Goal: Information Seeking & Learning: Learn about a topic

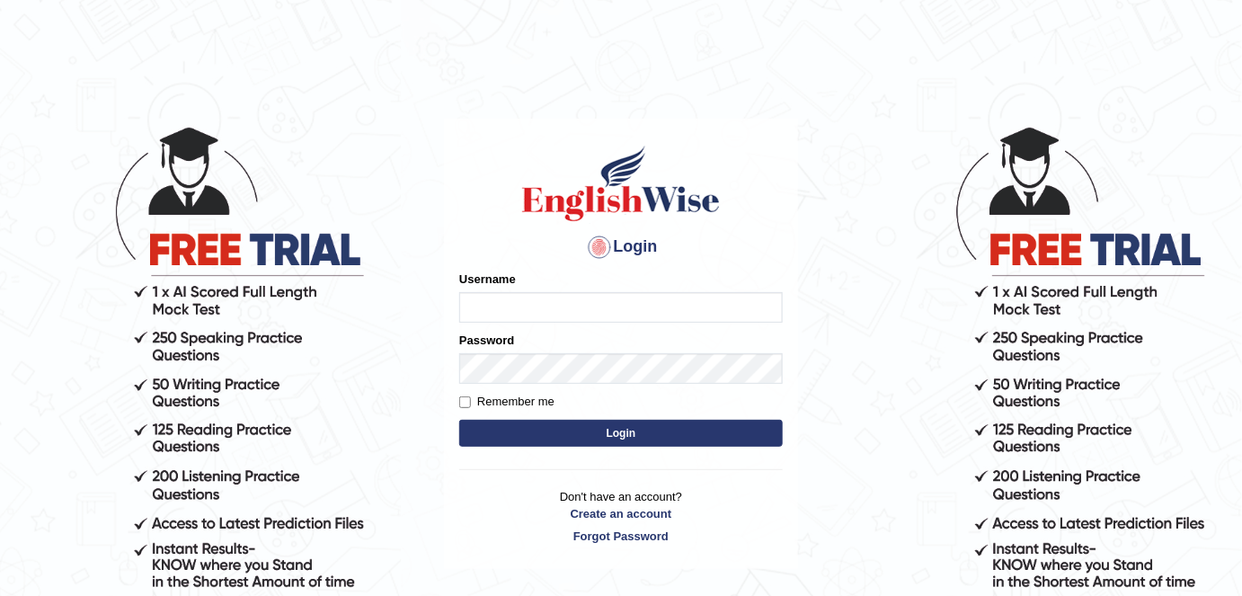
type input "FAridewala_123"
click at [599, 442] on button "Login" at bounding box center [621, 433] width 324 height 27
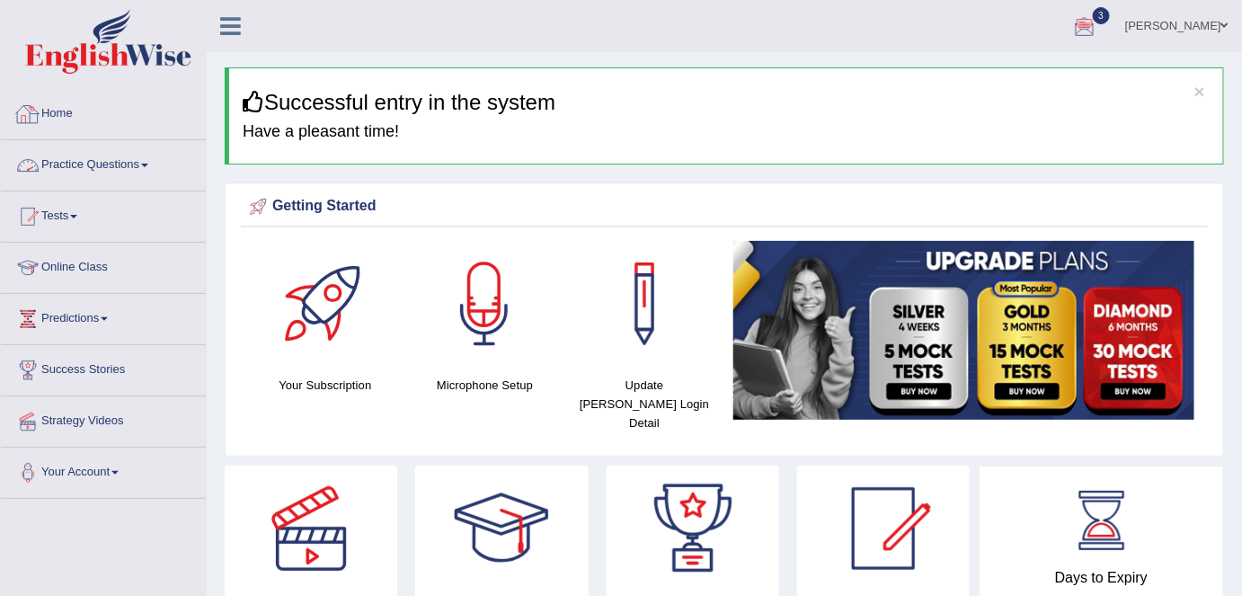
click at [126, 161] on link "Practice Questions" at bounding box center [103, 162] width 205 height 45
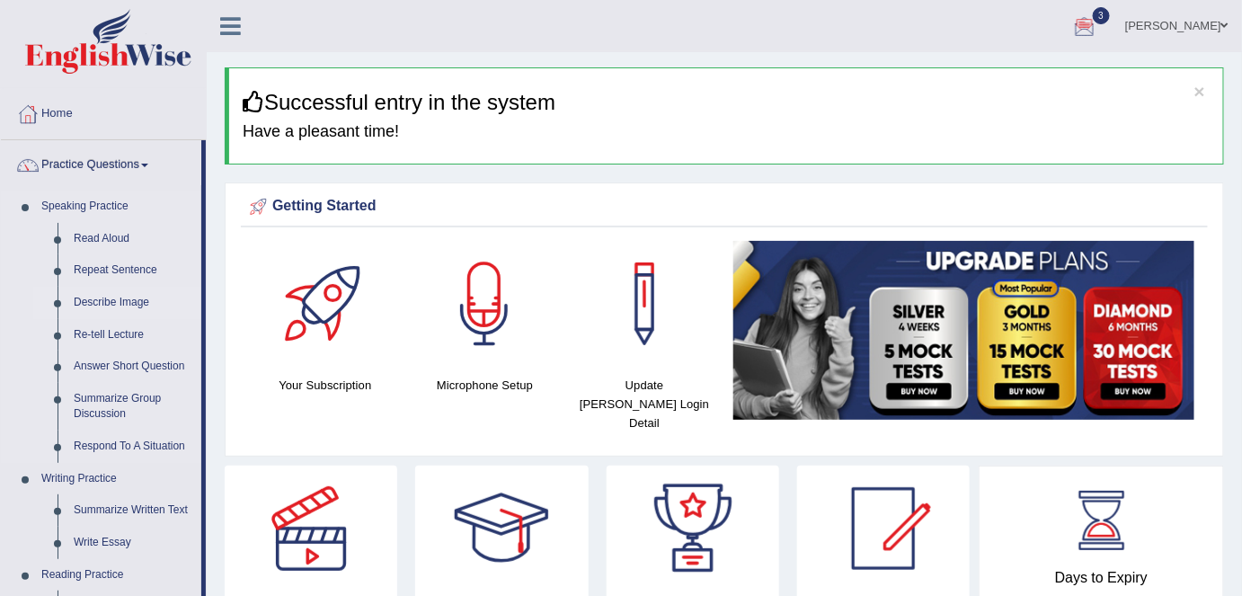
click at [118, 304] on link "Describe Image" at bounding box center [134, 303] width 136 height 32
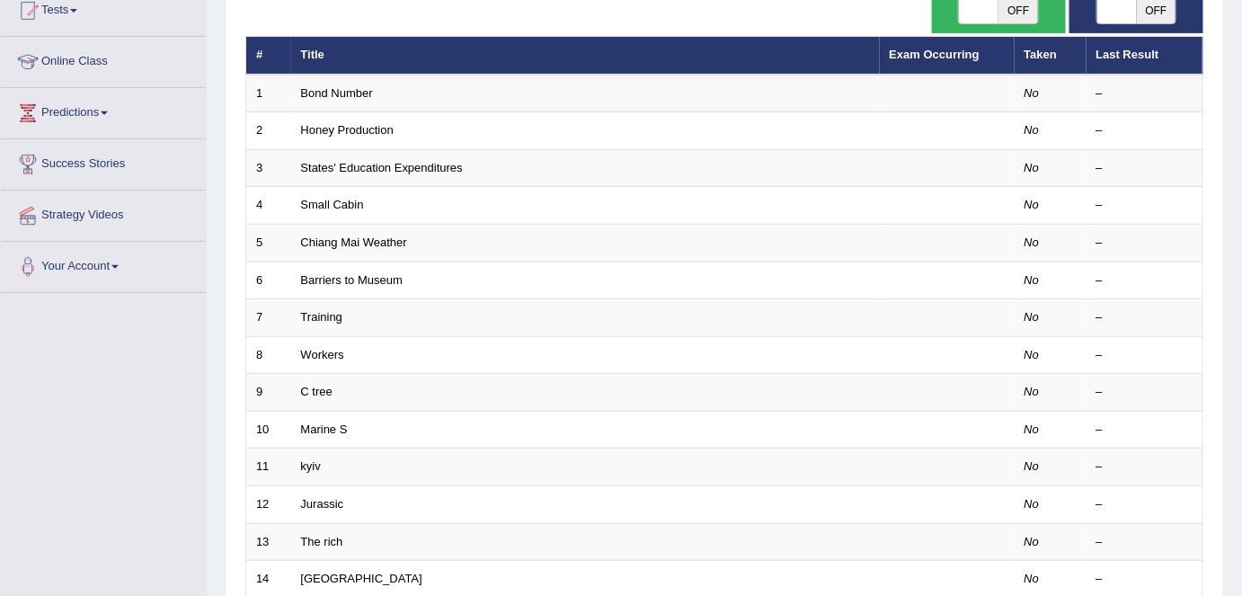
scroll to position [209, 0]
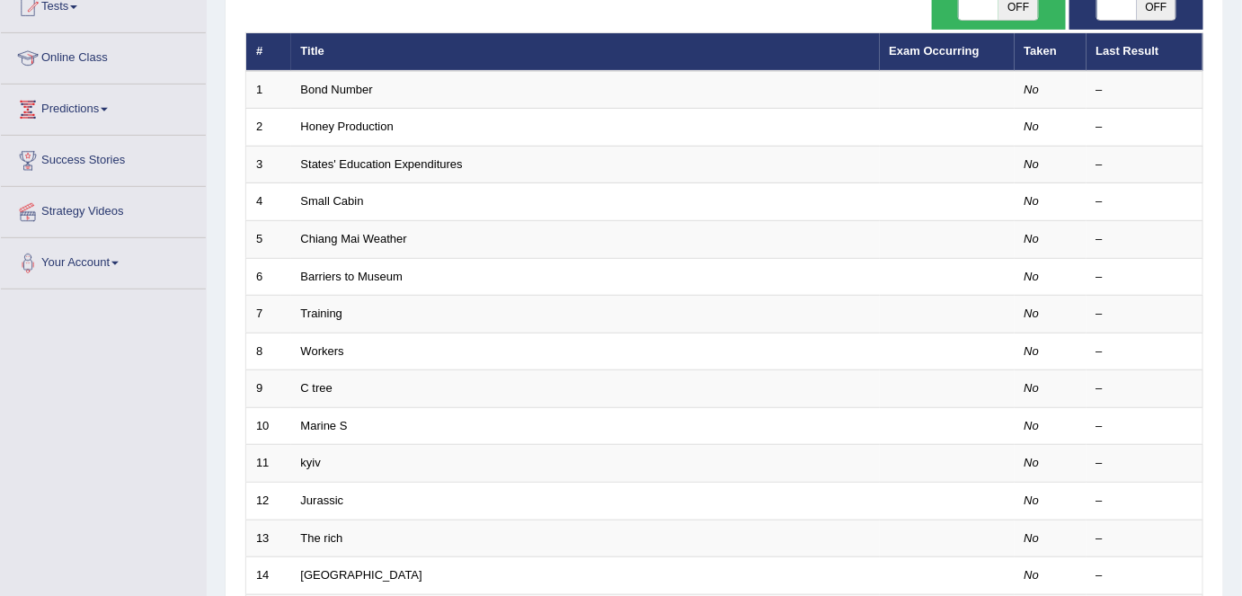
click at [1013, 13] on span "OFF" at bounding box center [1019, 7] width 40 height 25
checkbox input "true"
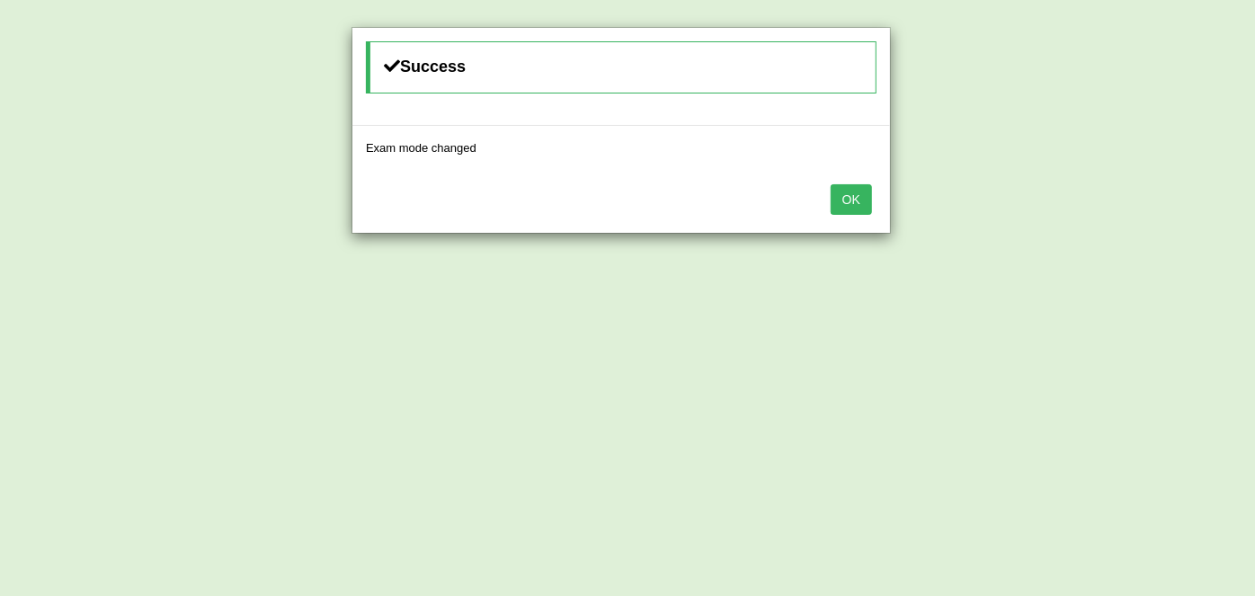
click at [850, 194] on button "OK" at bounding box center [851, 199] width 41 height 31
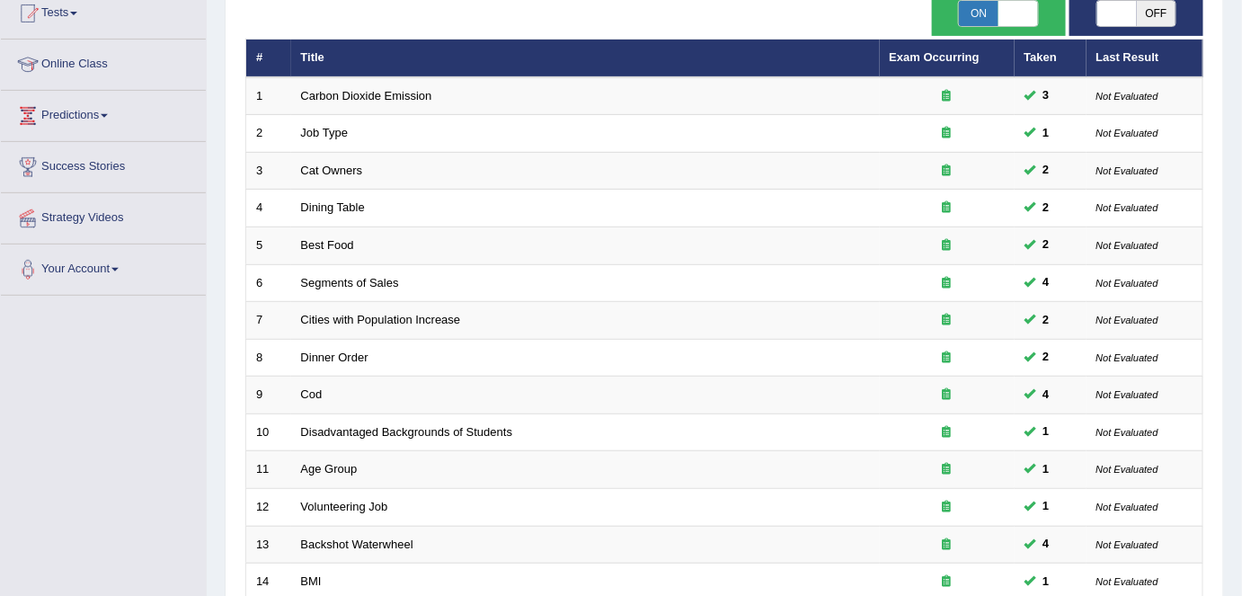
click at [1160, 9] on span "OFF" at bounding box center [1157, 13] width 40 height 25
checkbox input "true"
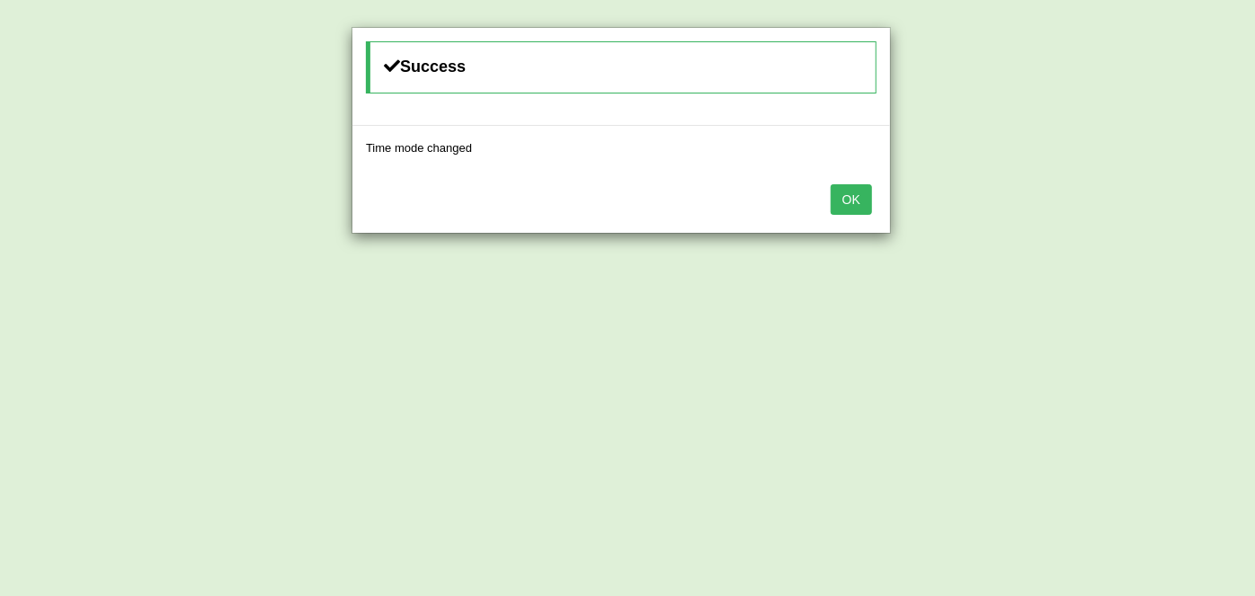
click at [839, 200] on button "OK" at bounding box center [851, 199] width 41 height 31
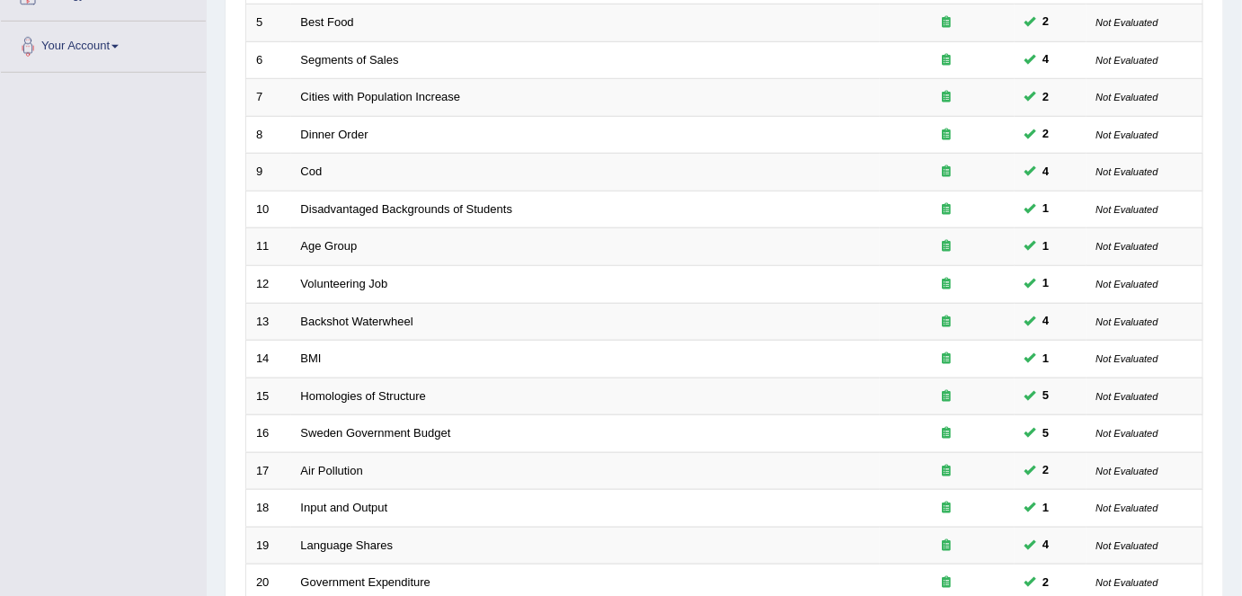
scroll to position [586, 0]
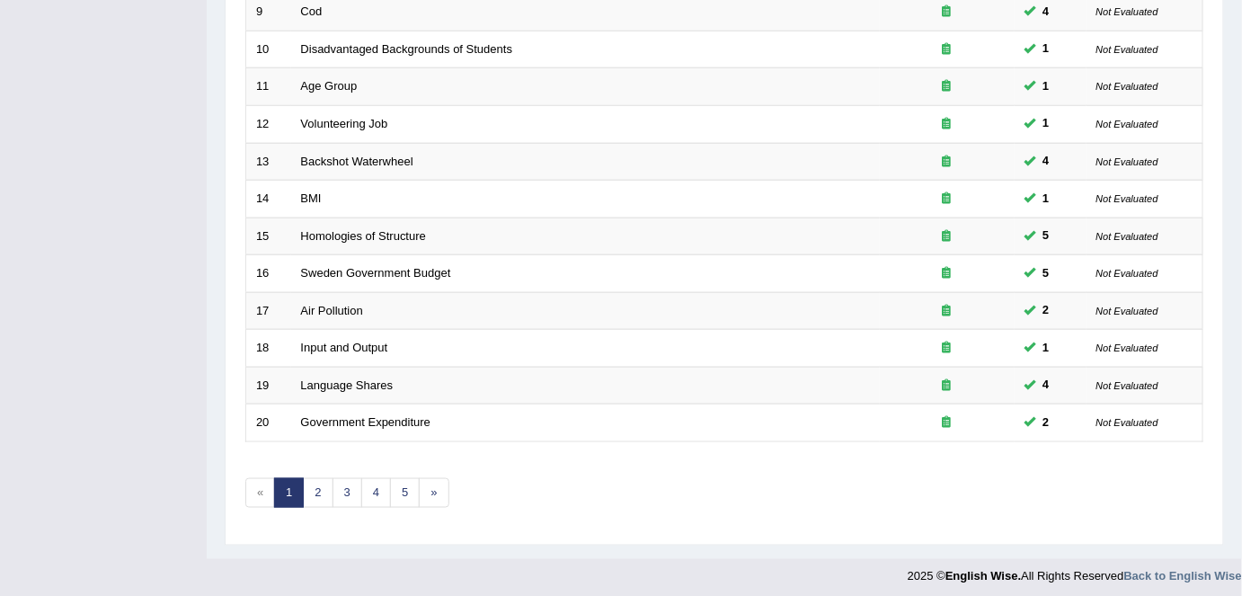
click at [317, 493] on link "2" at bounding box center [318, 493] width 30 height 30
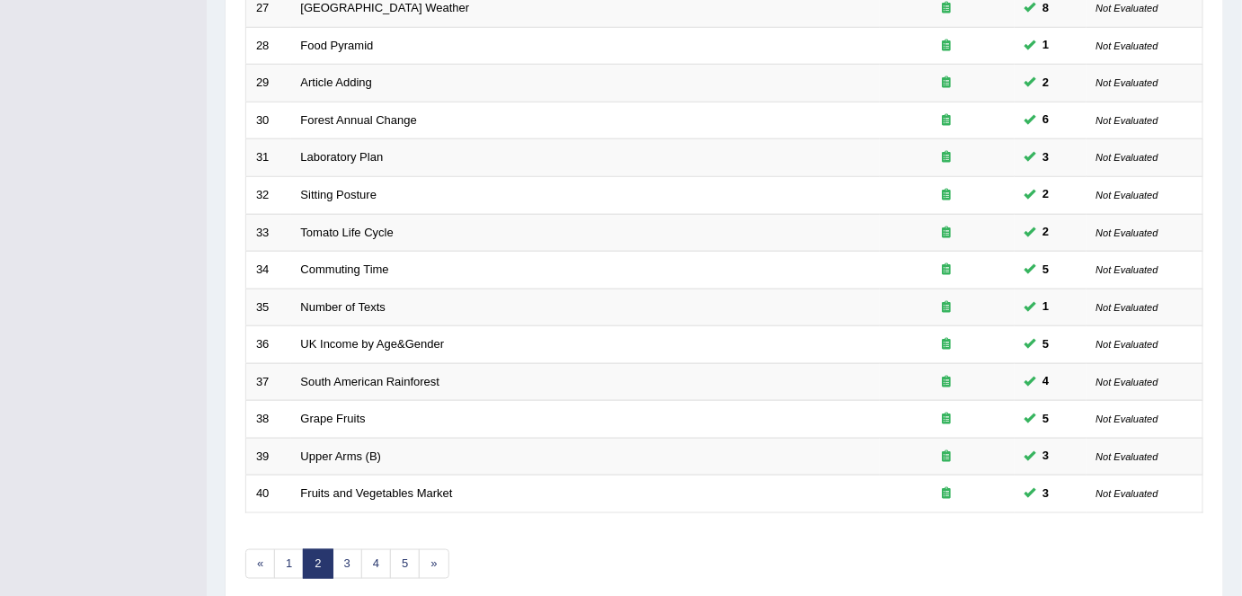
scroll to position [586, 0]
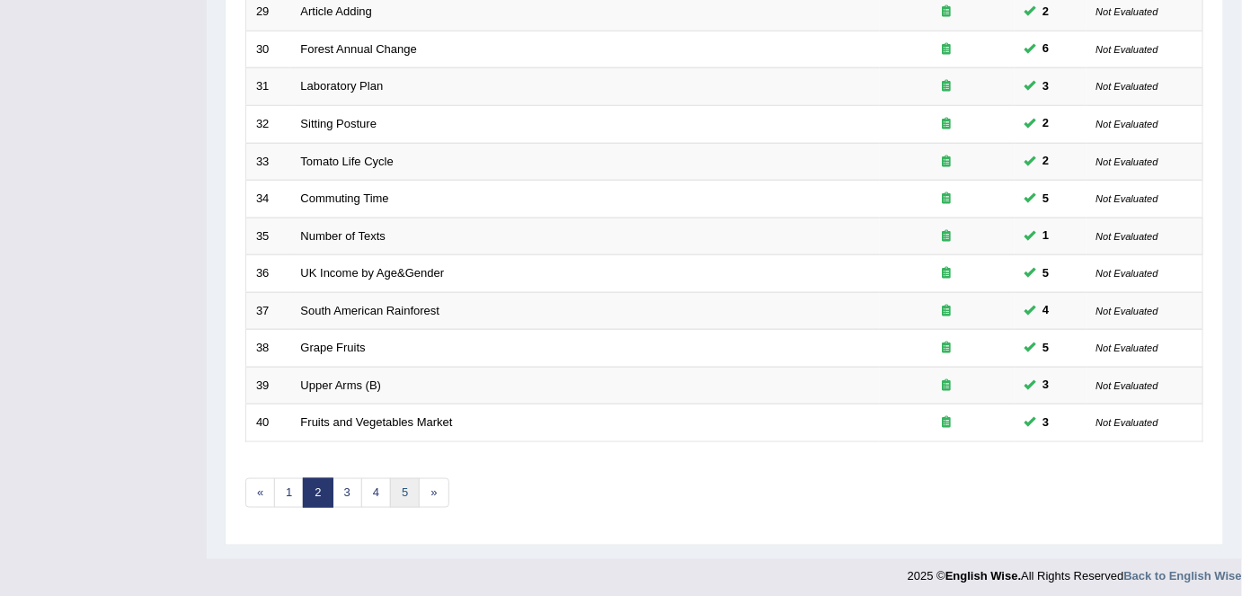
click at [401, 486] on link "5" at bounding box center [405, 493] width 30 height 30
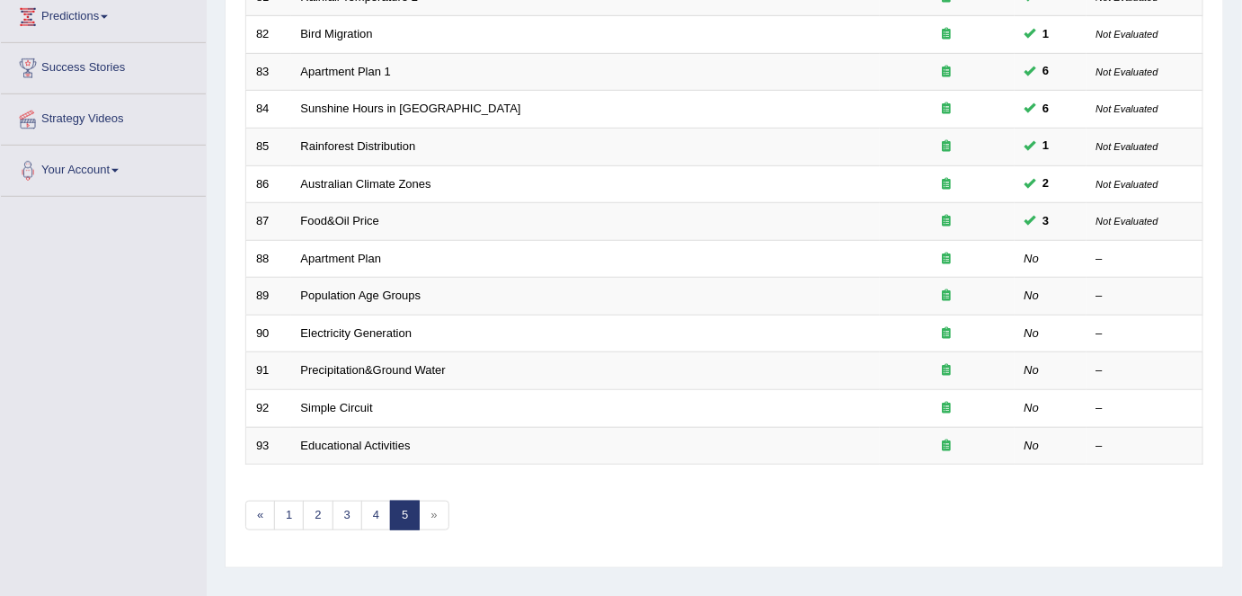
scroll to position [296, 0]
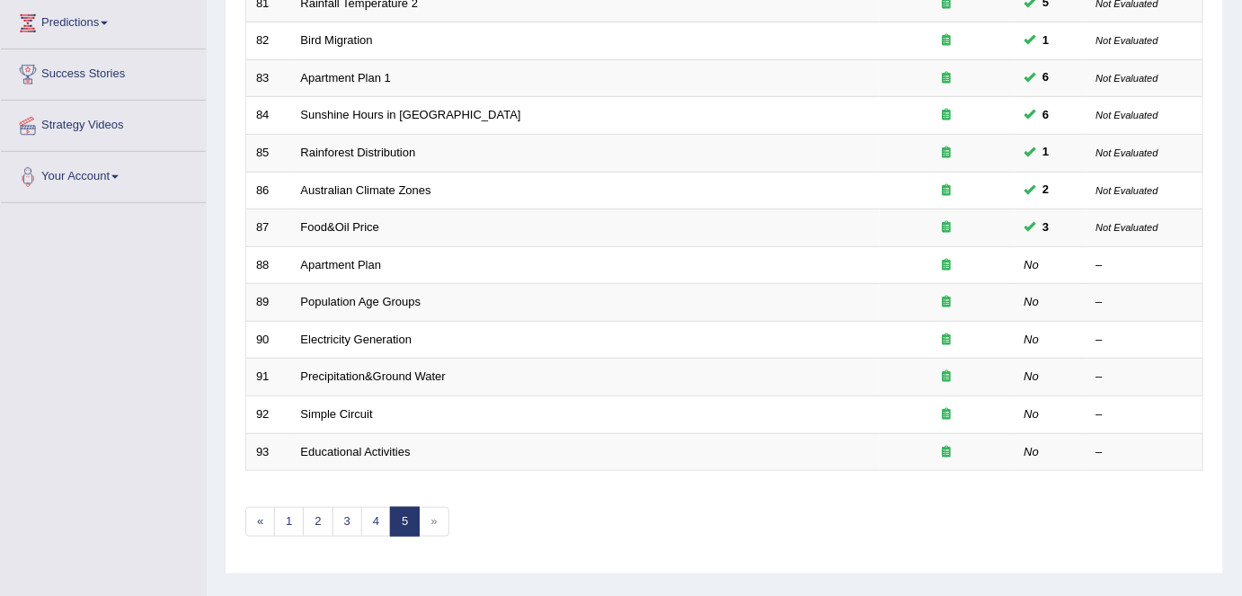
click at [432, 528] on span "»" at bounding box center [434, 522] width 30 height 30
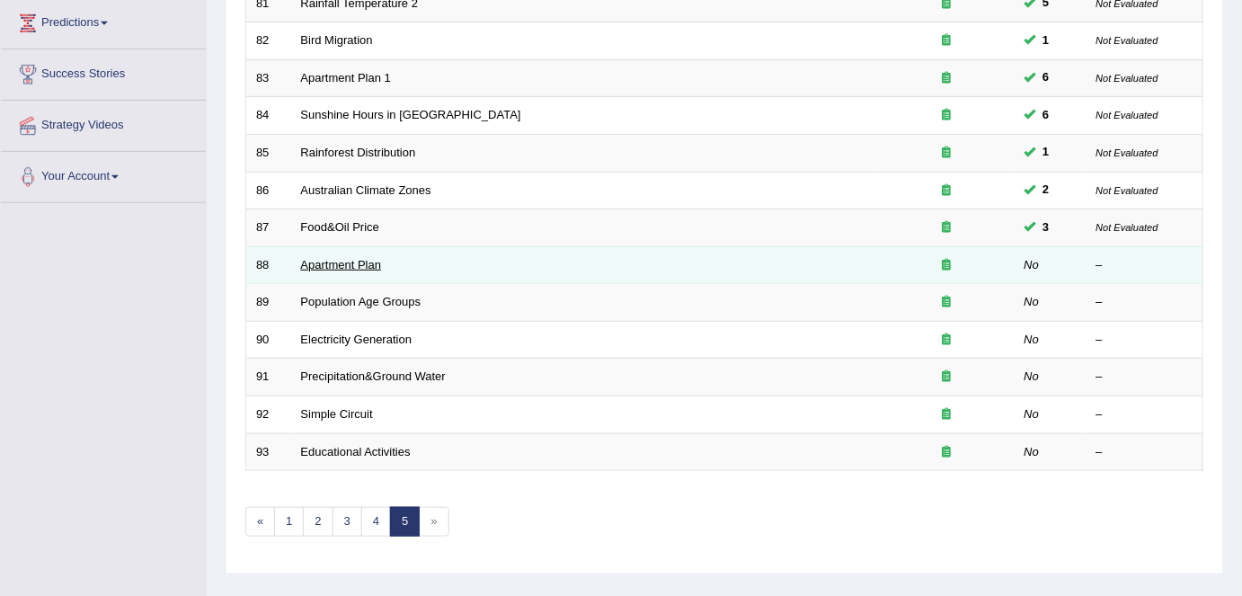
click at [311, 258] on link "Apartment Plan" at bounding box center [341, 264] width 81 height 13
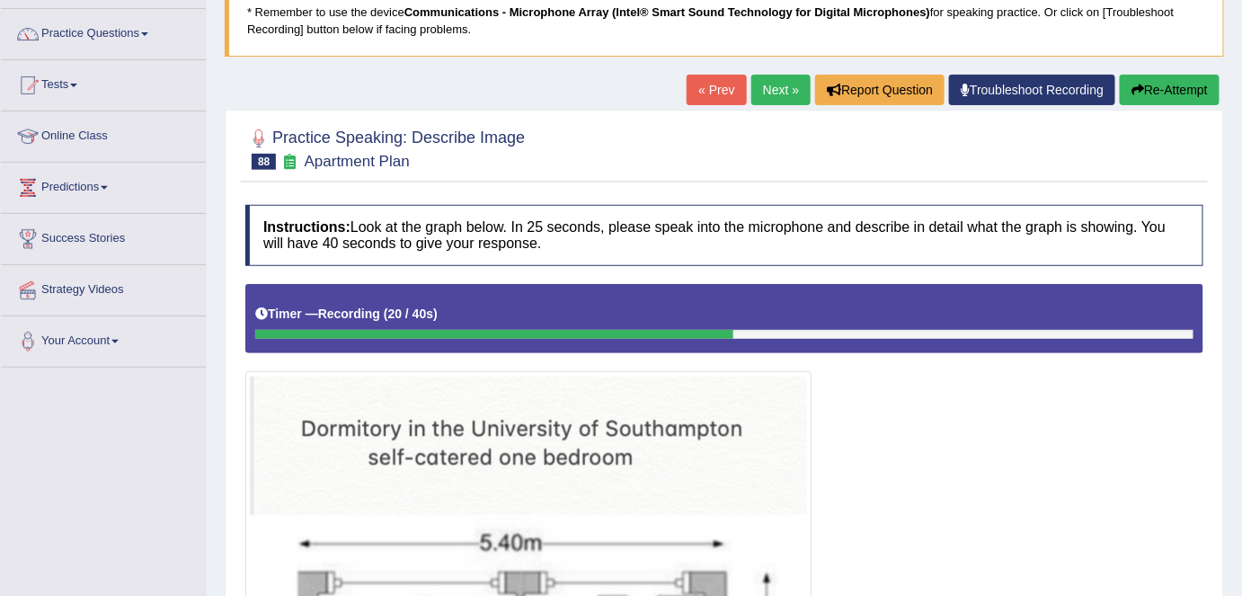
scroll to position [54, 0]
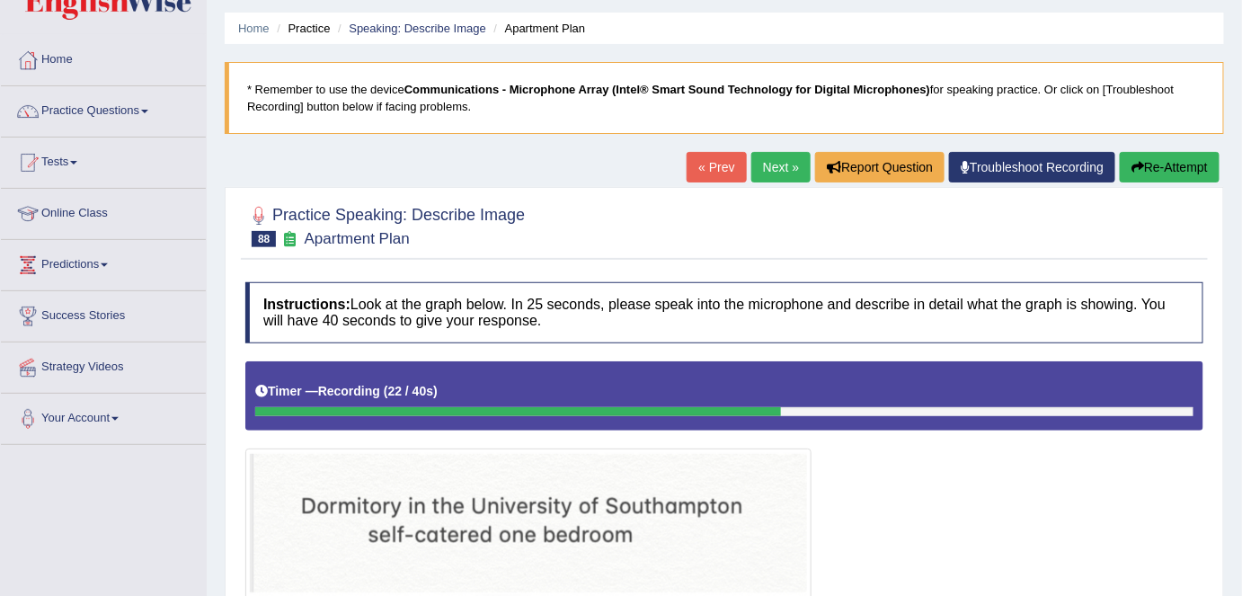
click at [1144, 165] on button "Re-Attempt" at bounding box center [1170, 167] width 100 height 31
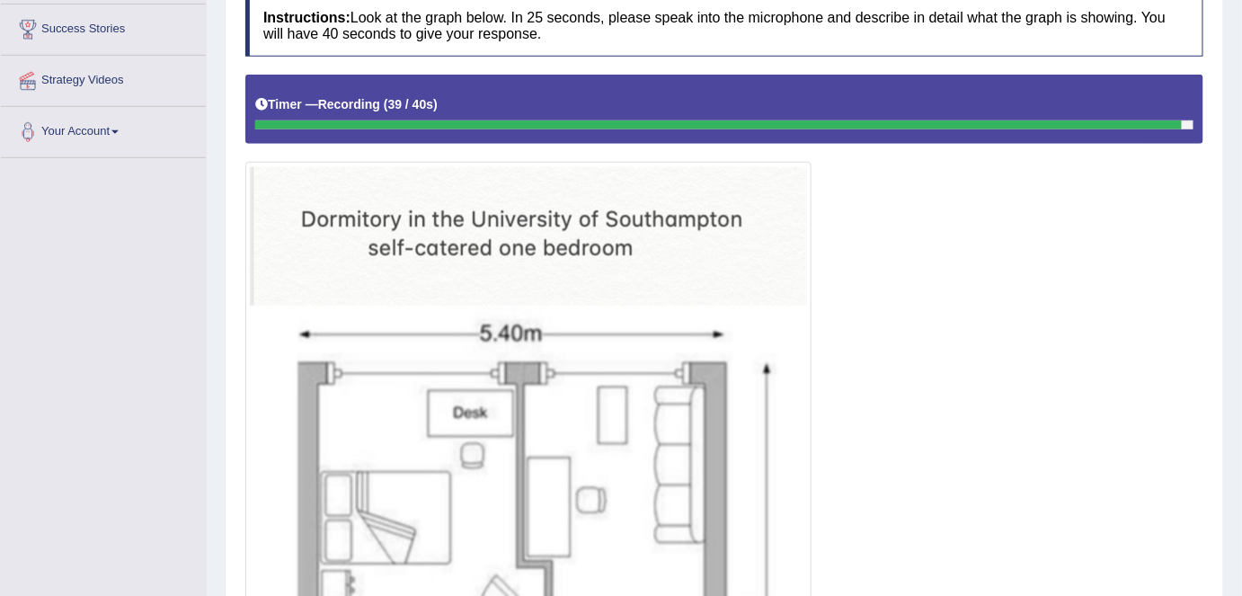
scroll to position [333, 0]
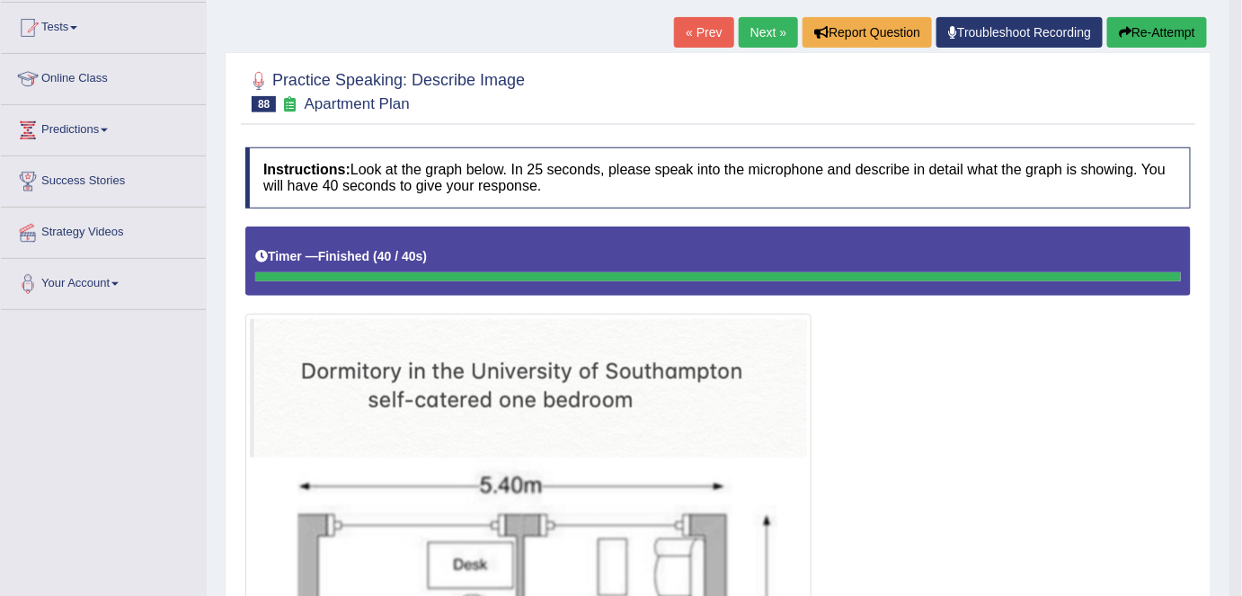
scroll to position [187, 0]
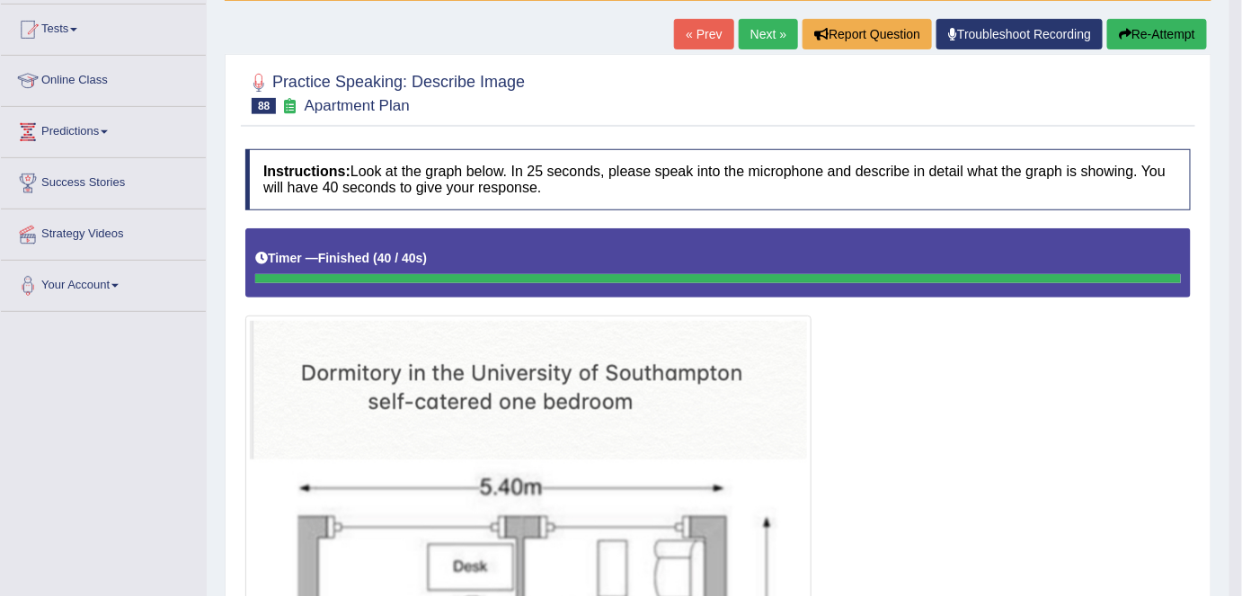
click at [1156, 42] on button "Re-Attempt" at bounding box center [1158, 34] width 100 height 31
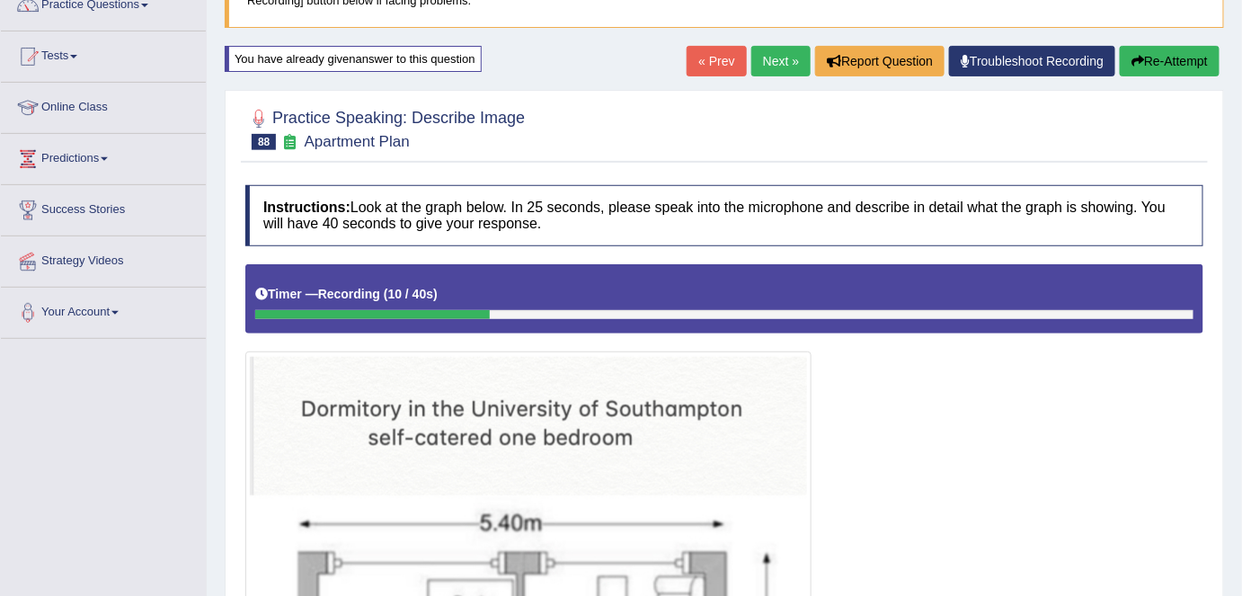
scroll to position [12, 0]
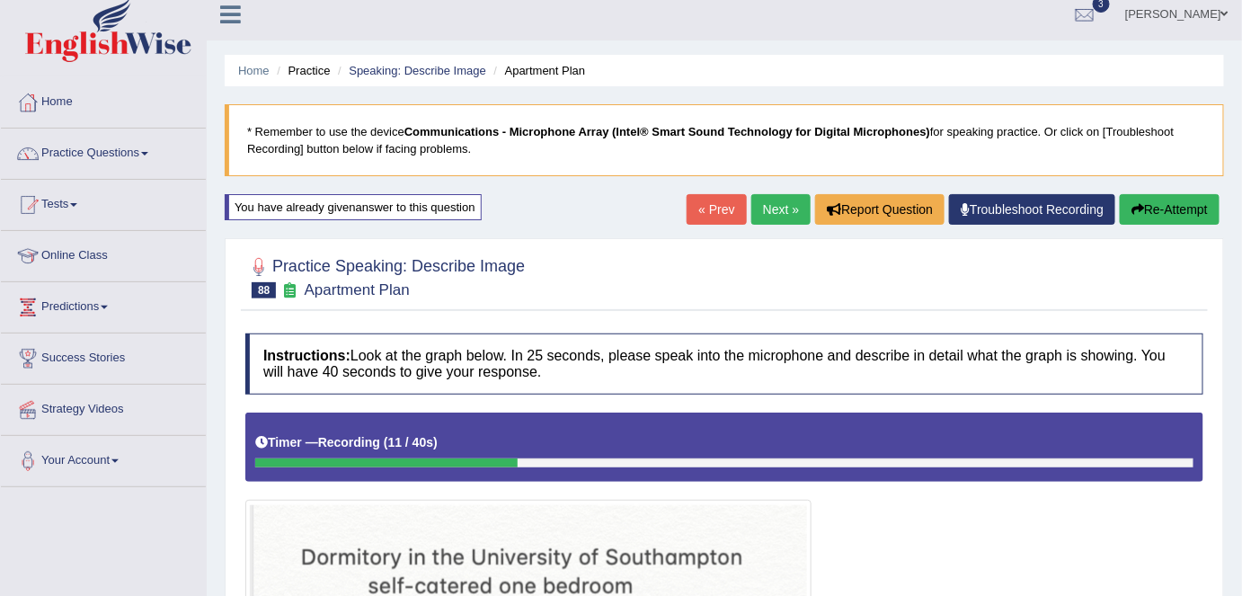
click at [1172, 213] on button "Re-Attempt" at bounding box center [1170, 209] width 100 height 31
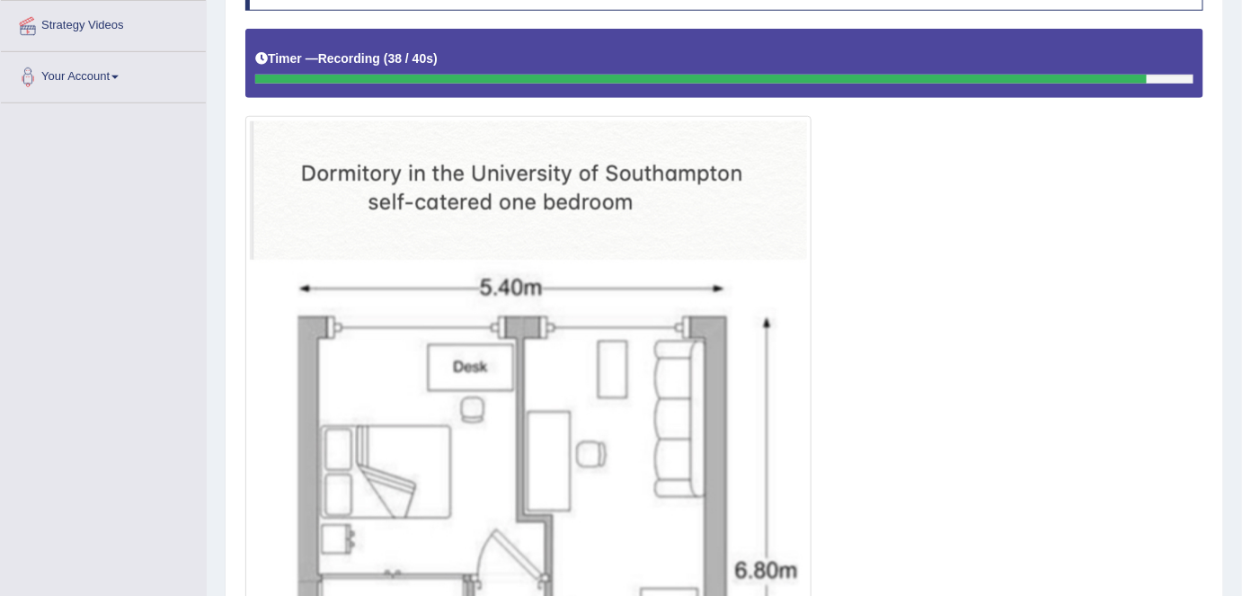
scroll to position [397, 0]
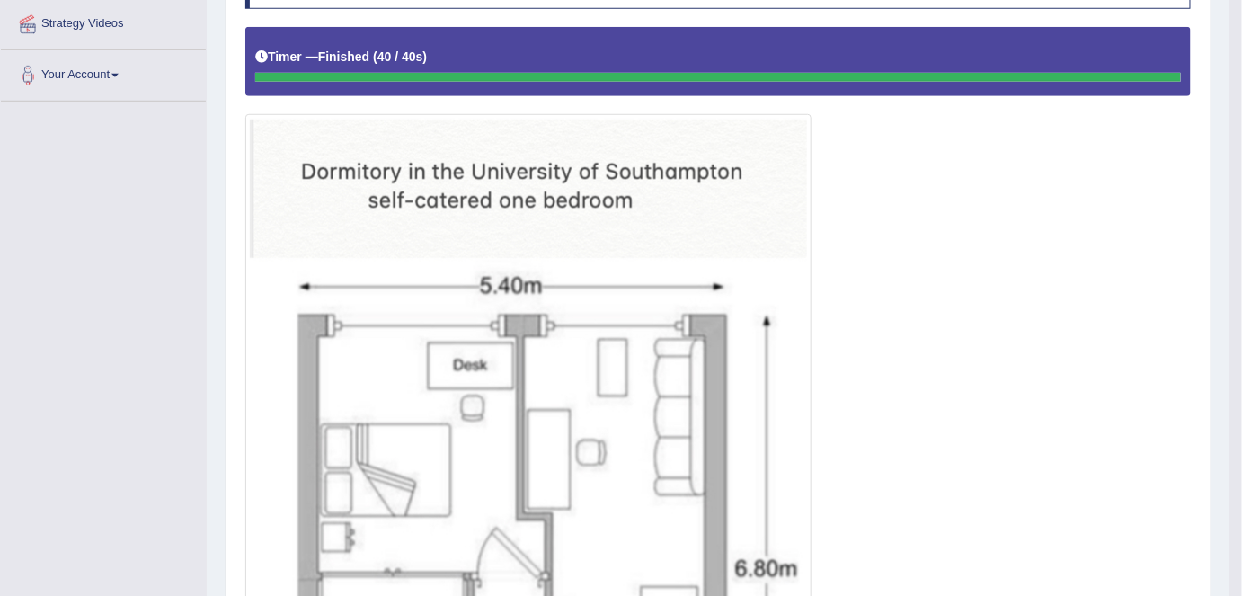
drag, startPoint x: 1244, startPoint y: 311, endPoint x: 1249, endPoint y: 356, distance: 45.2
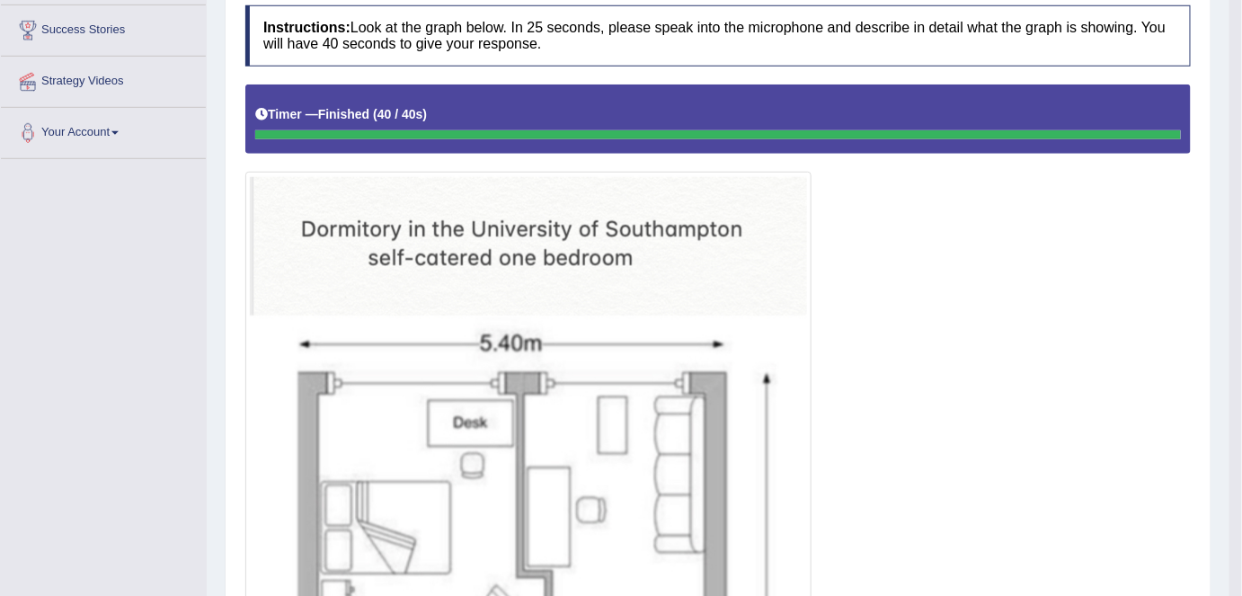
scroll to position [19, 0]
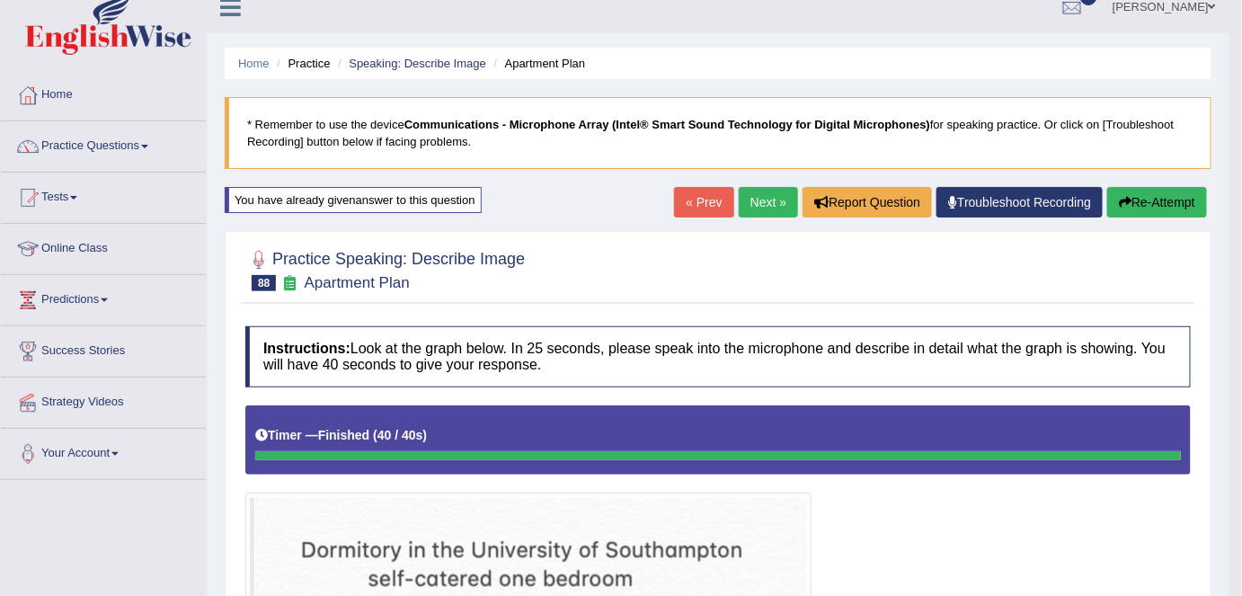
click at [1144, 193] on button "Re-Attempt" at bounding box center [1158, 202] width 100 height 31
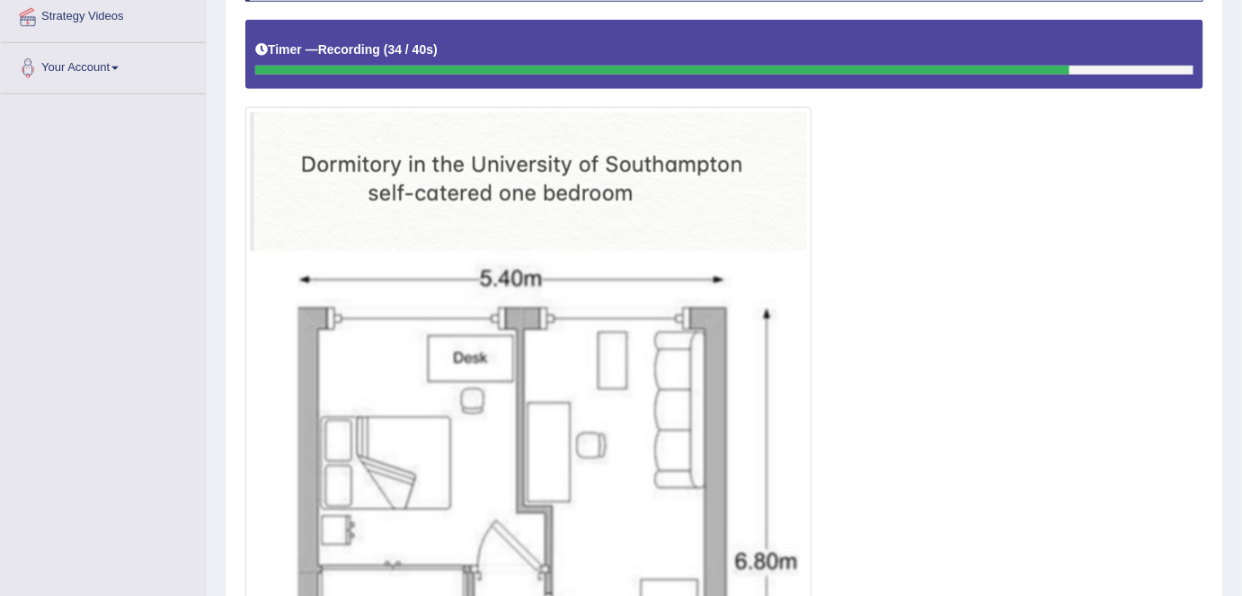
scroll to position [407, 0]
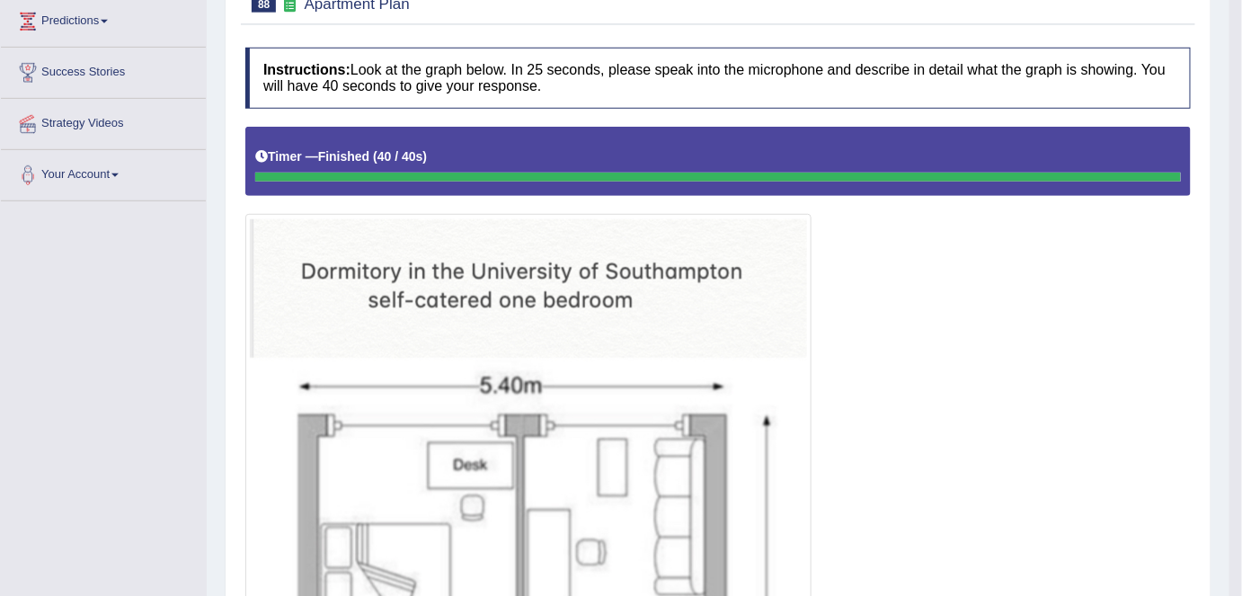
scroll to position [40, 0]
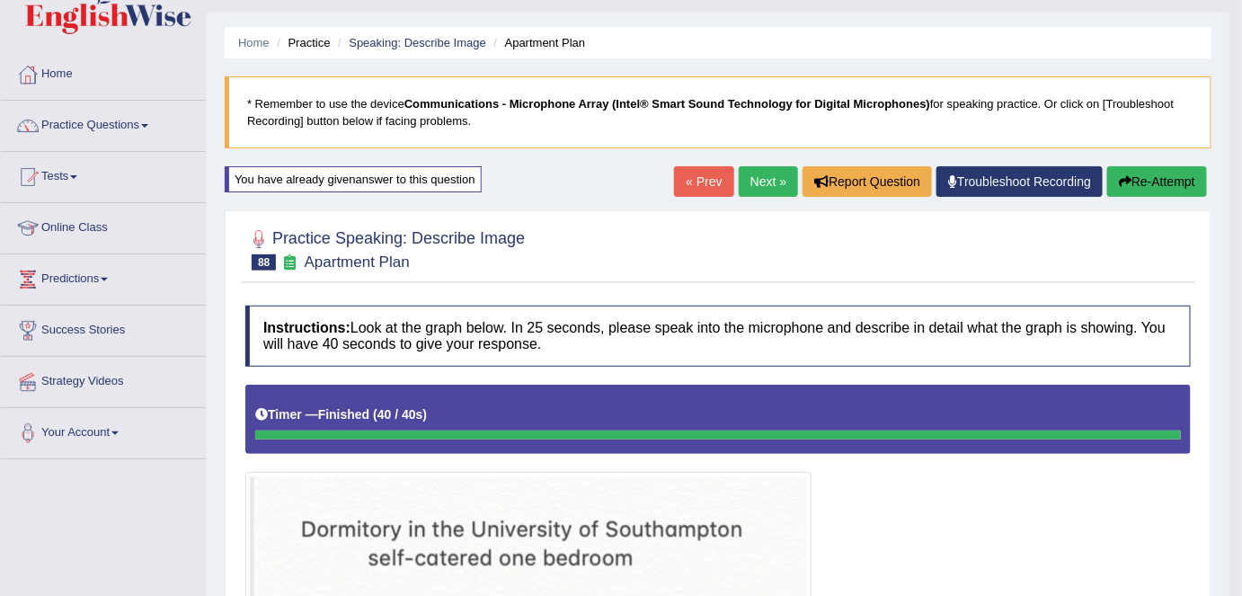
click at [1197, 186] on button "Re-Attempt" at bounding box center [1158, 181] width 100 height 31
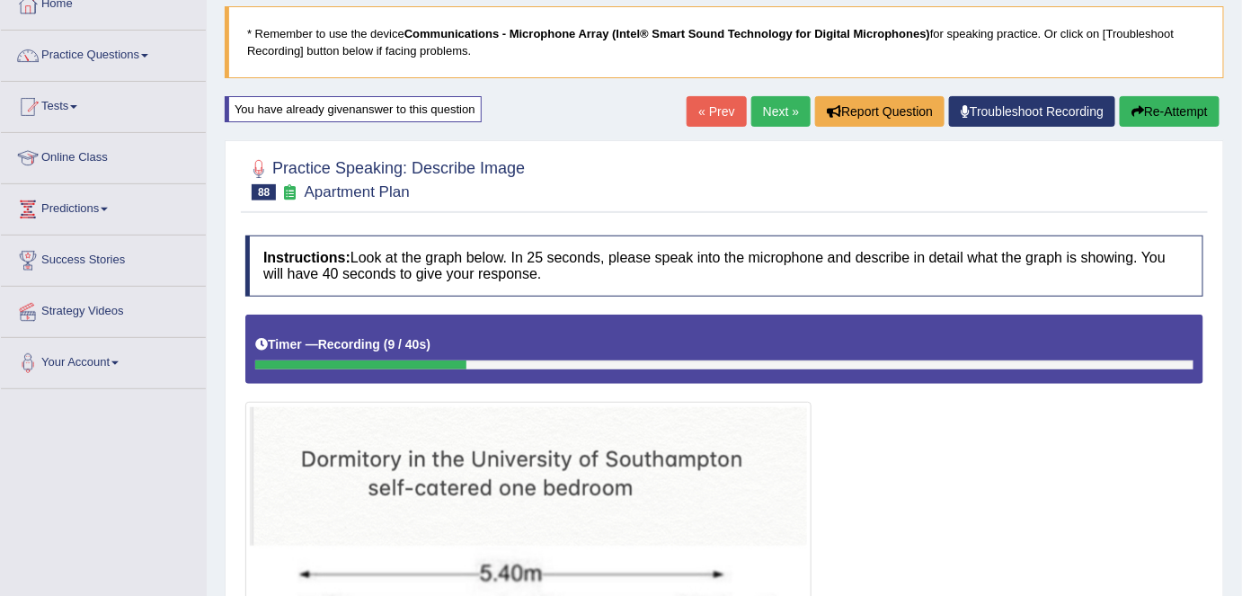
scroll to position [364, 0]
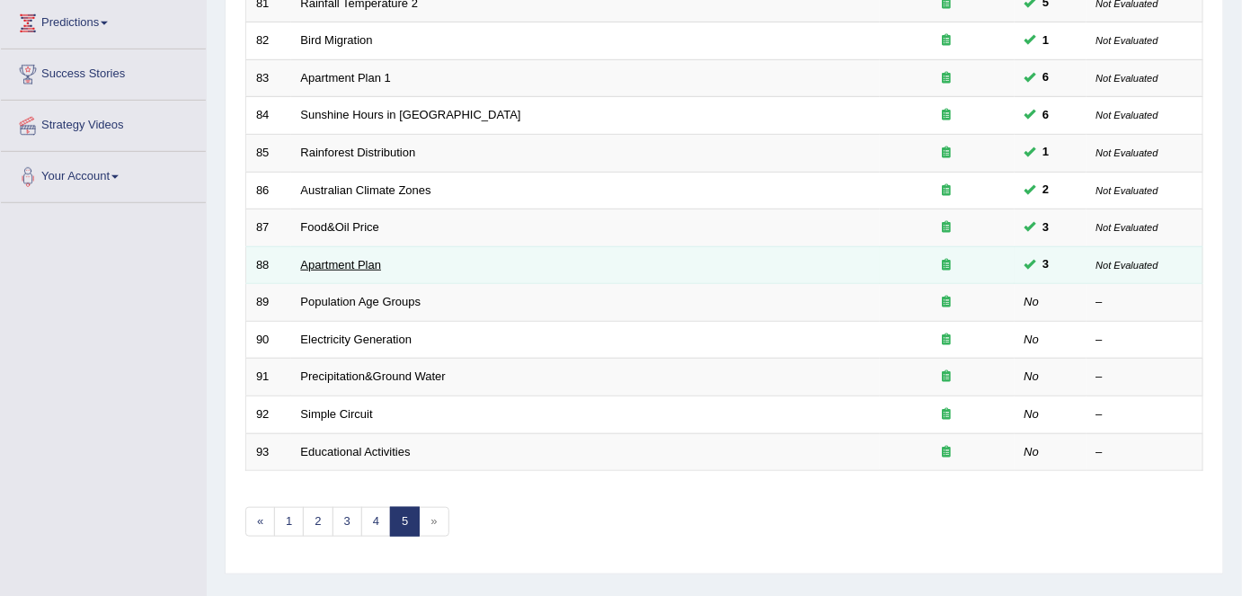
click at [334, 258] on link "Apartment Plan" at bounding box center [341, 264] width 81 height 13
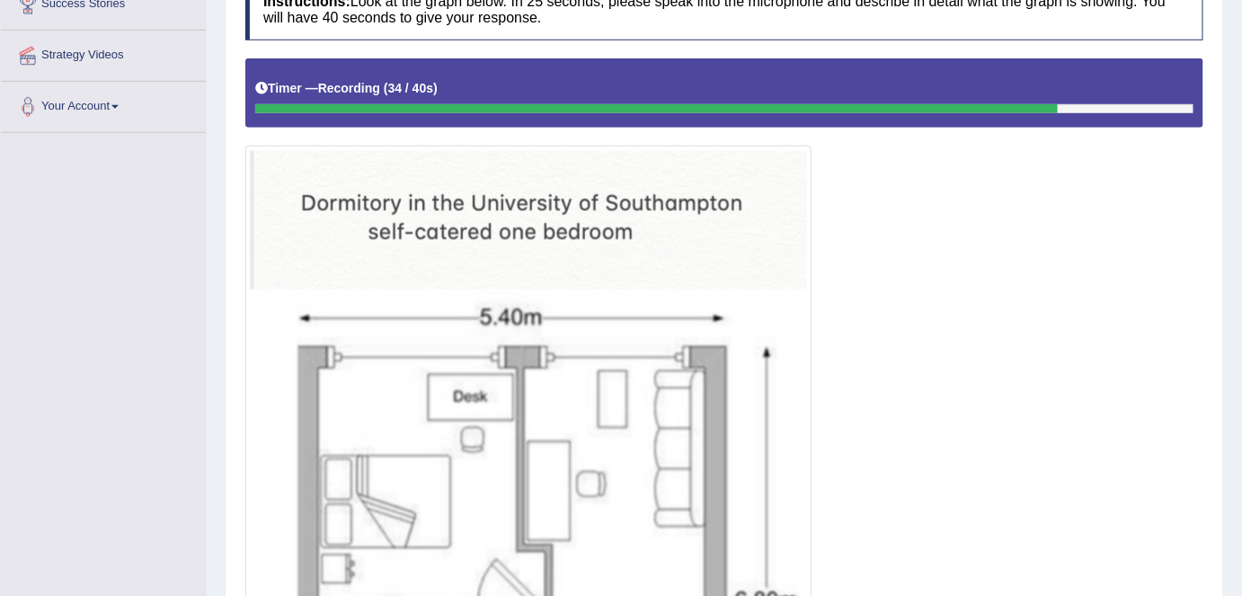
scroll to position [360, 0]
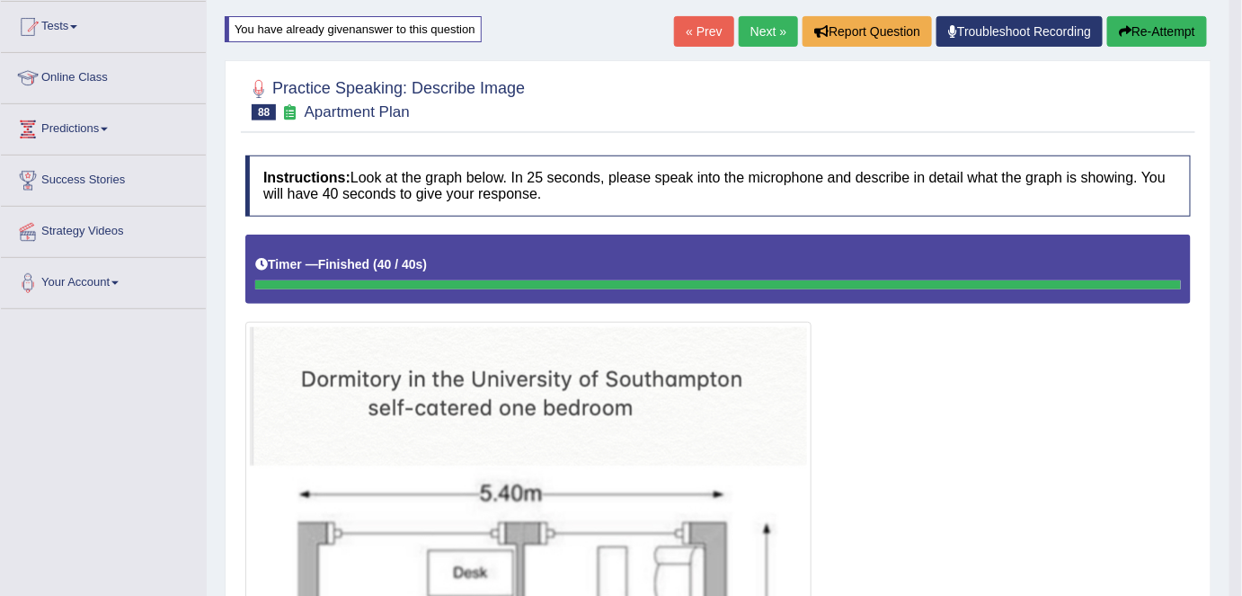
scroll to position [137, 0]
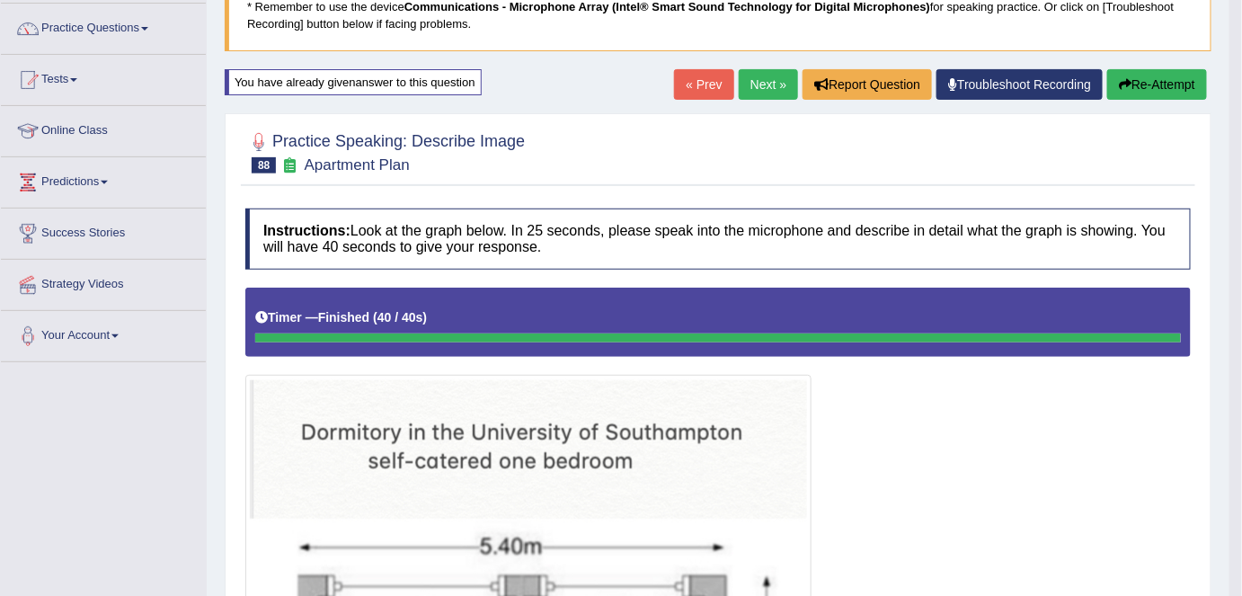
click at [1141, 79] on button "Re-Attempt" at bounding box center [1158, 84] width 100 height 31
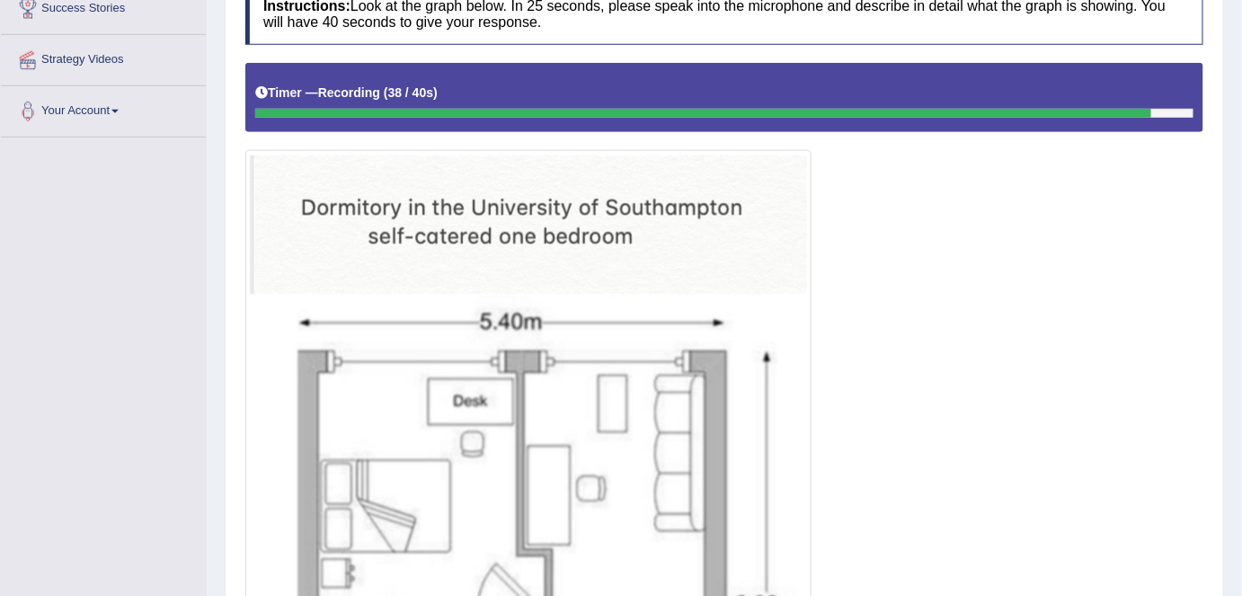
scroll to position [369, 0]
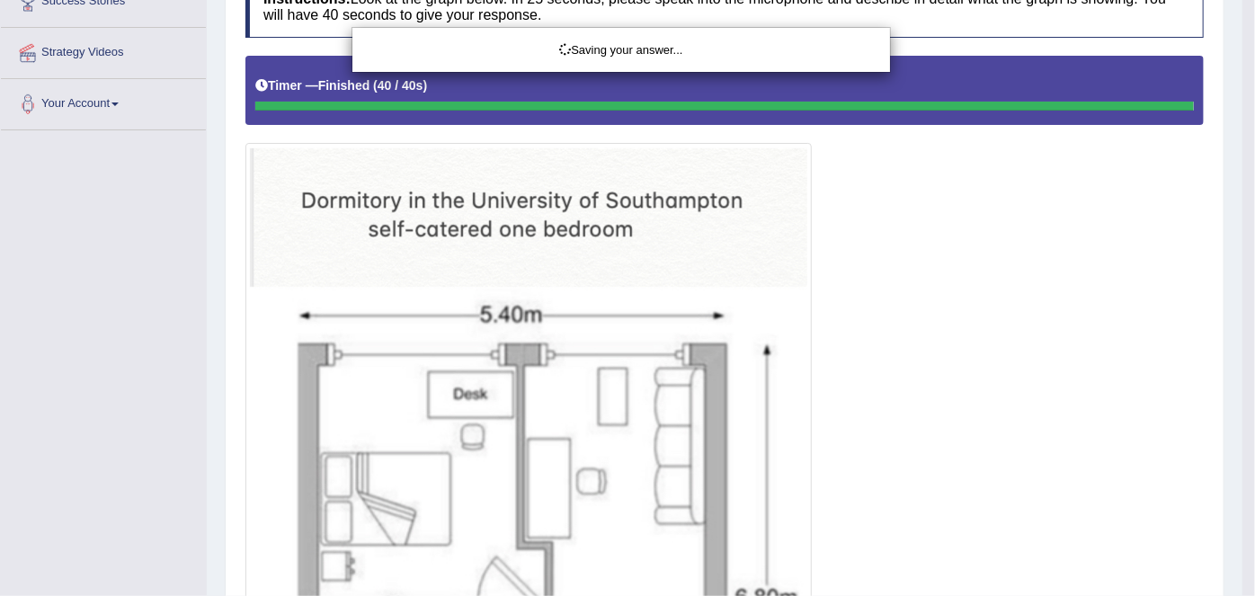
drag, startPoint x: 1244, startPoint y: 281, endPoint x: 1224, endPoint y: 237, distance: 48.7
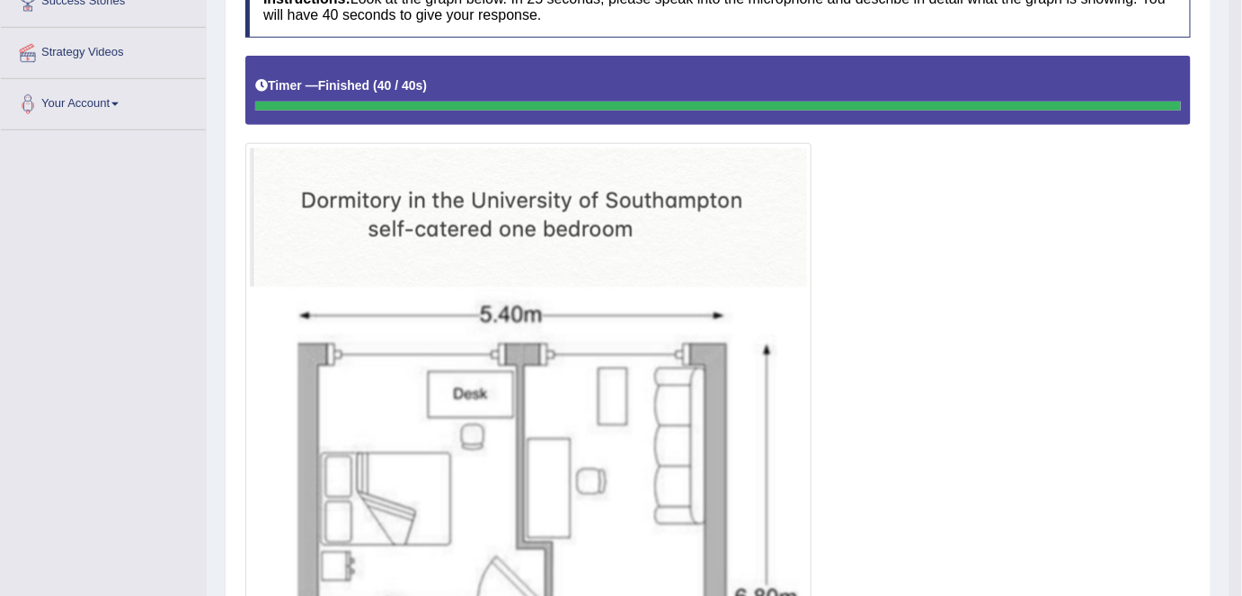
drag, startPoint x: 1249, startPoint y: 236, endPoint x: 1251, endPoint y: 388, distance: 152.9
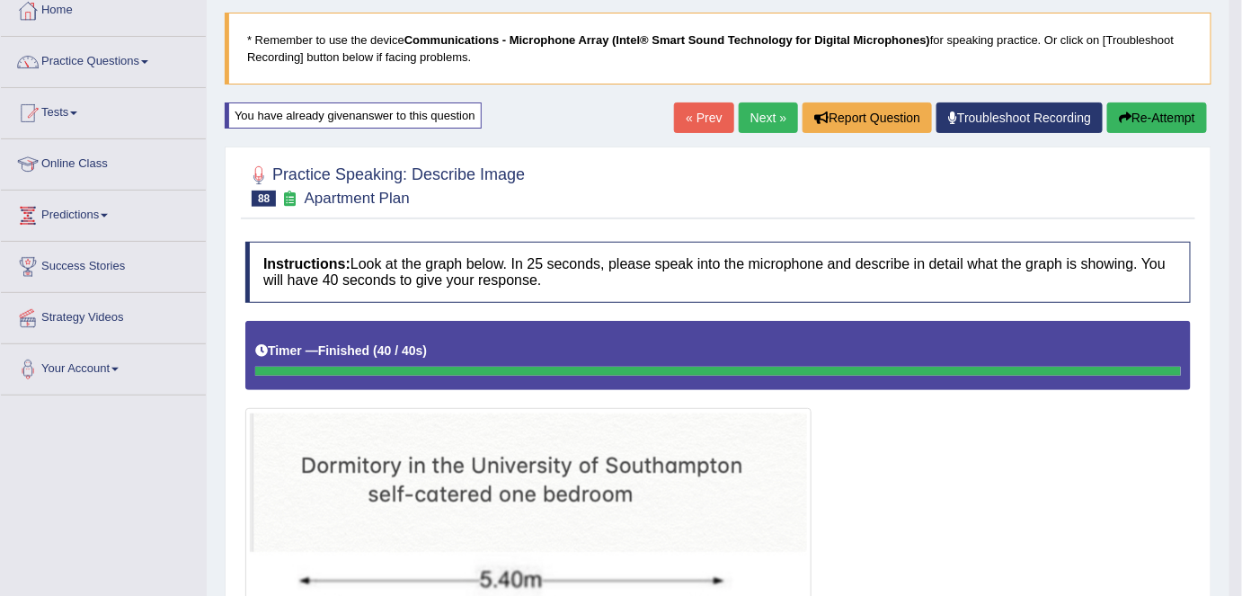
scroll to position [105, 0]
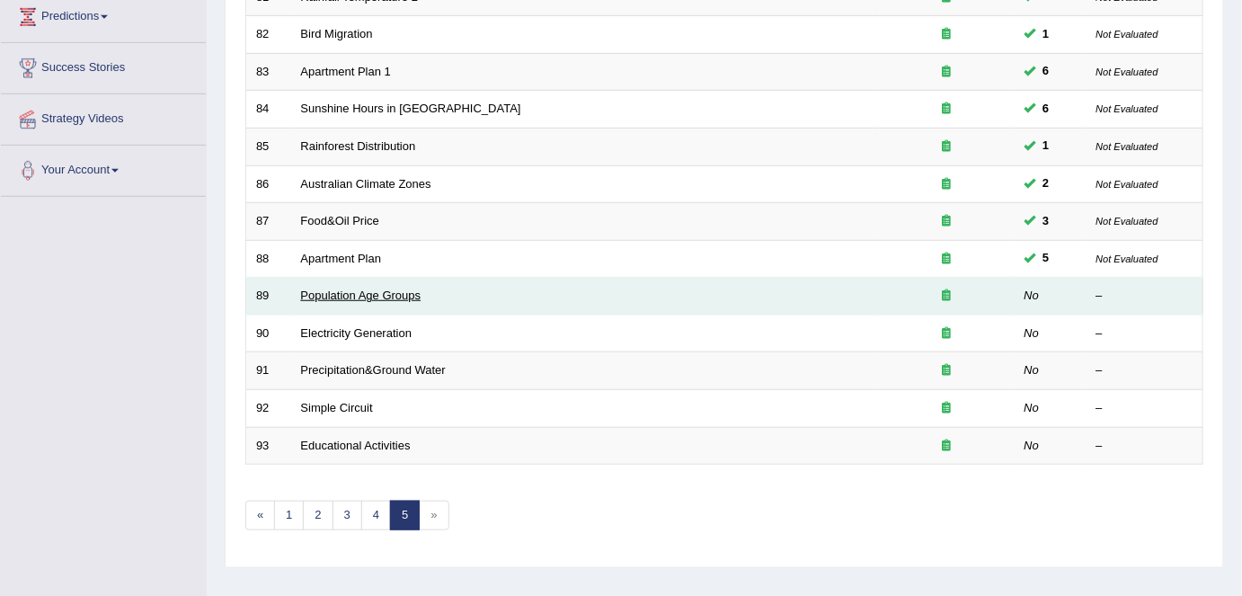
click at [348, 289] on link "Population Age Groups" at bounding box center [361, 295] width 120 height 13
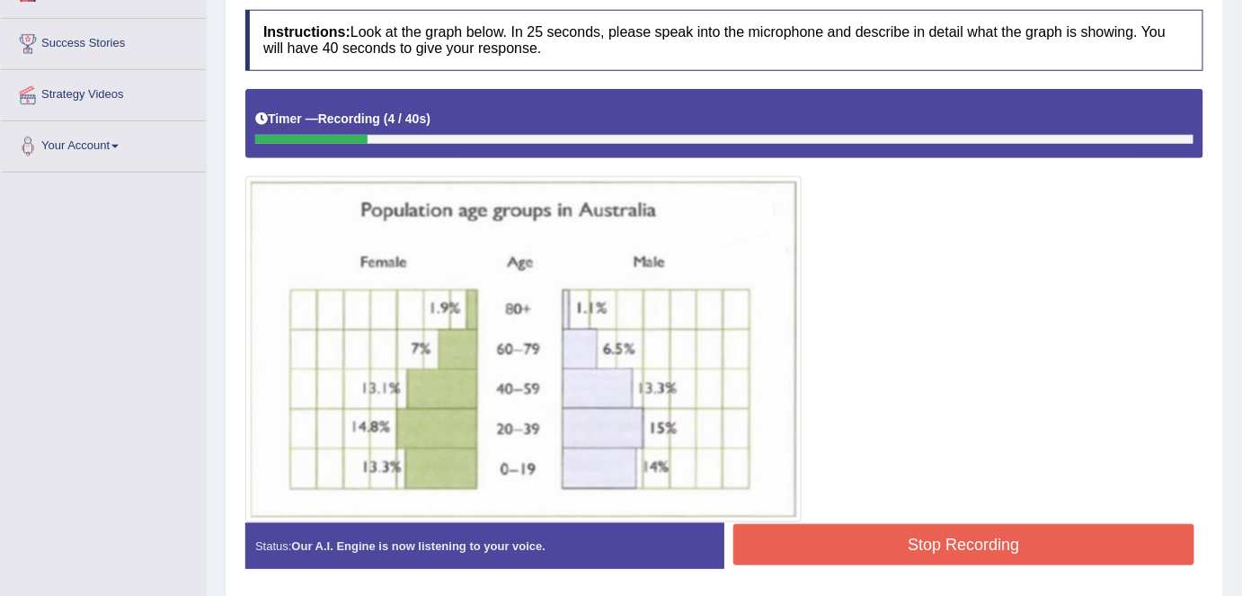
scroll to position [329, 0]
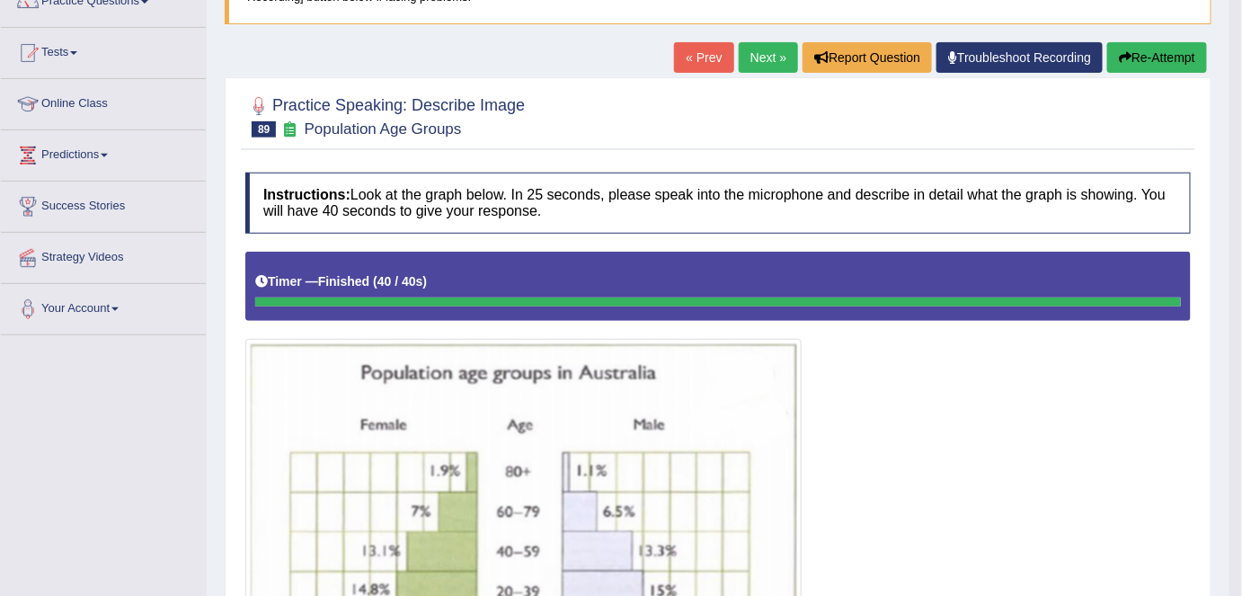
scroll to position [160, 0]
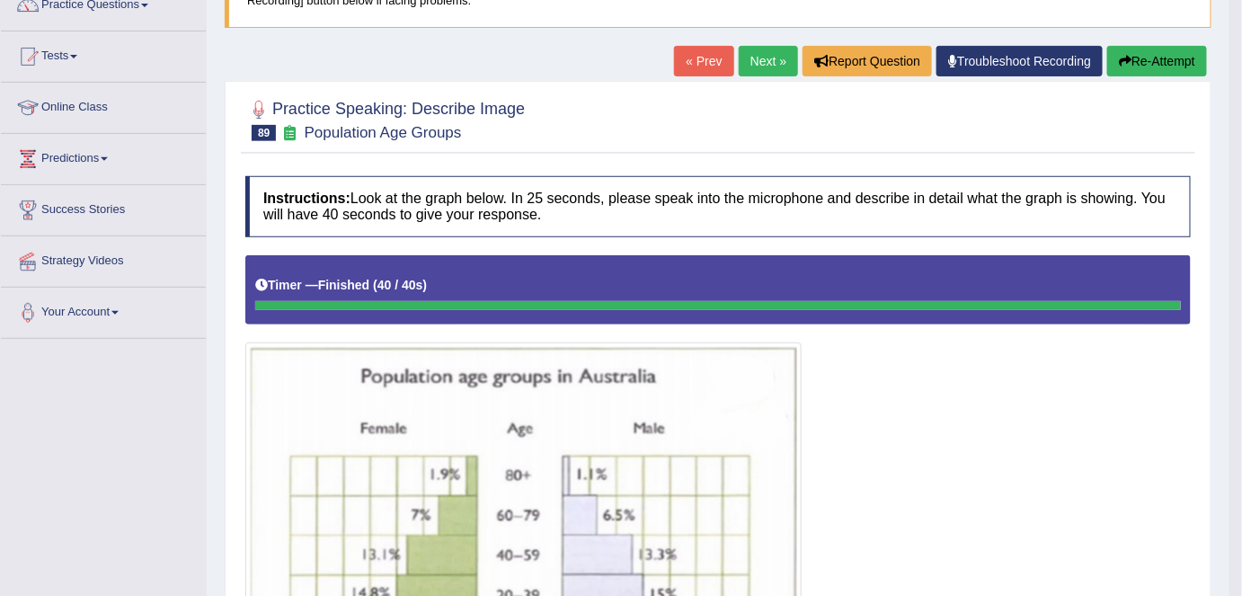
click at [1133, 50] on button "Re-Attempt" at bounding box center [1158, 61] width 100 height 31
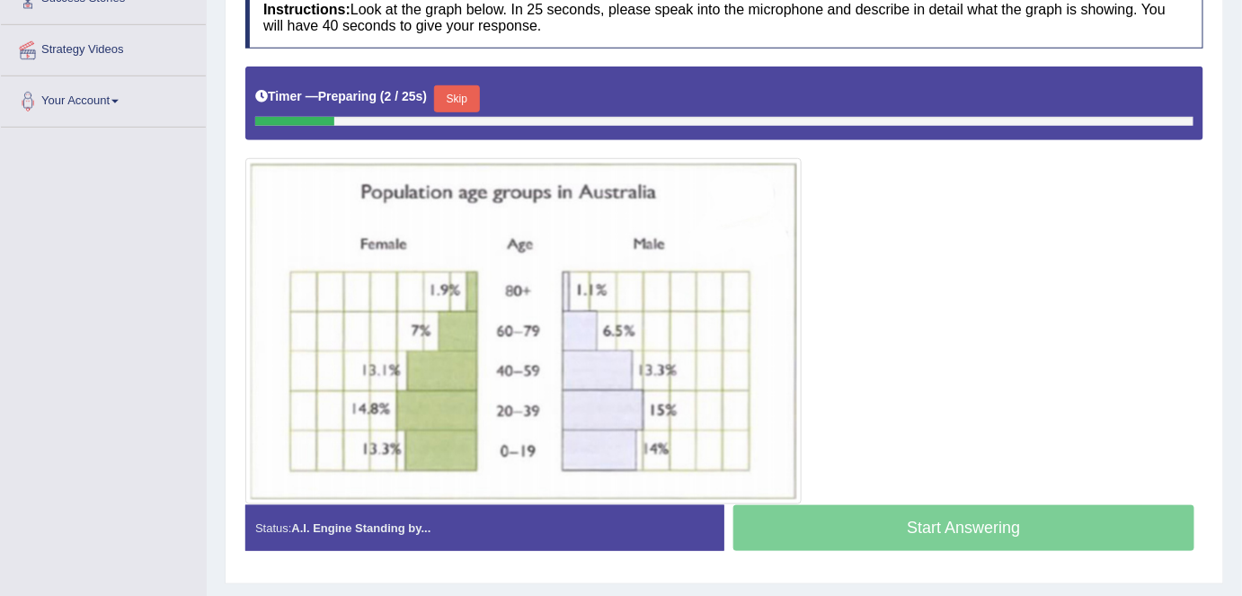
scroll to position [369, 0]
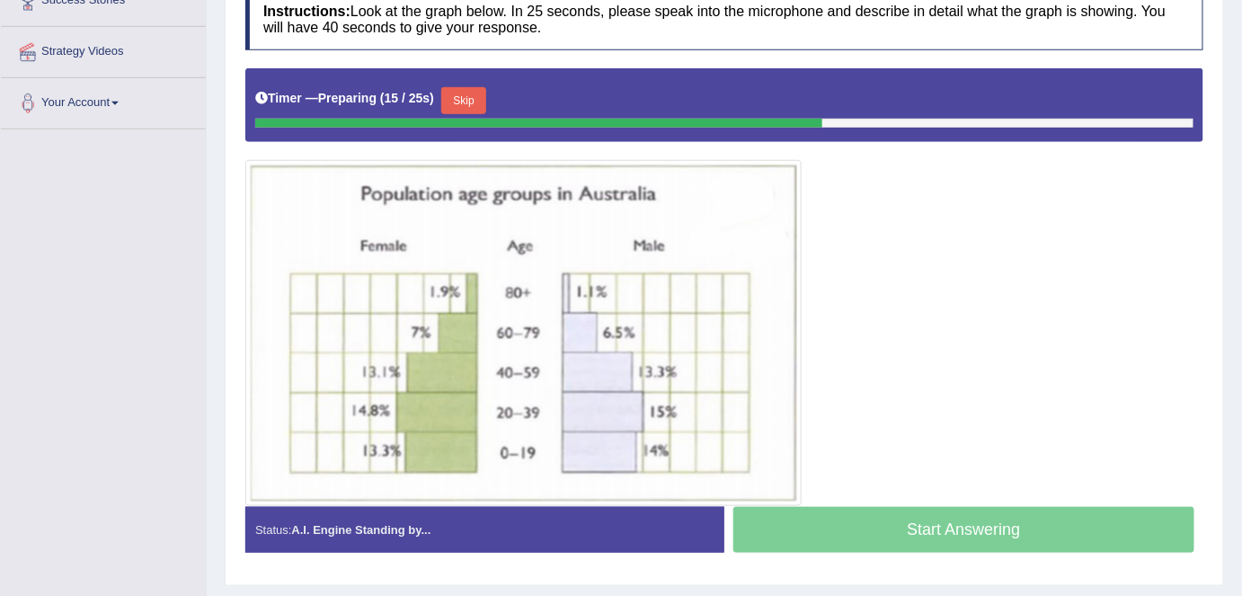
drag, startPoint x: 1241, startPoint y: 361, endPoint x: 1244, endPoint y: 259, distance: 102.5
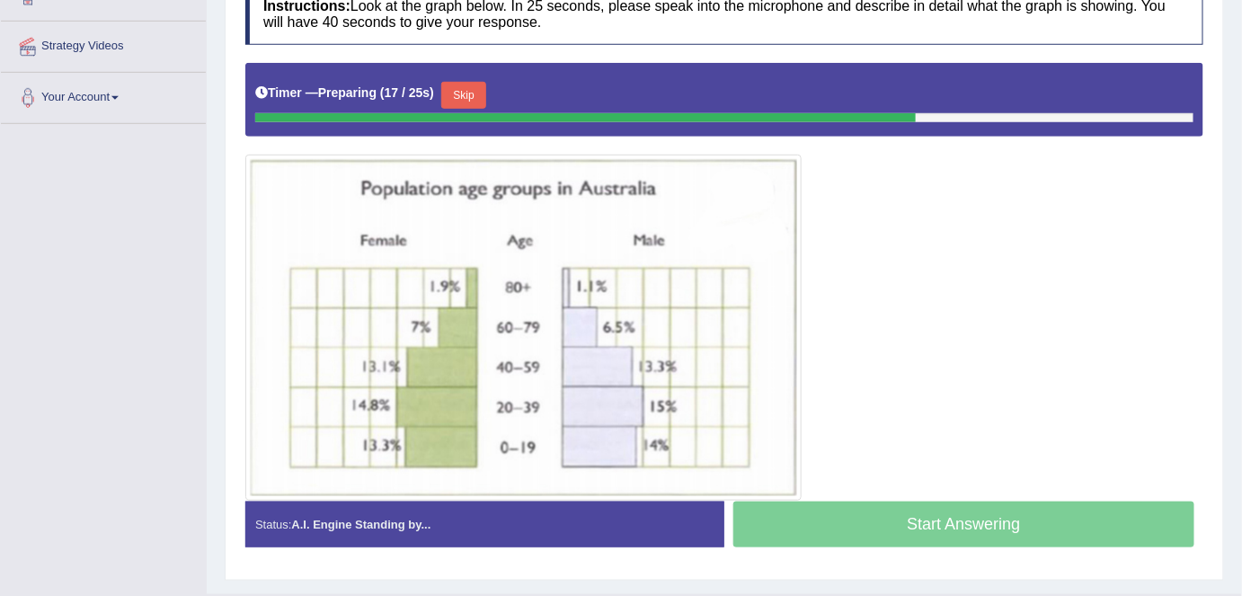
scroll to position [376, 0]
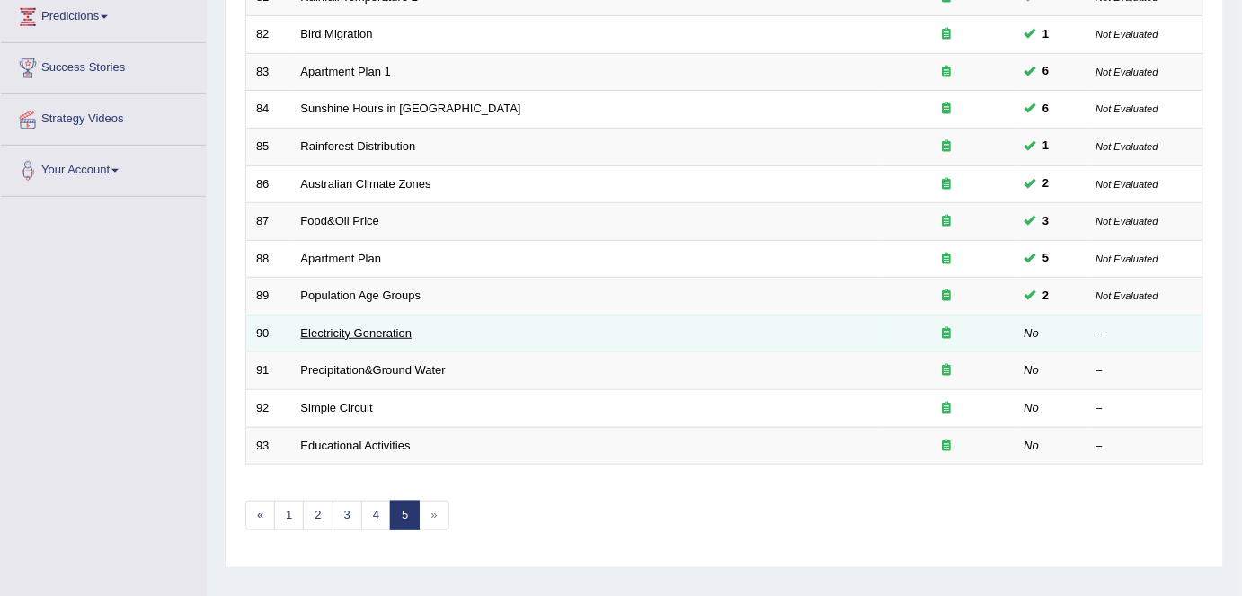
click at [380, 331] on link "Electricity Generation" at bounding box center [356, 332] width 111 height 13
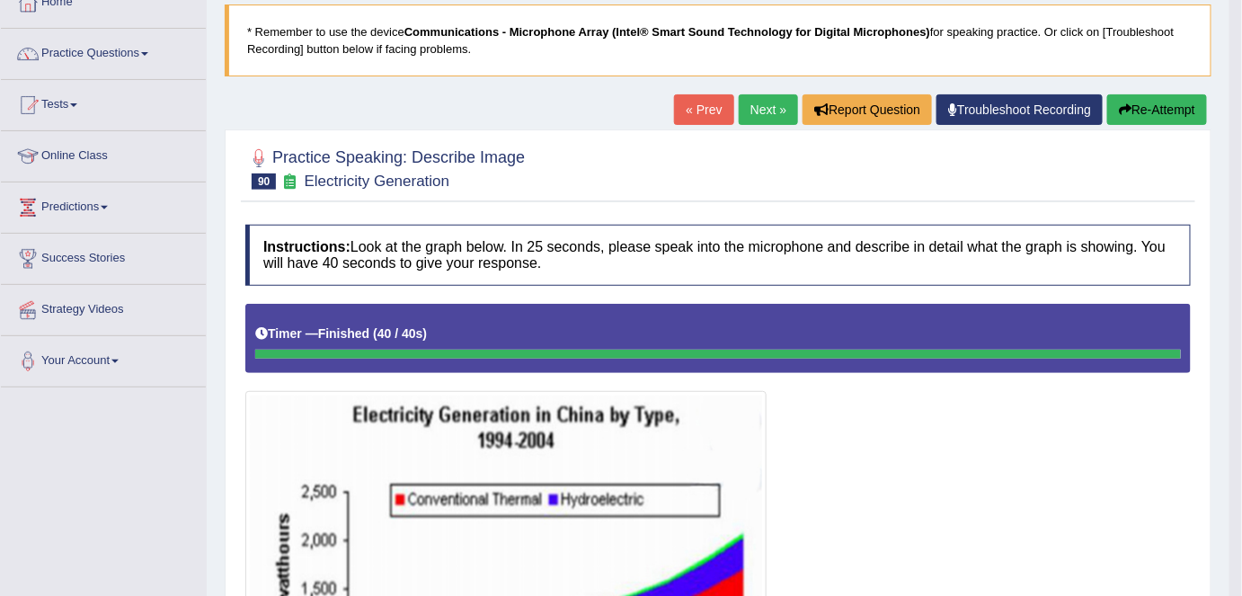
scroll to position [108, 0]
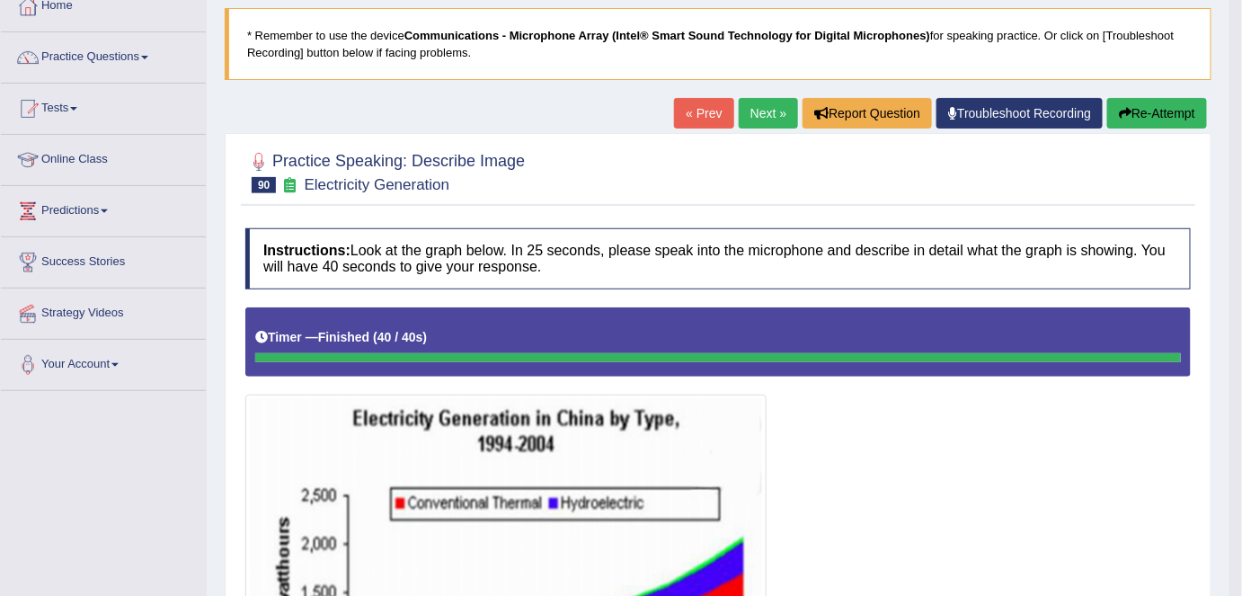
click at [1165, 115] on button "Re-Attempt" at bounding box center [1158, 113] width 100 height 31
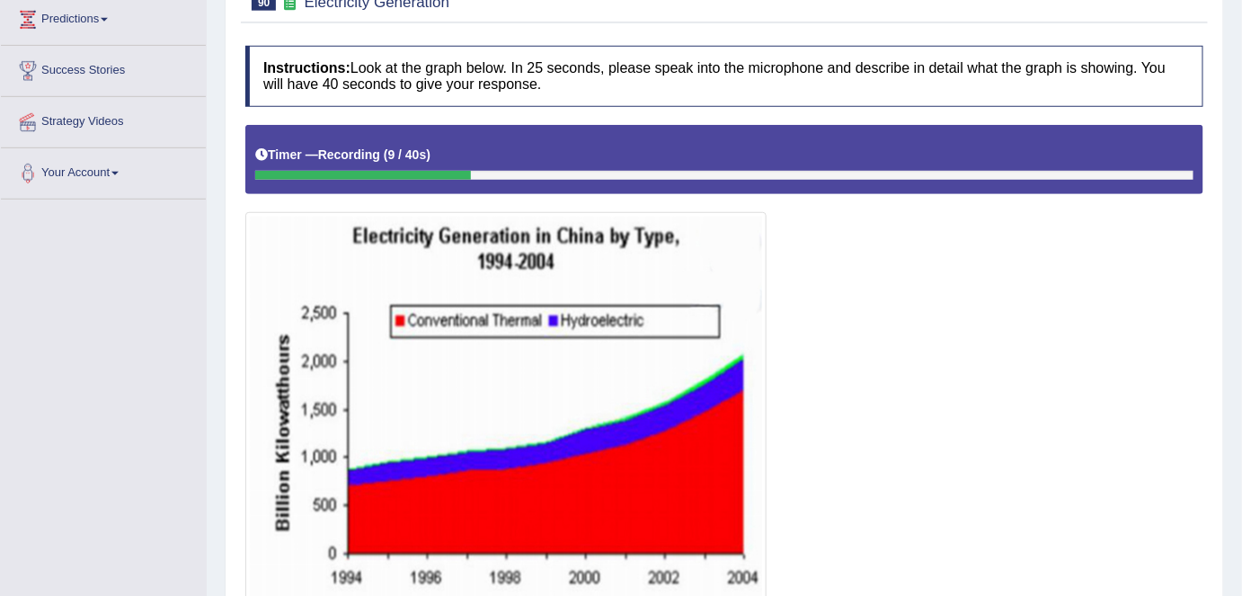
scroll to position [301, 0]
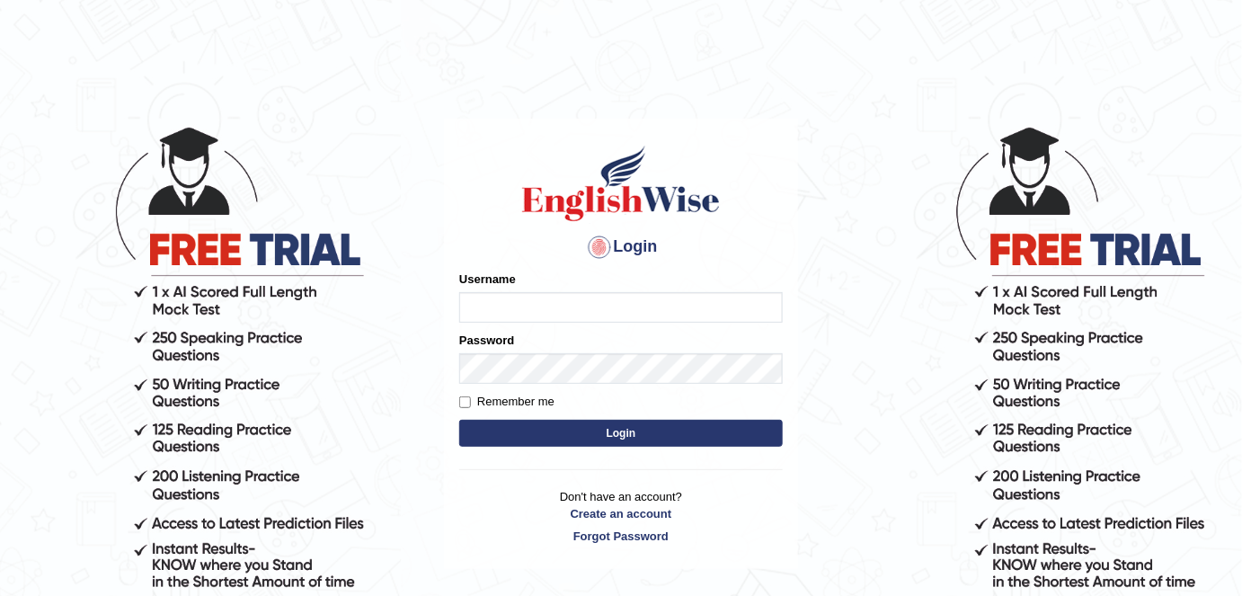
type input "FAridewala_123"
click at [580, 423] on button "Login" at bounding box center [621, 433] width 324 height 27
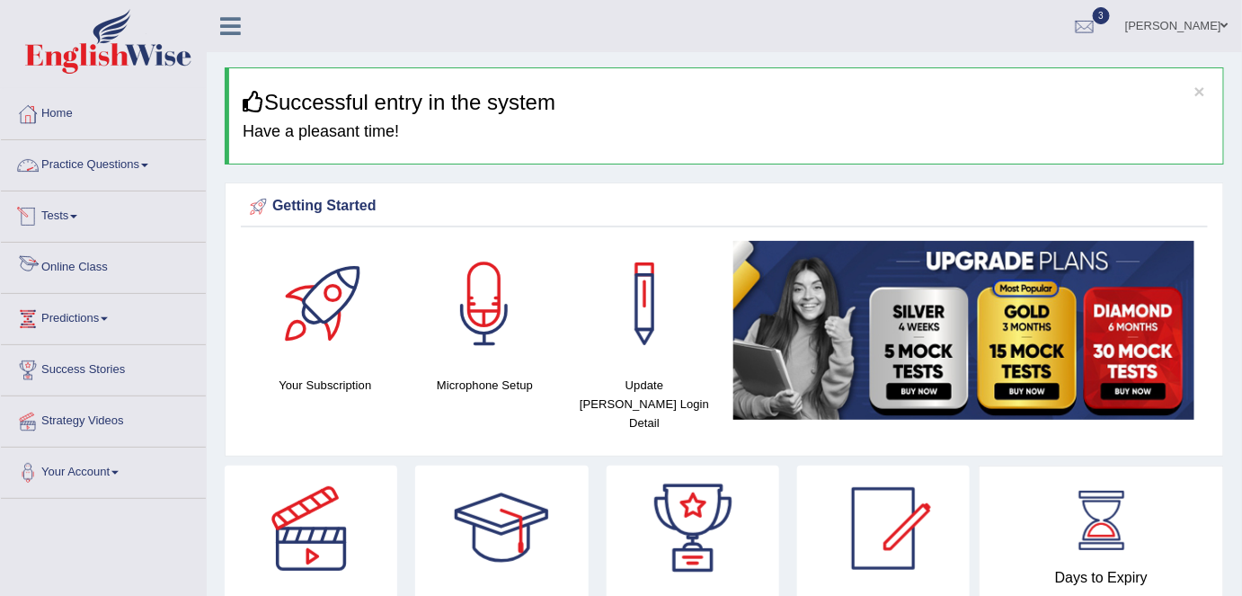
click at [100, 266] on link "Online Class" at bounding box center [103, 265] width 205 height 45
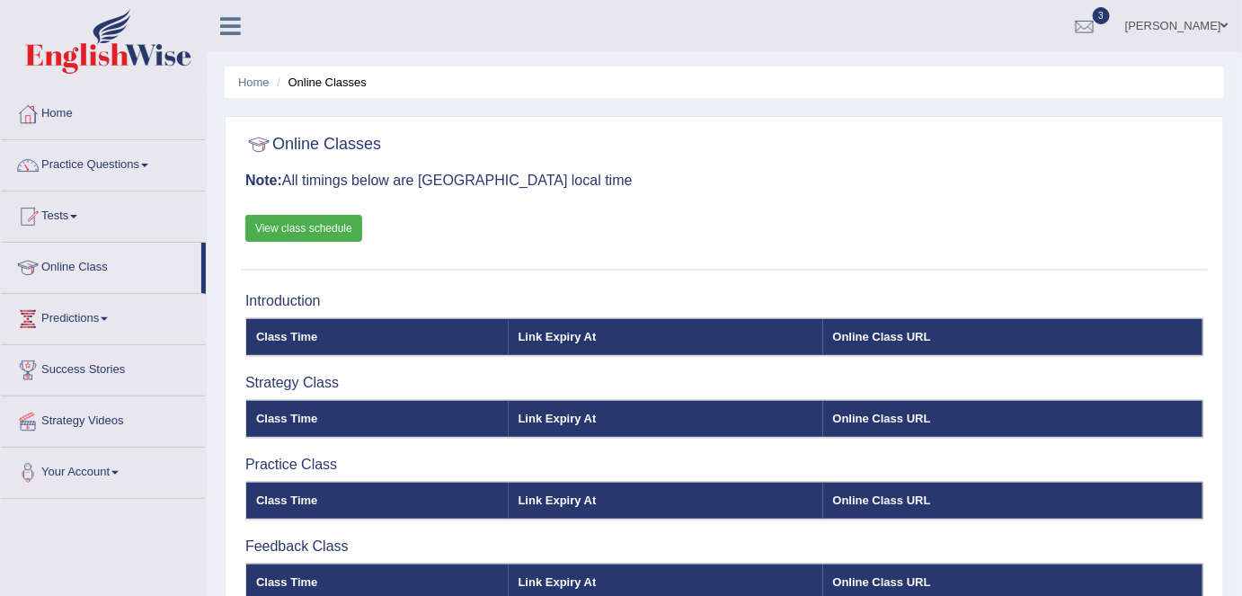
click at [78, 156] on link "Practice Questions" at bounding box center [103, 162] width 205 height 45
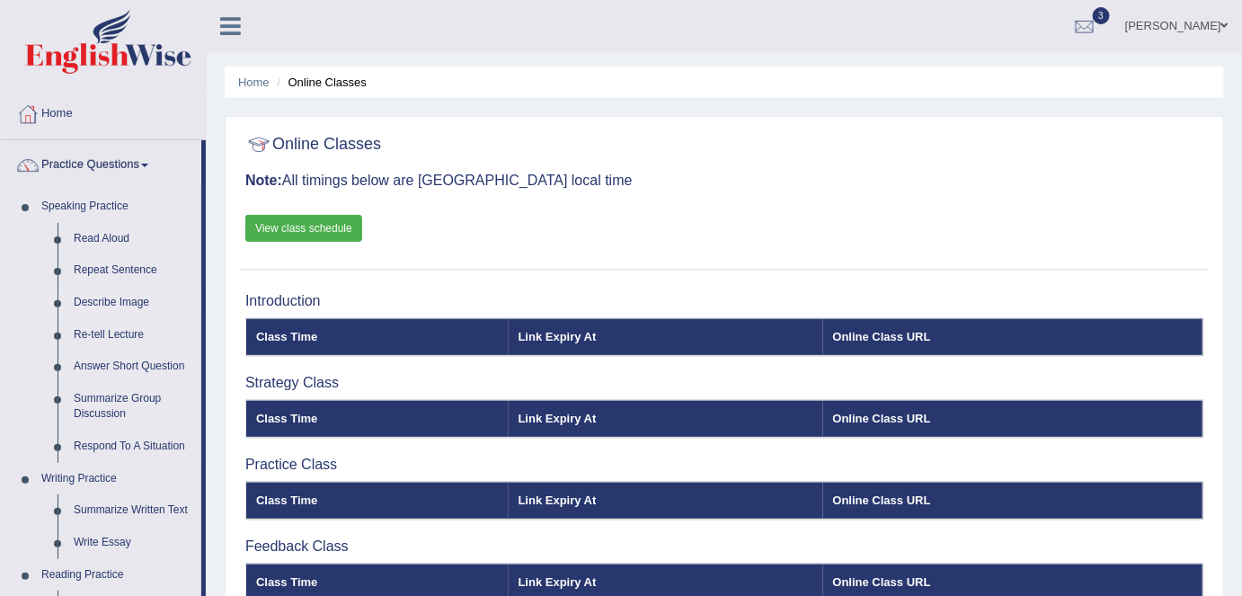
click at [108, 295] on link "Describe Image" at bounding box center [134, 303] width 136 height 32
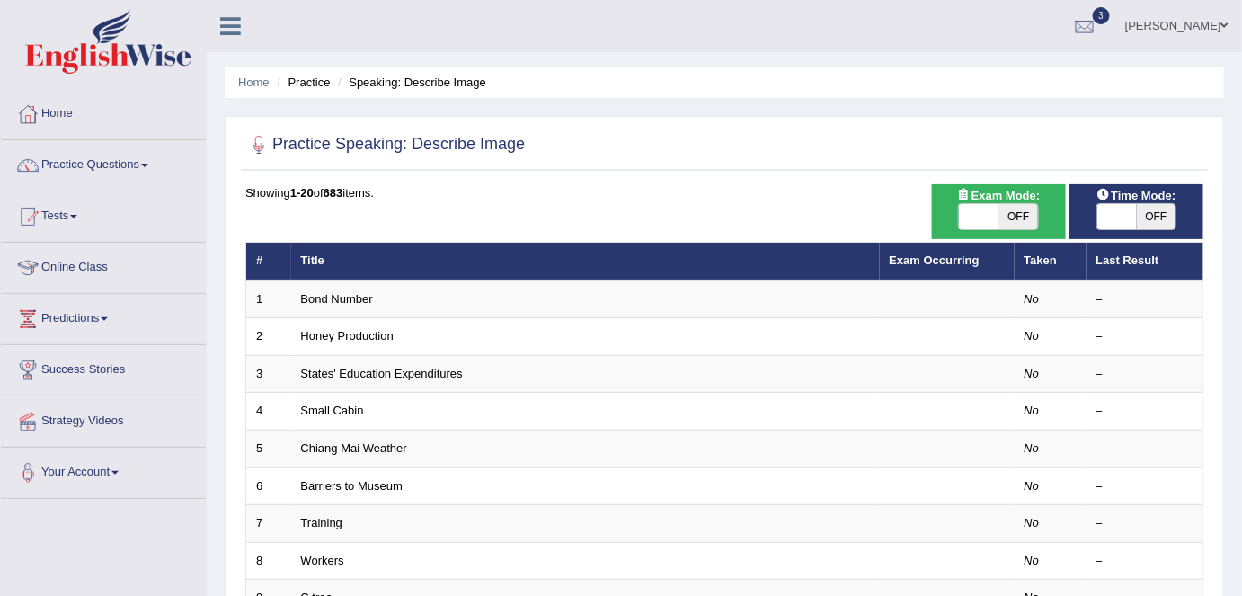
click at [1034, 218] on span "OFF" at bounding box center [1019, 216] width 40 height 25
checkbox input "true"
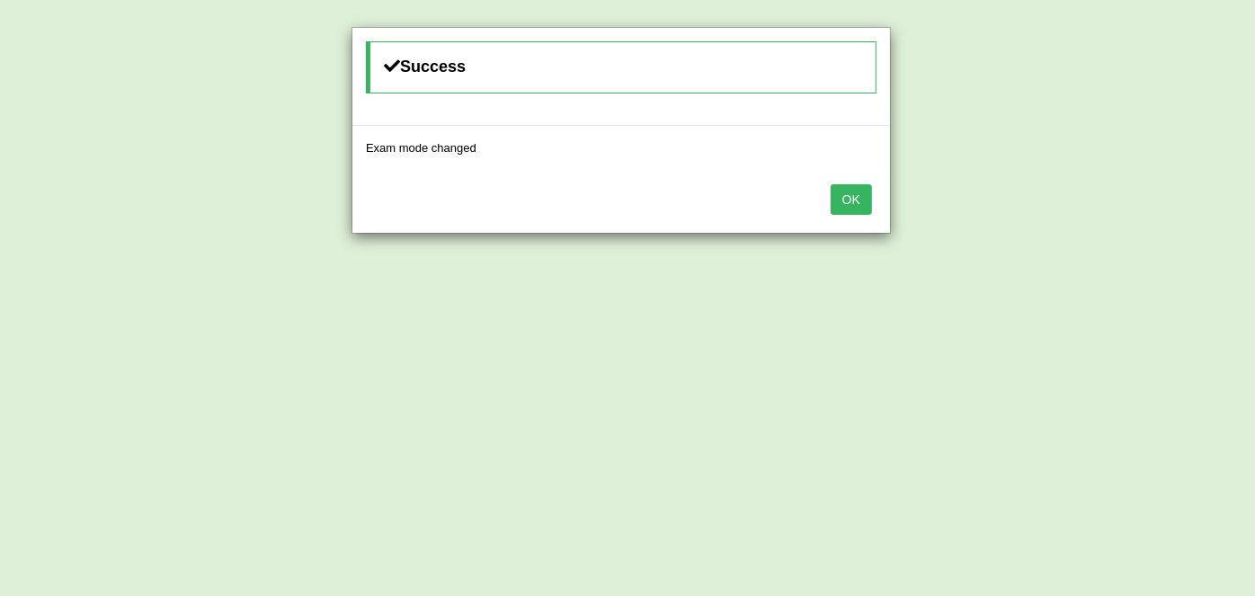
click at [863, 195] on button "OK" at bounding box center [851, 199] width 41 height 31
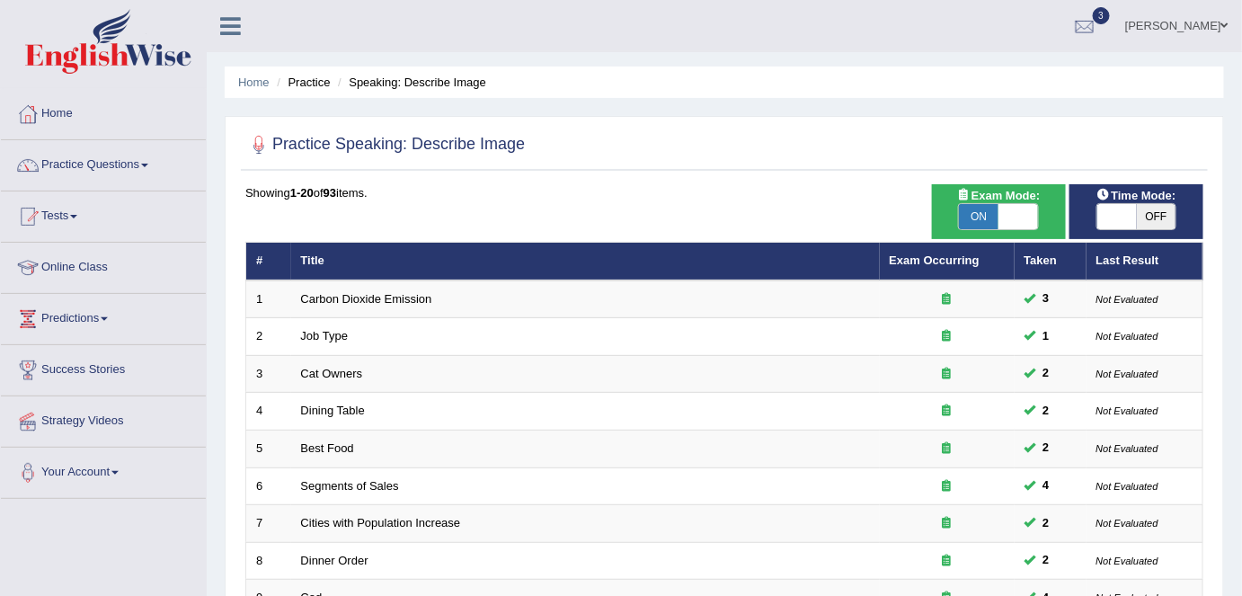
click at [1155, 216] on span "OFF" at bounding box center [1157, 216] width 40 height 25
checkbox input "true"
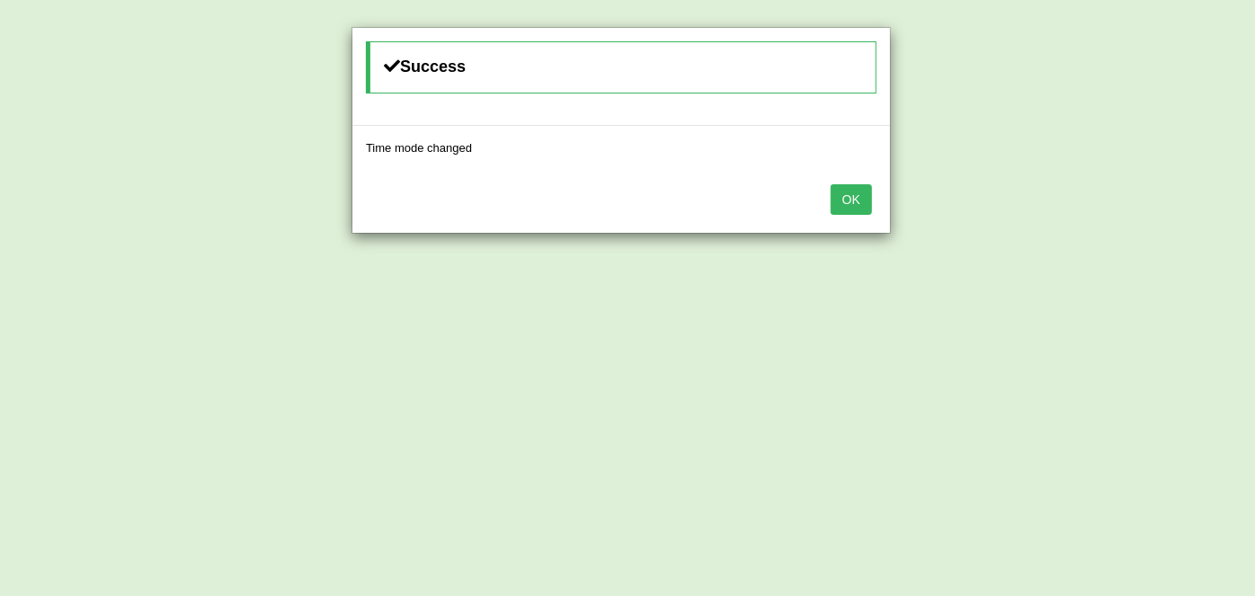
click at [862, 191] on button "OK" at bounding box center [851, 199] width 41 height 31
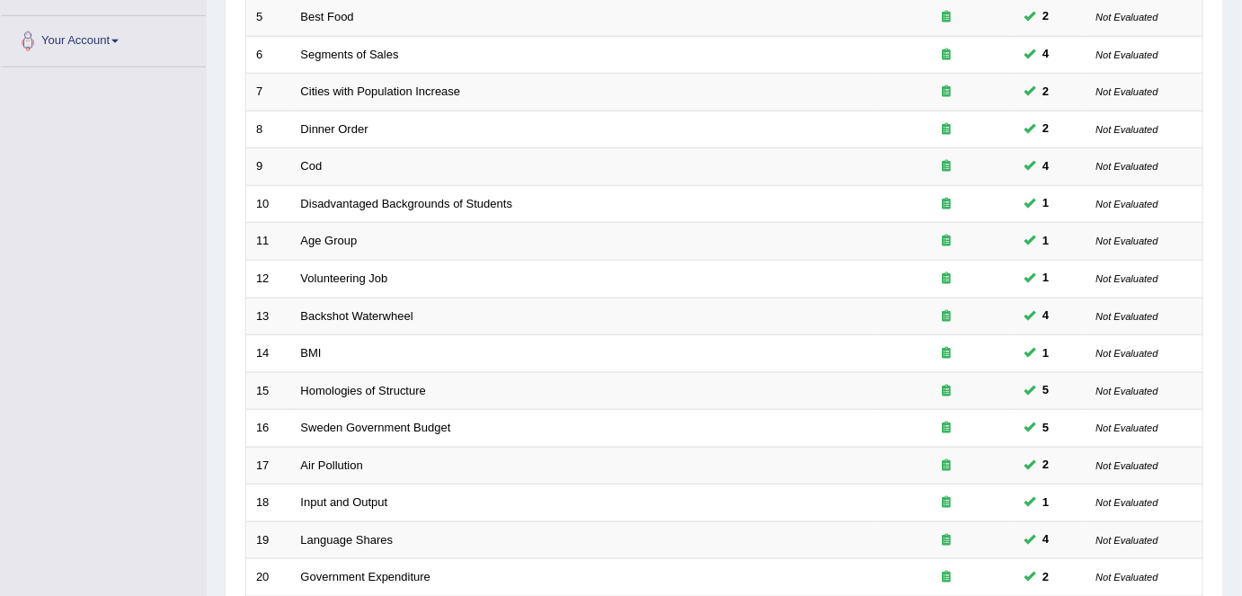
scroll to position [586, 0]
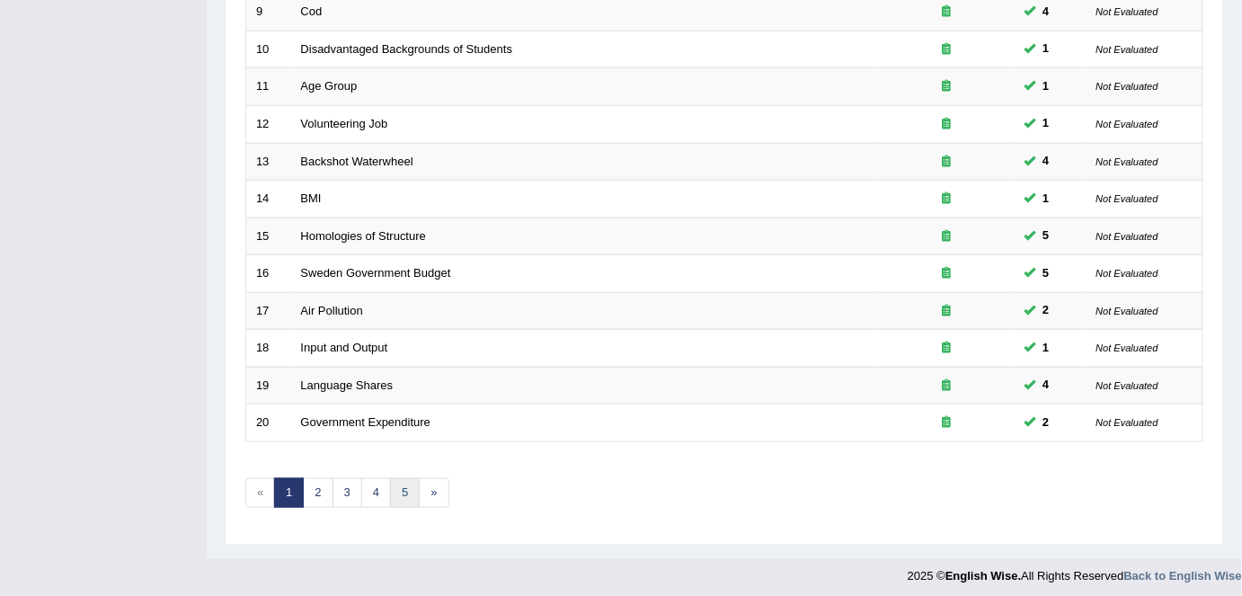
click at [401, 478] on link "5" at bounding box center [405, 493] width 30 height 30
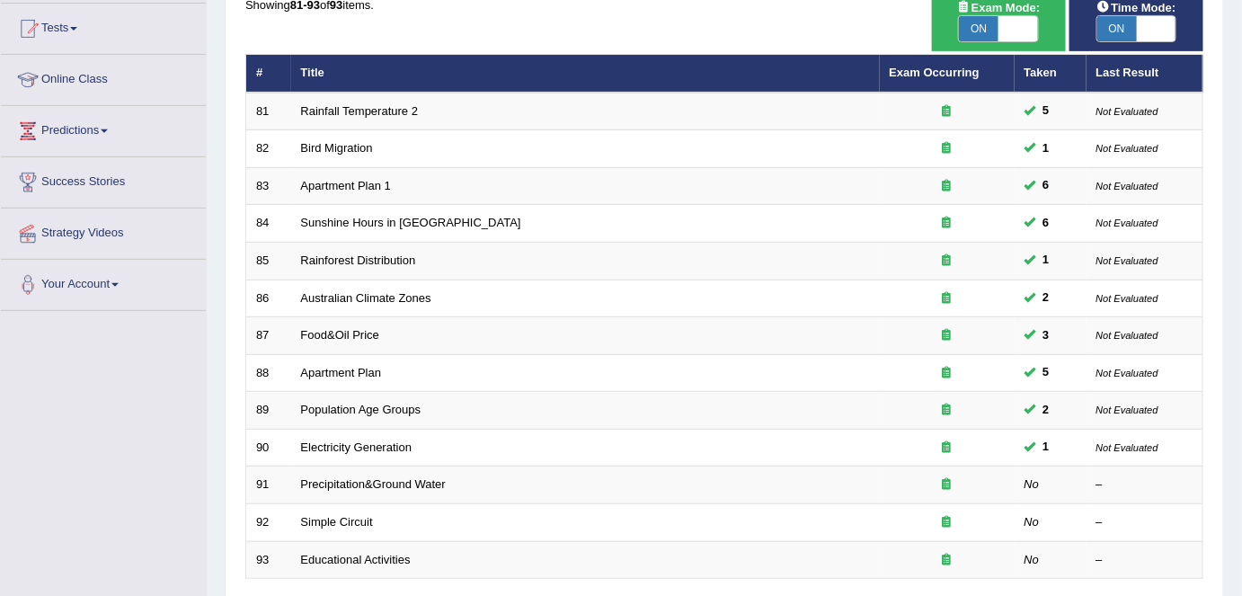
scroll to position [347, 0]
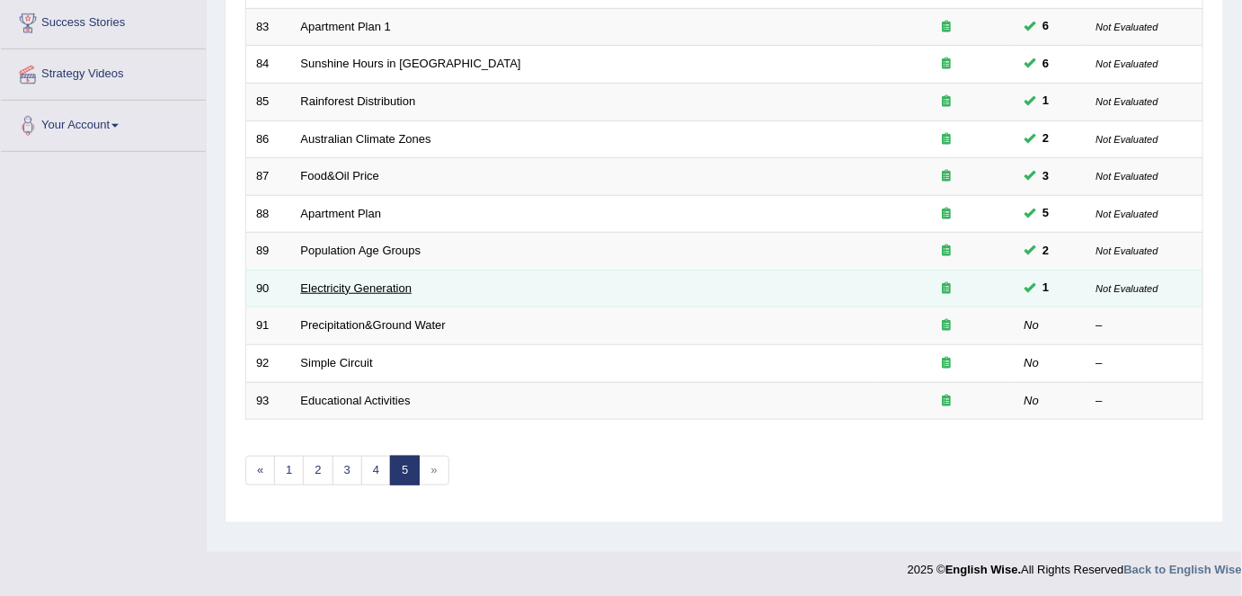
click at [378, 282] on link "Electricity Generation" at bounding box center [356, 287] width 111 height 13
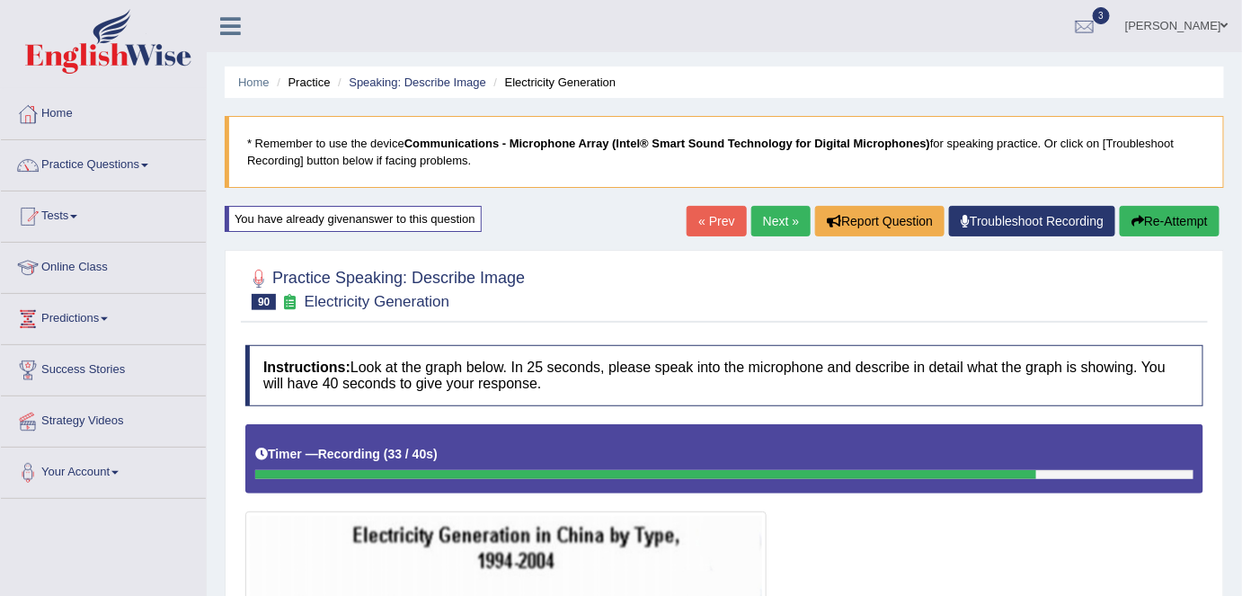
click at [1162, 225] on button "Re-Attempt" at bounding box center [1170, 221] width 100 height 31
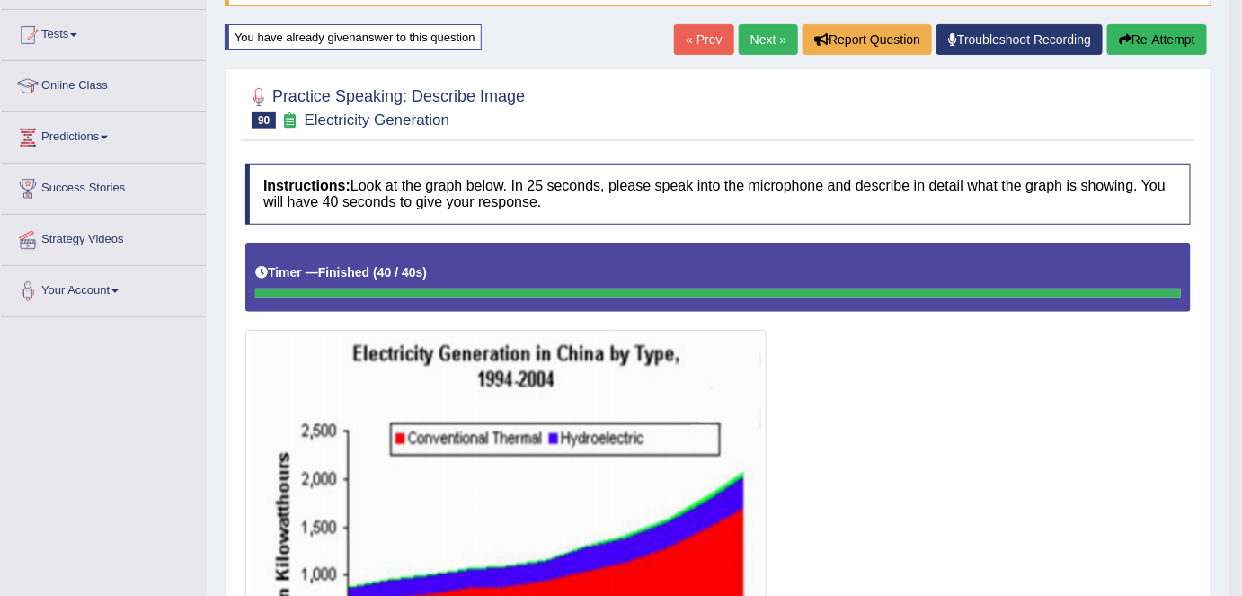
scroll to position [181, 0]
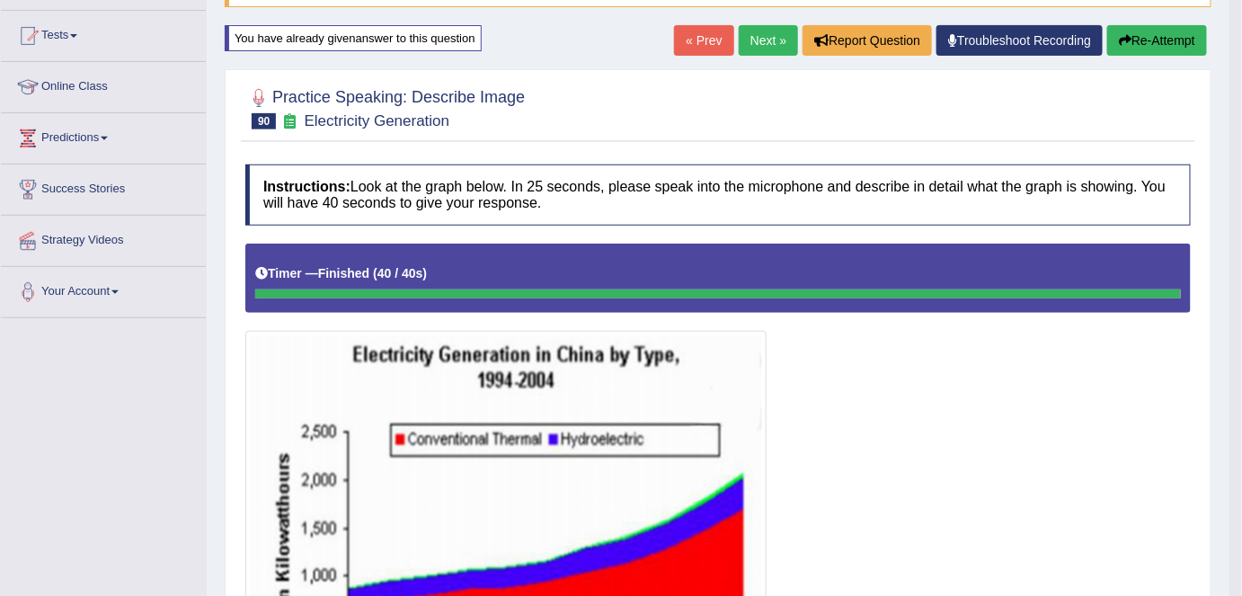
click at [1143, 49] on button "Re-Attempt" at bounding box center [1158, 40] width 100 height 31
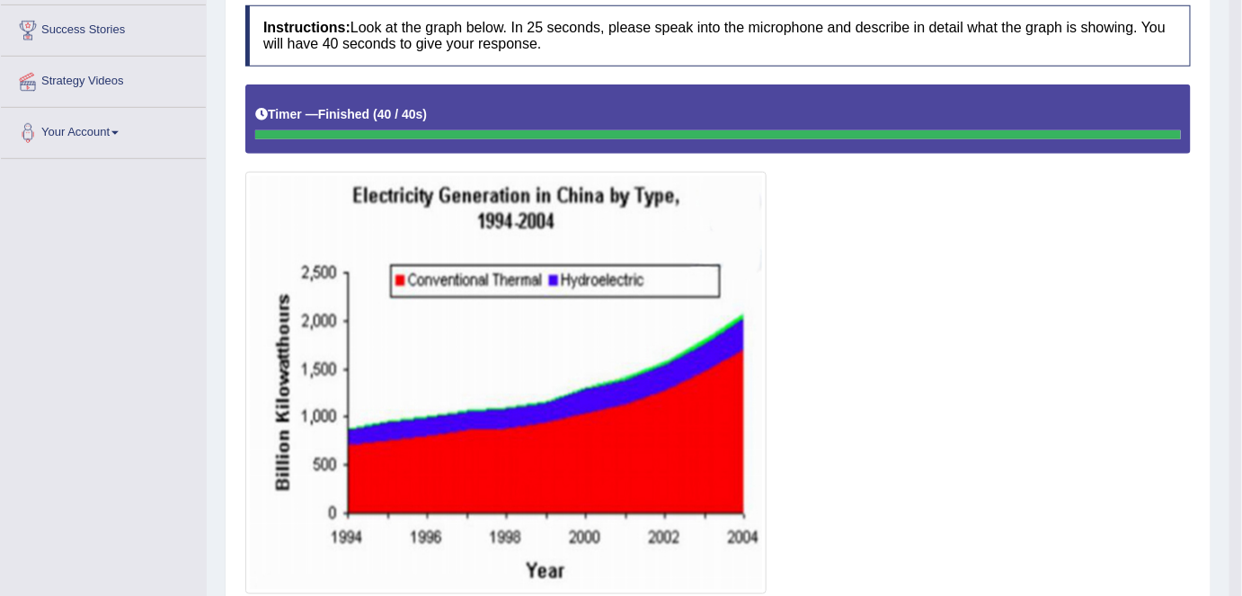
scroll to position [66, 0]
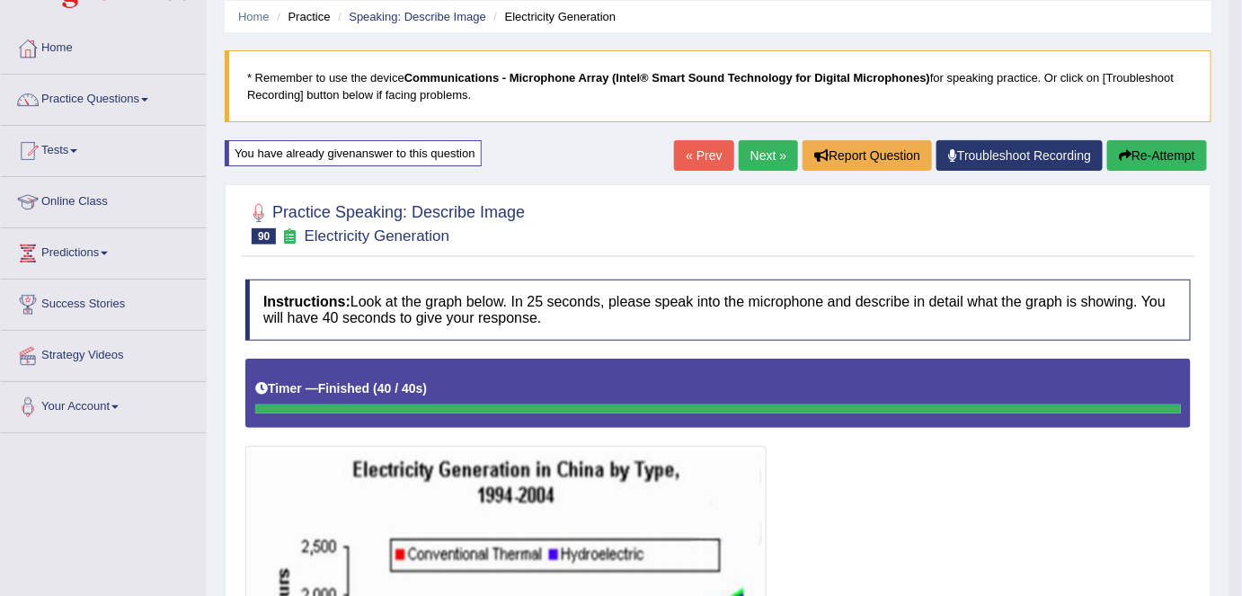
click at [1152, 166] on button "Re-Attempt" at bounding box center [1158, 155] width 100 height 31
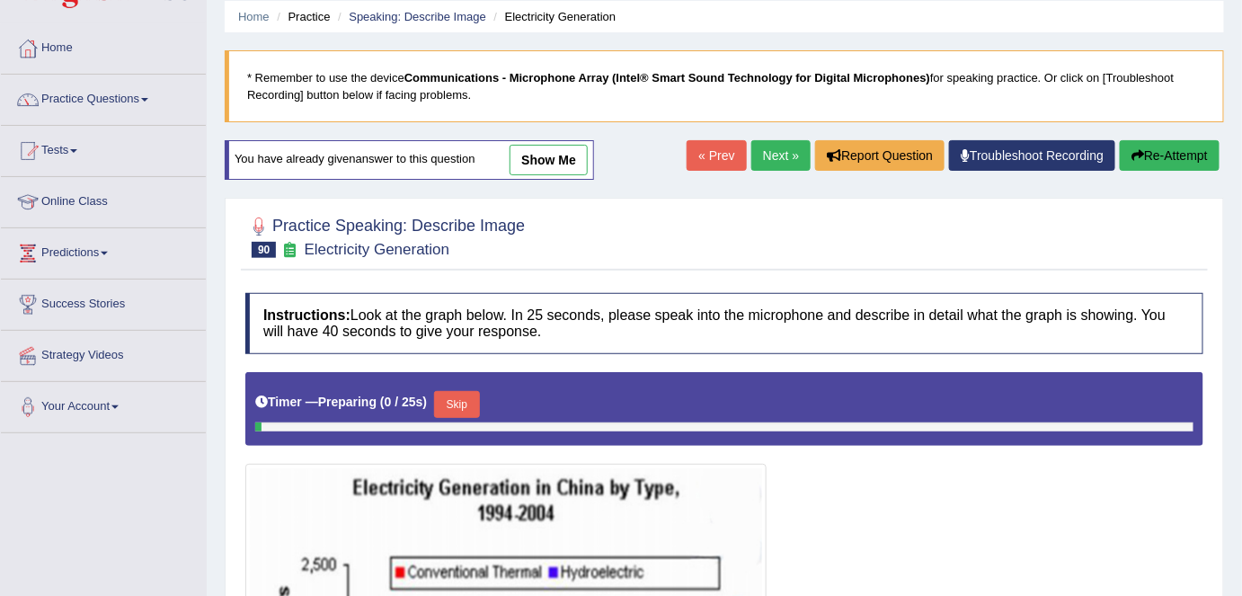
scroll to position [228, 0]
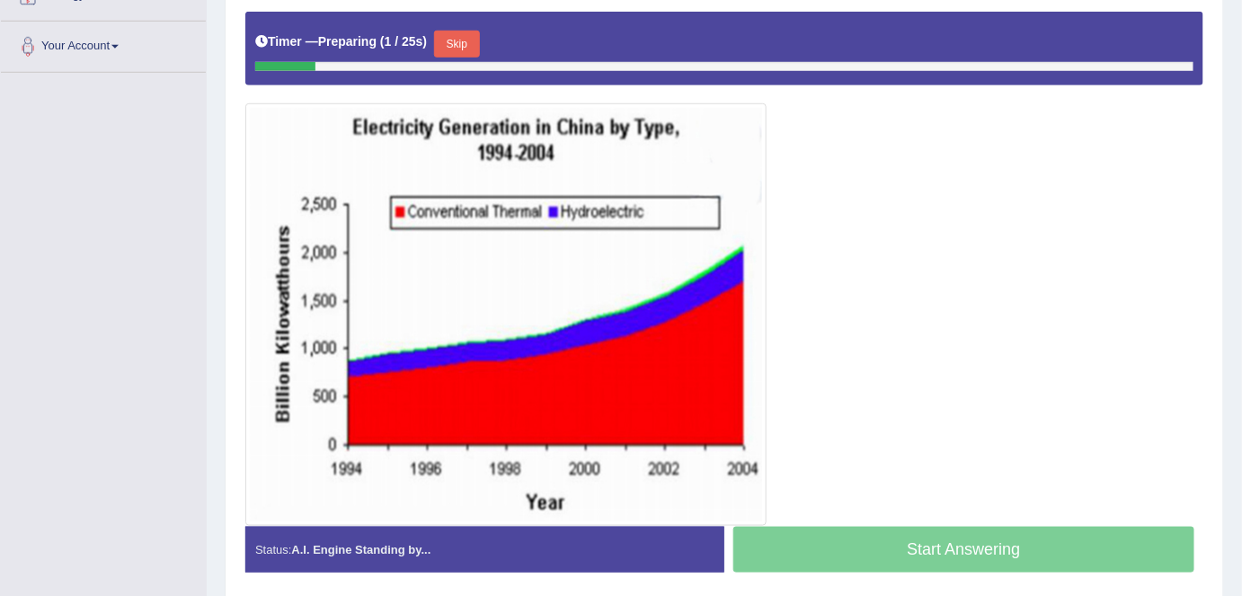
drag, startPoint x: 0, startPoint y: 0, endPoint x: 1251, endPoint y: 475, distance: 1338.4
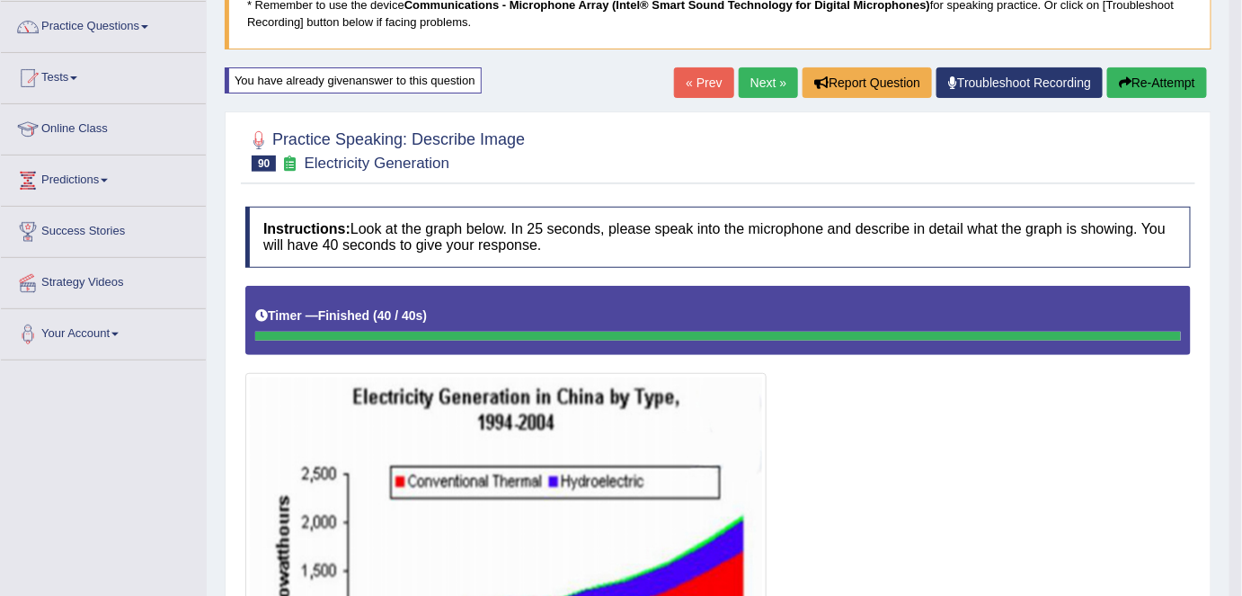
scroll to position [0, 0]
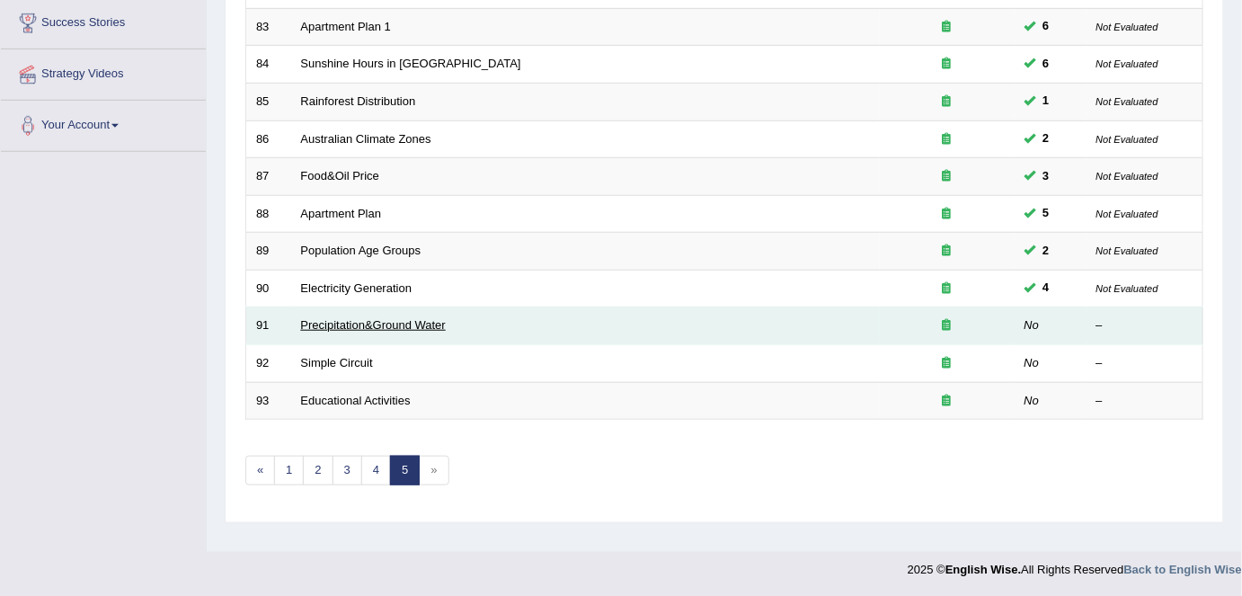
click at [338, 319] on link "Precipitation&Ground Water" at bounding box center [373, 324] width 145 height 13
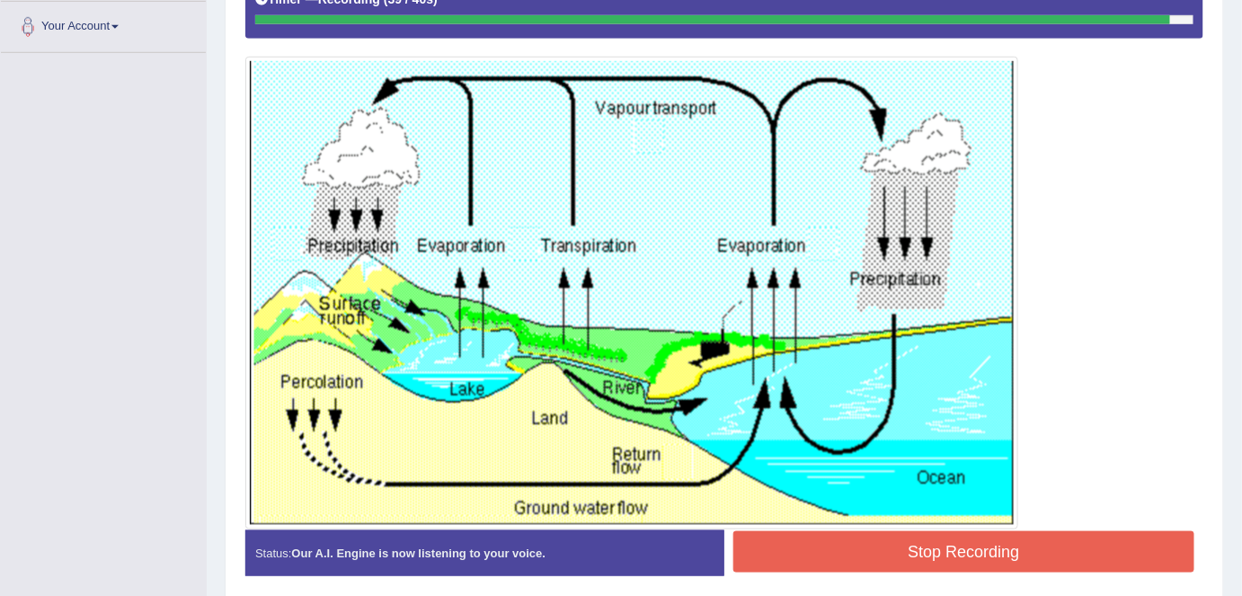
scroll to position [124, 0]
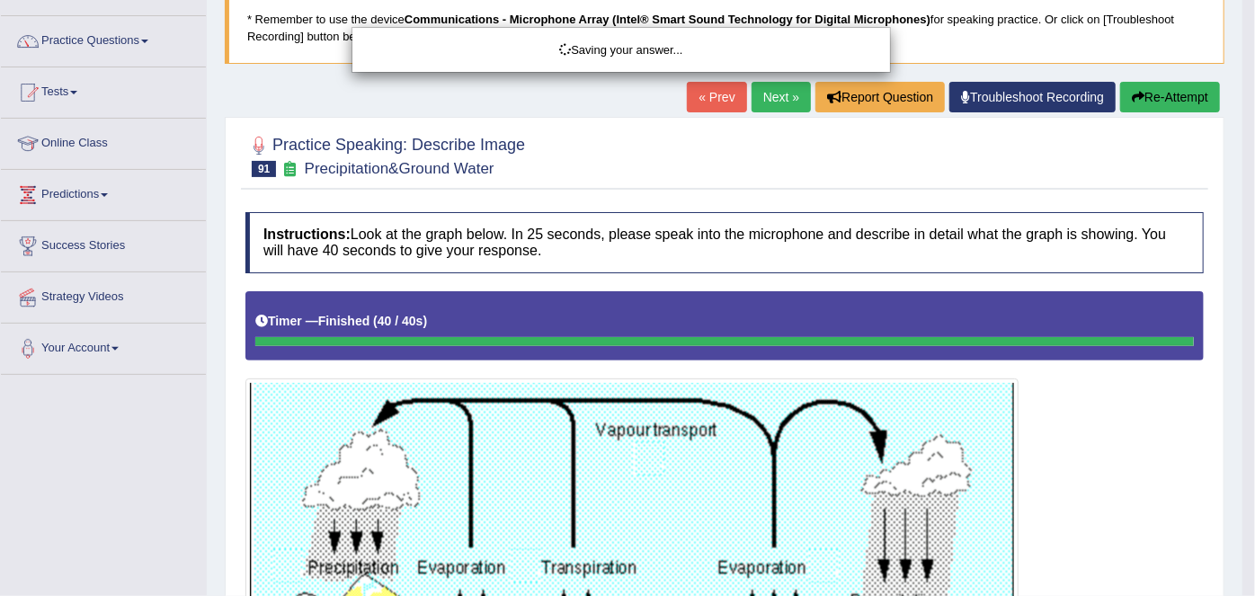
click at [1241, 263] on html "Toggle navigation Home Practice Questions Speaking Practice Read Aloud Repeat S…" at bounding box center [627, 174] width 1255 height 596
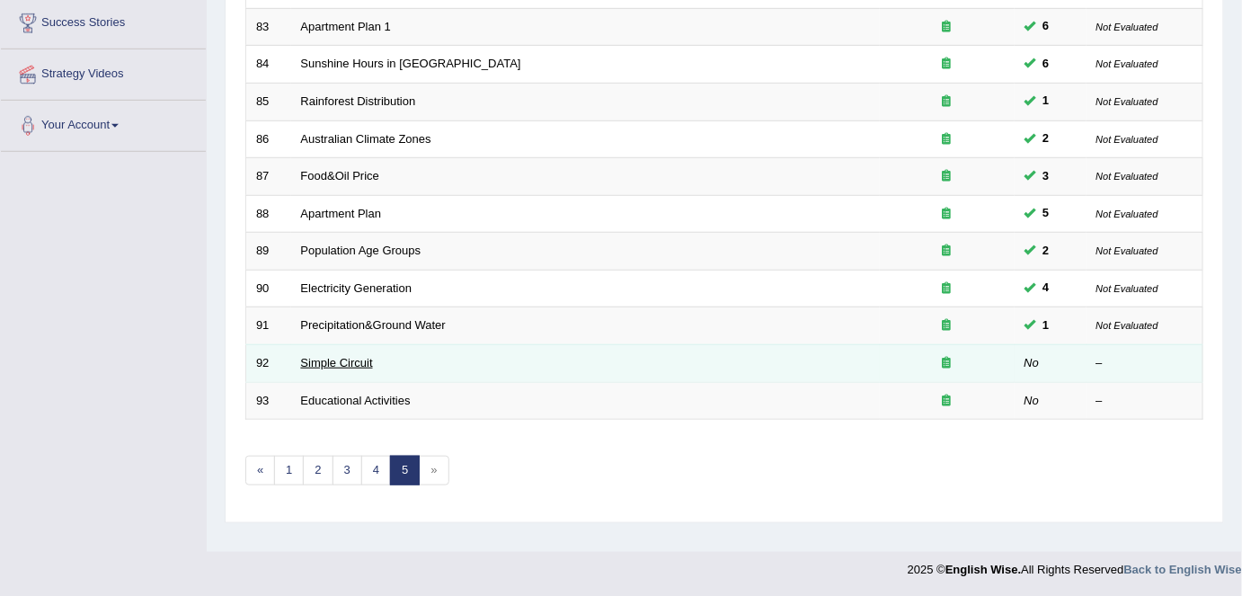
click at [365, 360] on link "Simple Circuit" at bounding box center [337, 362] width 72 height 13
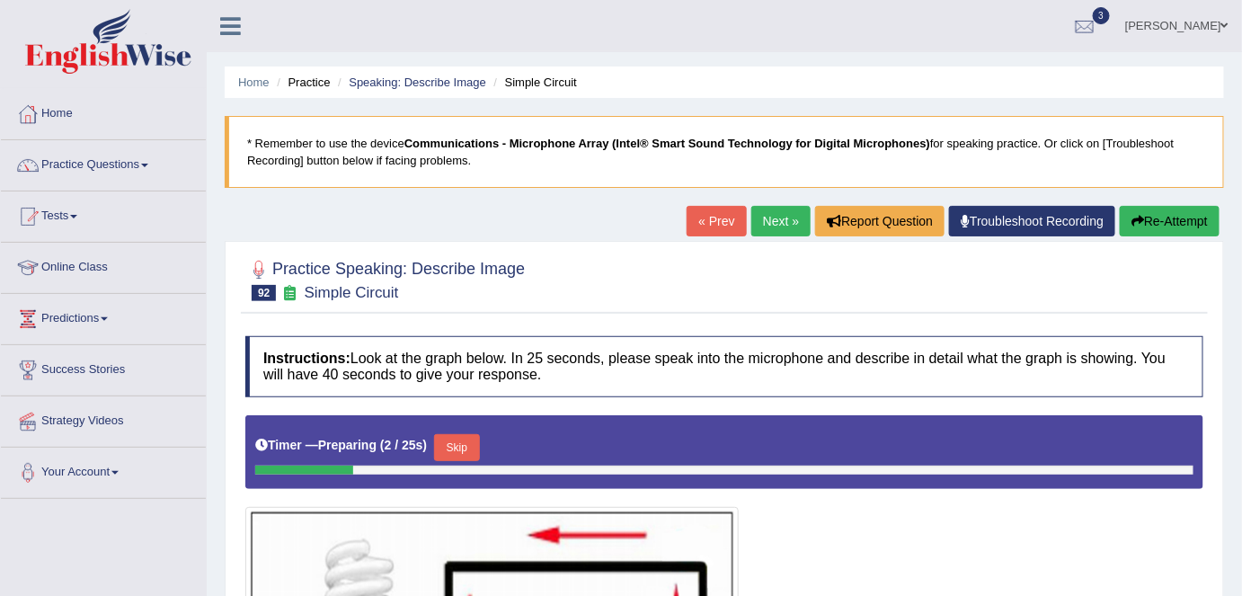
drag, startPoint x: 1246, startPoint y: 418, endPoint x: 1193, endPoint y: 509, distance: 105.2
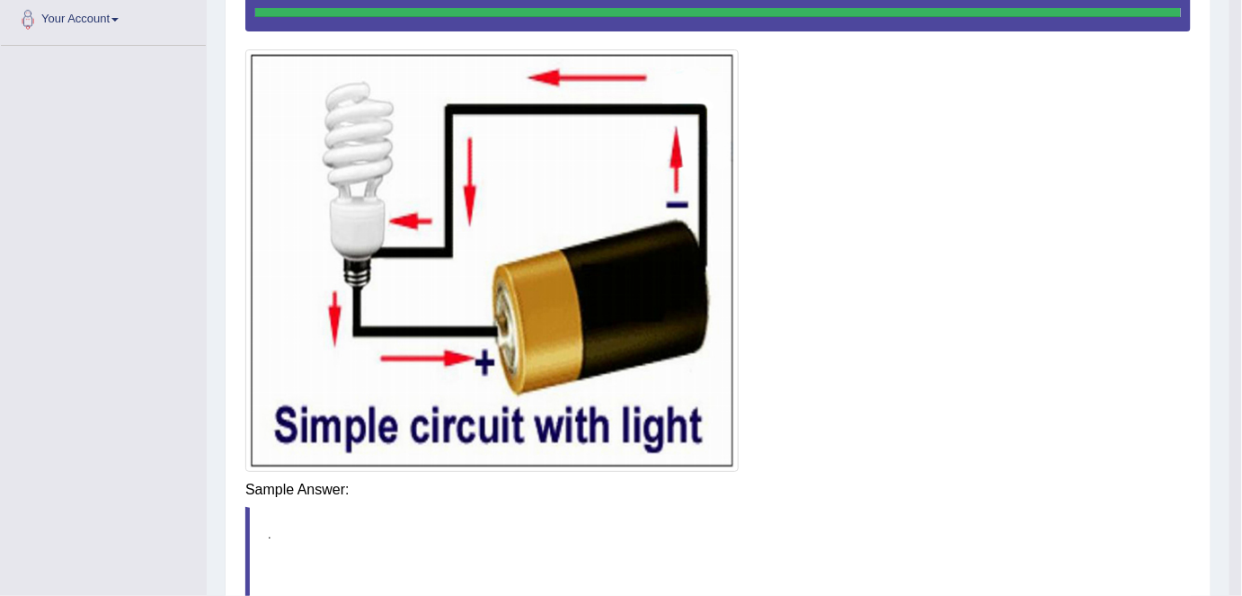
scroll to position [464, 0]
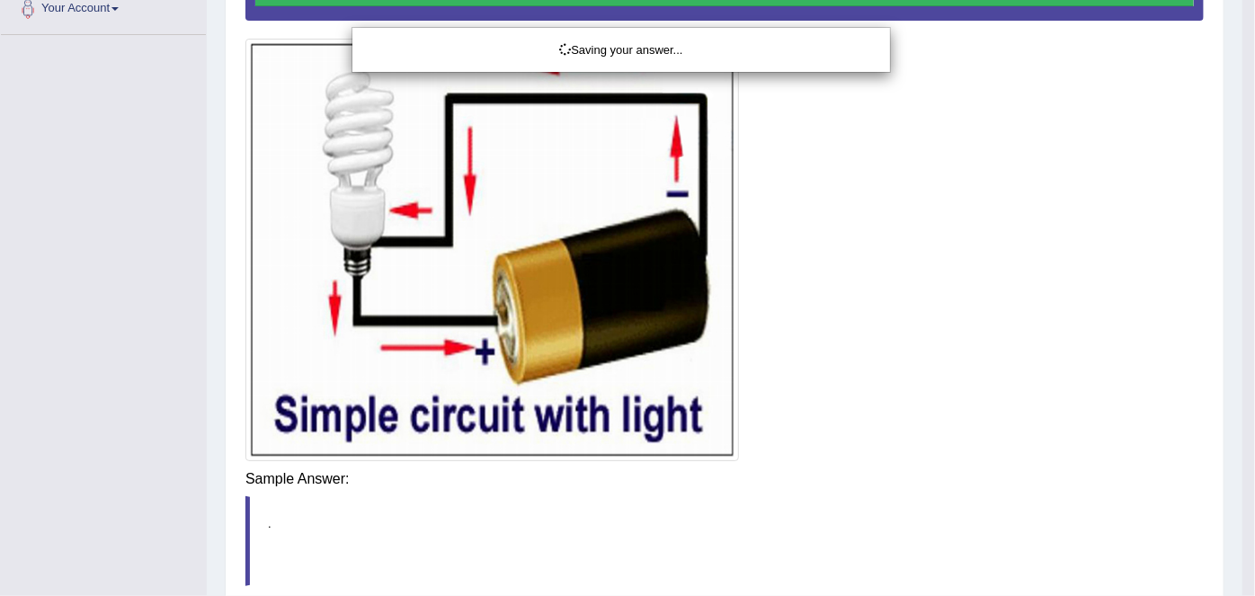
drag, startPoint x: 1246, startPoint y: 302, endPoint x: 1254, endPoint y: 409, distance: 107.3
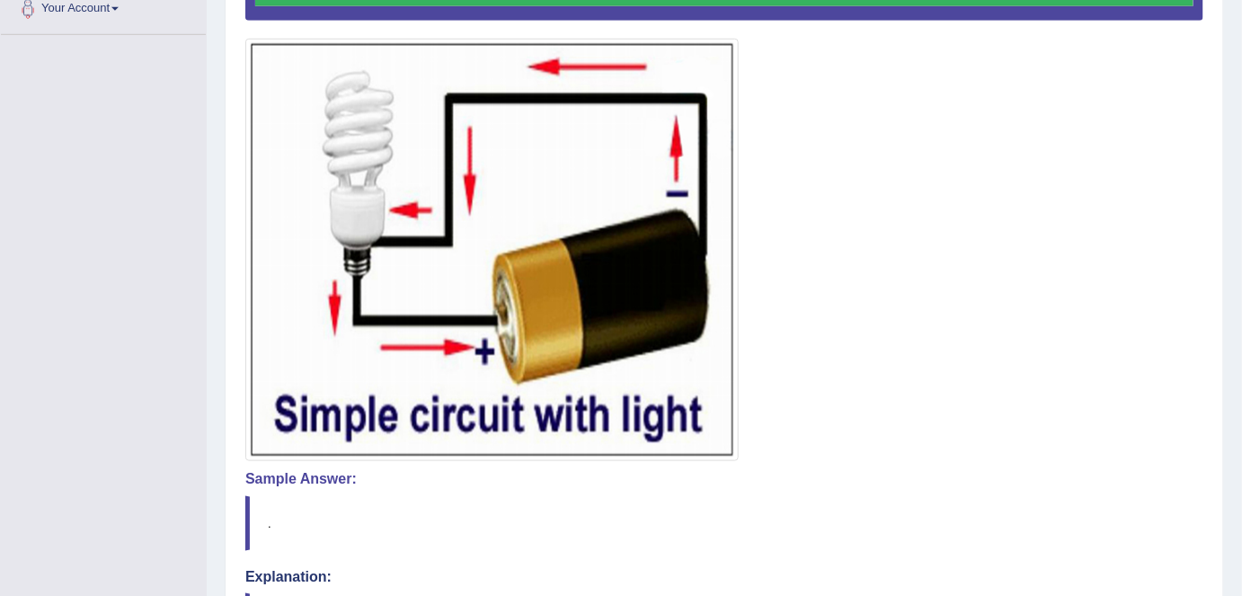
drag, startPoint x: 1247, startPoint y: 258, endPoint x: 1165, endPoint y: 475, distance: 231.6
click at [1165, 475] on h4 "Sample Answer:" at bounding box center [724, 479] width 958 height 16
drag, startPoint x: 1244, startPoint y: 426, endPoint x: 1173, endPoint y: 581, distance: 170.2
click at [1173, 581] on h4 "Explanation:" at bounding box center [724, 577] width 958 height 16
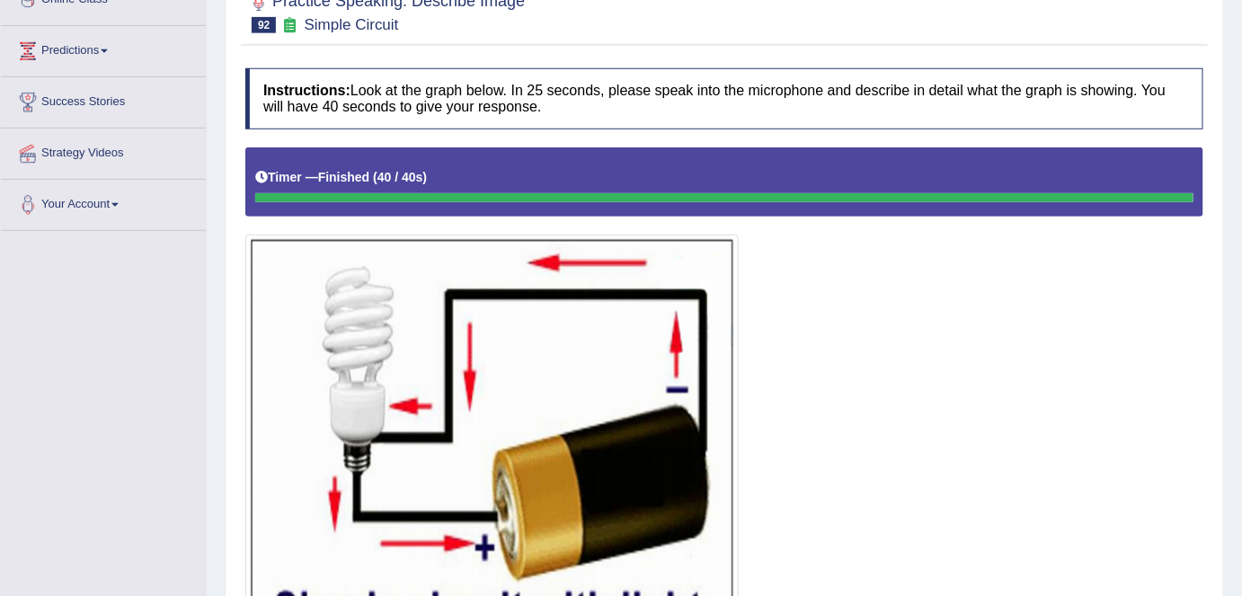
scroll to position [24, 0]
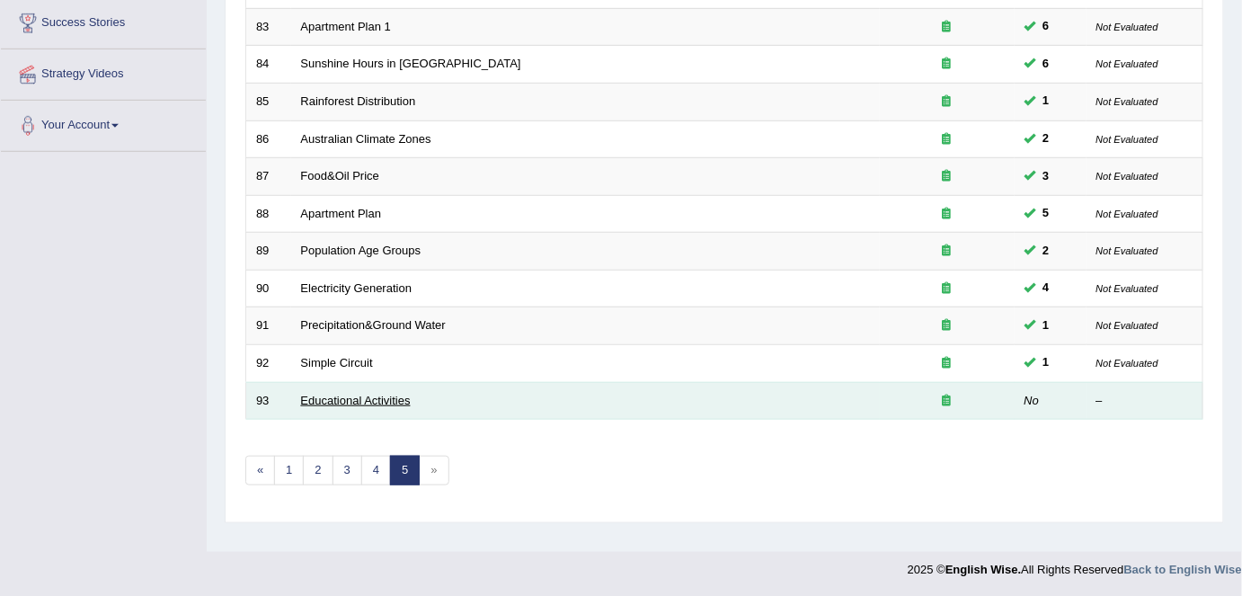
click at [368, 394] on link "Educational Activities" at bounding box center [356, 400] width 110 height 13
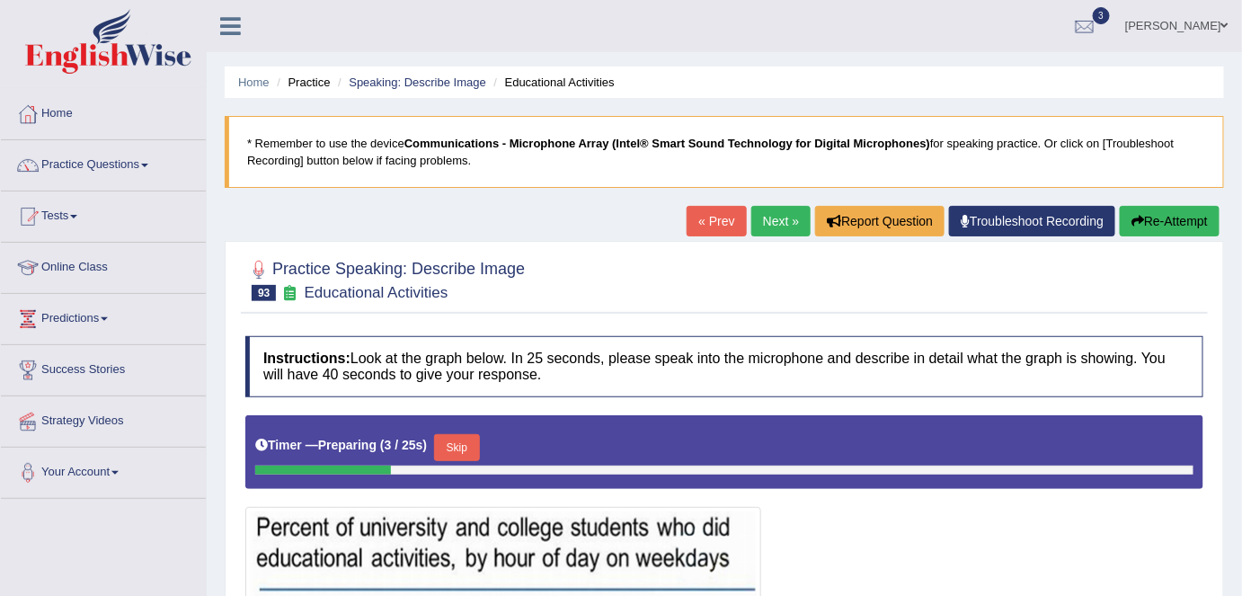
drag, startPoint x: 1254, startPoint y: 302, endPoint x: 1250, endPoint y: 123, distance: 179.0
click at [1241, 123] on html "Toggle navigation Home Practice Questions Speaking Practice Read Aloud Repeat S…" at bounding box center [621, 298] width 1242 height 596
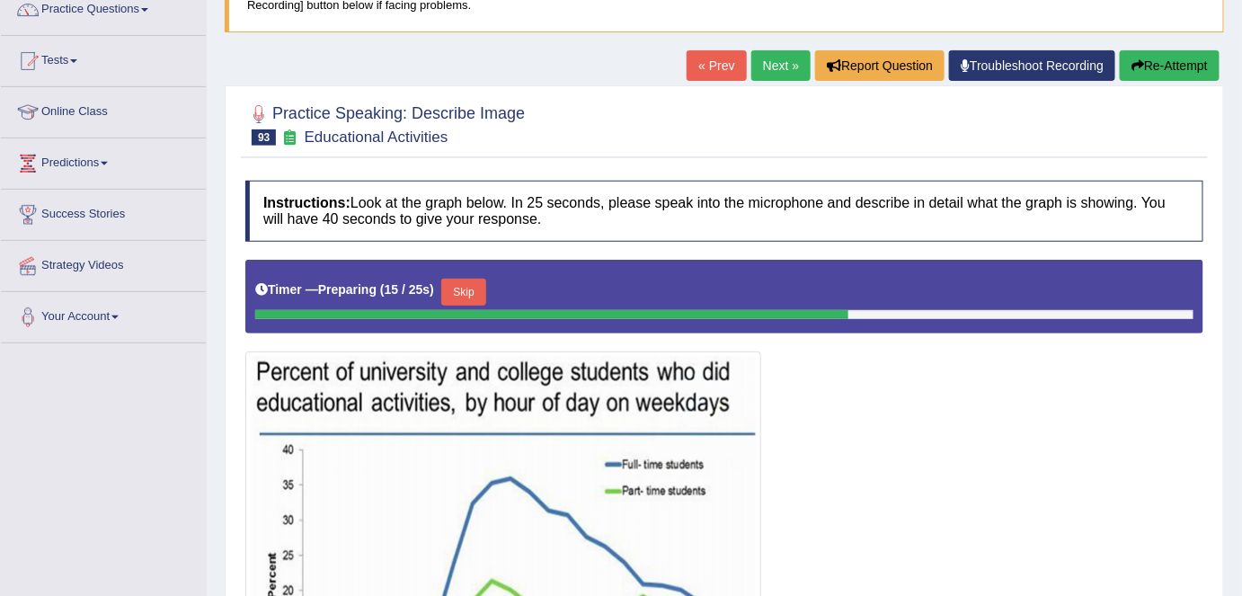
scroll to position [127, 0]
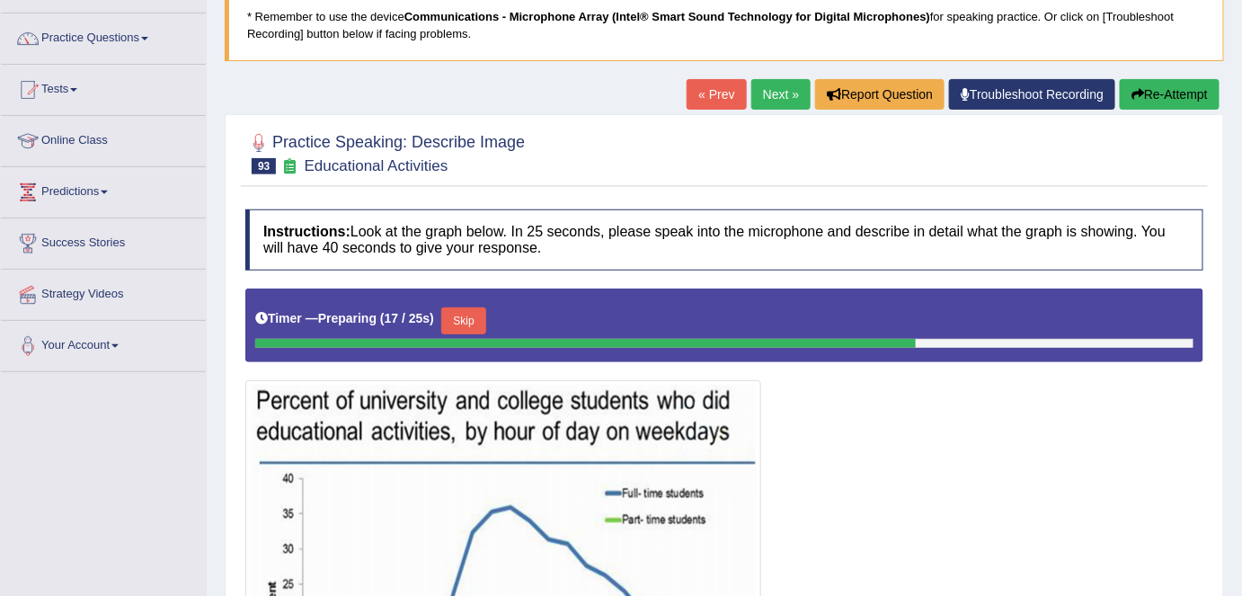
click at [1148, 90] on button "Re-Attempt" at bounding box center [1170, 94] width 100 height 31
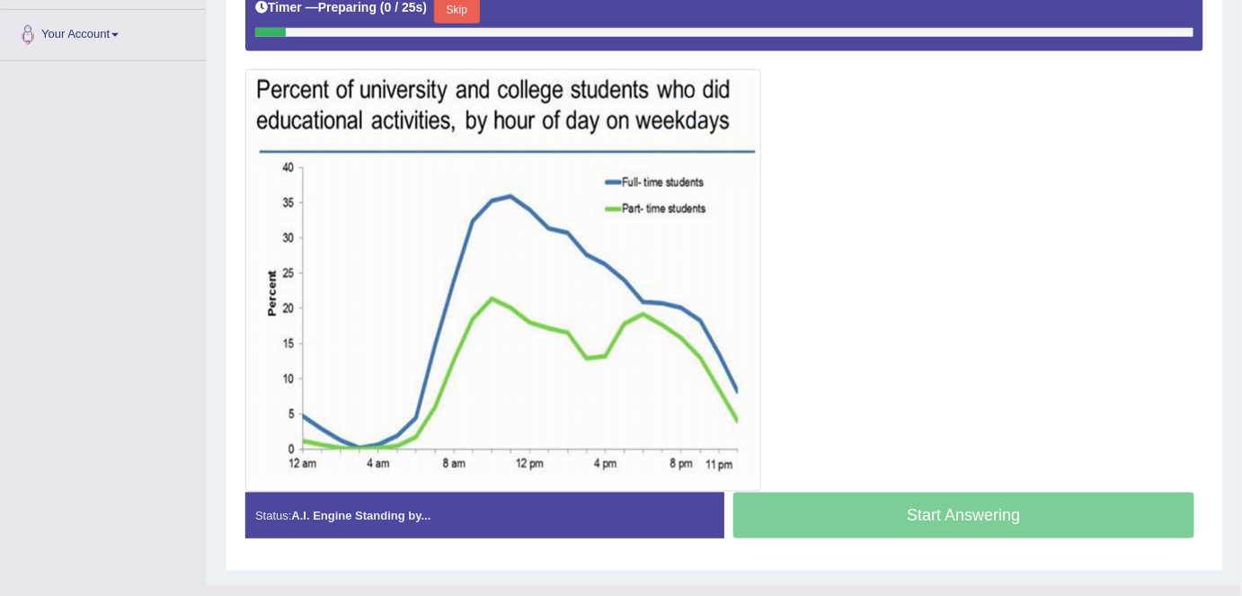
scroll to position [439, 0]
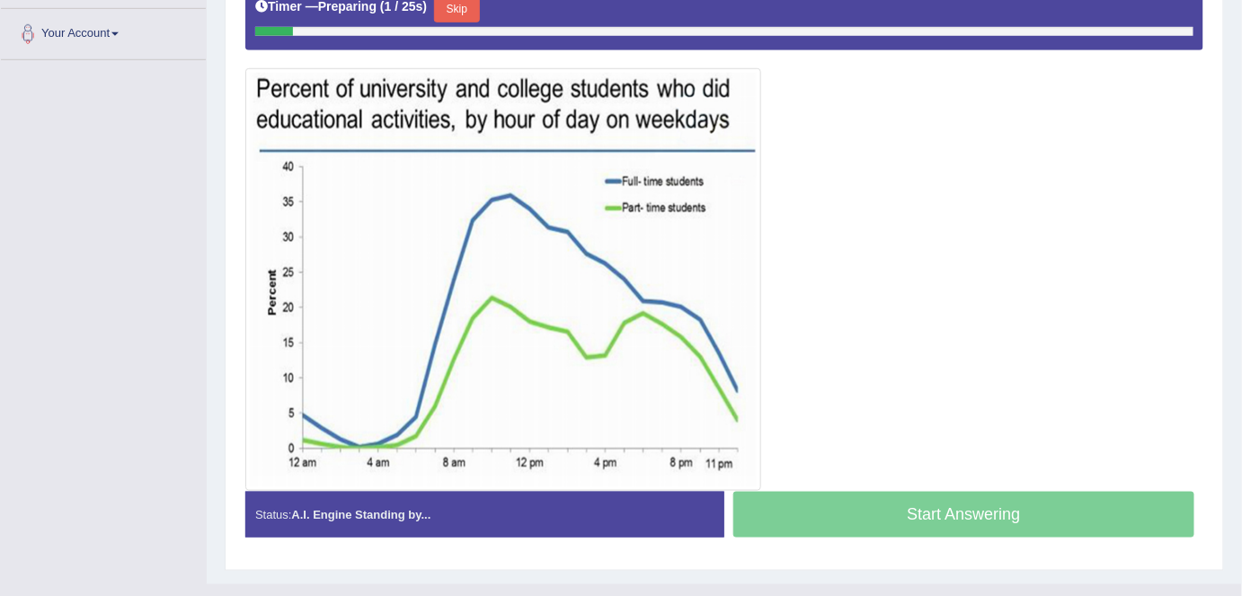
drag, startPoint x: 0, startPoint y: 0, endPoint x: 1254, endPoint y: 333, distance: 1297.4
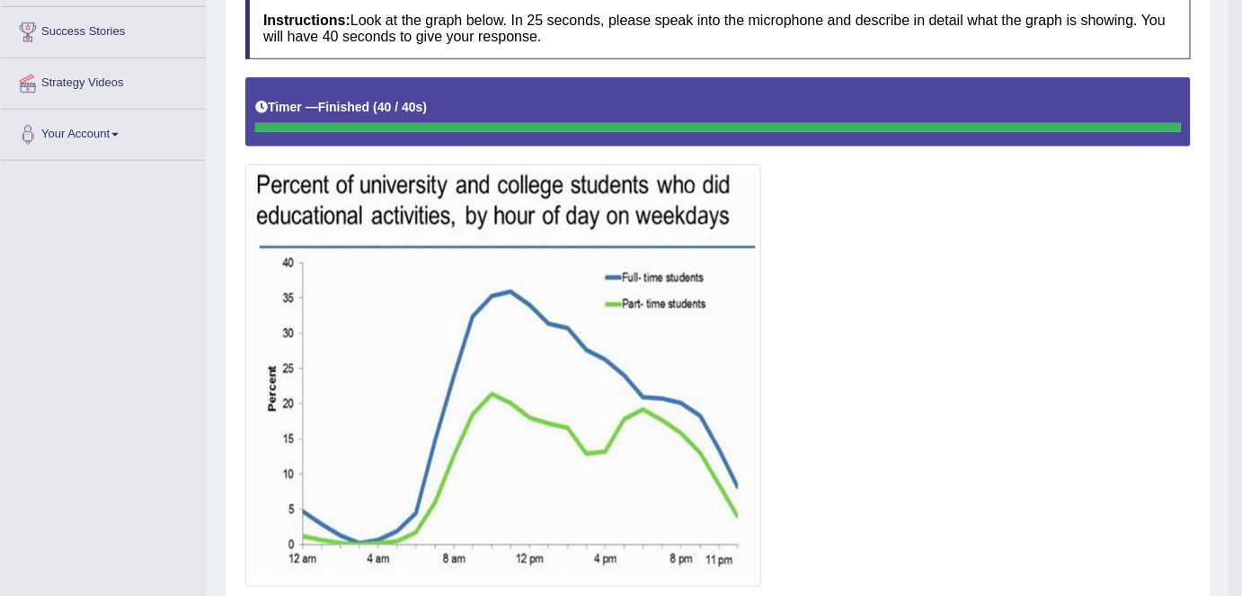
scroll to position [169, 0]
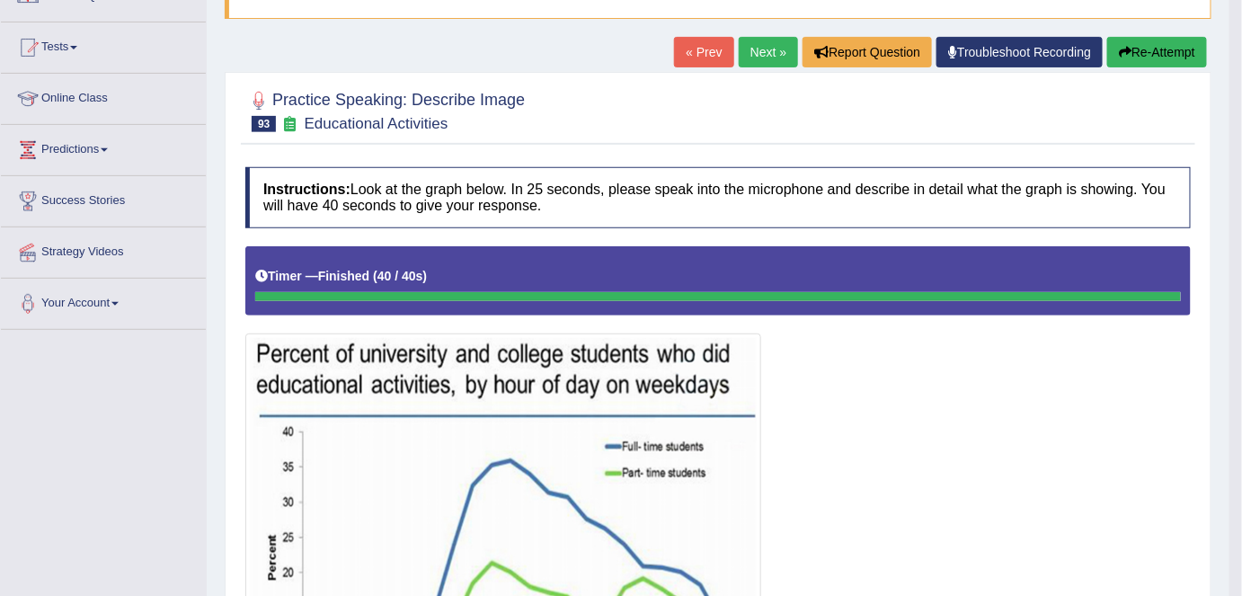
click at [1136, 64] on button "Re-Attempt" at bounding box center [1158, 52] width 100 height 31
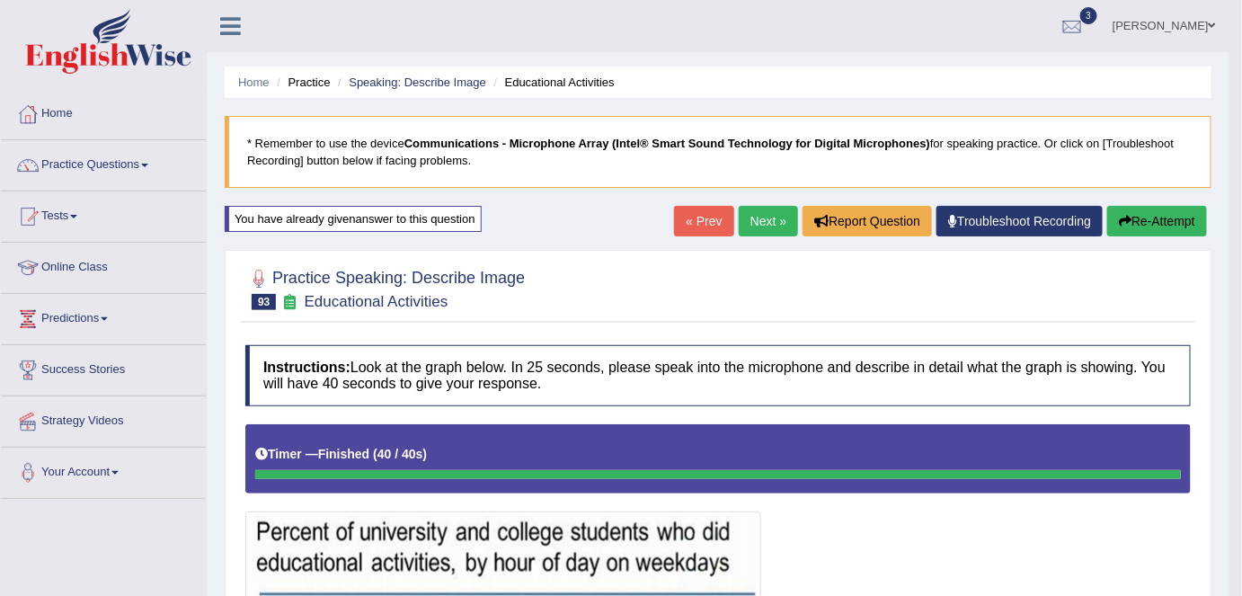
scroll to position [901, 0]
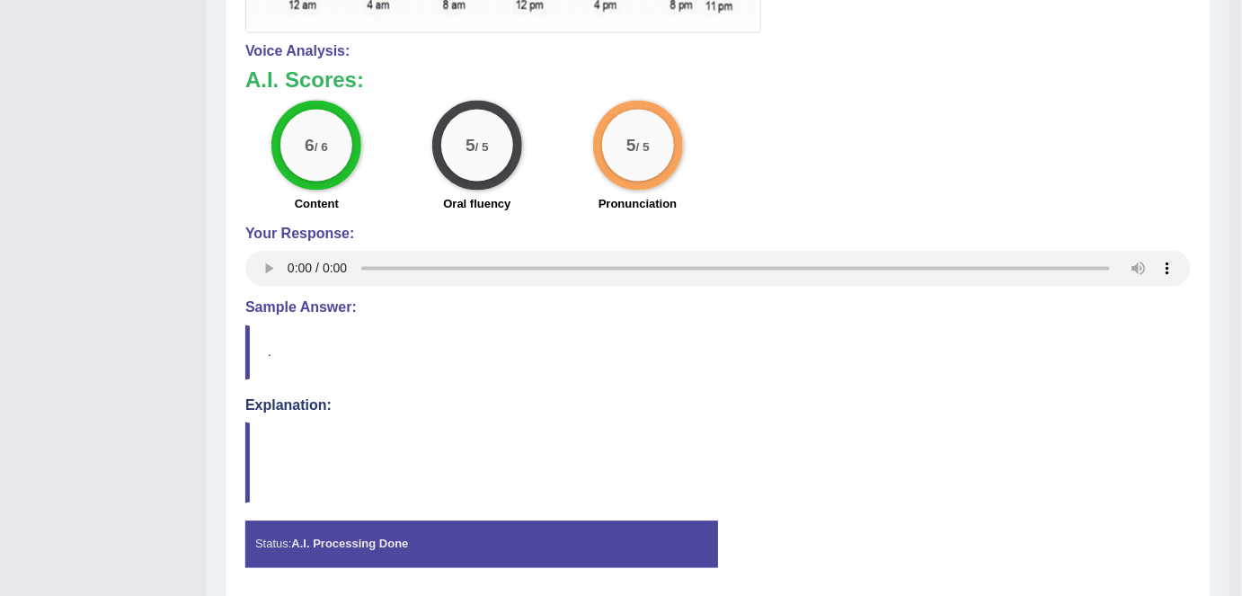
drag, startPoint x: 1143, startPoint y: 101, endPoint x: 1030, endPoint y: -72, distance: 206.0
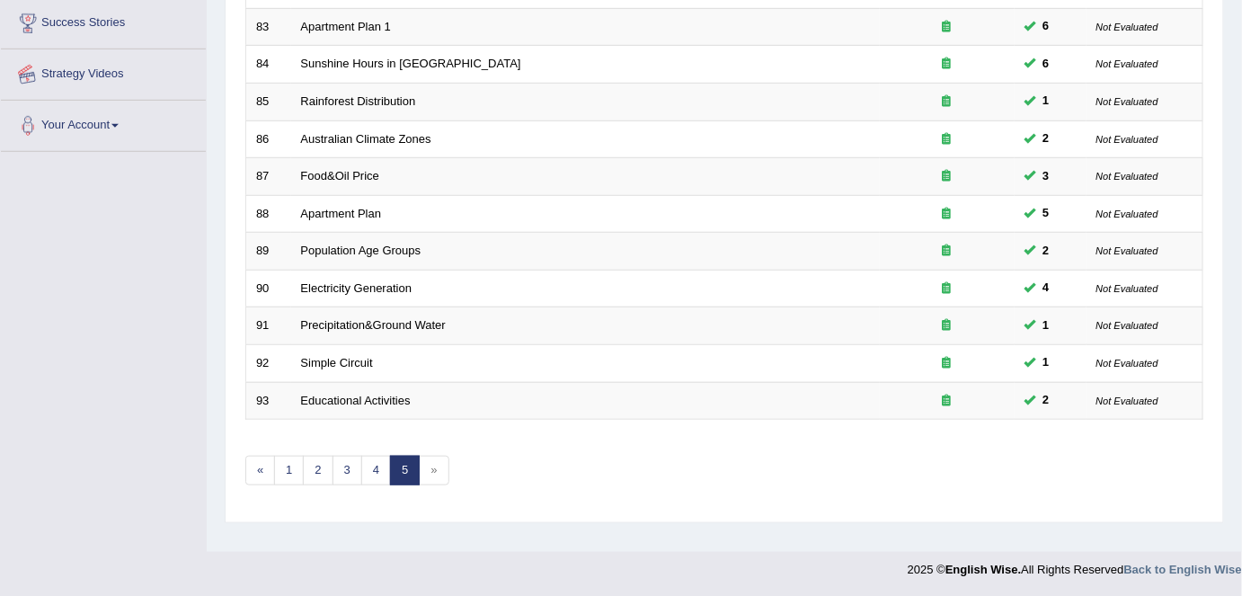
scroll to position [347, 0]
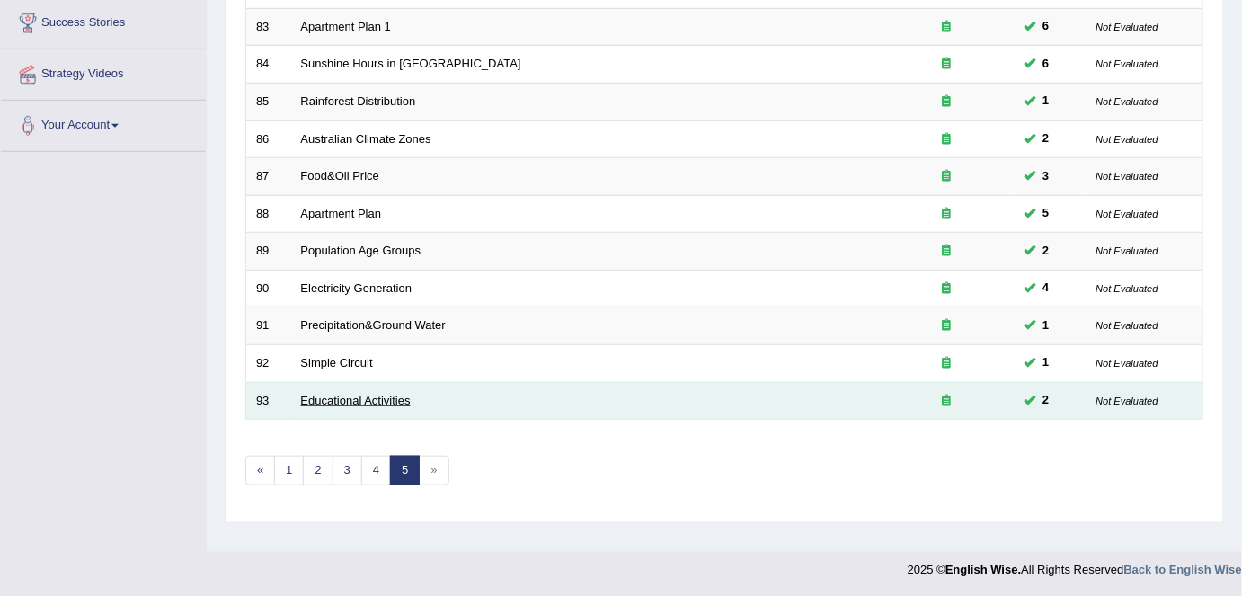
click at [388, 396] on link "Educational Activities" at bounding box center [356, 400] width 110 height 13
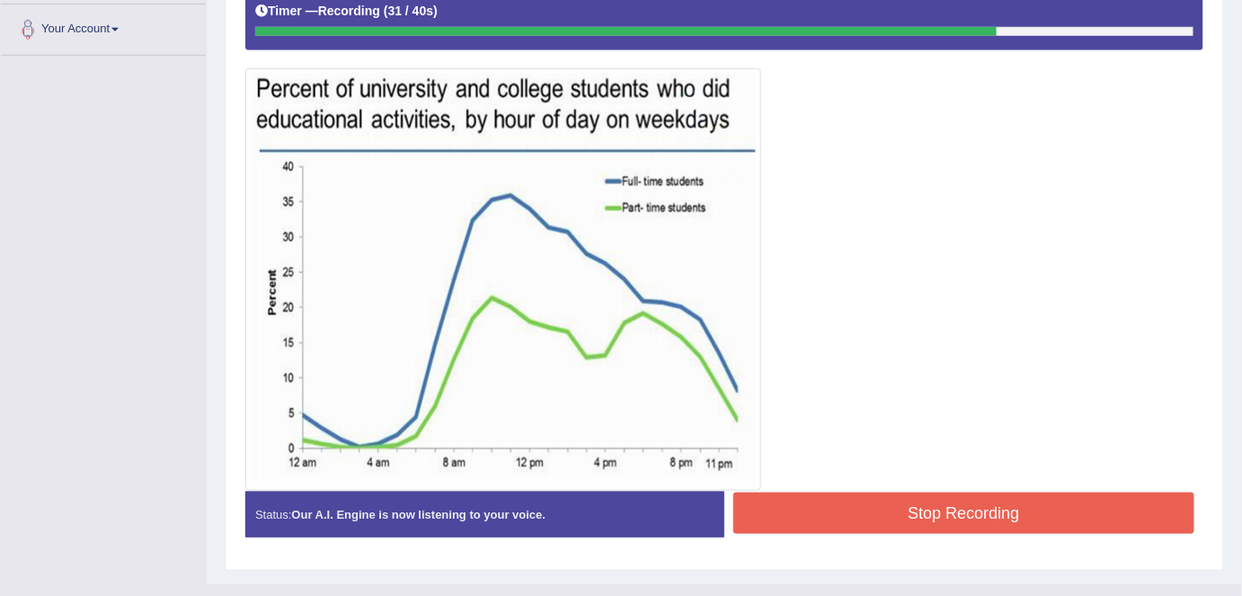
scroll to position [442, 0]
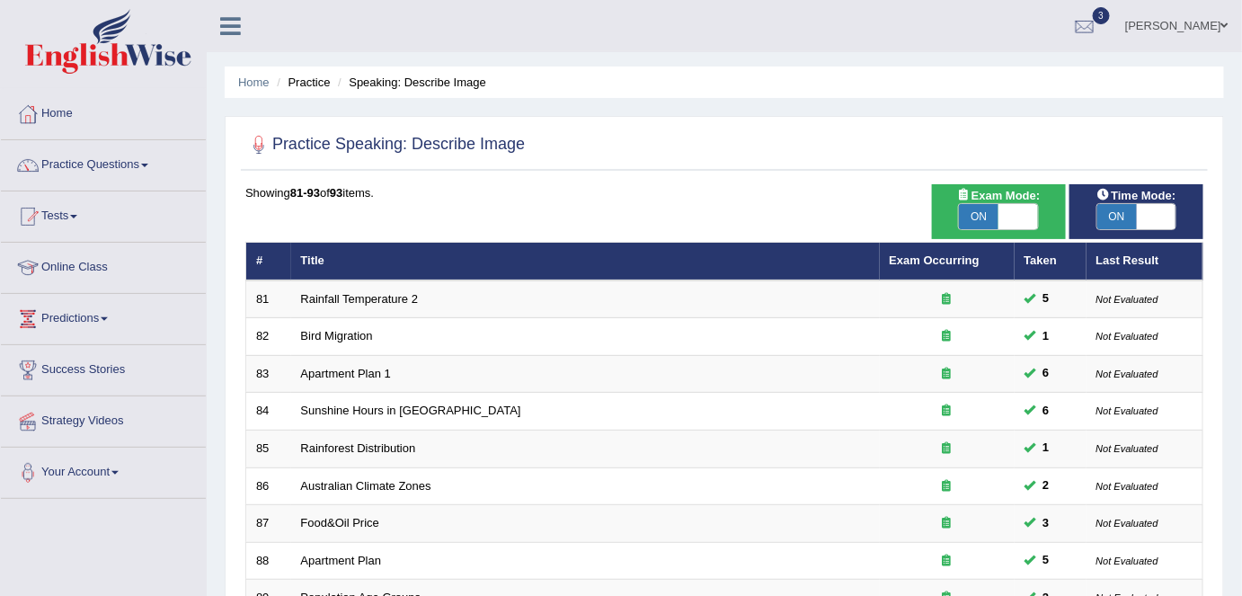
click at [983, 218] on span "ON" at bounding box center [979, 216] width 40 height 25
checkbox input "false"
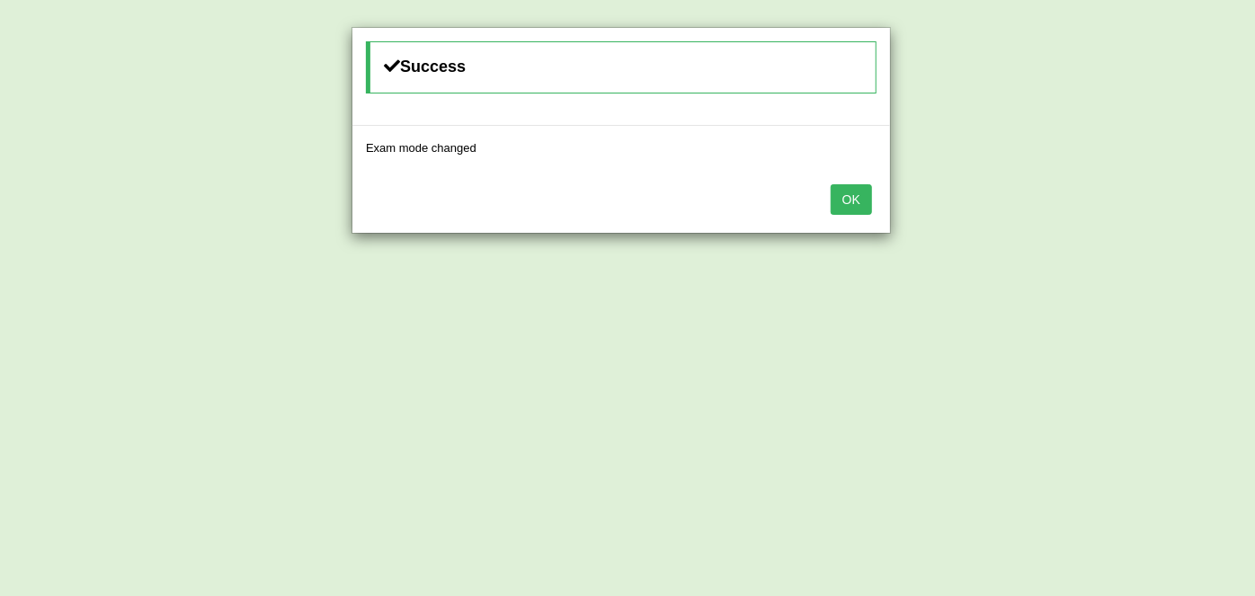
click at [872, 190] on div "OK" at bounding box center [621, 201] width 538 height 63
click at [869, 194] on button "OK" at bounding box center [851, 199] width 41 height 31
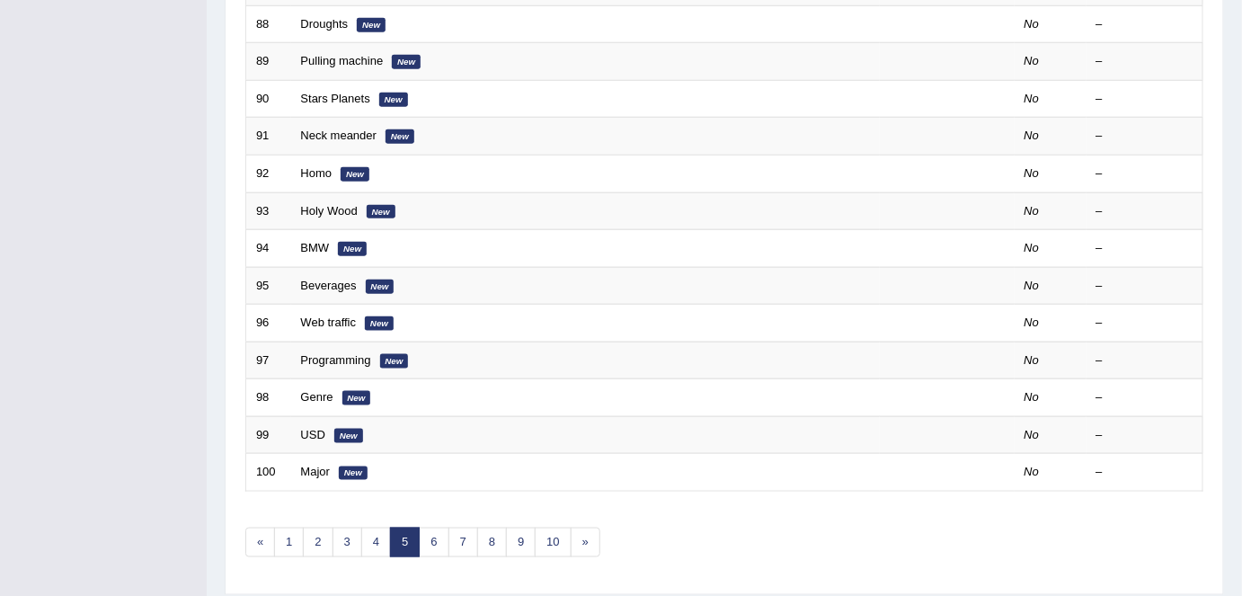
scroll to position [586, 0]
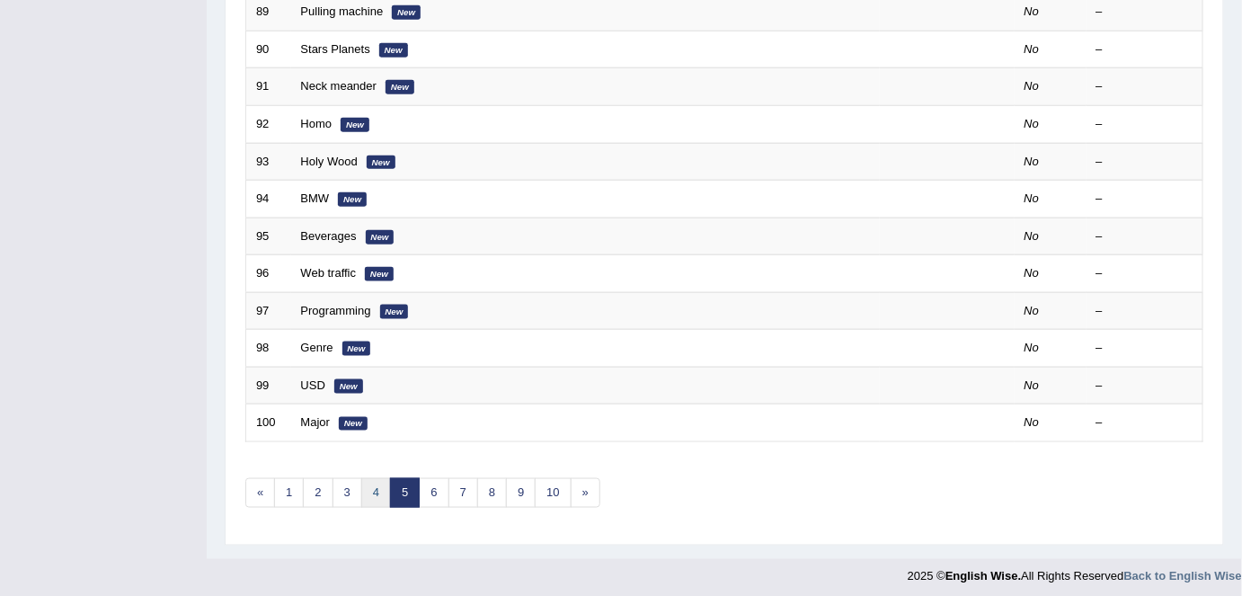
click at [378, 484] on link "4" at bounding box center [376, 493] width 30 height 30
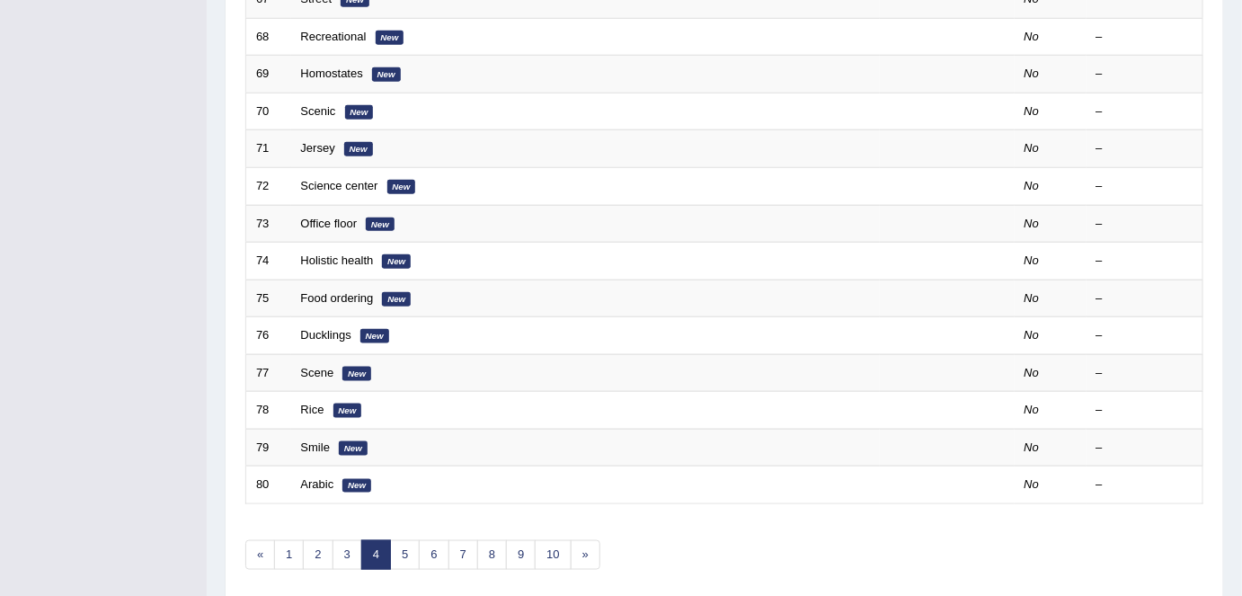
scroll to position [586, 0]
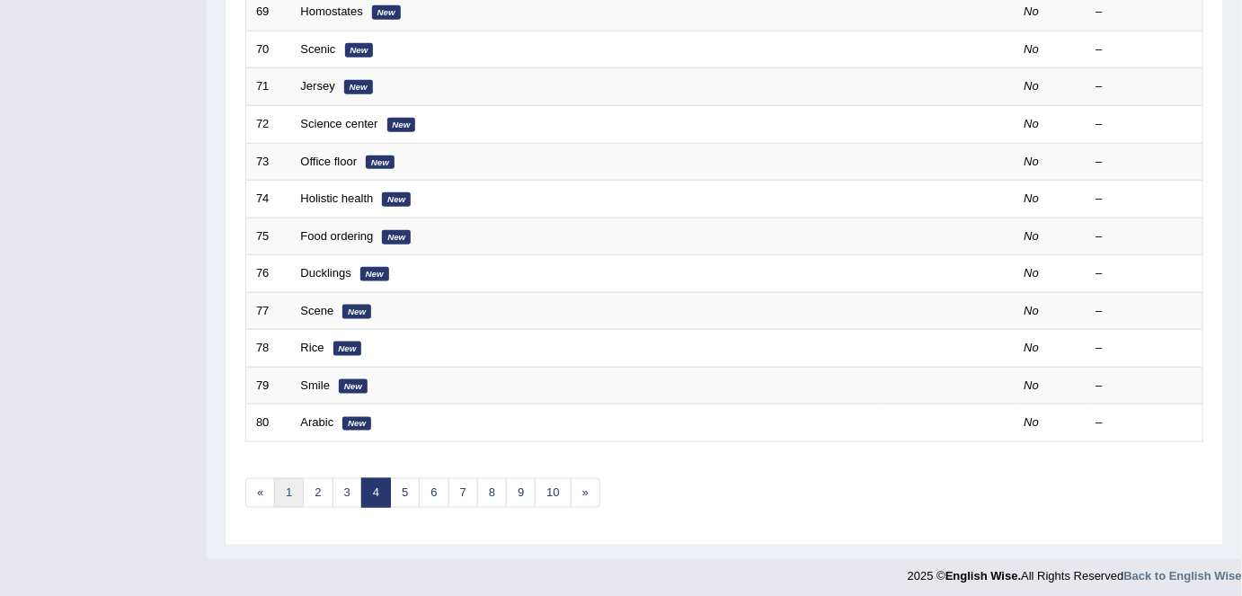
click at [299, 494] on link "1" at bounding box center [289, 493] width 30 height 30
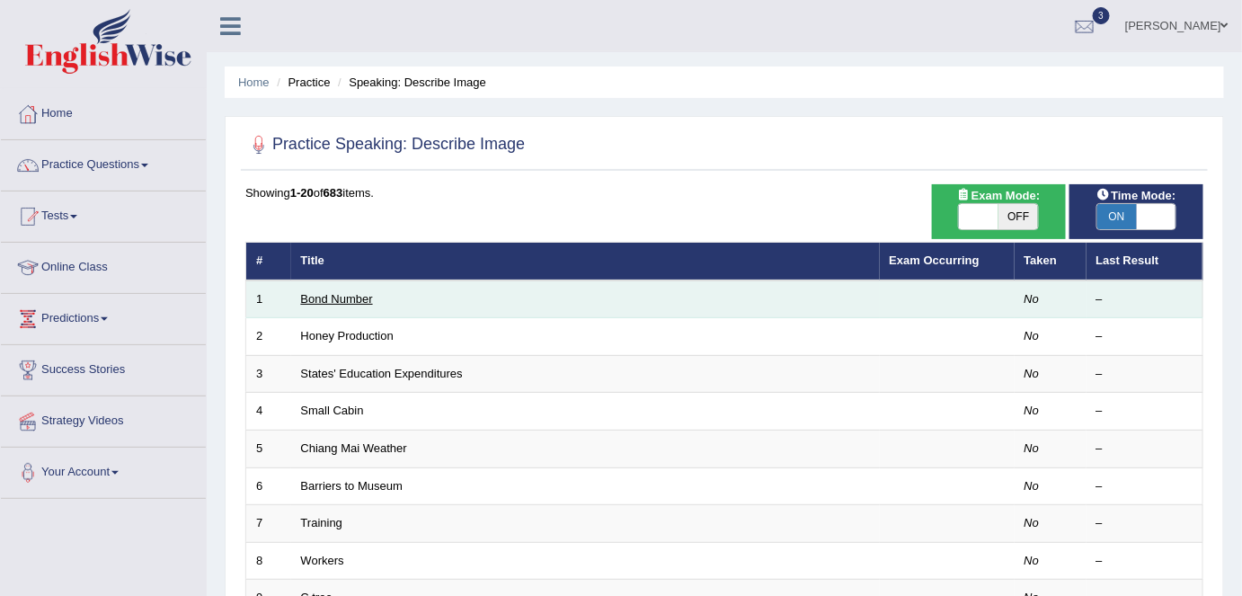
click at [352, 293] on link "Bond Number" at bounding box center [337, 298] width 72 height 13
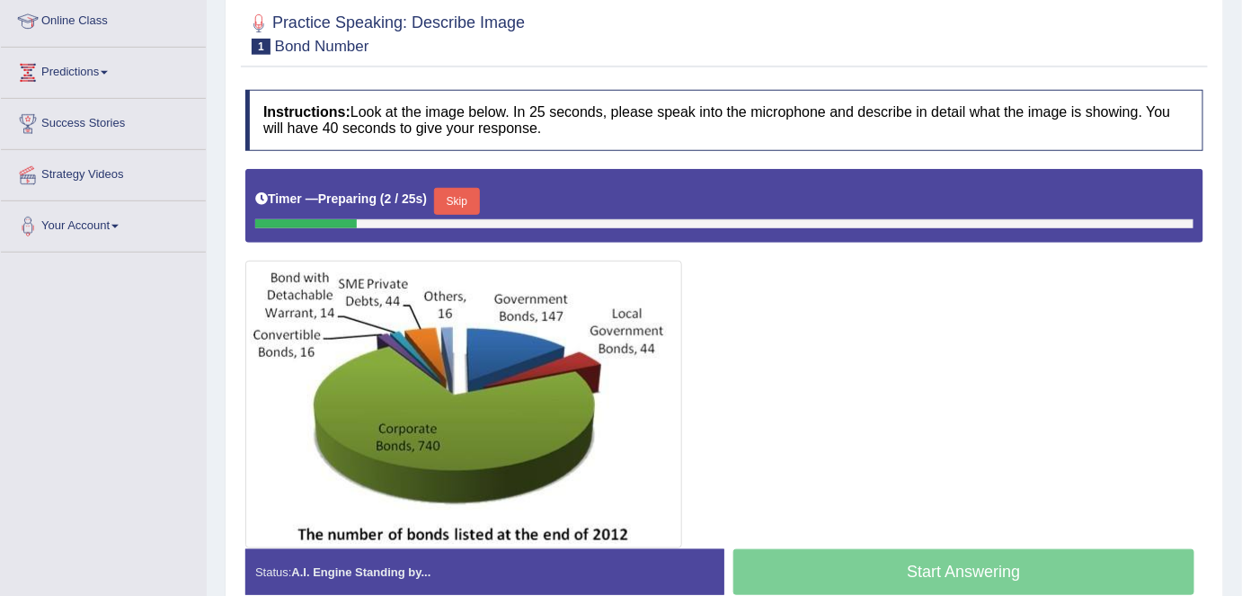
scroll to position [263, 0]
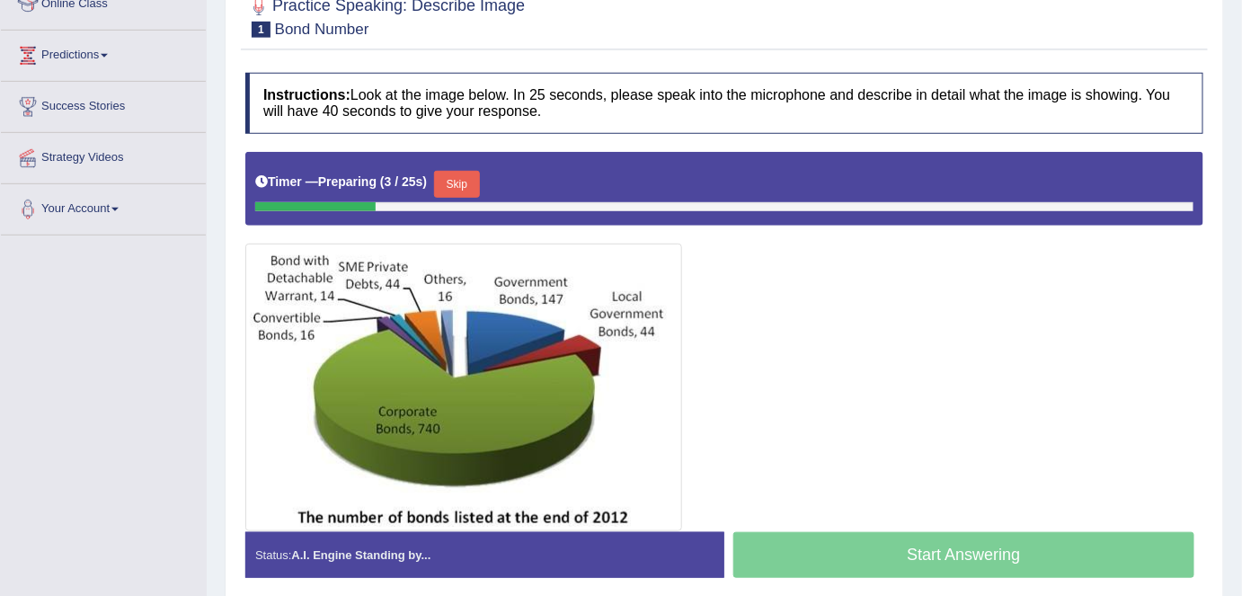
click at [1241, 333] on html "Toggle navigation Home Practice Questions Speaking Practice Read Aloud Repeat S…" at bounding box center [621, 35] width 1242 height 596
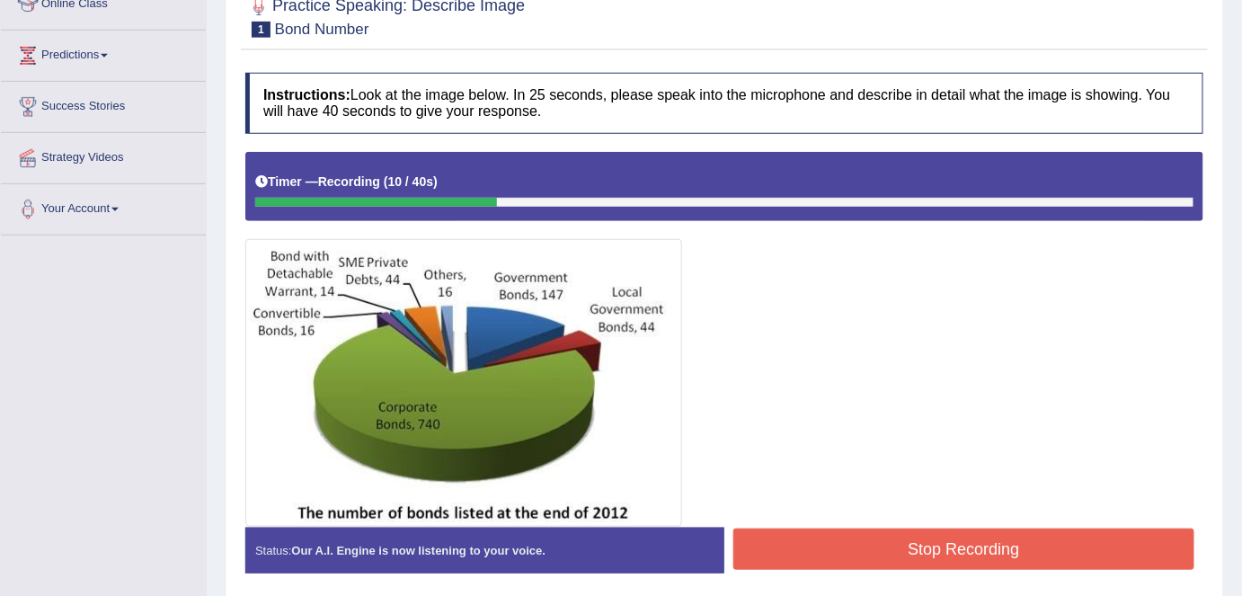
scroll to position [160, 0]
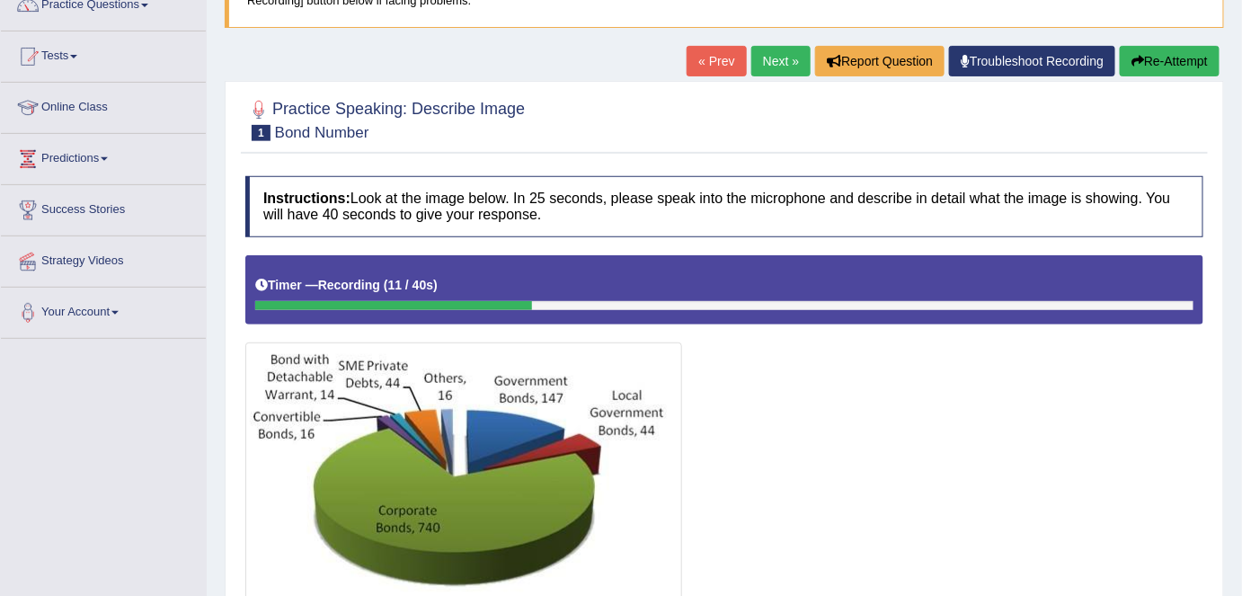
click at [1165, 70] on button "Re-Attempt" at bounding box center [1170, 61] width 100 height 31
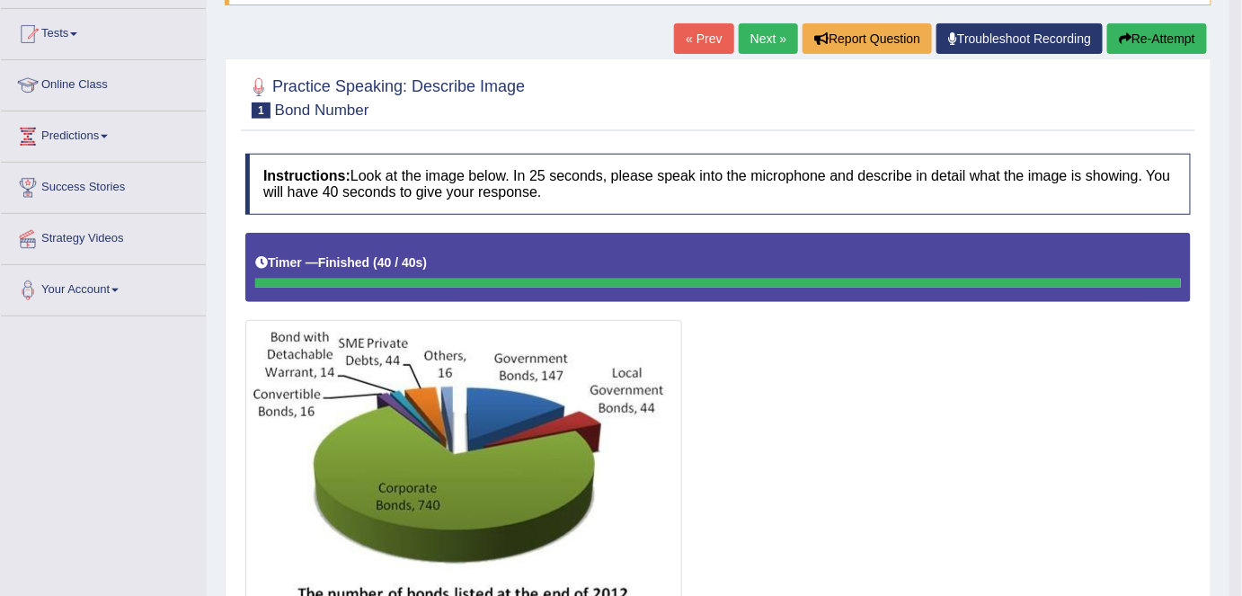
scroll to position [165, 0]
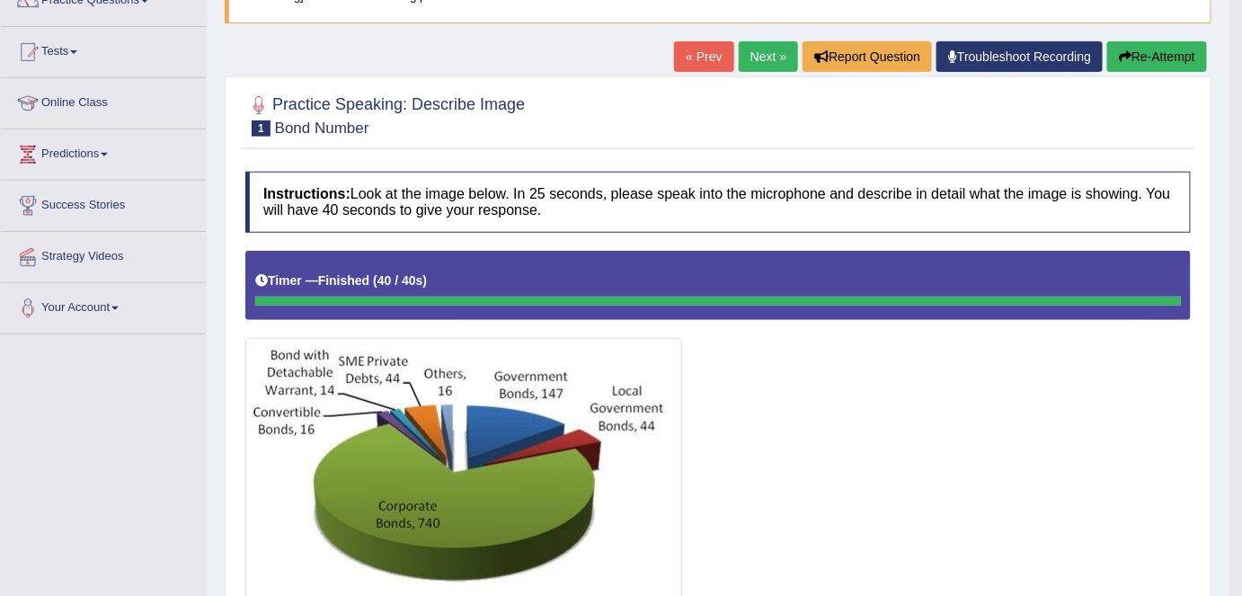
click at [1131, 56] on button "Re-Attempt" at bounding box center [1158, 56] width 100 height 31
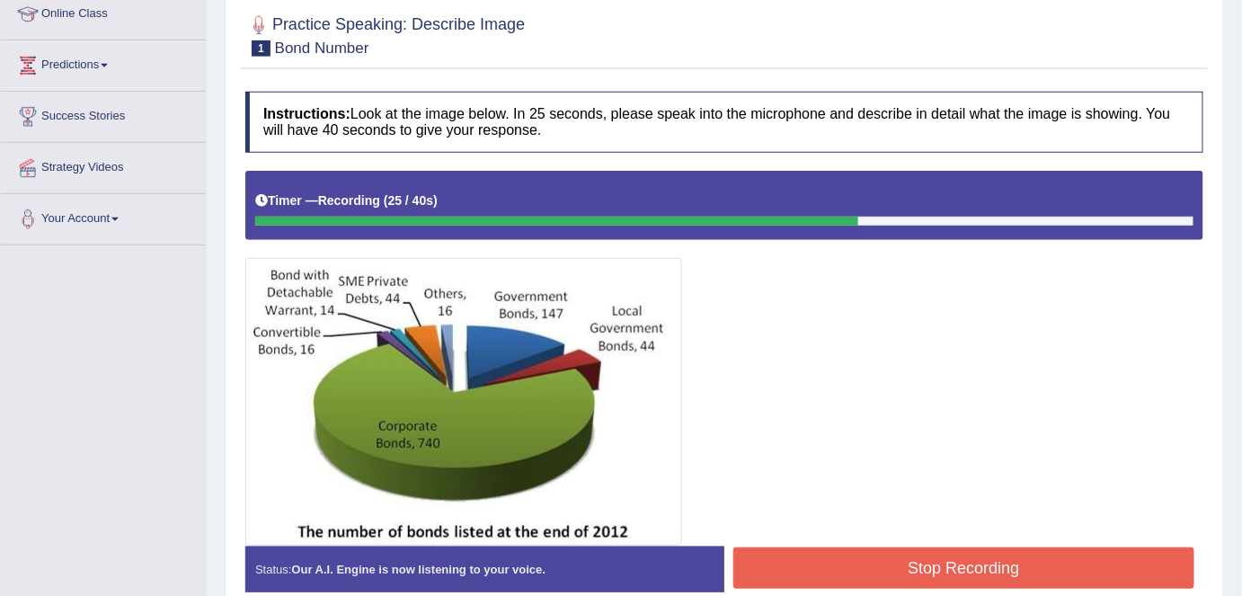
scroll to position [137, 0]
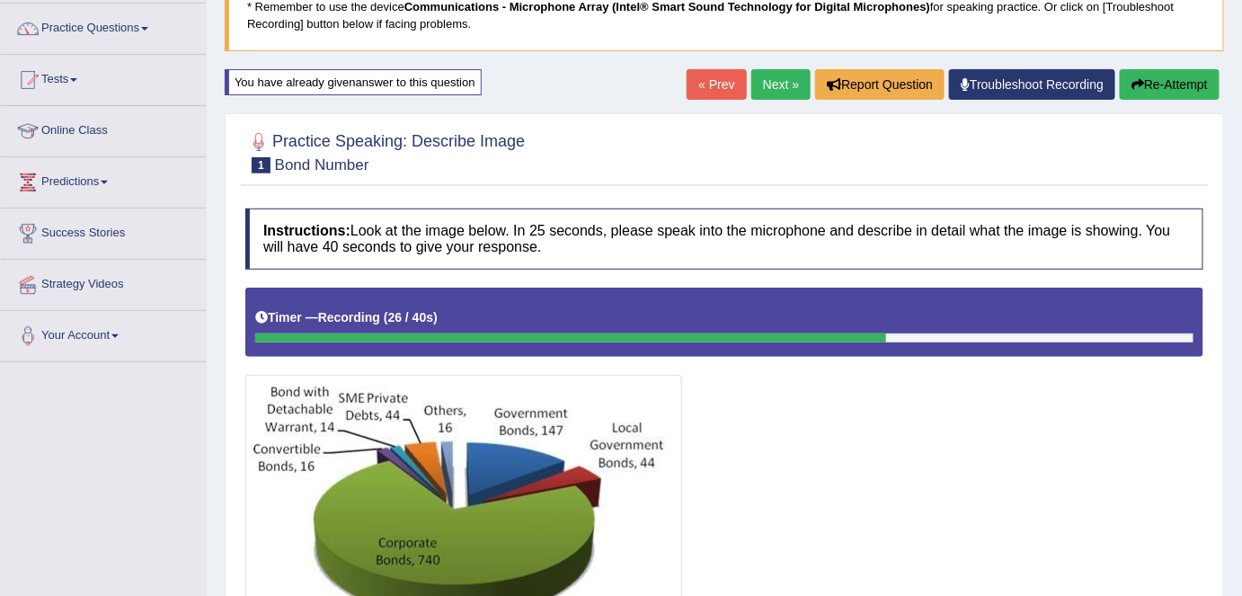
click at [1178, 82] on button "Re-Attempt" at bounding box center [1170, 84] width 100 height 31
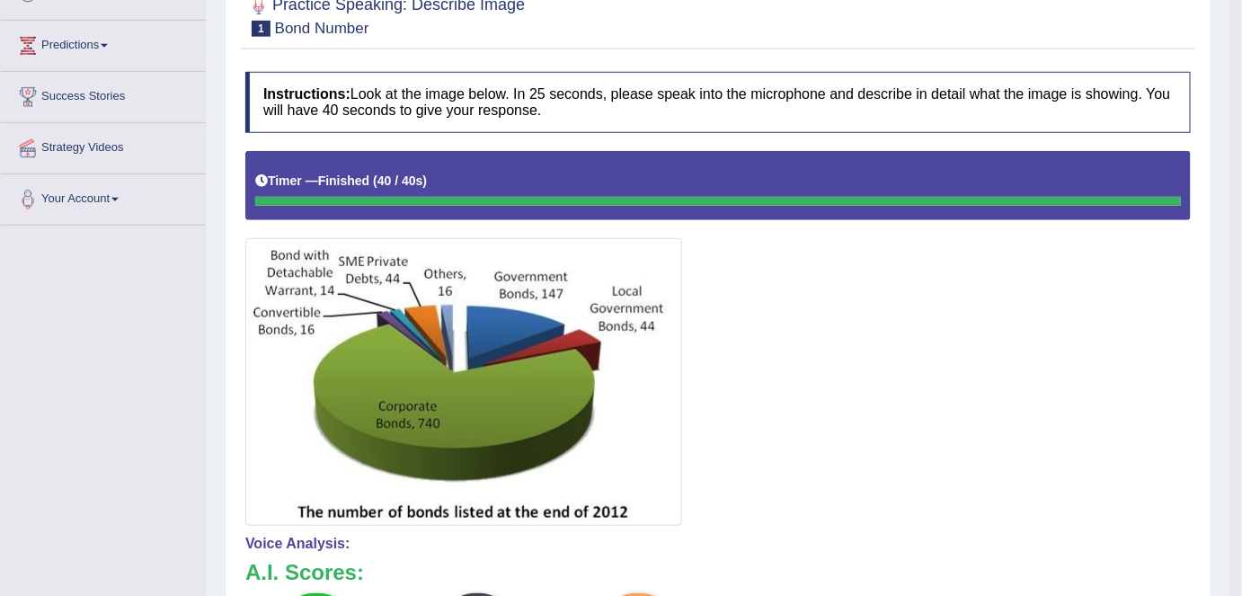
scroll to position [148, 0]
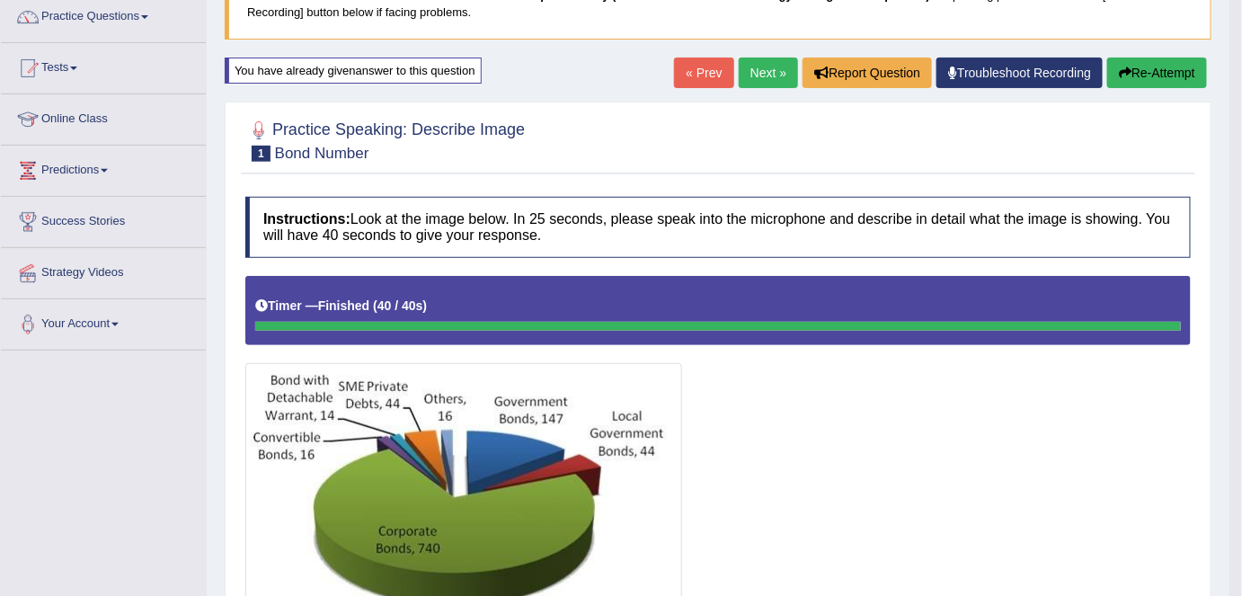
click at [1177, 78] on button "Re-Attempt" at bounding box center [1158, 73] width 100 height 31
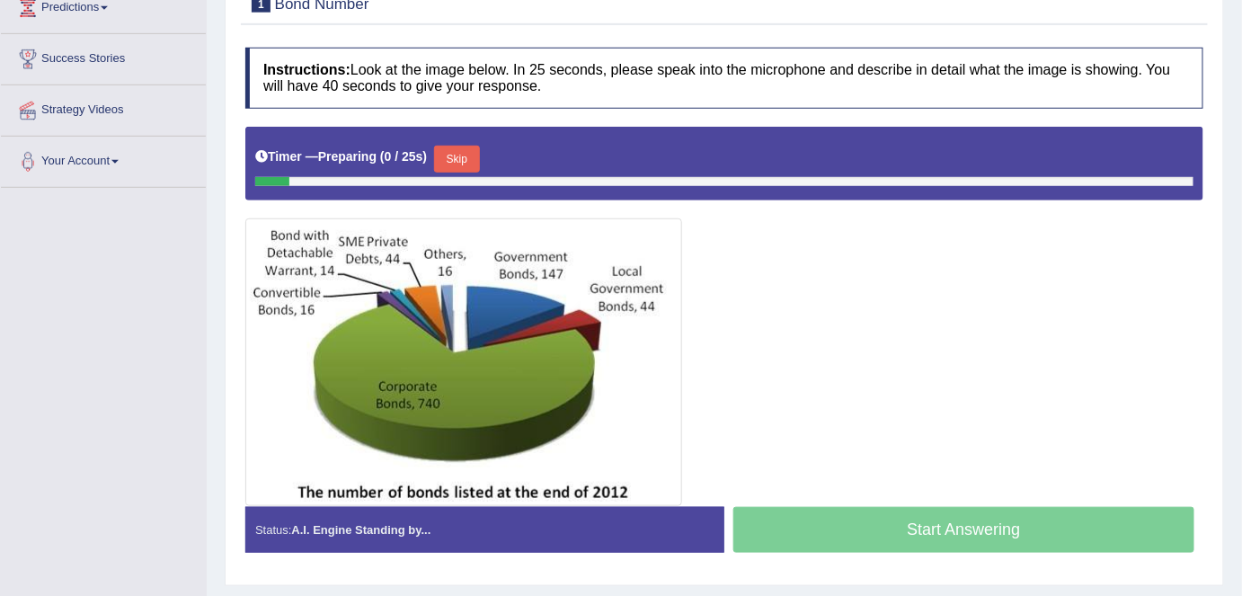
scroll to position [313, 0]
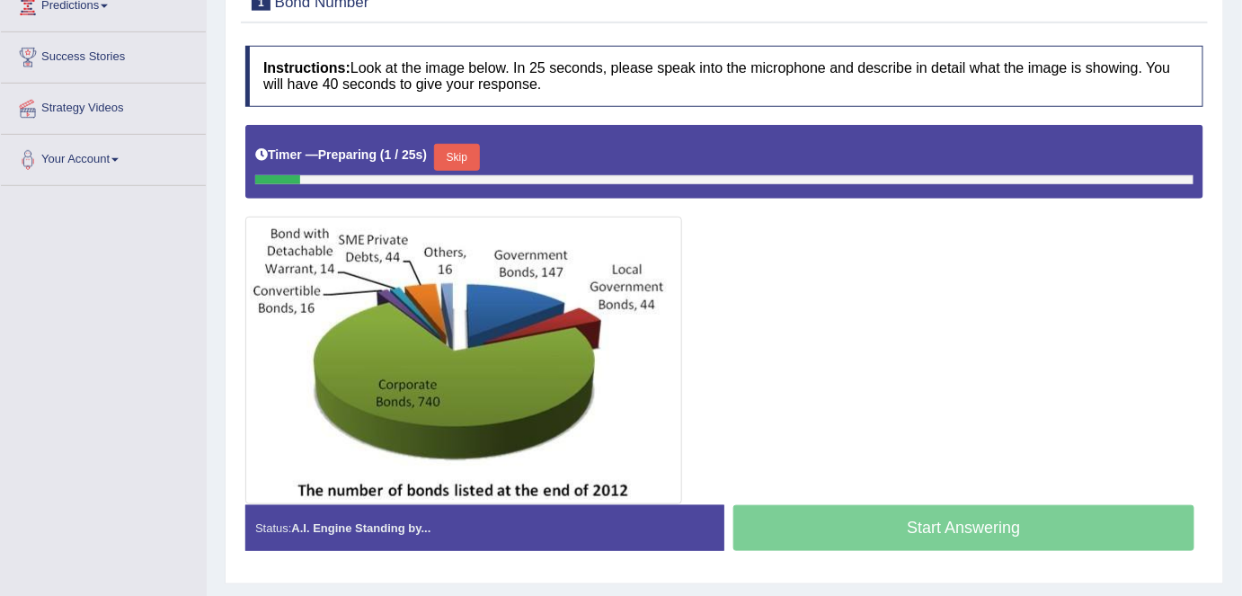
drag, startPoint x: 0, startPoint y: 0, endPoint x: 1254, endPoint y: 347, distance: 1301.2
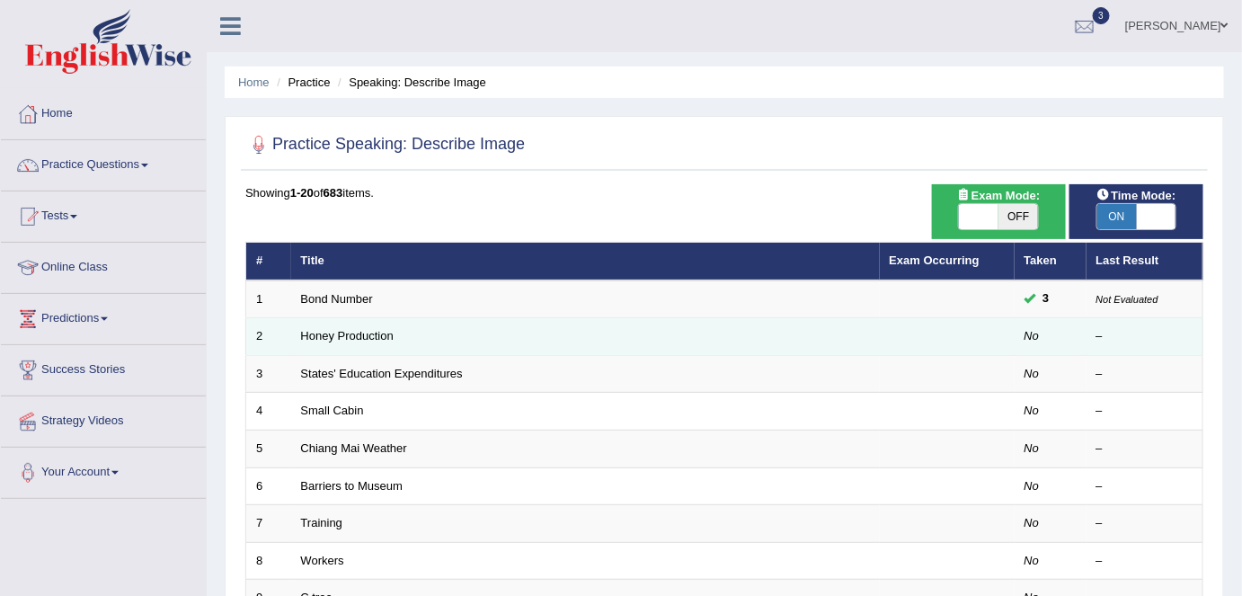
click at [1034, 325] on td "No" at bounding box center [1051, 337] width 72 height 38
click at [319, 337] on link "Honey Production" at bounding box center [347, 335] width 93 height 13
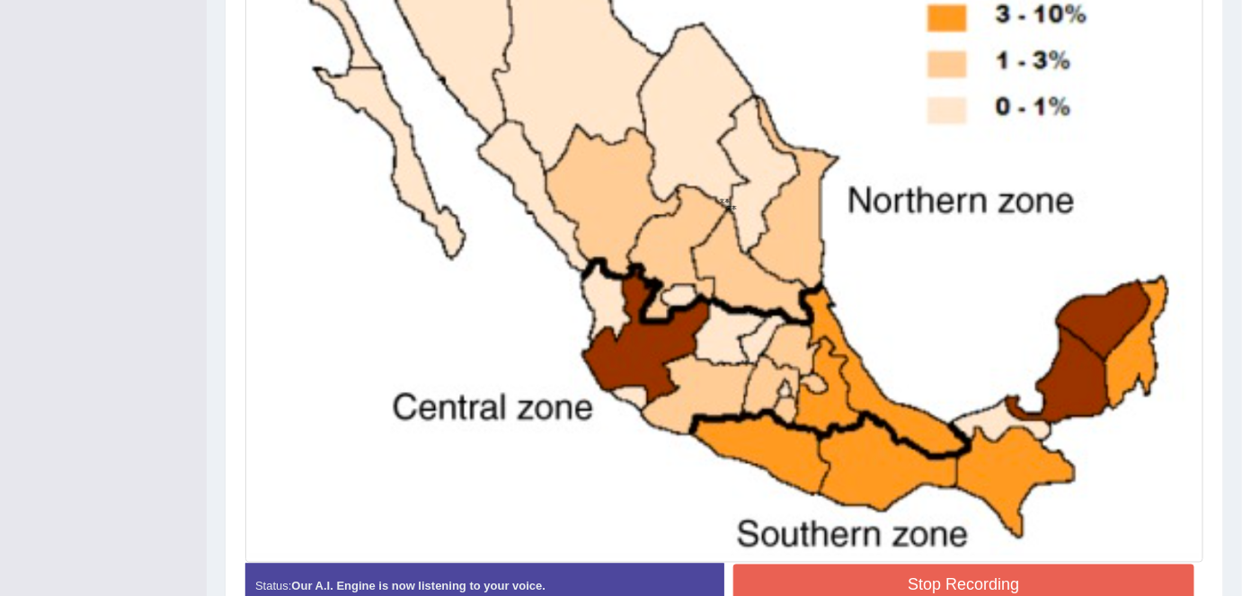
scroll to position [665, 0]
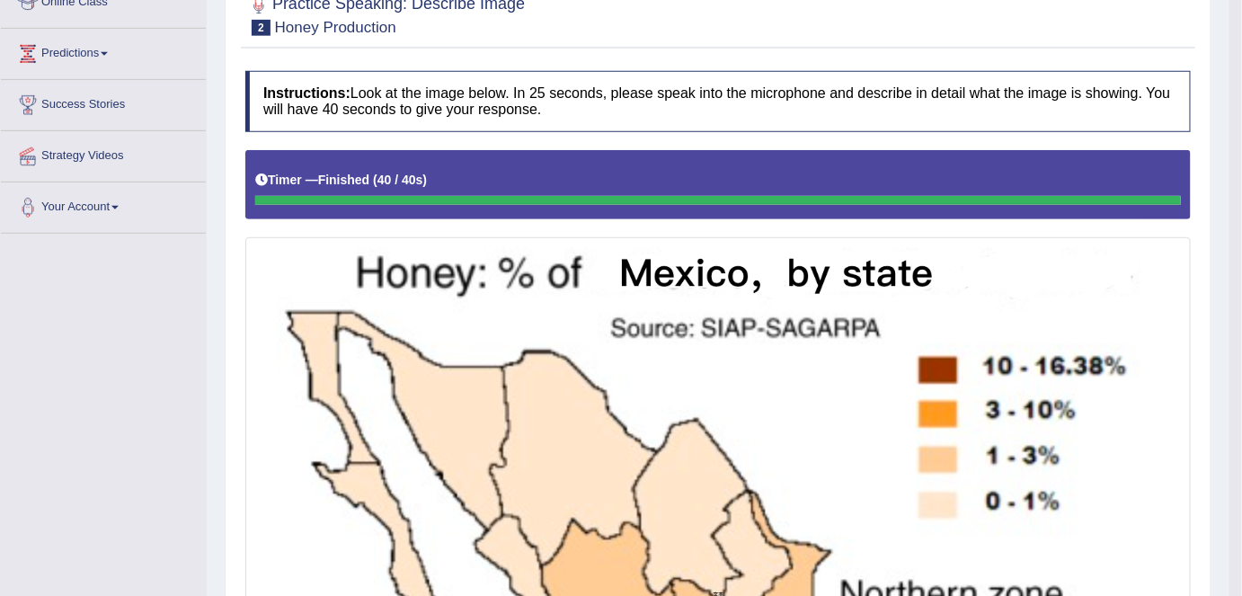
scroll to position [45, 0]
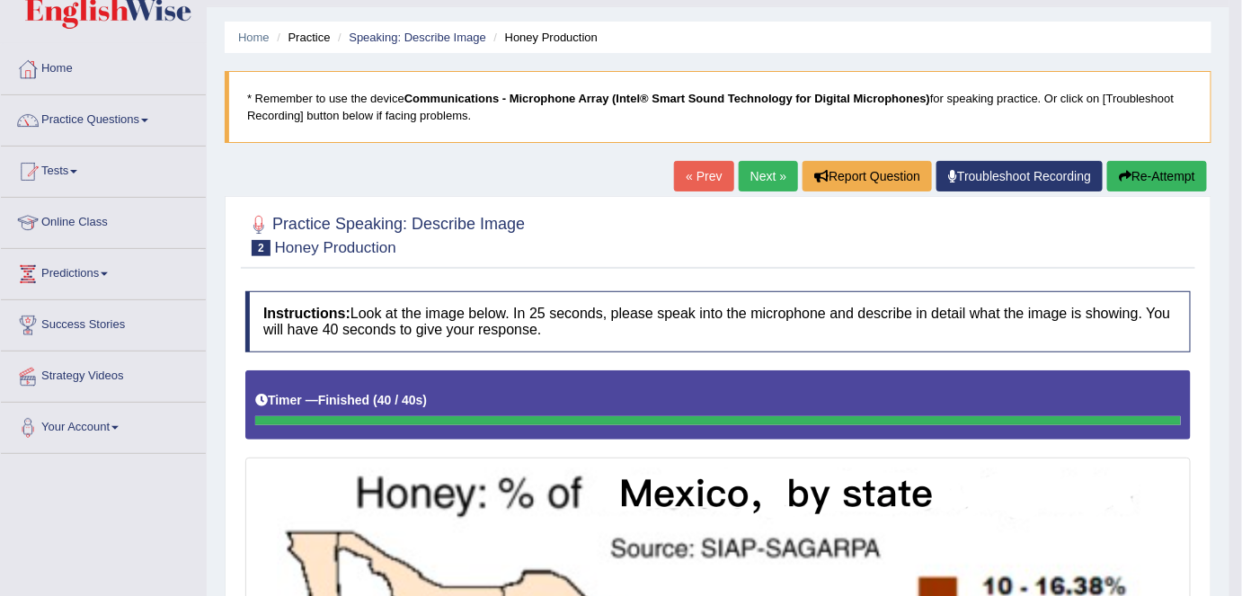
click at [1153, 161] on button "Re-Attempt" at bounding box center [1158, 176] width 100 height 31
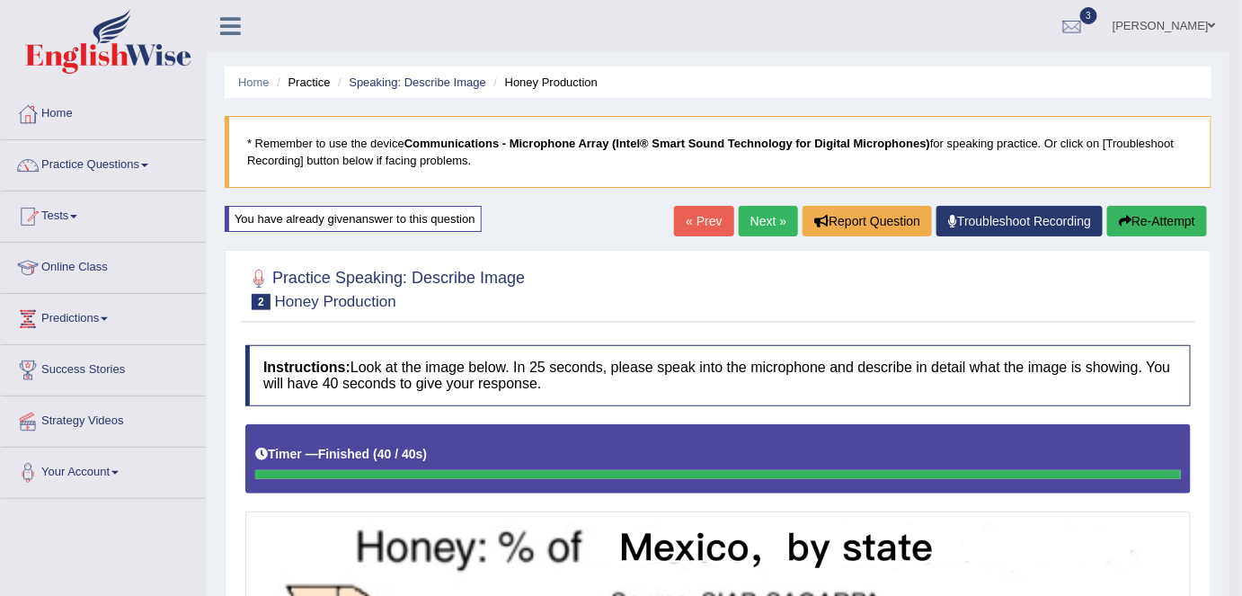
click at [1153, 217] on button "Re-Attempt" at bounding box center [1158, 221] width 100 height 31
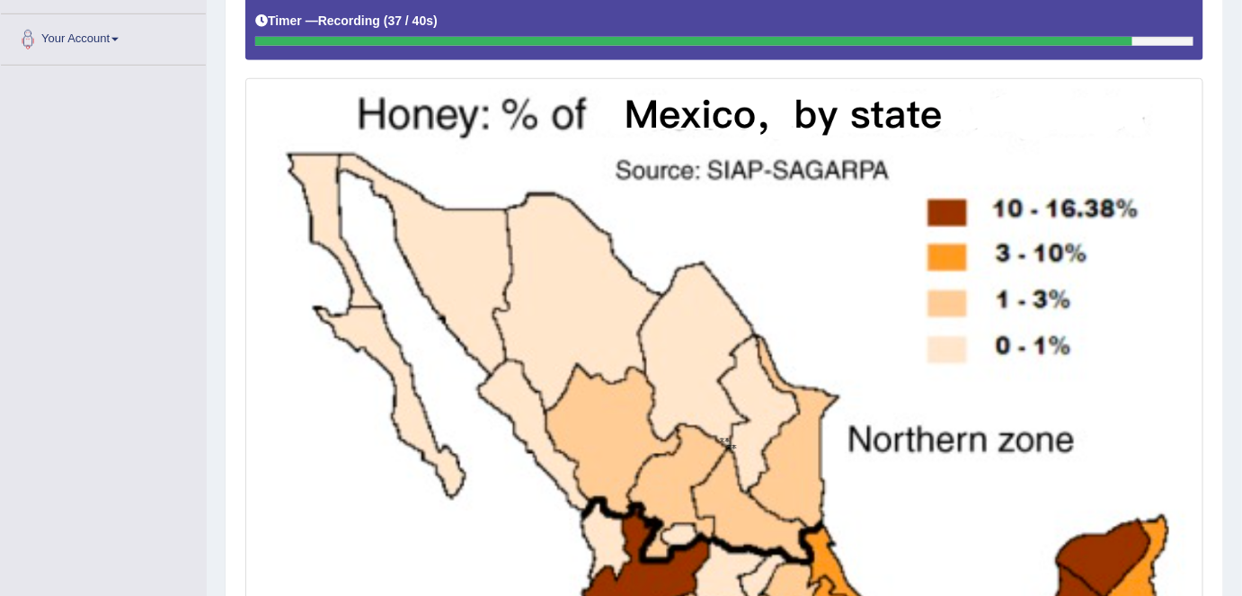
scroll to position [437, 0]
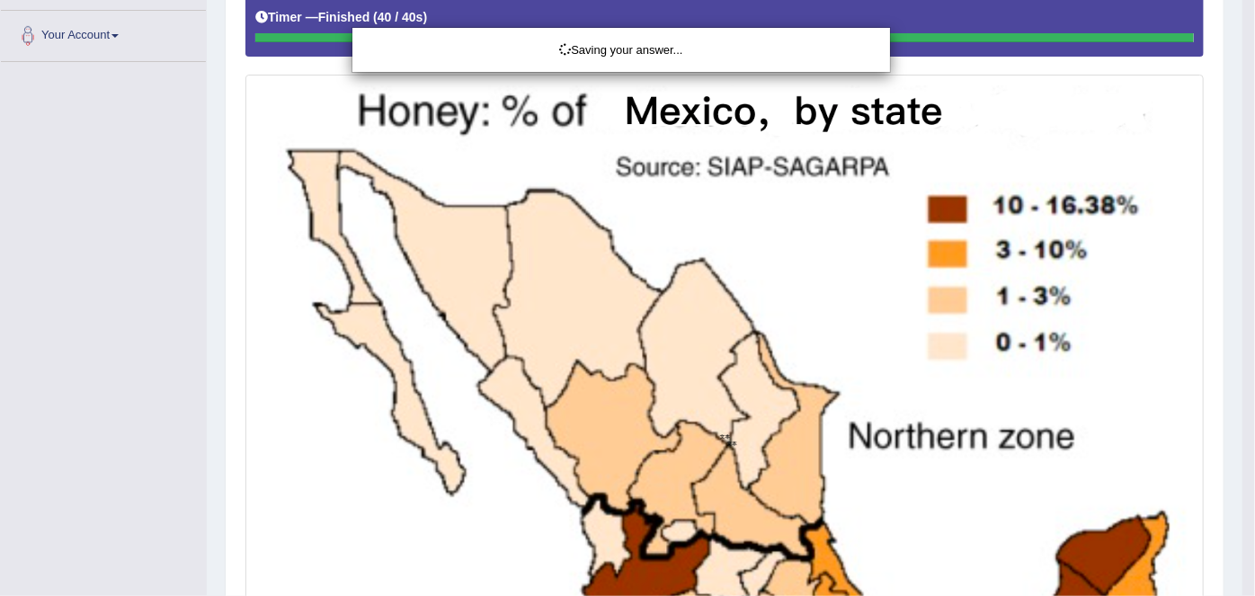
drag, startPoint x: 1254, startPoint y: 187, endPoint x: 1182, endPoint y: 369, distance: 195.3
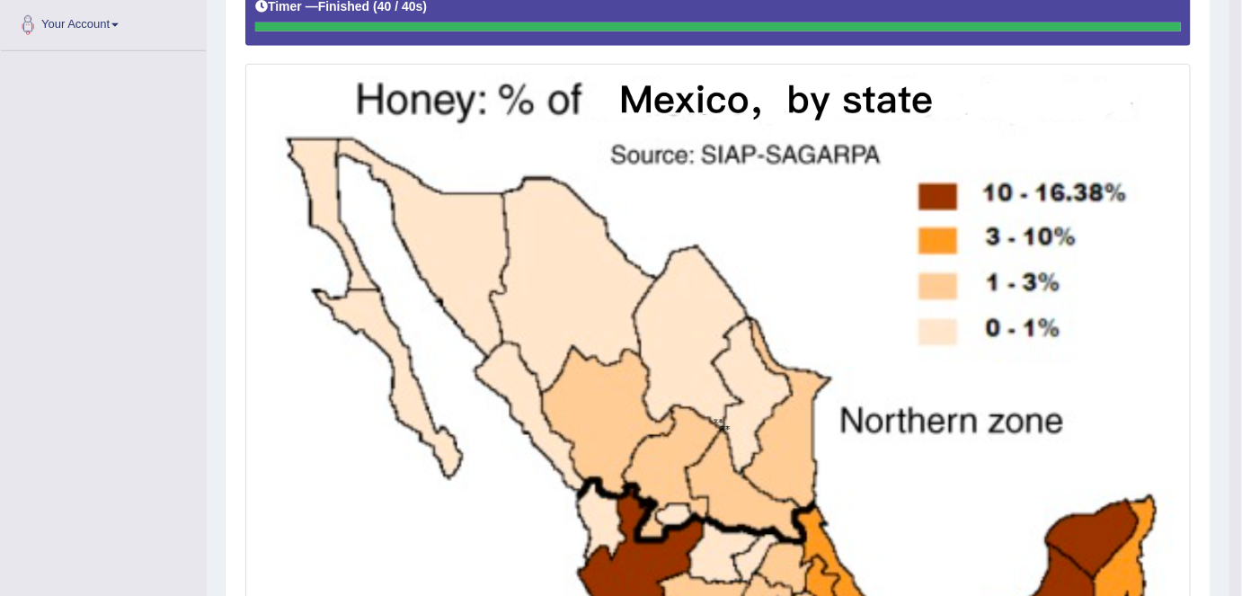
scroll to position [393, 0]
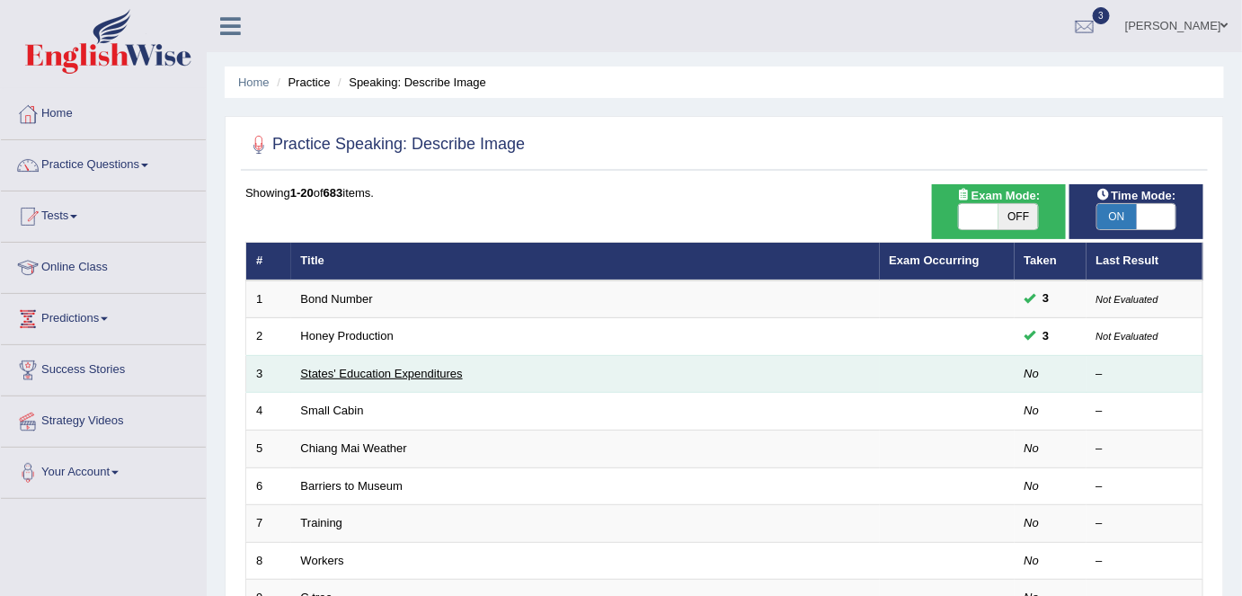
click at [323, 369] on link "States' Education Expenditures" at bounding box center [382, 373] width 162 height 13
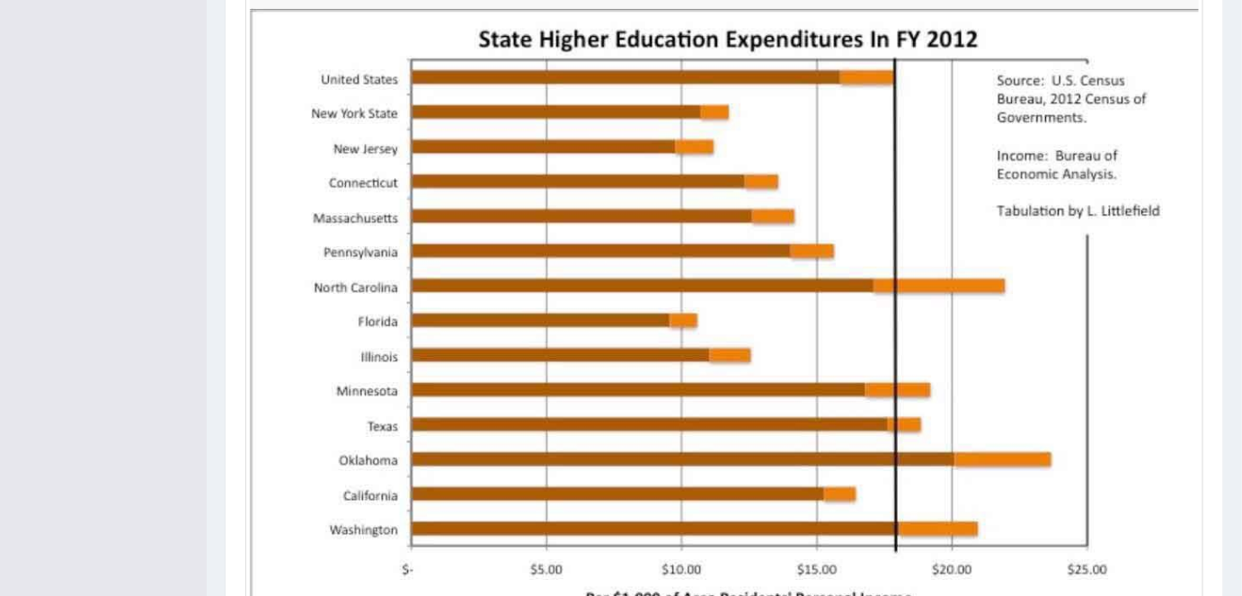
scroll to position [523, 0]
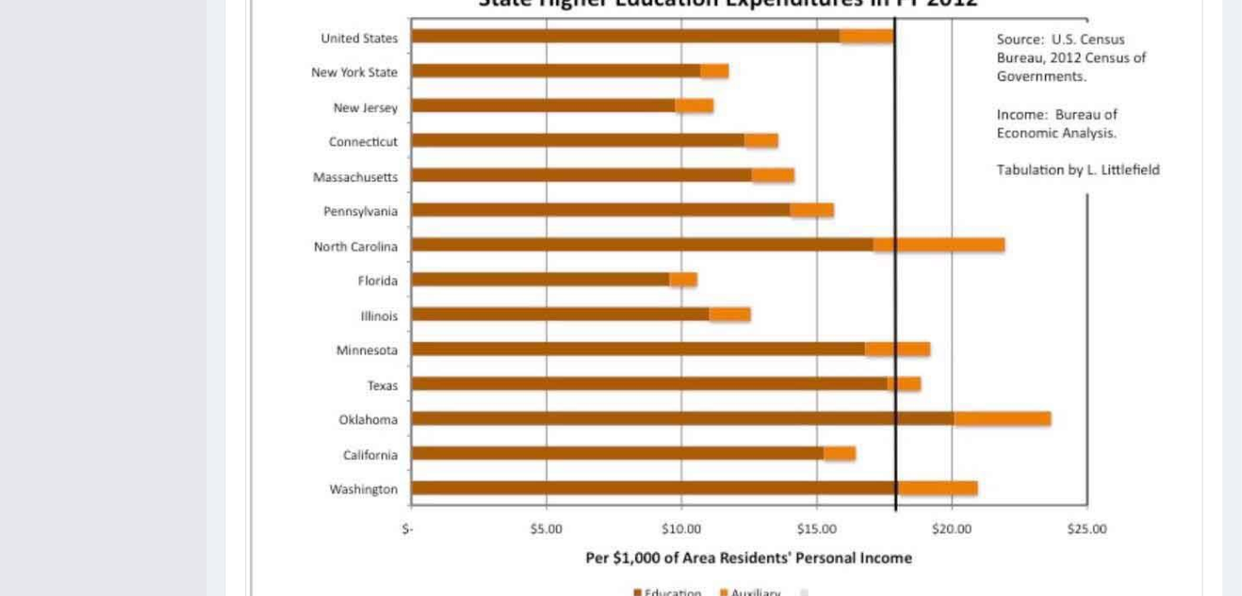
scroll to position [287, 0]
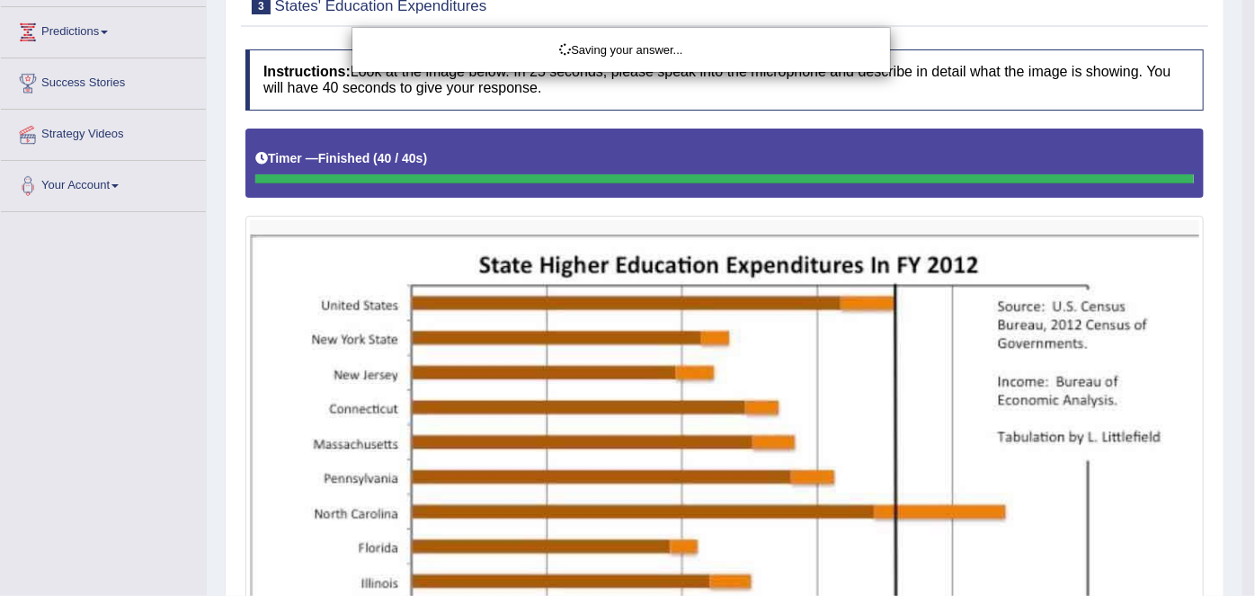
click at [1230, 309] on html "Toggle navigation Home Practice Questions Speaking Practice Read Aloud Repeat S…" at bounding box center [627, 11] width 1255 height 596
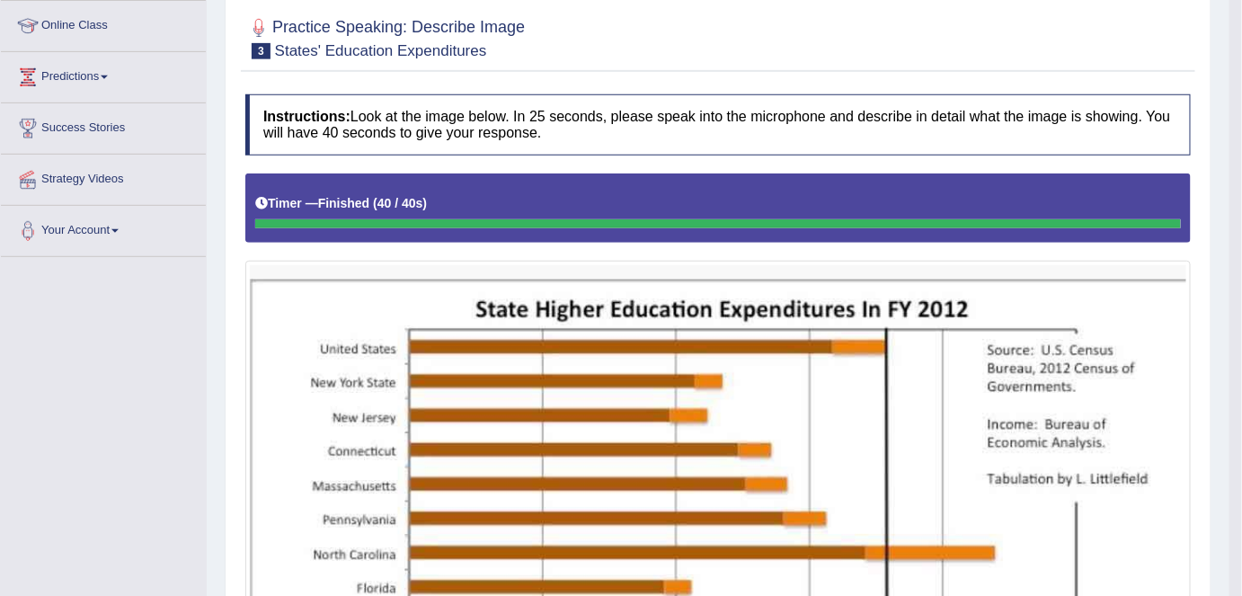
scroll to position [167, 0]
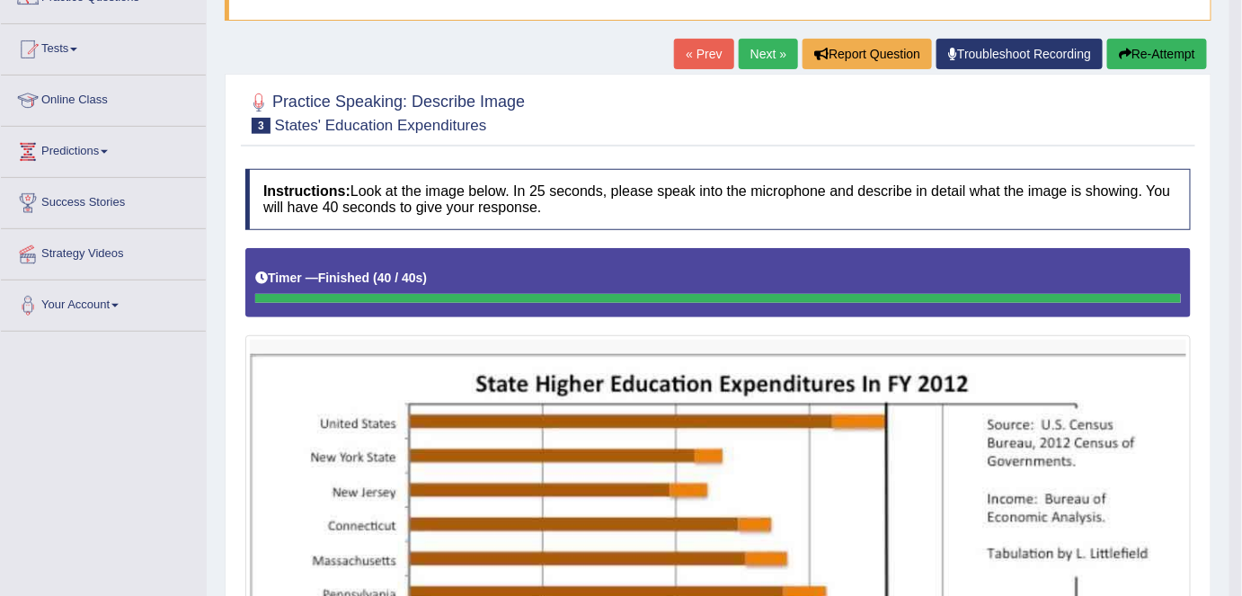
click at [1135, 43] on button "Re-Attempt" at bounding box center [1158, 54] width 100 height 31
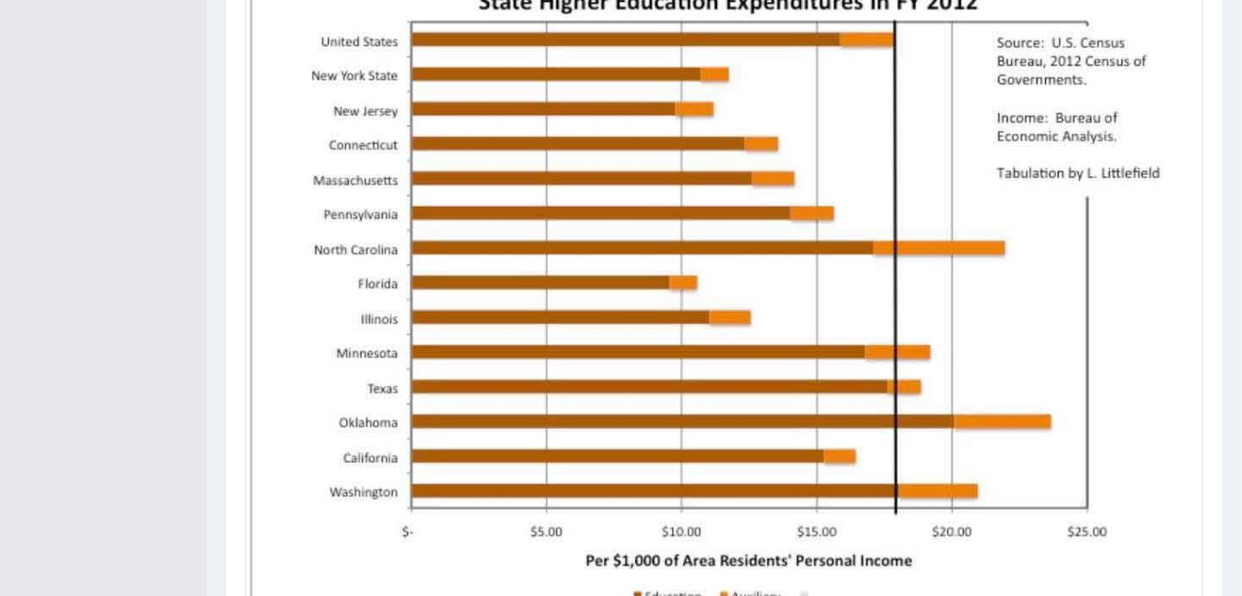
scroll to position [570, 0]
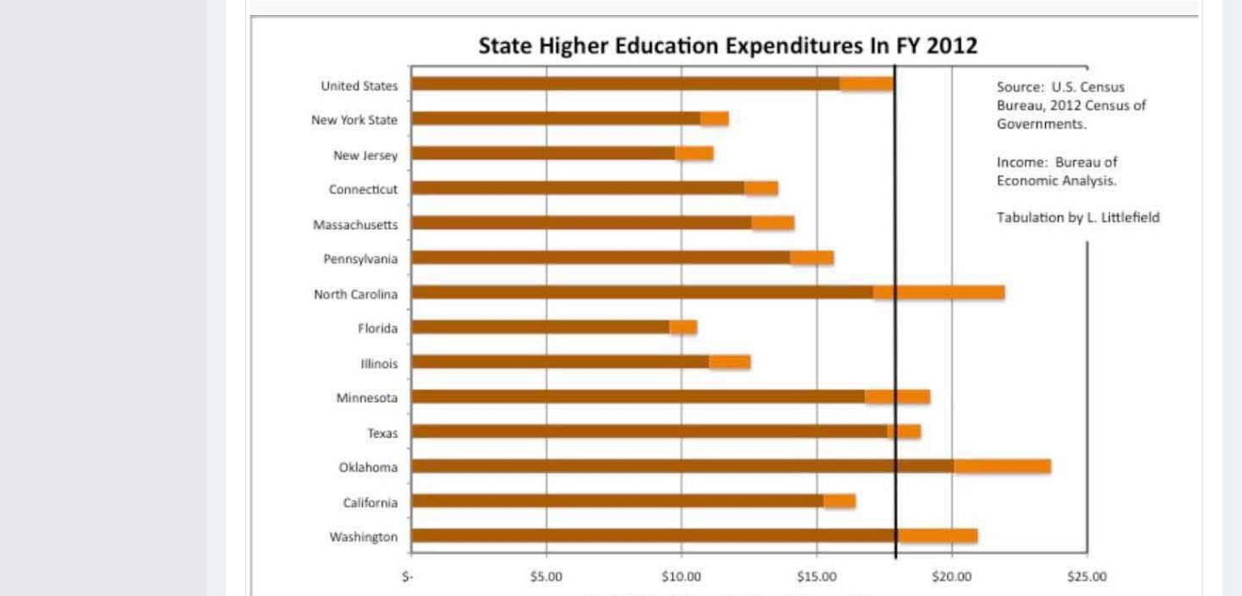
scroll to position [0, 0]
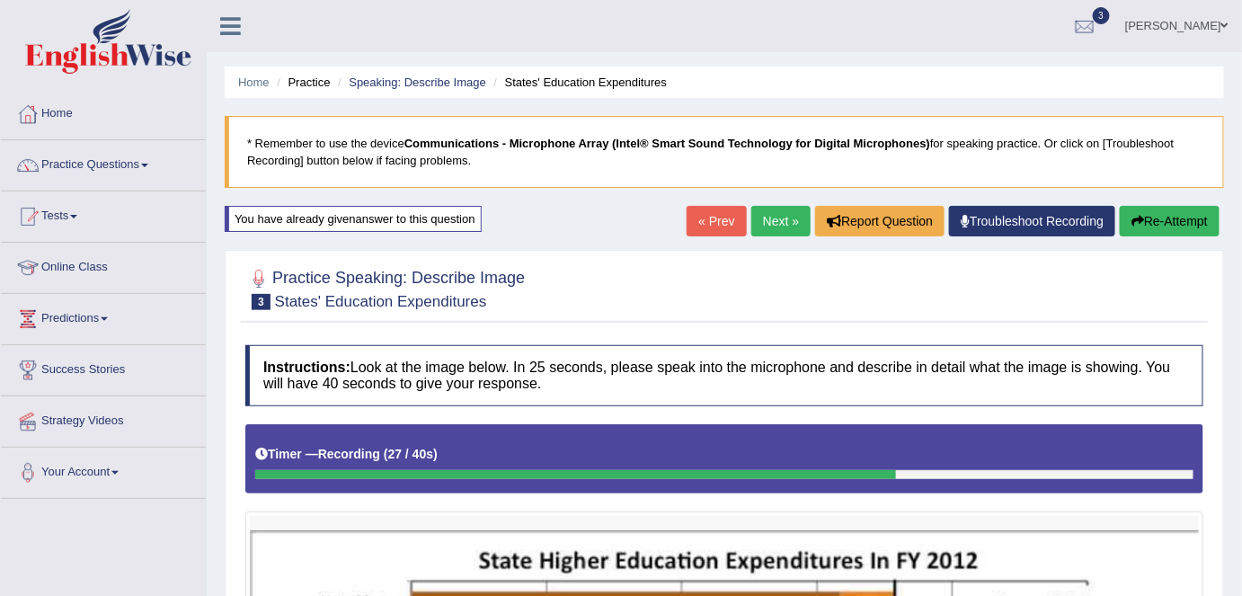
click at [1163, 227] on button "Re-Attempt" at bounding box center [1170, 221] width 100 height 31
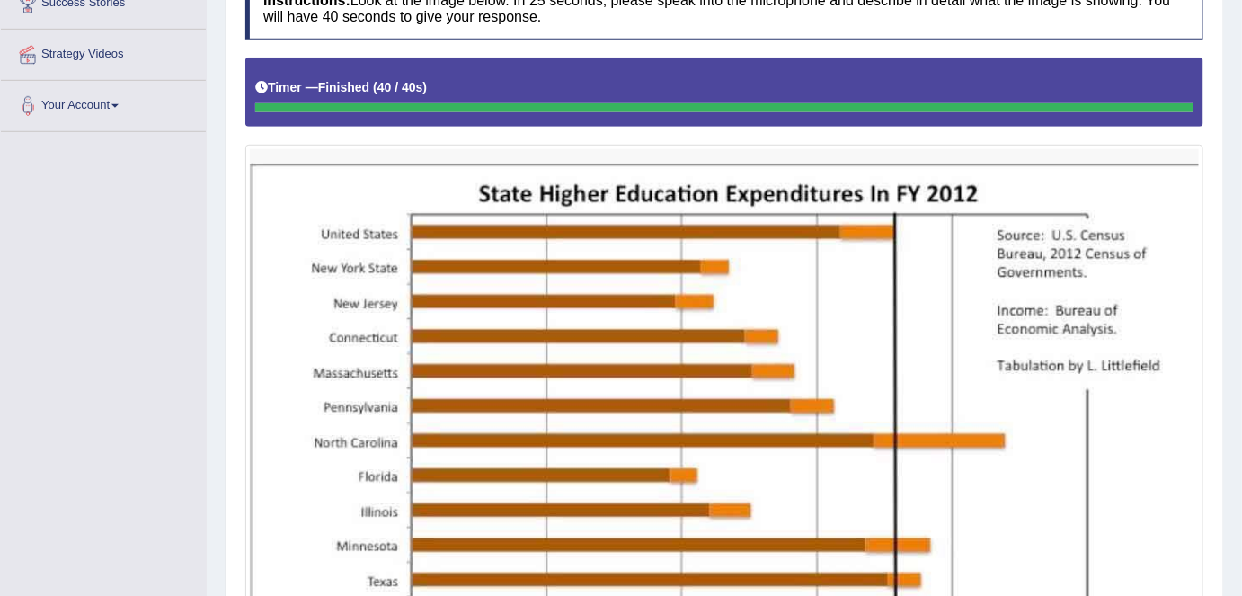
scroll to position [361, 0]
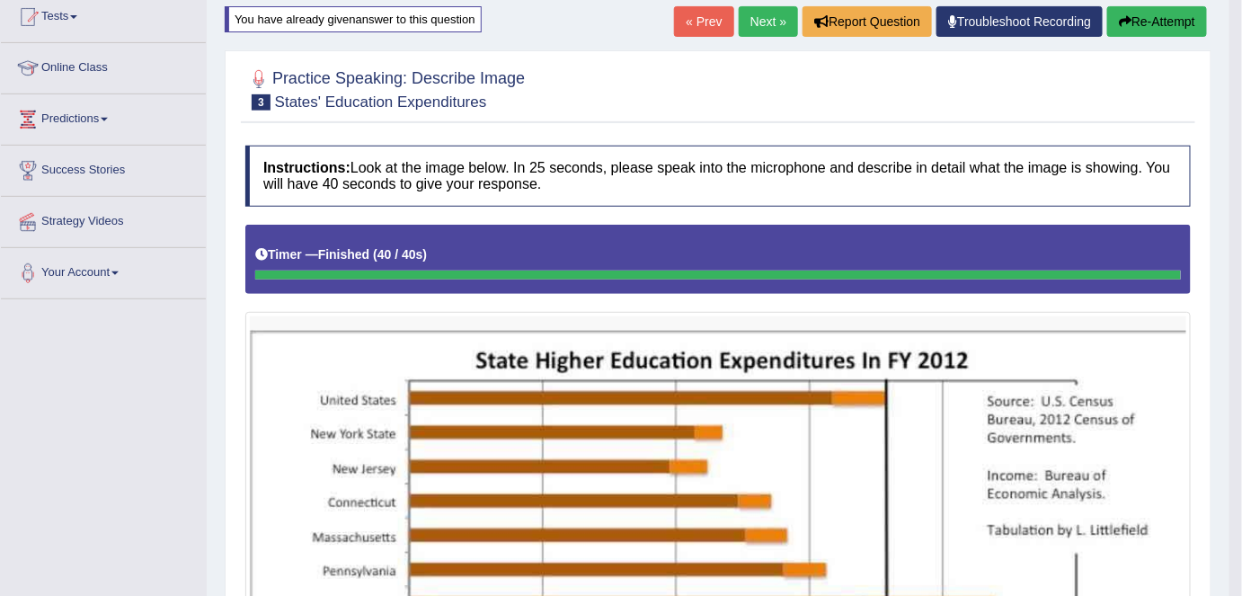
scroll to position [188, 0]
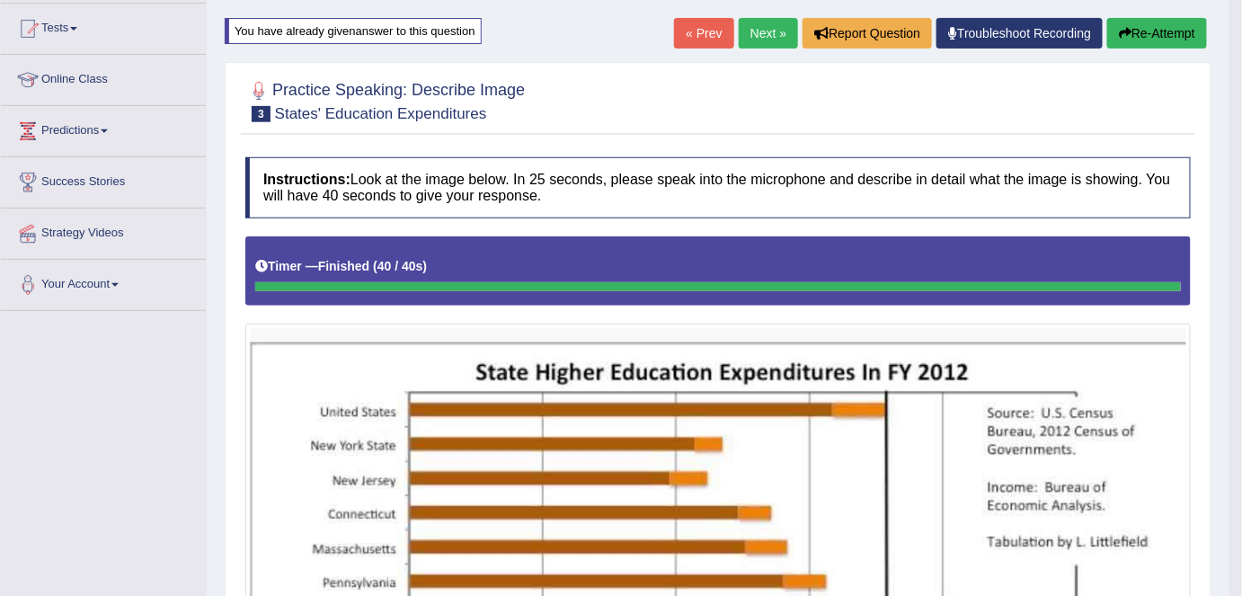
click at [1146, 27] on button "Re-Attempt" at bounding box center [1158, 33] width 100 height 31
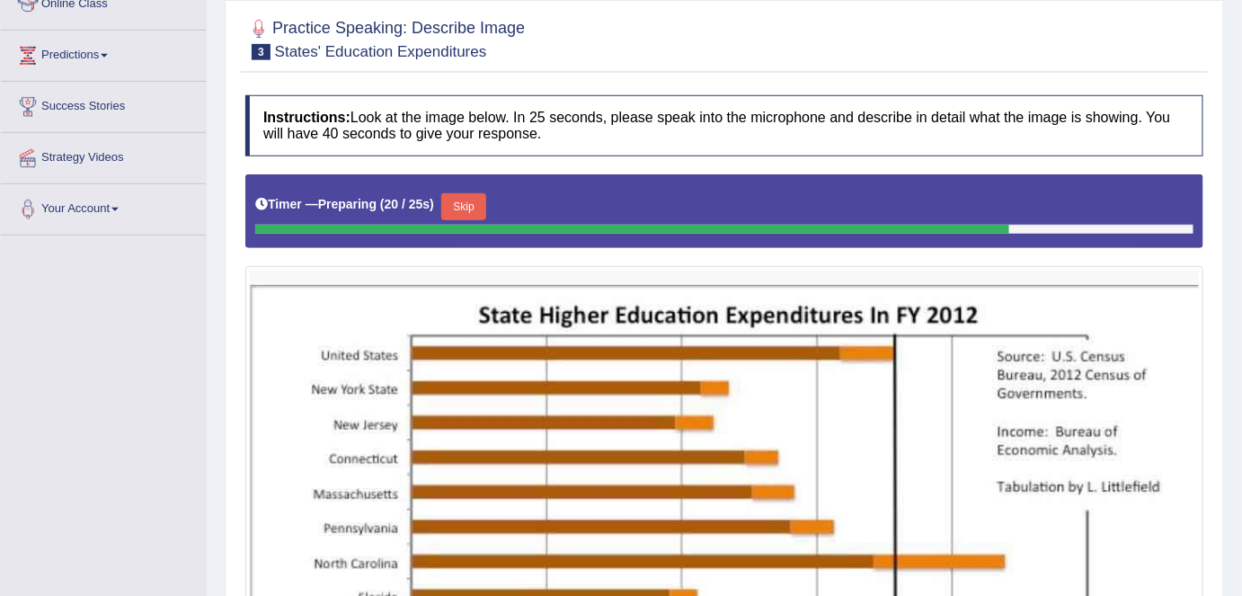
scroll to position [259, 0]
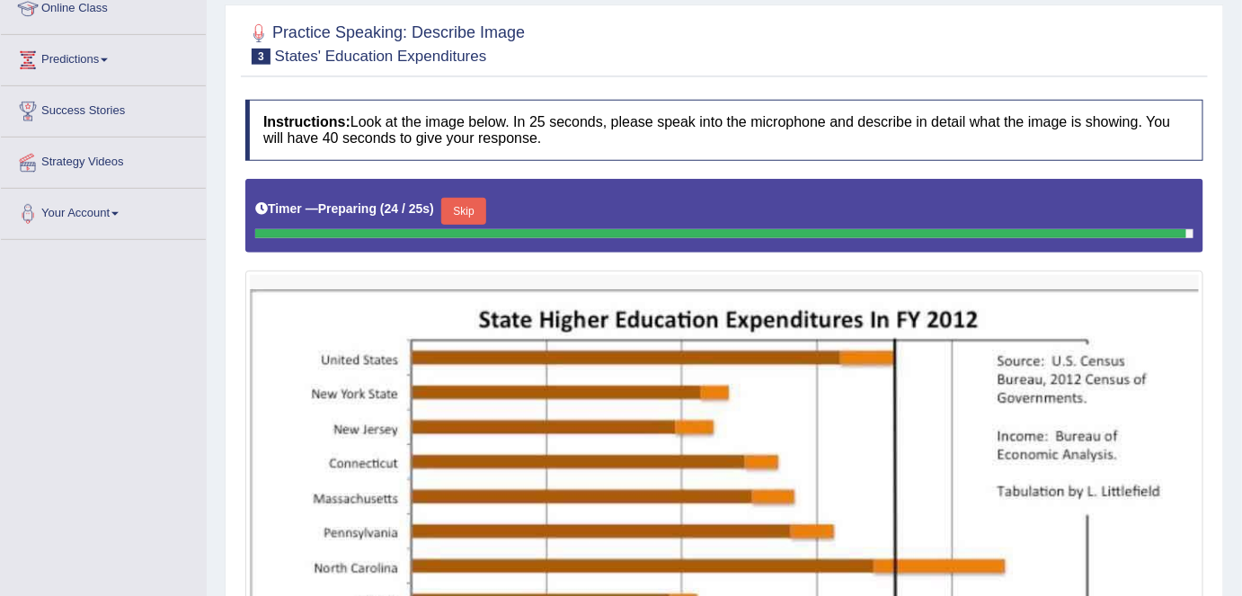
drag, startPoint x: 1254, startPoint y: 288, endPoint x: 1217, endPoint y: 197, distance: 98.0
click at [1217, 197] on div "Practice Speaking: Describe Image 3 States' Education Expenditures Instructions…" at bounding box center [725, 518] width 1000 height 1028
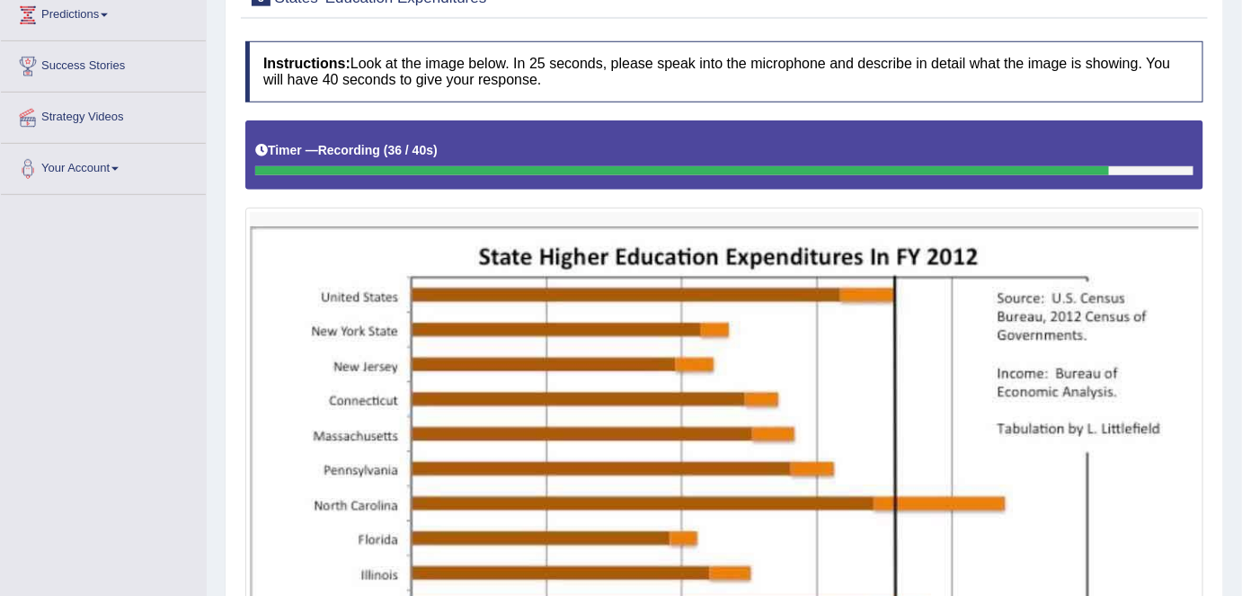
scroll to position [297, 0]
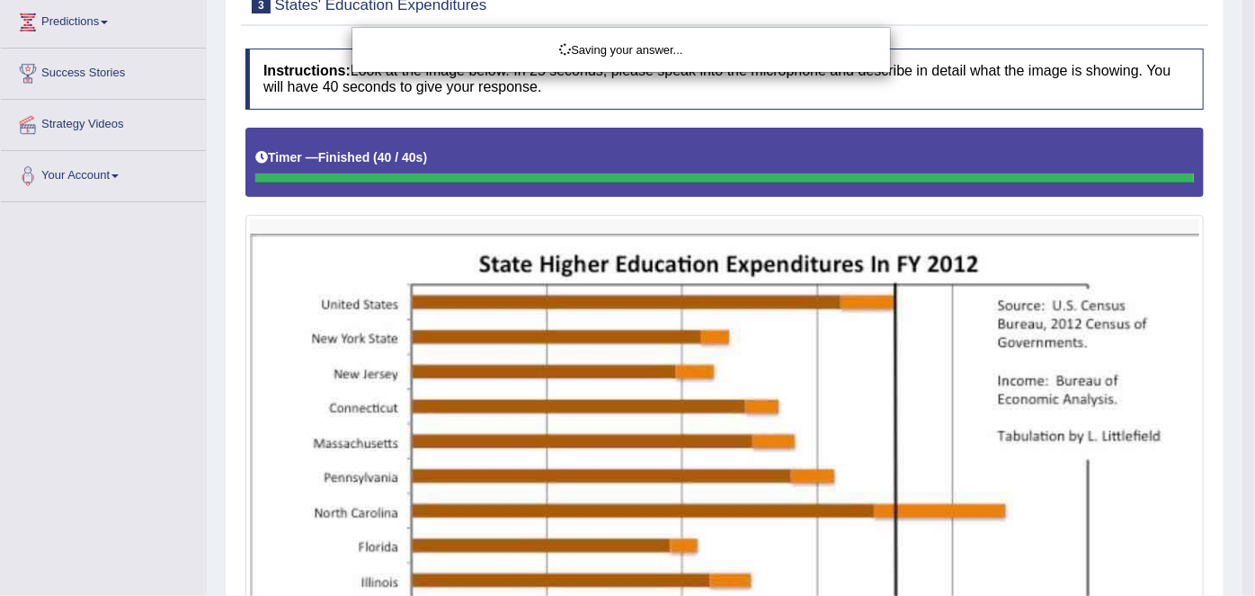
click at [1189, 230] on html "Toggle navigation Home Practice Questions Speaking Practice Read Aloud Repeat S…" at bounding box center [627, 1] width 1255 height 596
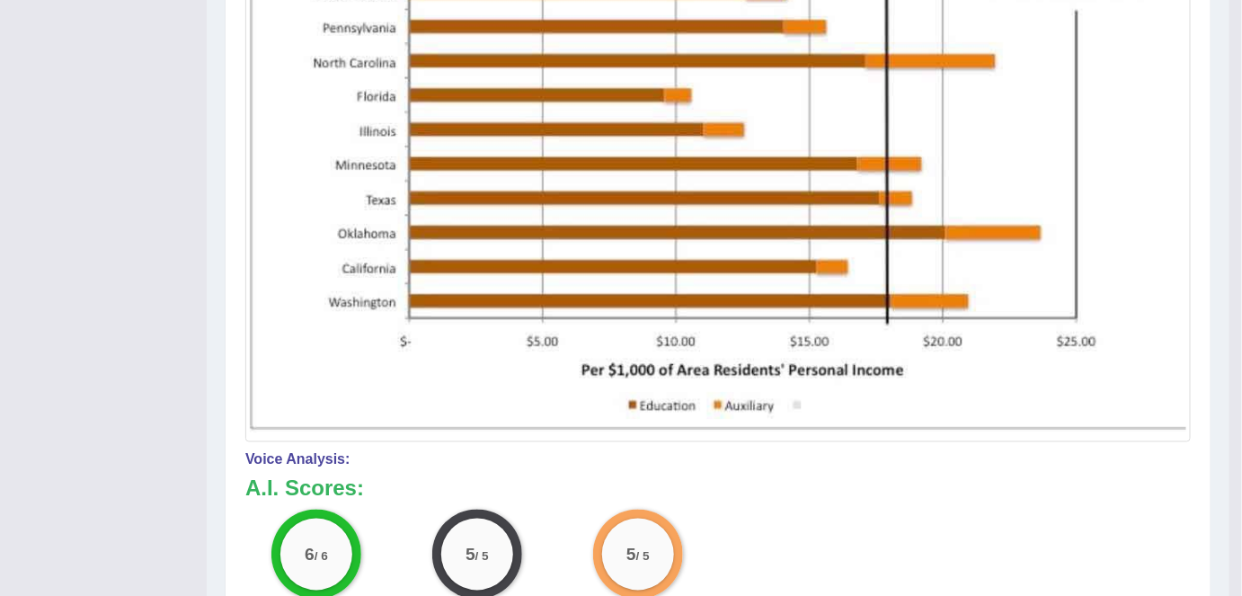
scroll to position [745, 0]
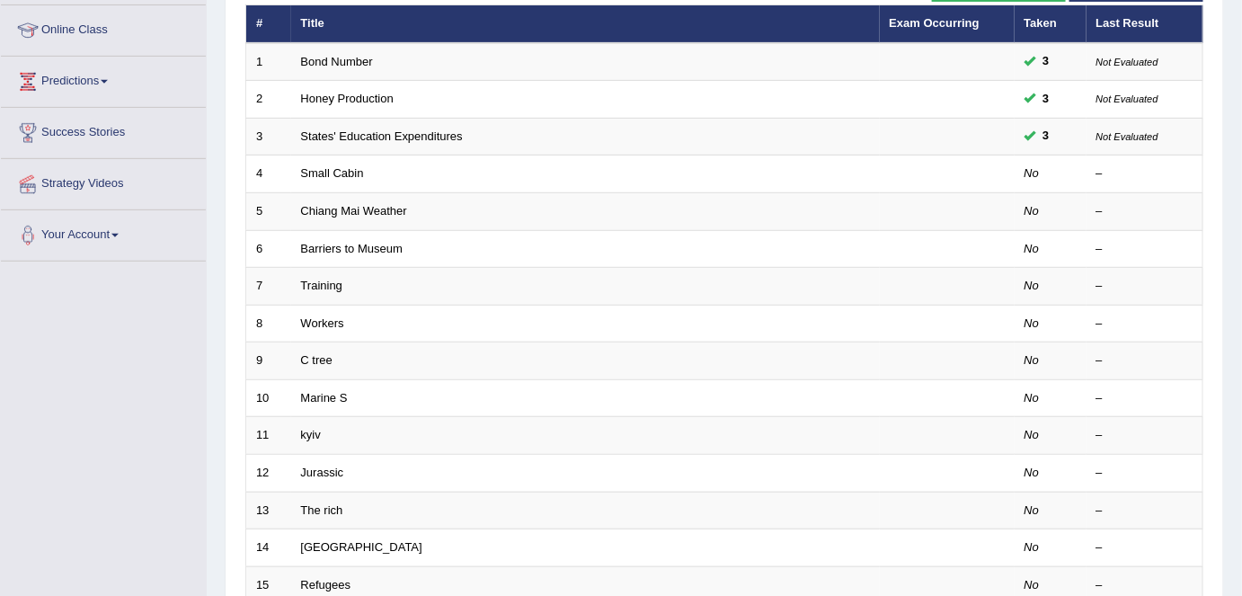
scroll to position [249, 0]
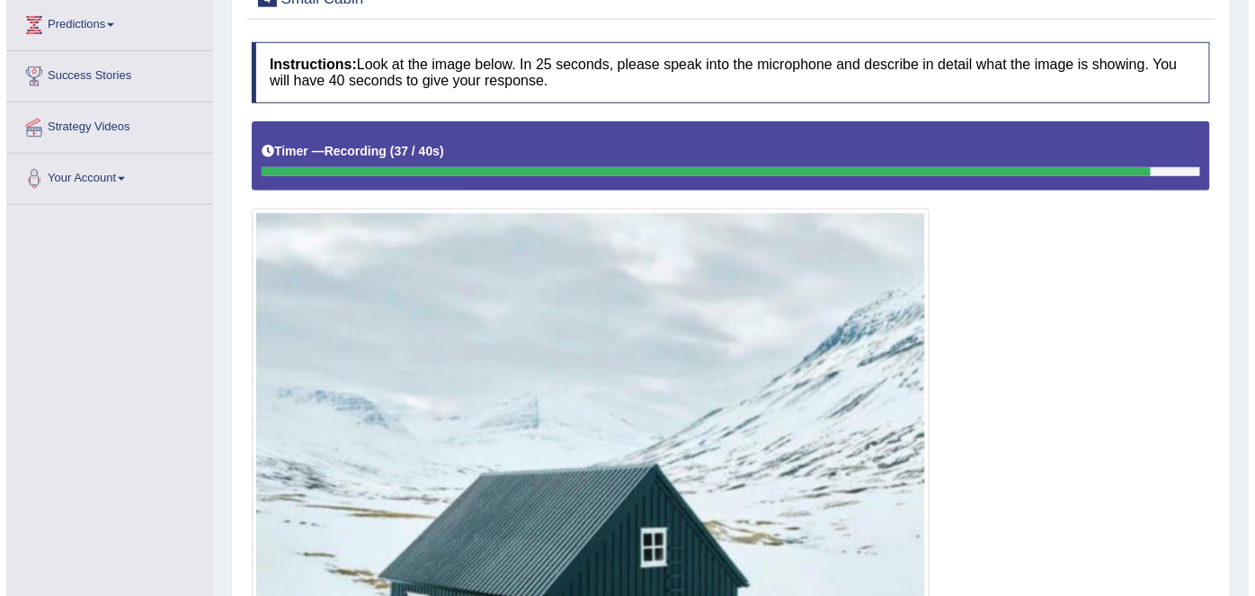
scroll to position [262, 0]
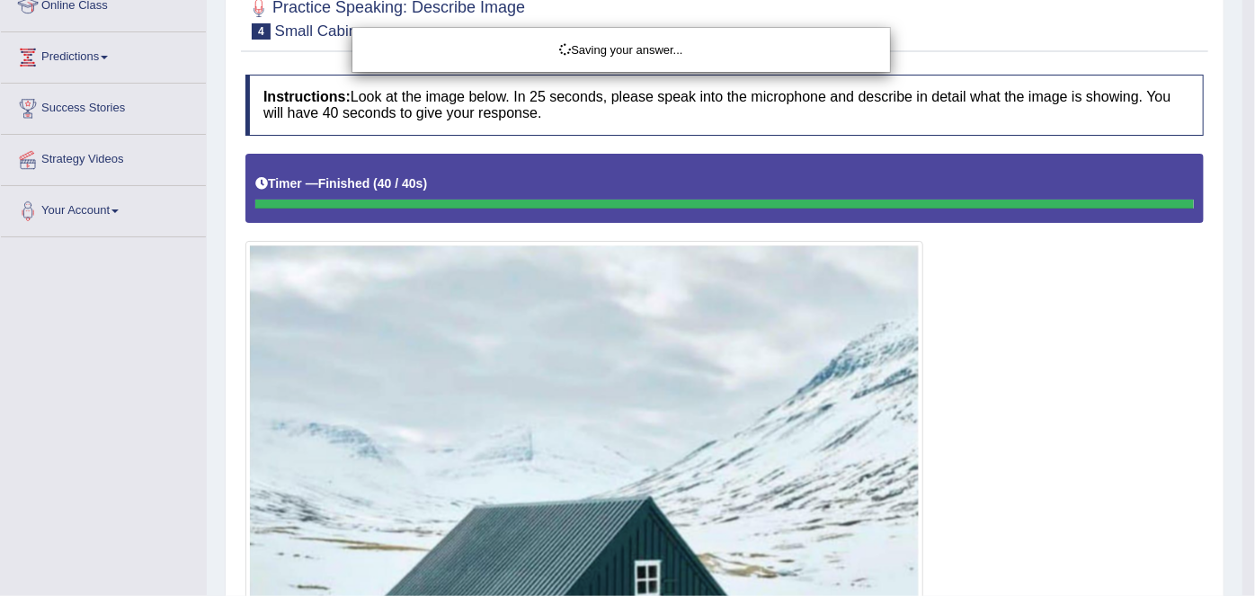
click at [1216, 334] on html "Toggle navigation Home Practice Questions Speaking Practice Read Aloud Repeat S…" at bounding box center [627, 36] width 1255 height 596
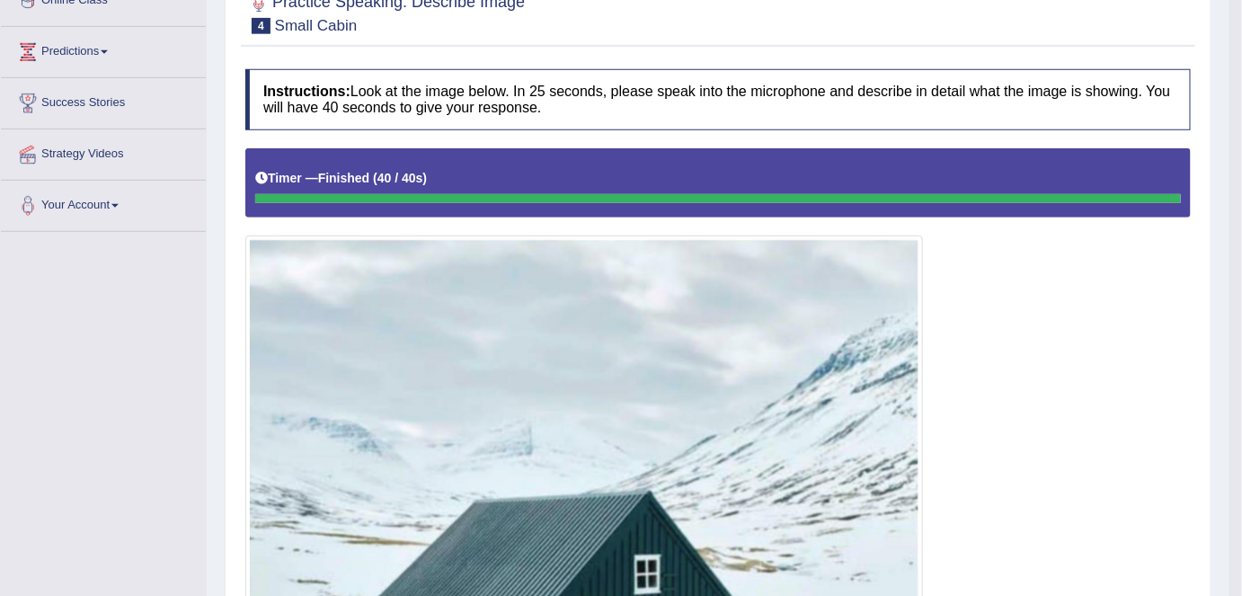
scroll to position [108, 0]
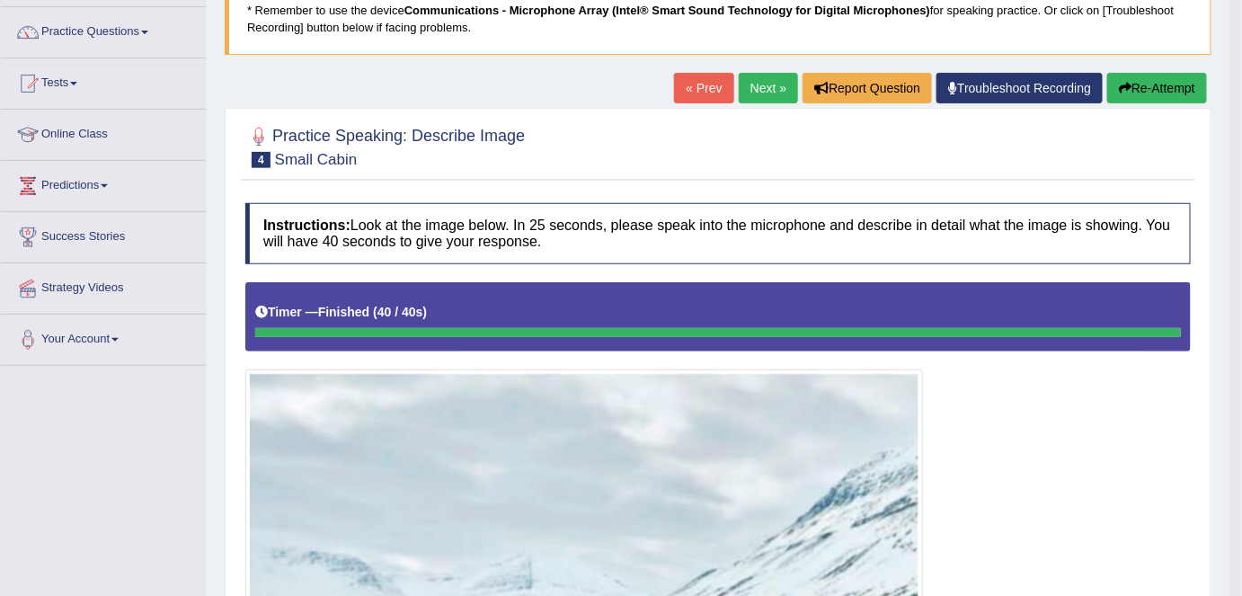
drag, startPoint x: 1246, startPoint y: 272, endPoint x: 1234, endPoint y: 432, distance: 159.5
click at [1234, 432] on html "Toggle navigation Home Practice Questions Speaking Practice Read Aloud Repeat S…" at bounding box center [621, 165] width 1242 height 596
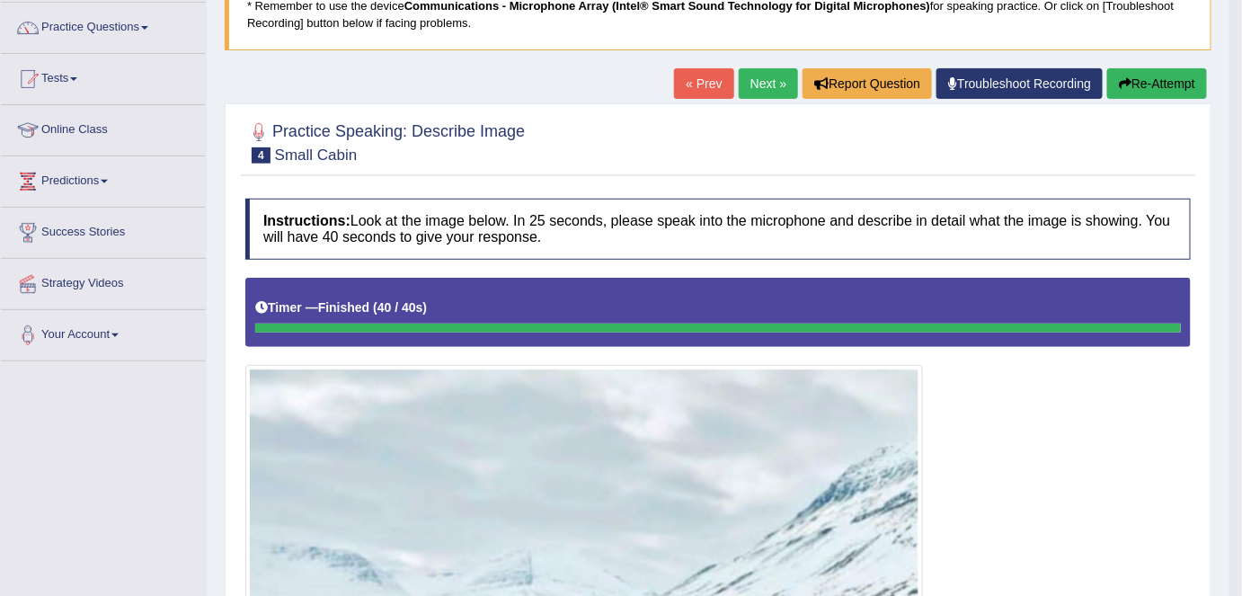
scroll to position [132, 0]
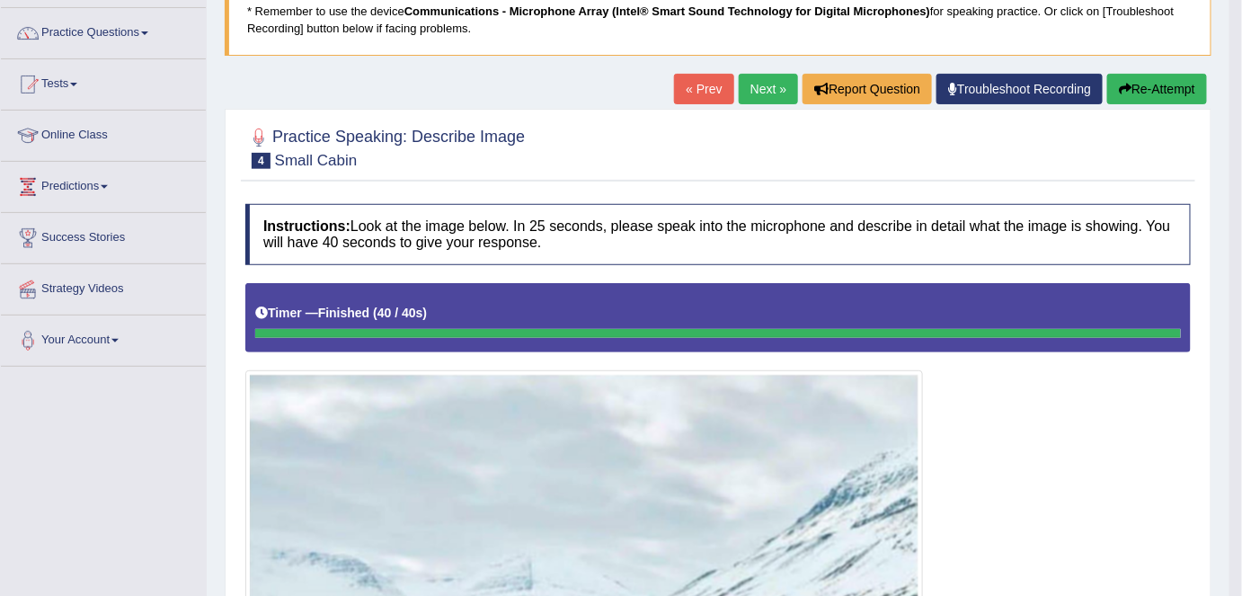
click at [1188, 92] on button "Re-Attempt" at bounding box center [1158, 89] width 100 height 31
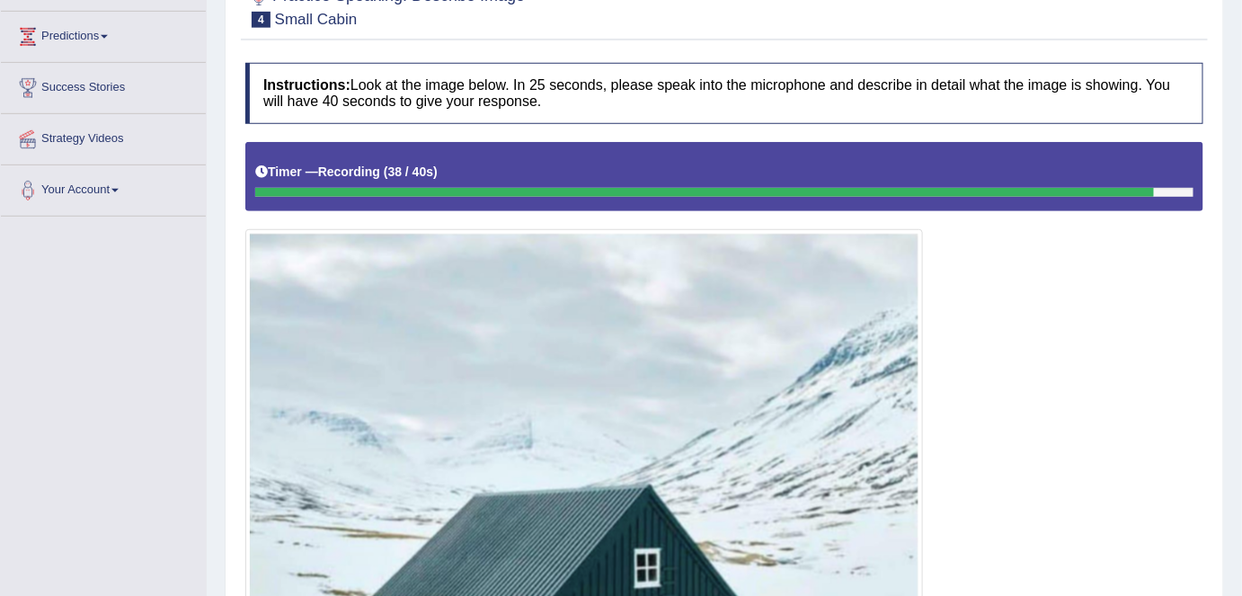
scroll to position [174, 0]
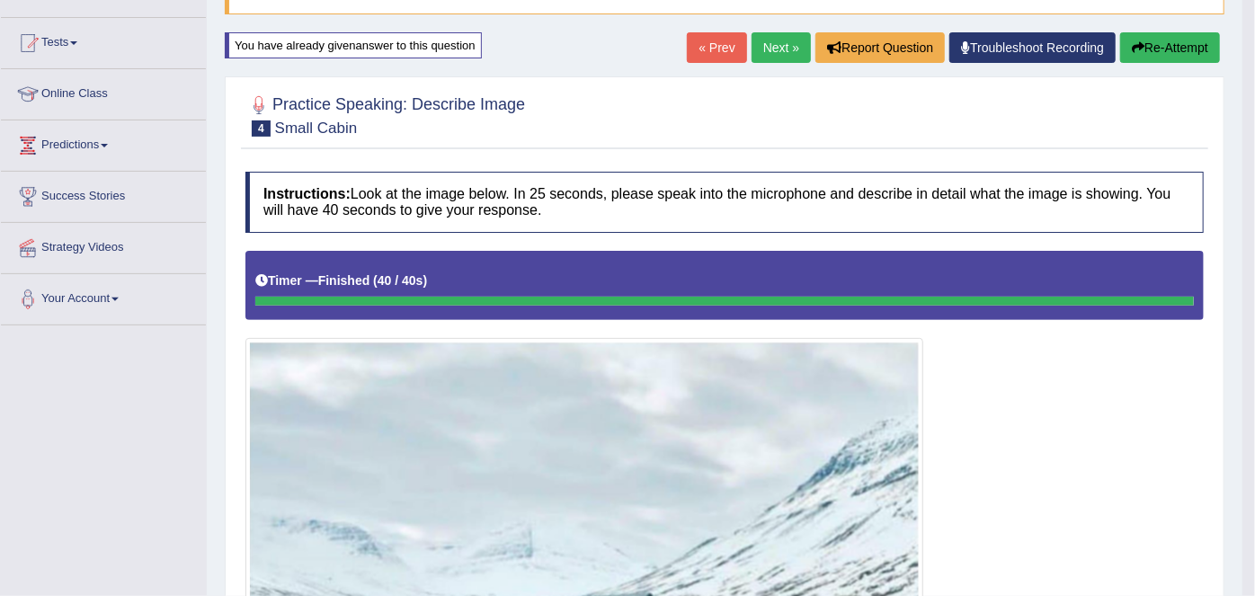
click at [1152, 34] on body "Toggle navigation Home Practice Questions Speaking Practice Read Aloud Repeat S…" at bounding box center [627, 124] width 1255 height 596
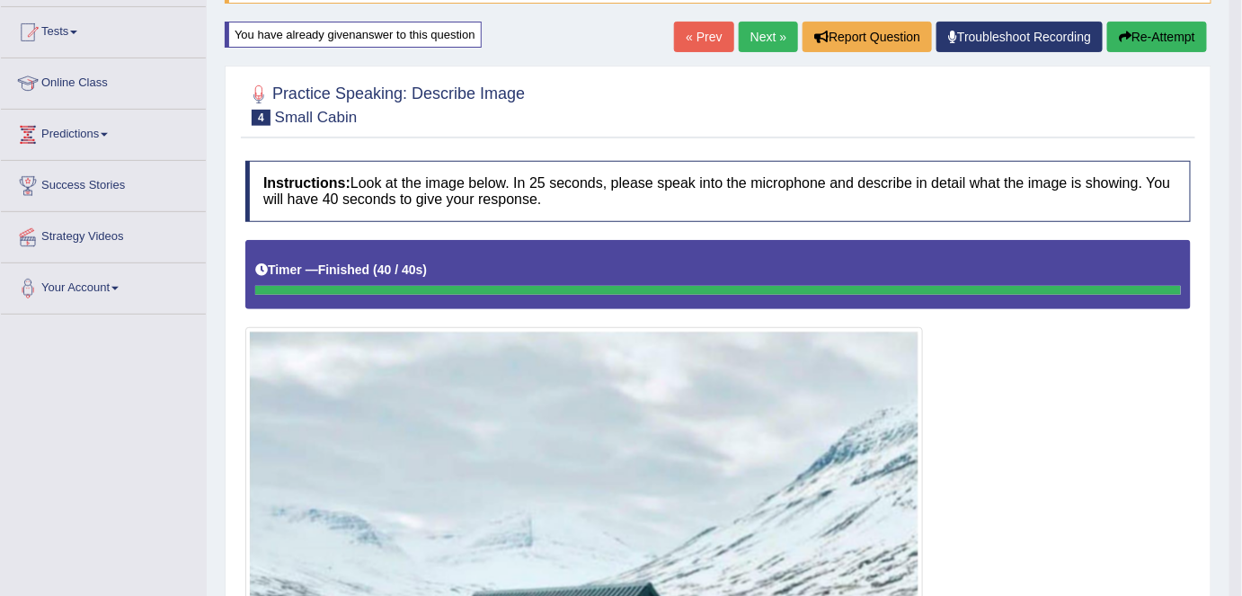
scroll to position [186, 0]
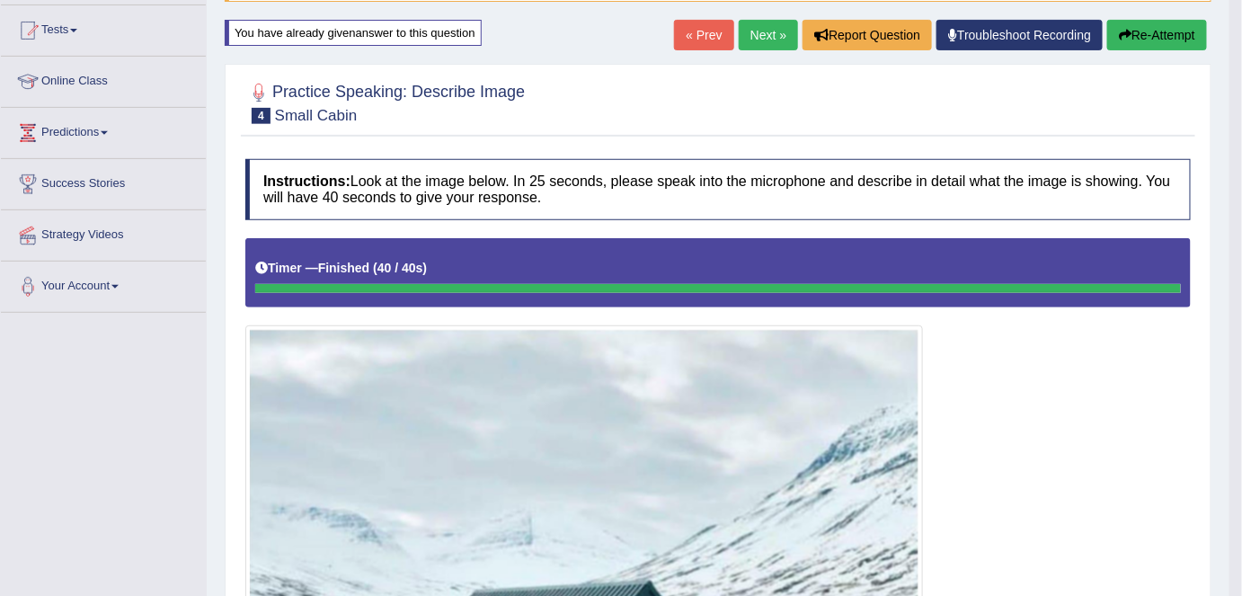
click at [1152, 29] on button "Re-Attempt" at bounding box center [1158, 35] width 100 height 31
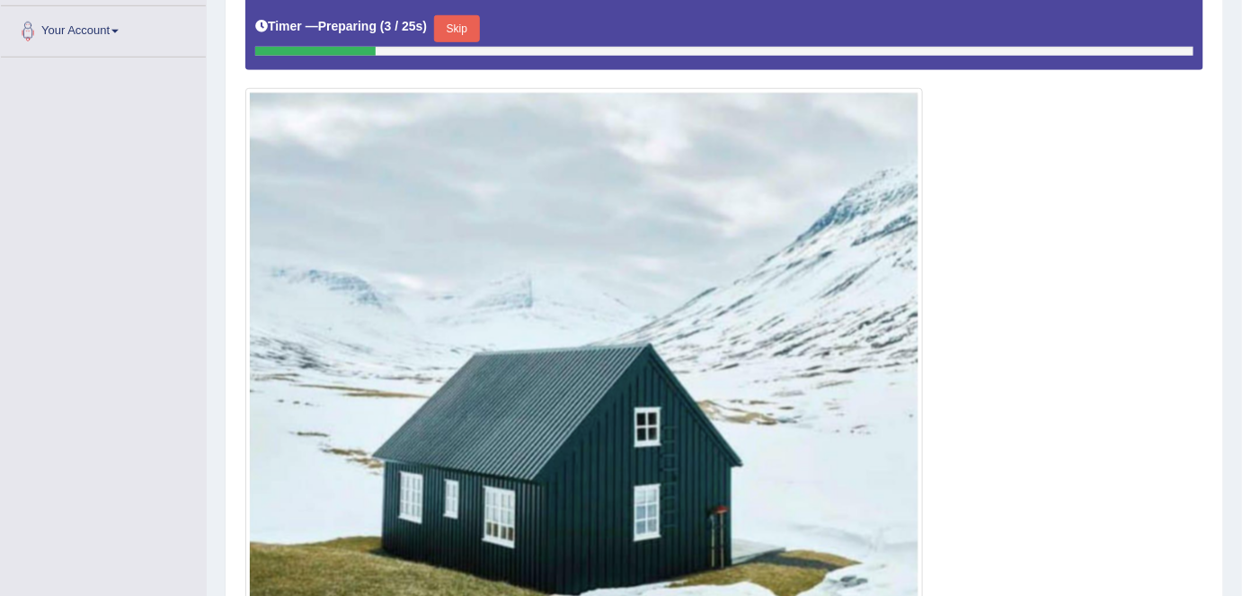
scroll to position [426, 0]
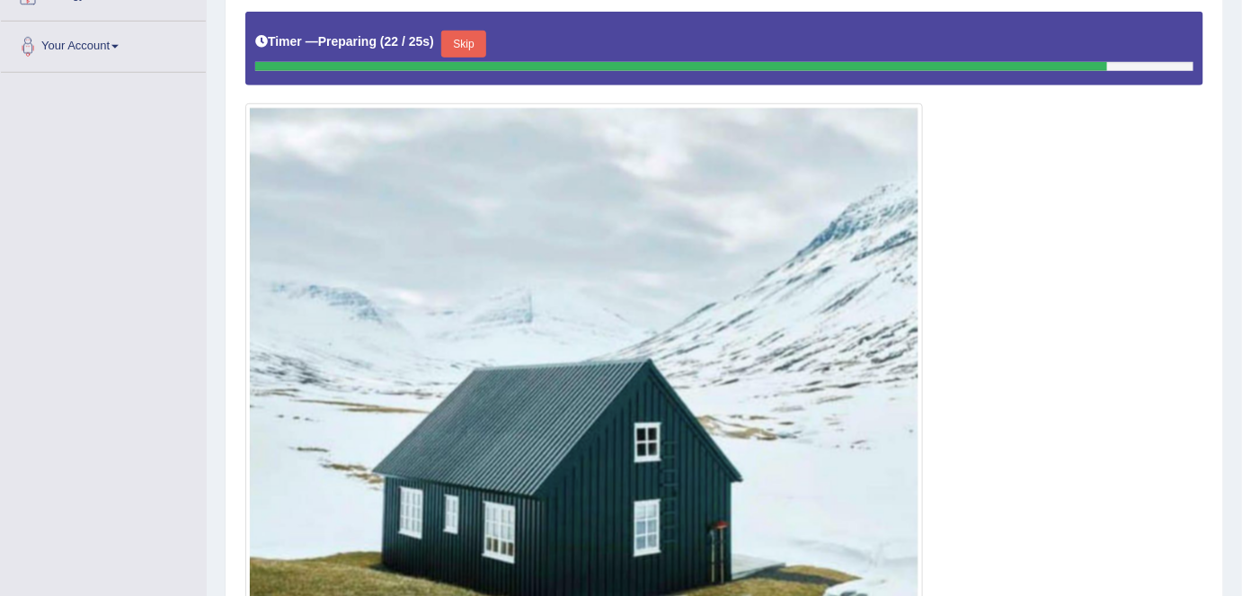
drag, startPoint x: 1244, startPoint y: 291, endPoint x: 1072, endPoint y: 306, distance: 173.2
click at [1072, 306] on div "Practice Speaking: Describe Image 4 Small Cabin Instructions: Look at the image…" at bounding box center [725, 294] width 1000 height 914
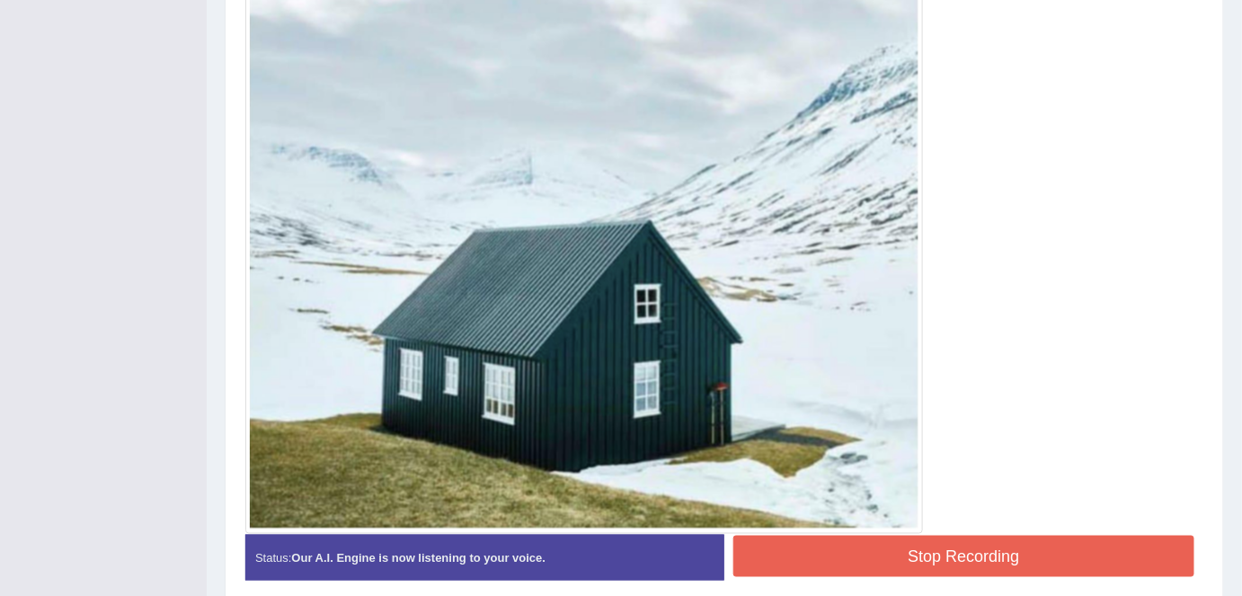
scroll to position [619, 0]
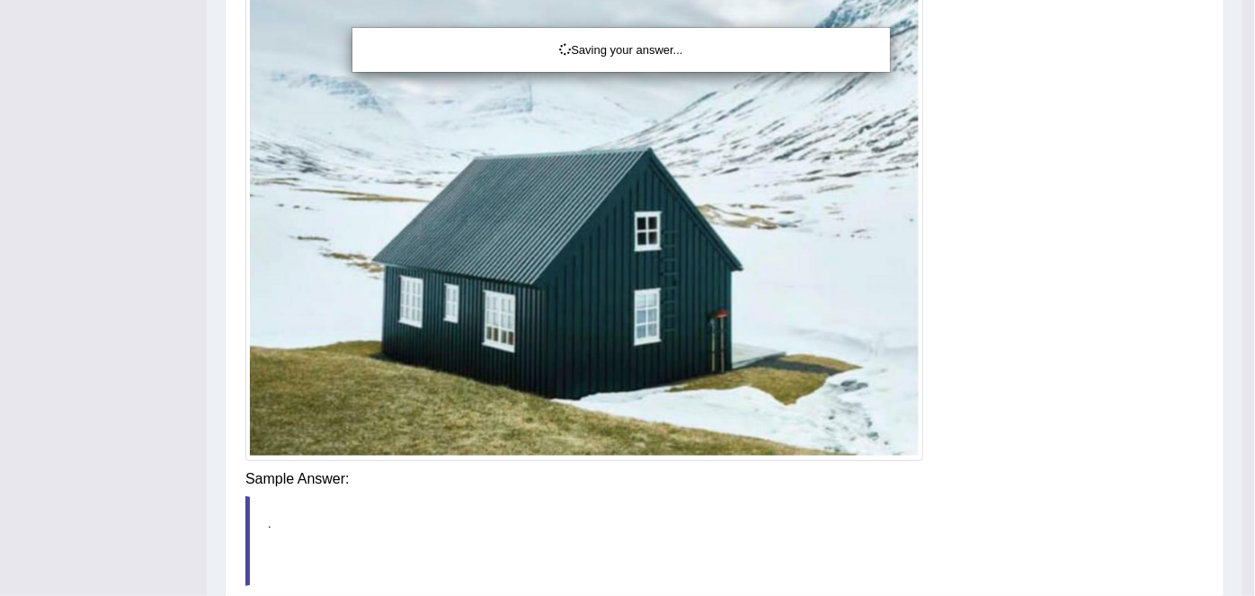
drag, startPoint x: 1245, startPoint y: 319, endPoint x: 1244, endPoint y: 441, distance: 121.4
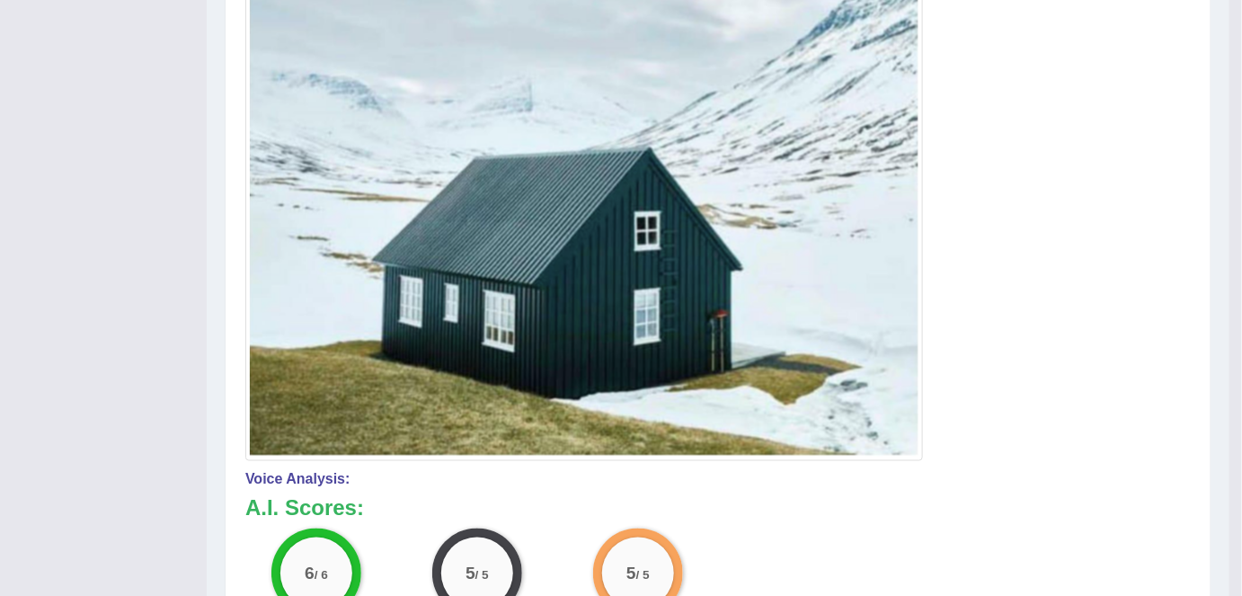
drag, startPoint x: 1248, startPoint y: 305, endPoint x: 1249, endPoint y: 446, distance: 141.1
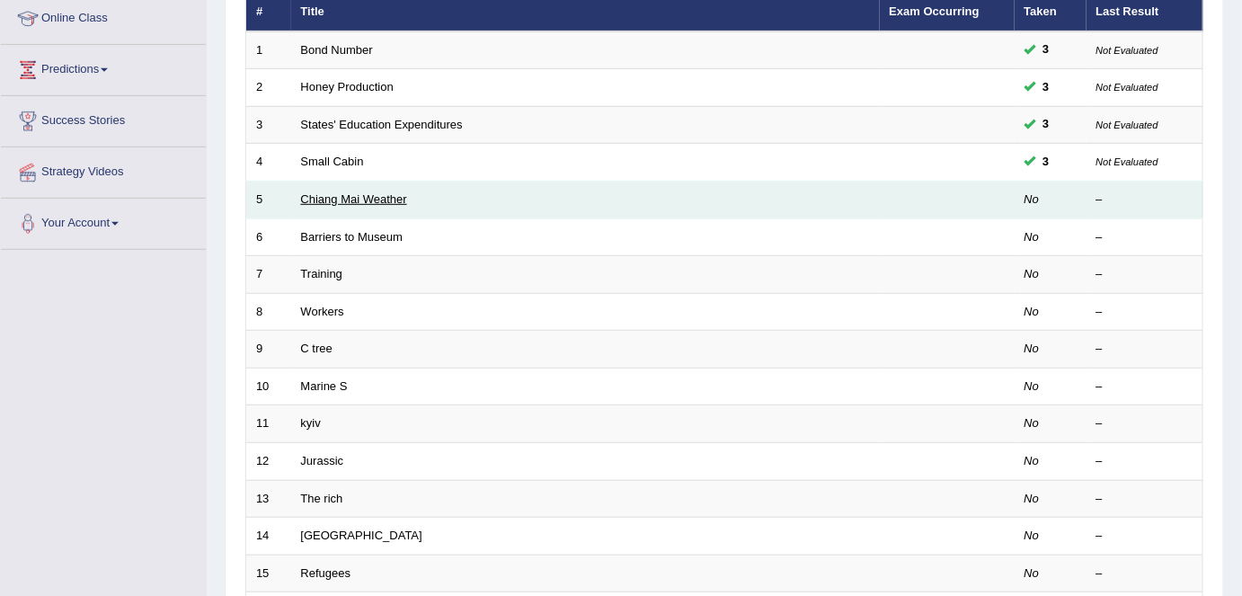
click at [351, 198] on link "Chiang Mai Weather" at bounding box center [354, 198] width 106 height 13
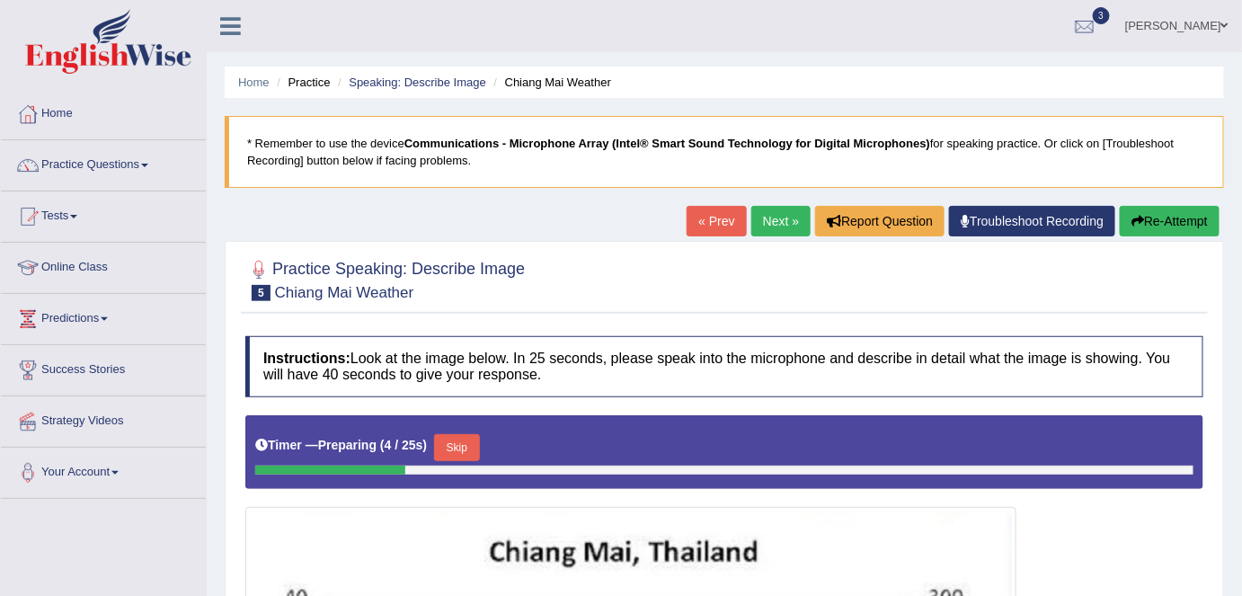
drag, startPoint x: 1246, startPoint y: 289, endPoint x: 1030, endPoint y: 10, distance: 352.4
click at [1030, 10] on ul "Jaspreet Kaur Toggle navigation Username: FAridewala_123 Access Type: Online Su…" at bounding box center [880, 25] width 725 height 51
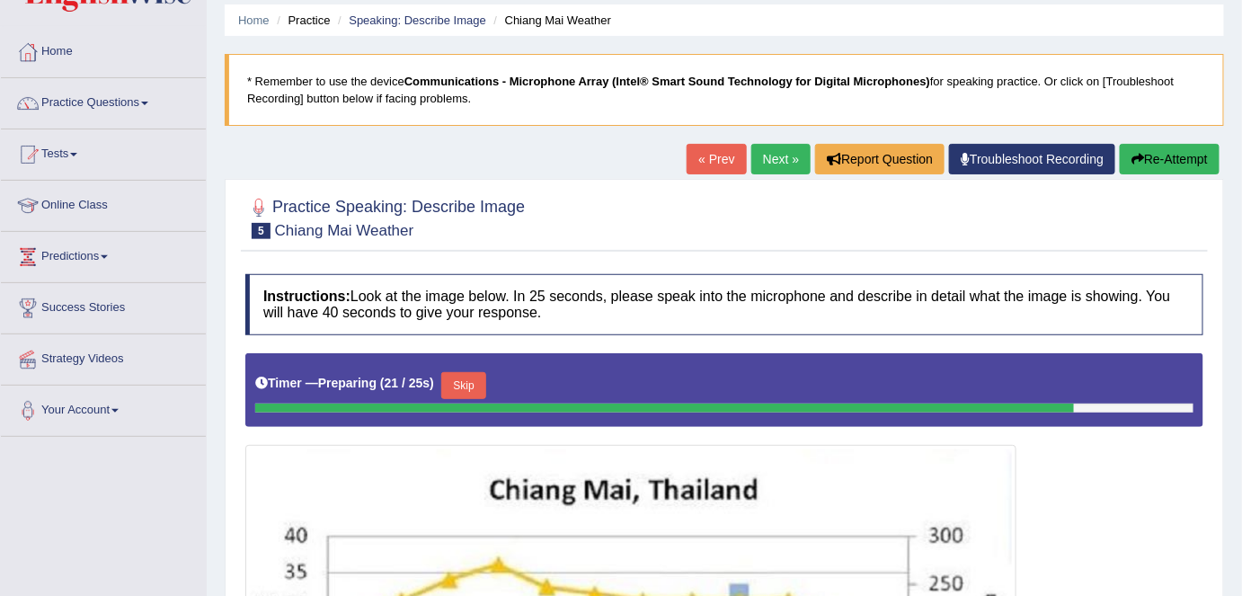
scroll to position [58, 0]
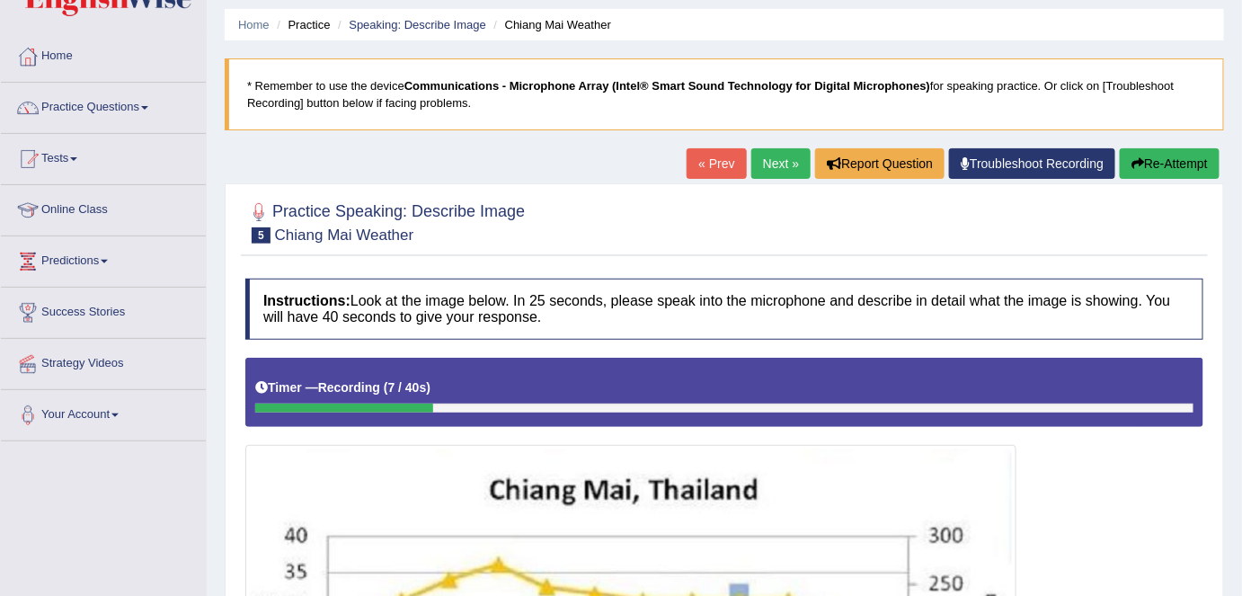
click at [1165, 165] on button "Re-Attempt" at bounding box center [1170, 163] width 100 height 31
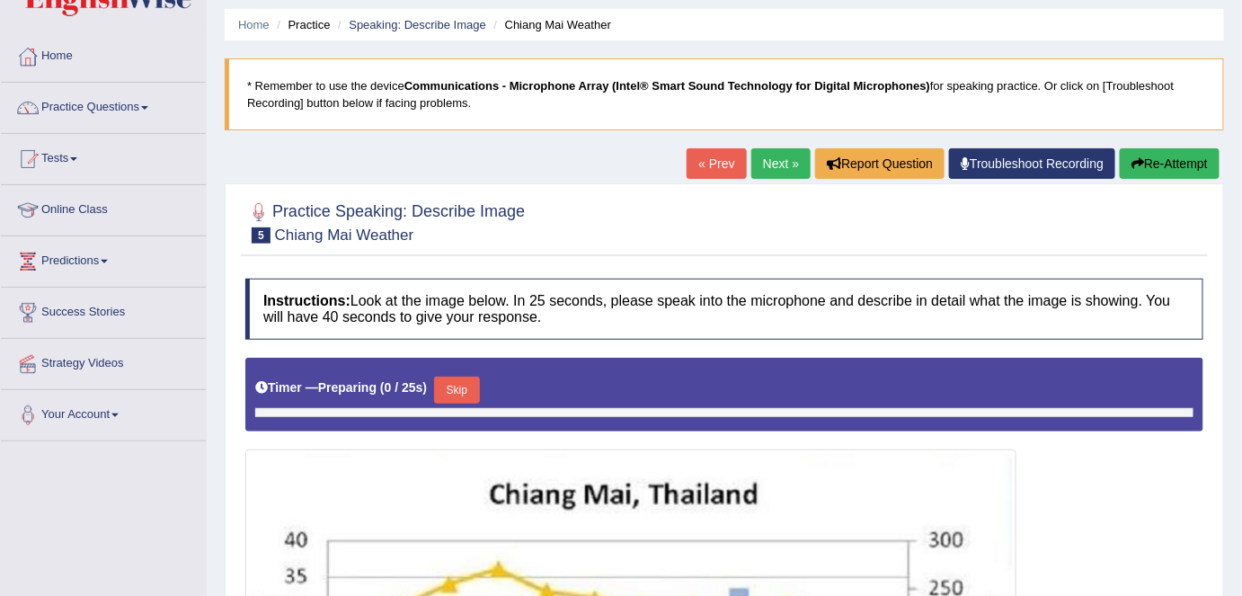
scroll to position [58, 0]
click at [1238, 214] on div "Home Practice Speaking: Describe Image Chiang Mai Weather * Remember to use the…" at bounding box center [725, 487] width 1036 height 1091
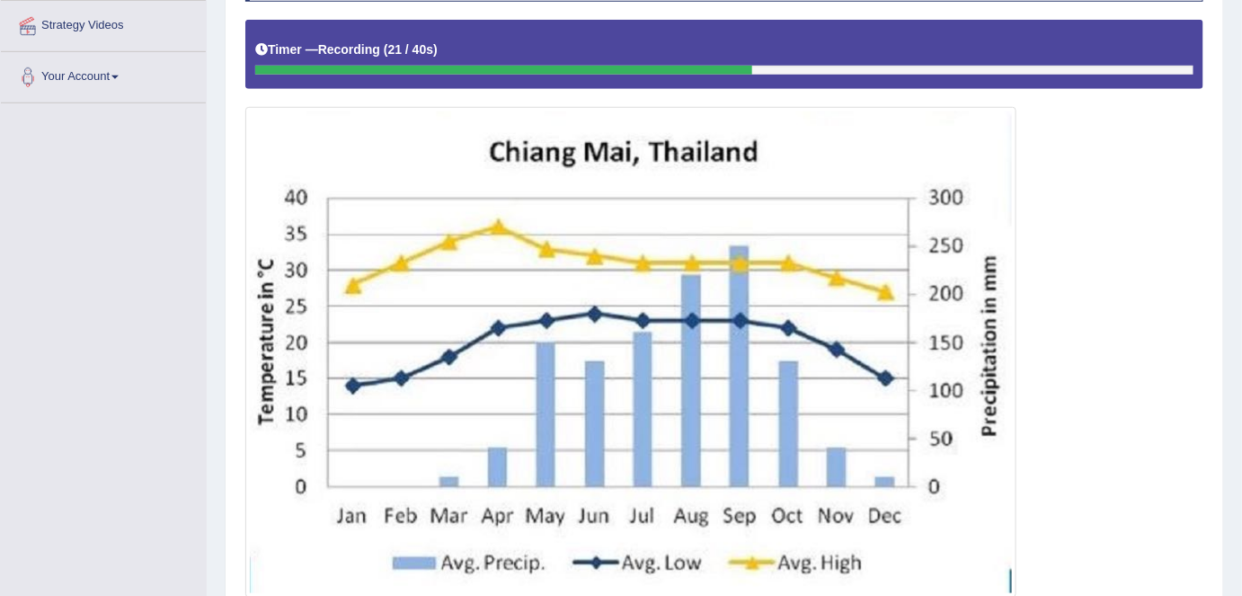
scroll to position [397, 0]
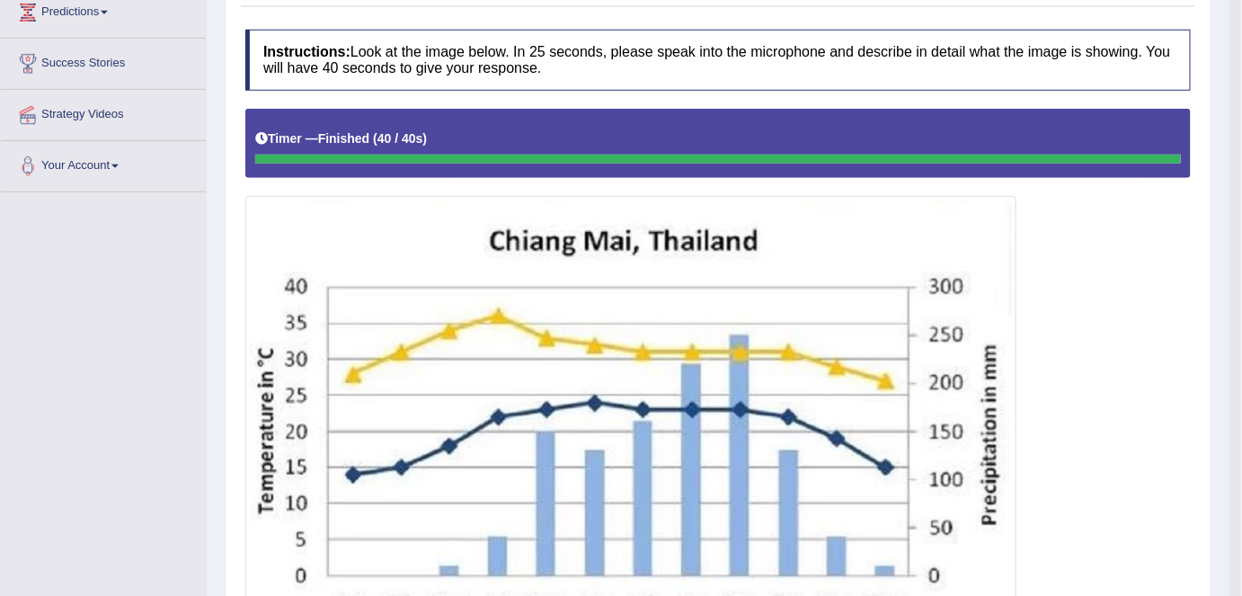
scroll to position [101, 0]
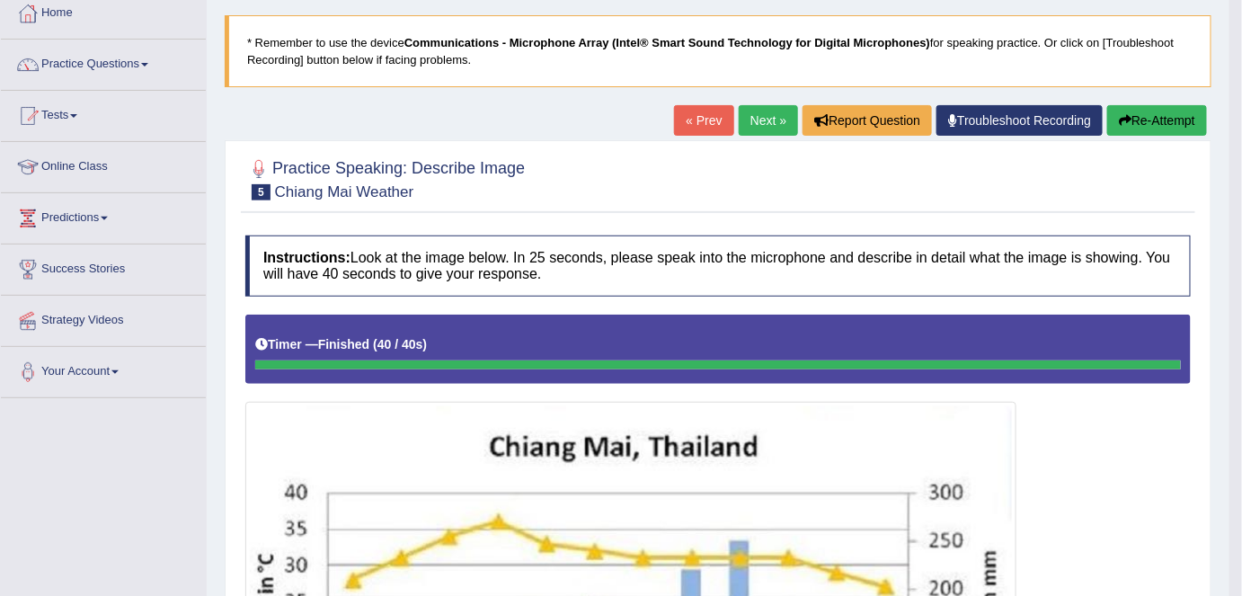
click at [1158, 119] on button "Re-Attempt" at bounding box center [1158, 120] width 100 height 31
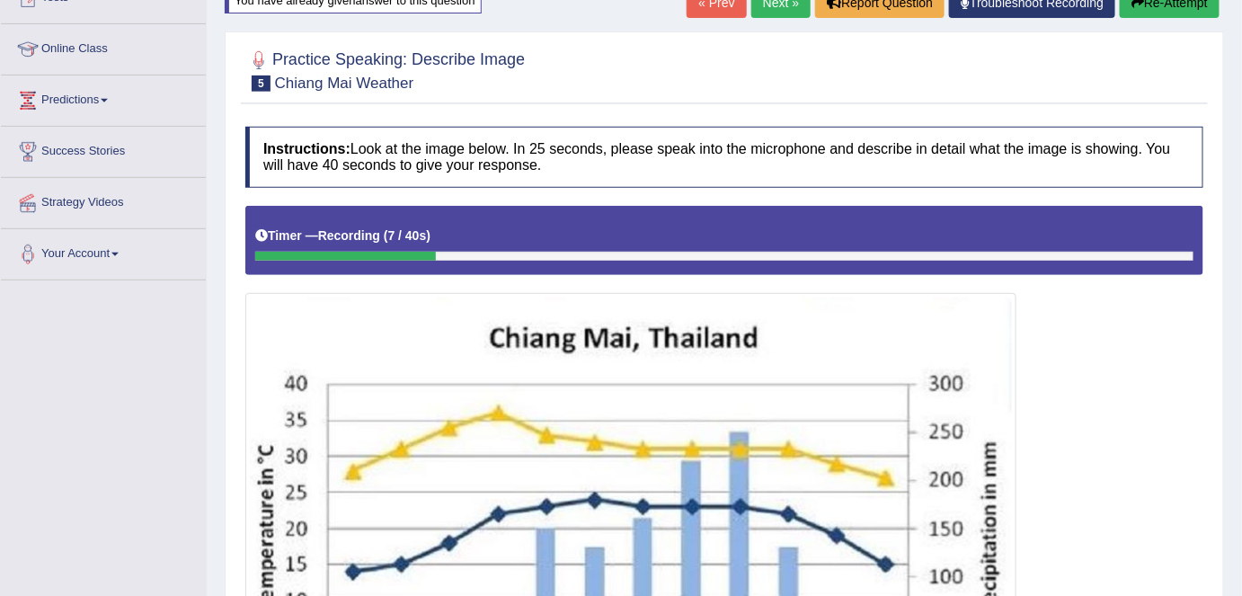
scroll to position [171, 0]
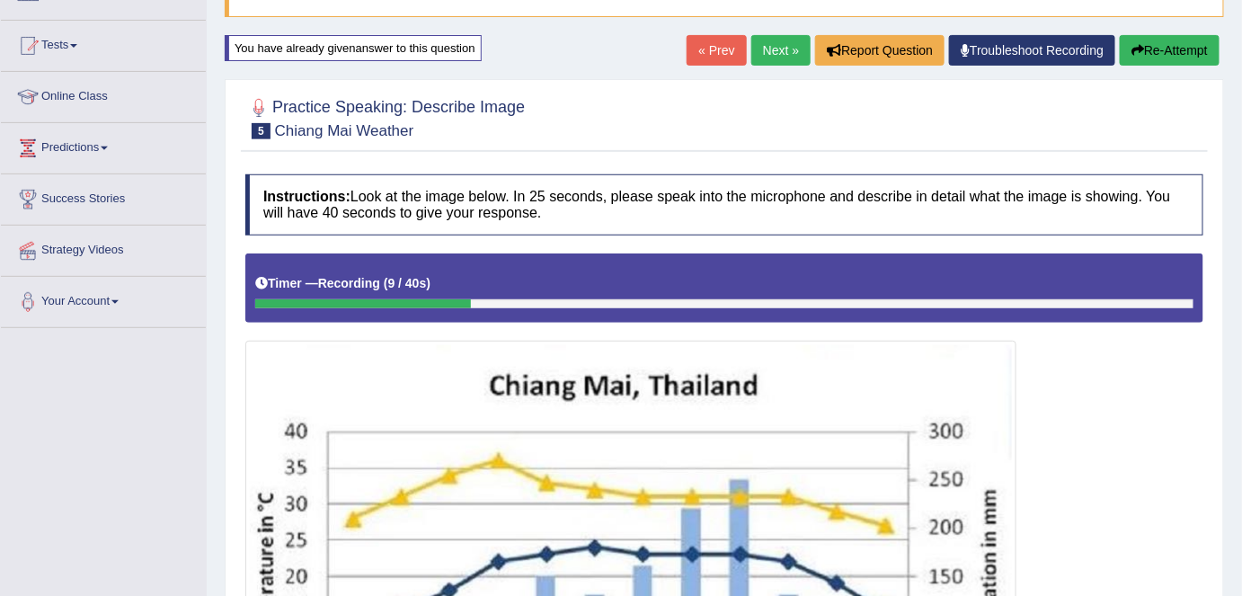
click at [1184, 36] on button "Re-Attempt" at bounding box center [1170, 50] width 100 height 31
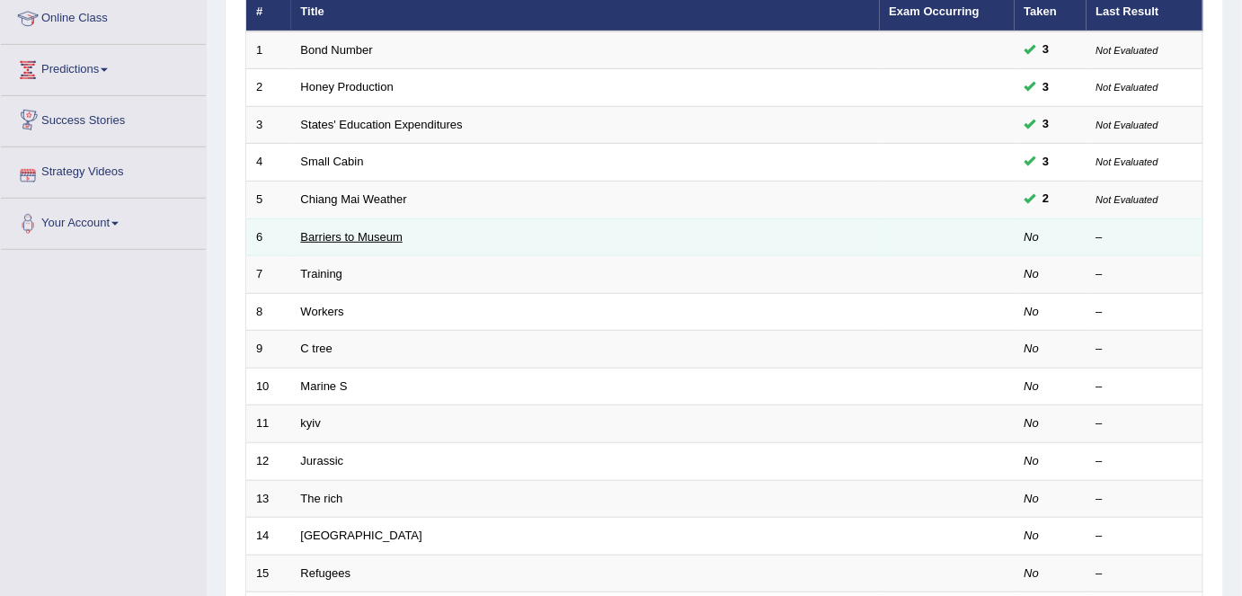
click at [343, 230] on link "Barriers to Museum" at bounding box center [352, 236] width 102 height 13
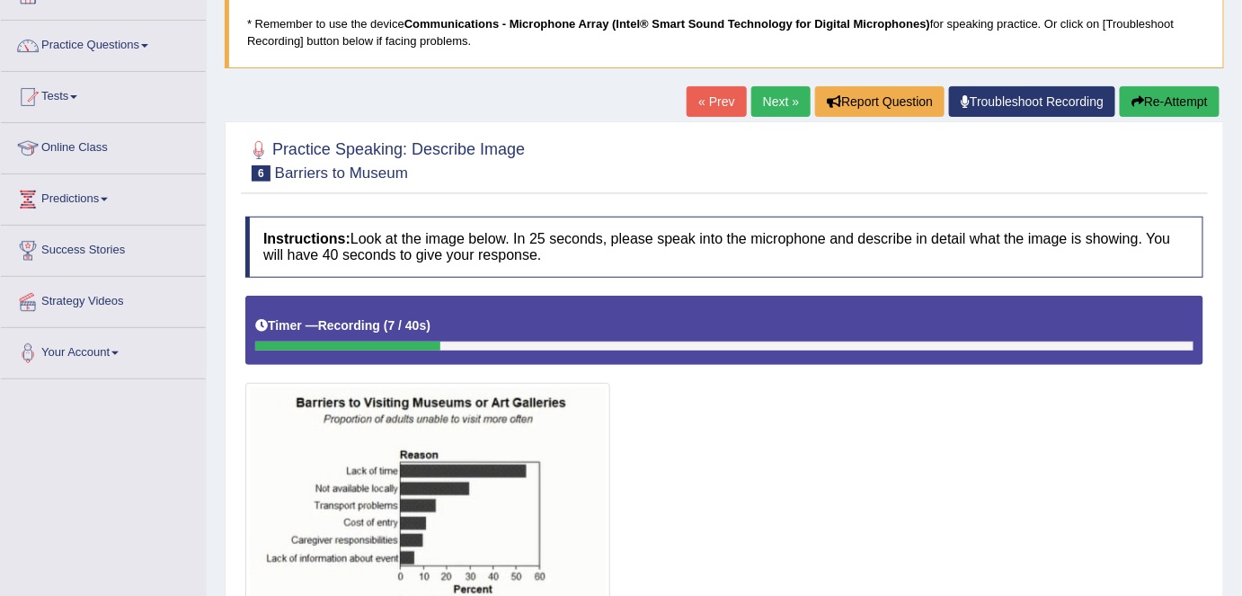
scroll to position [110, 0]
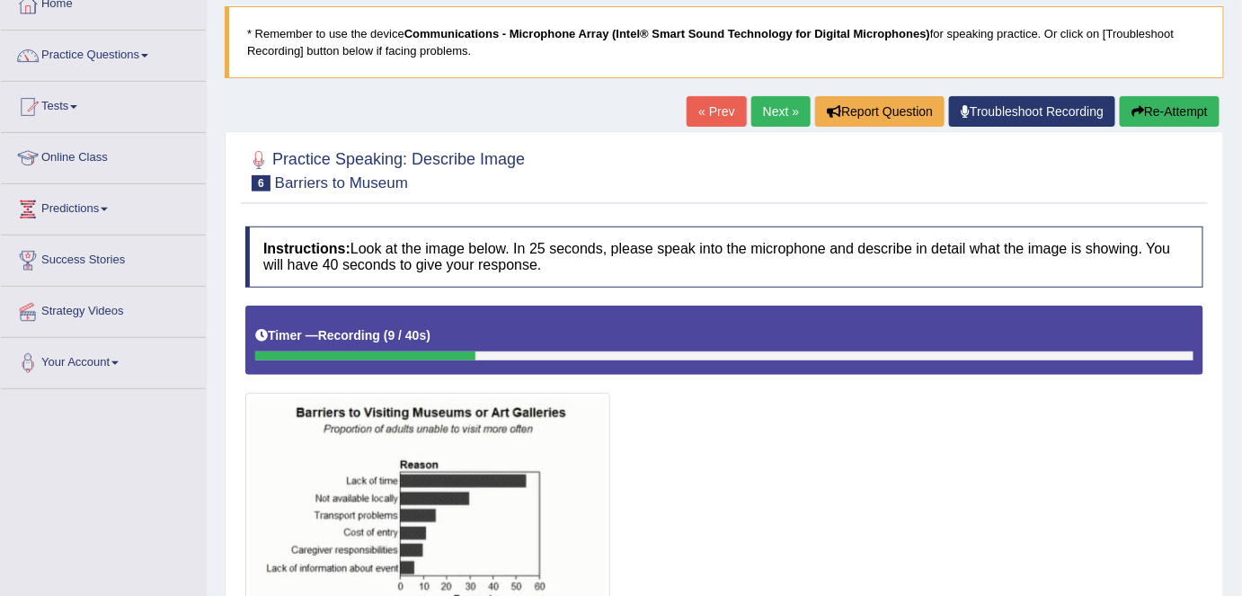
click at [1162, 106] on button "Re-Attempt" at bounding box center [1170, 111] width 100 height 31
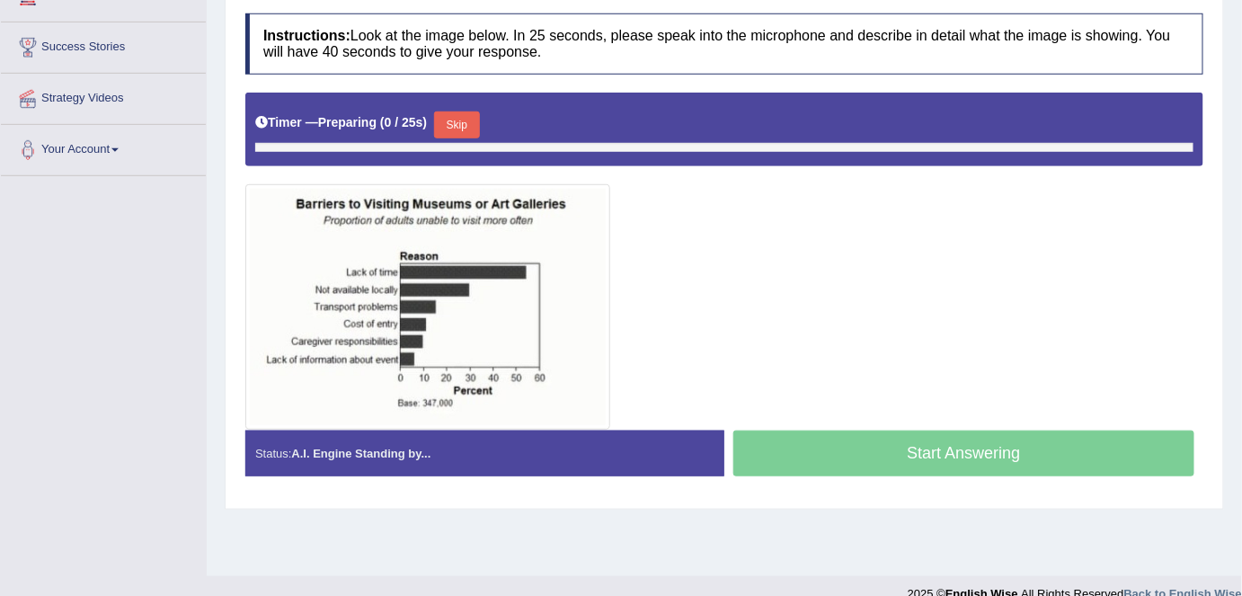
scroll to position [325, 0]
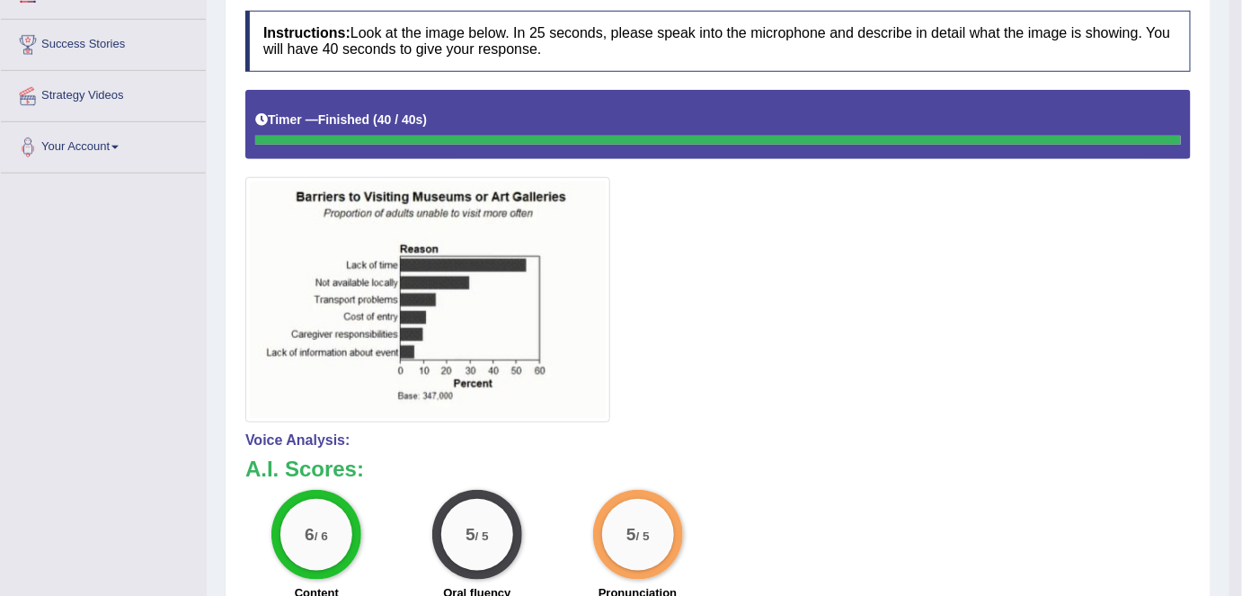
drag, startPoint x: 1250, startPoint y: 221, endPoint x: 1254, endPoint y: 333, distance: 111.5
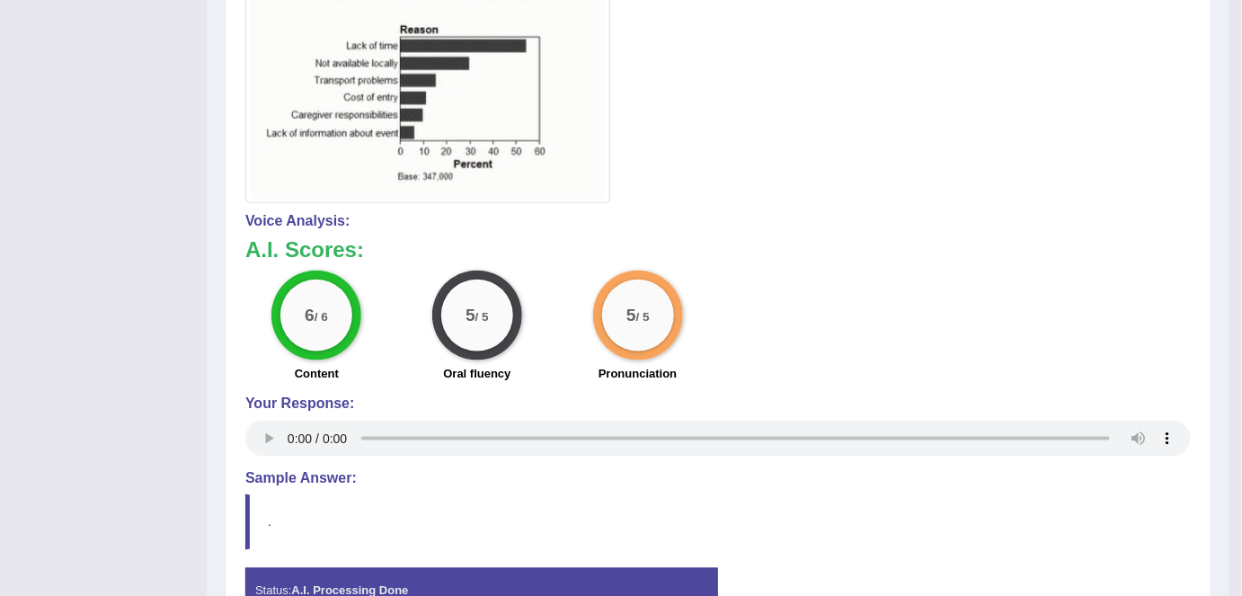
scroll to position [552, 0]
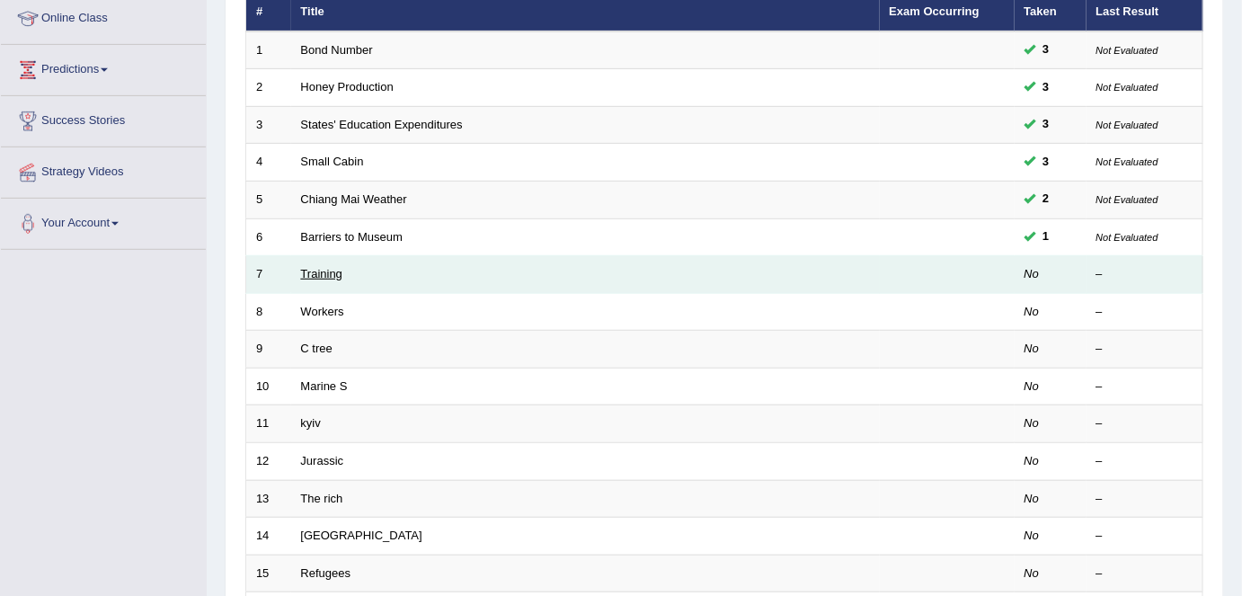
click at [328, 271] on link "Training" at bounding box center [321, 273] width 41 height 13
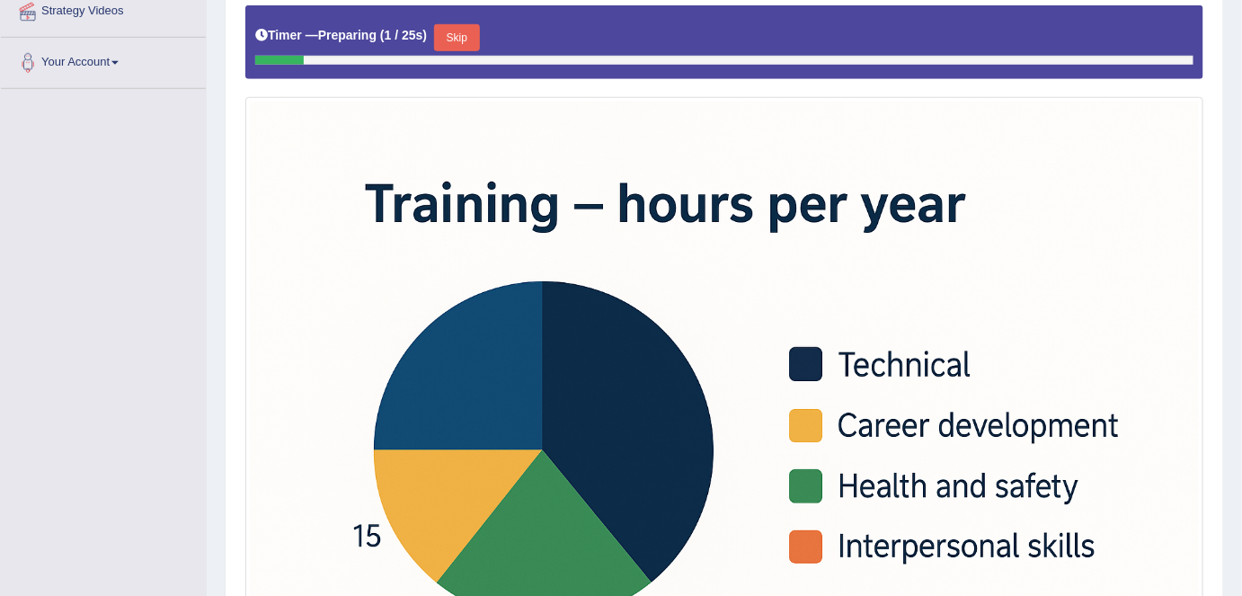
scroll to position [444, 0]
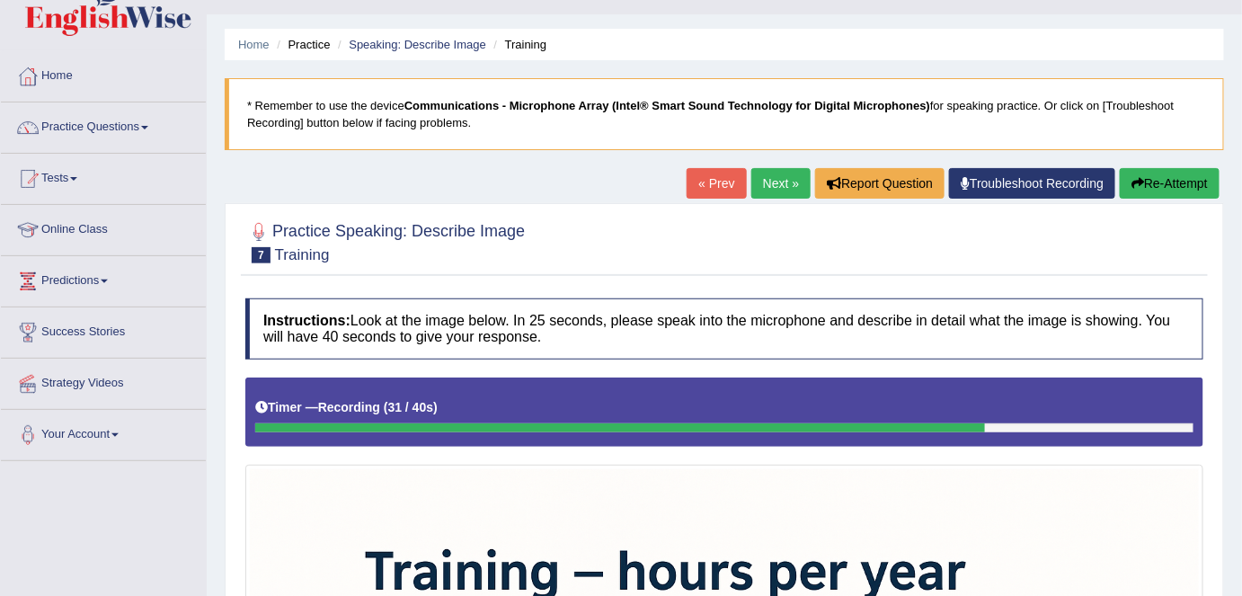
scroll to position [14, 0]
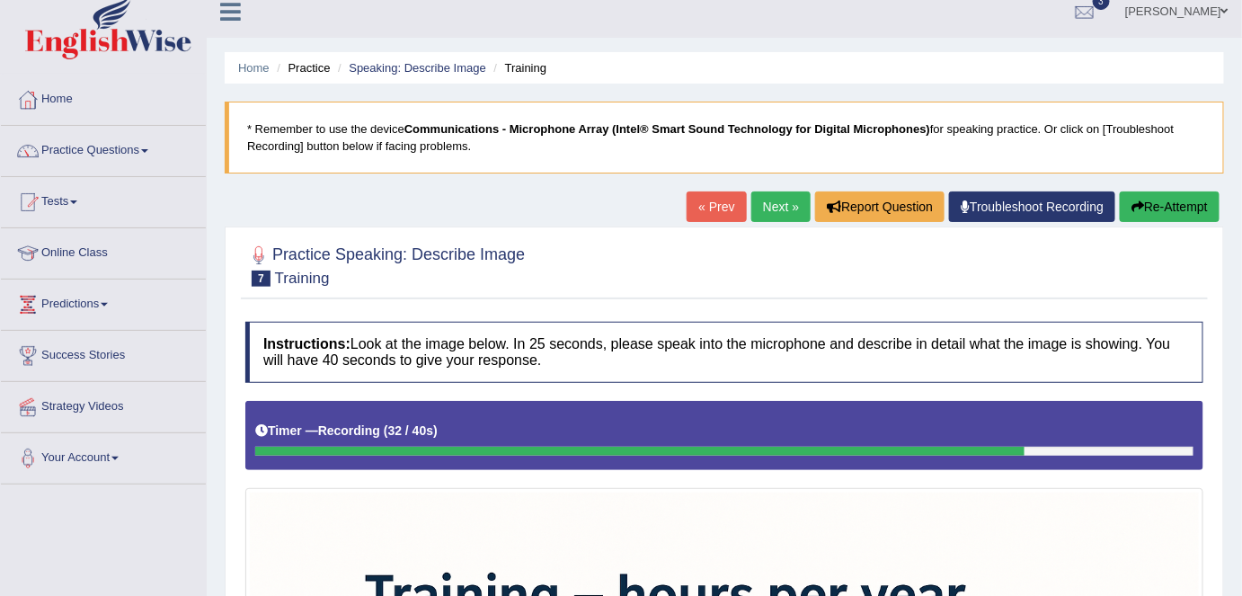
click at [1172, 193] on button "Re-Attempt" at bounding box center [1170, 206] width 100 height 31
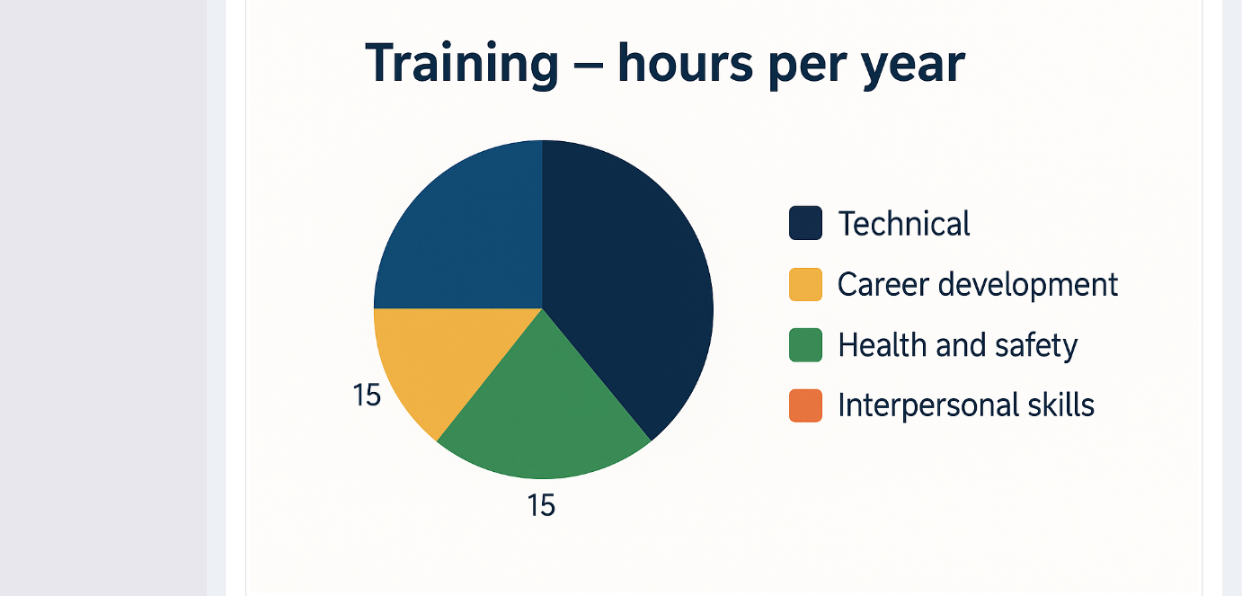
scroll to position [553, 0]
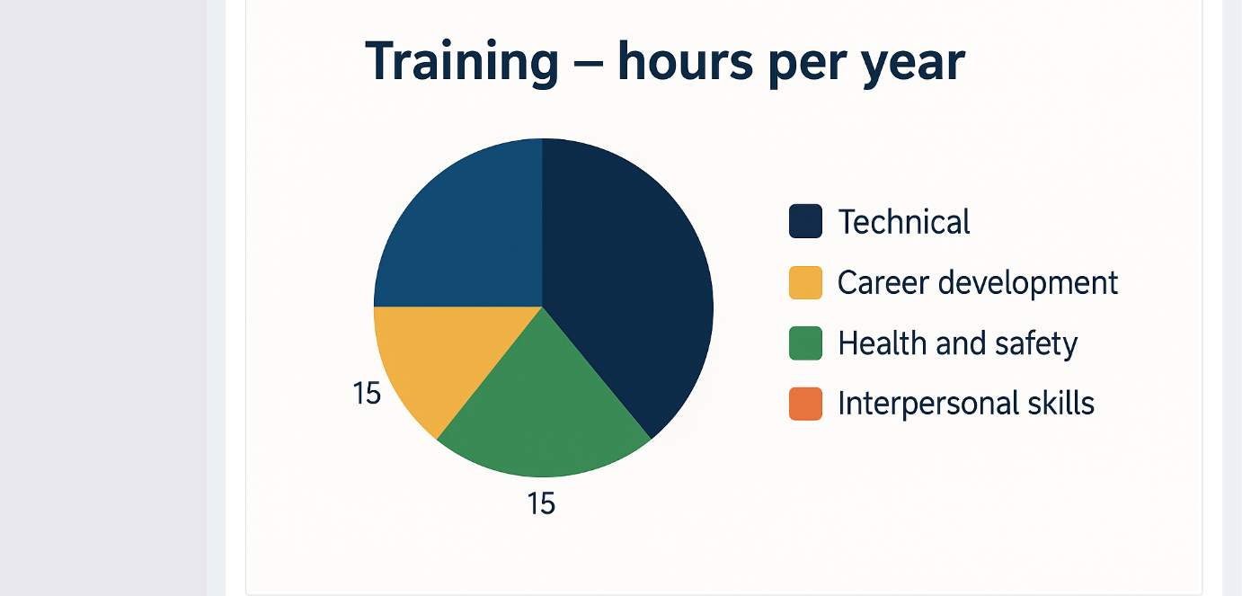
drag, startPoint x: 1249, startPoint y: 195, endPoint x: 1249, endPoint y: 432, distance: 237.3
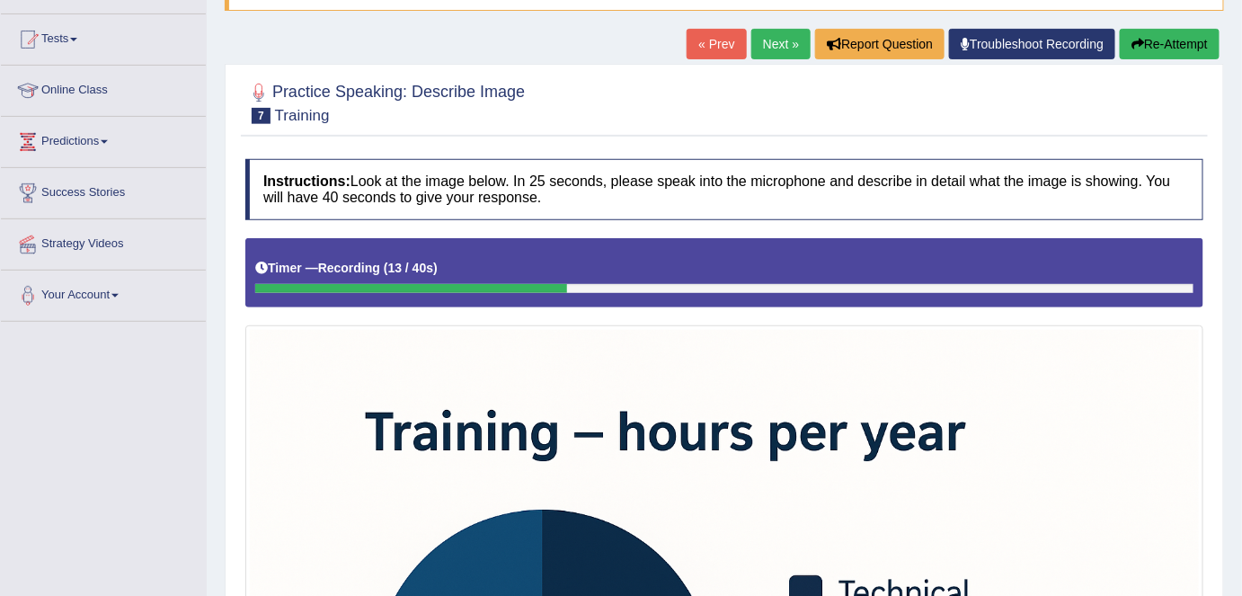
scroll to position [174, 0]
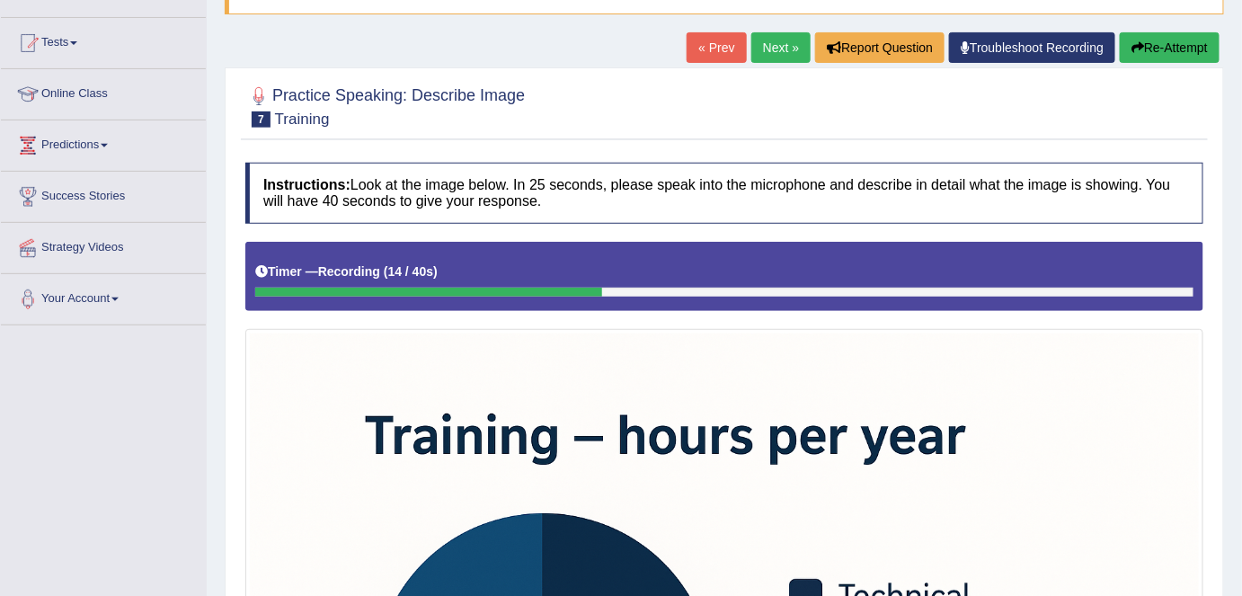
click at [1168, 43] on button "Re-Attempt" at bounding box center [1170, 47] width 100 height 31
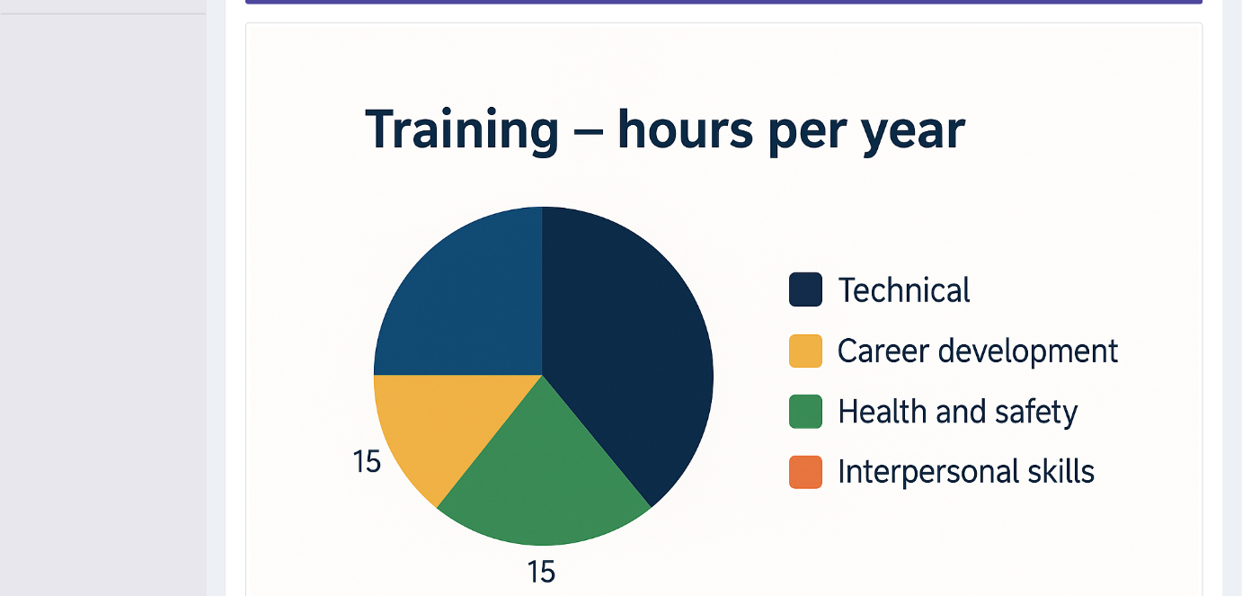
drag, startPoint x: 0, startPoint y: 0, endPoint x: 1251, endPoint y: 405, distance: 1315.4
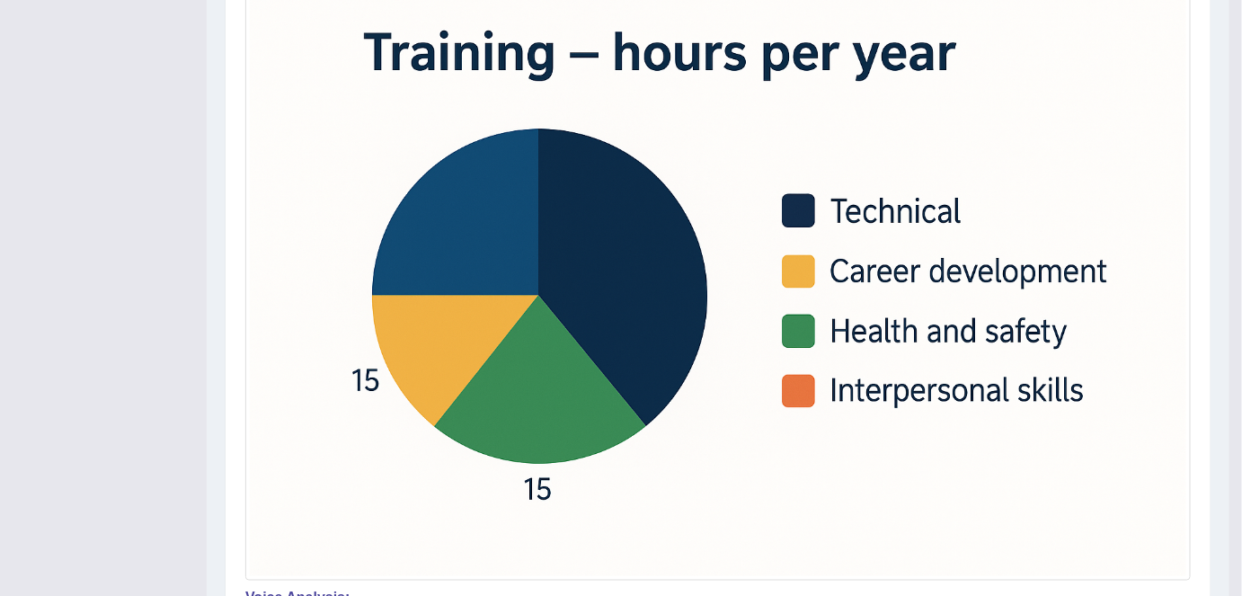
scroll to position [549, 0]
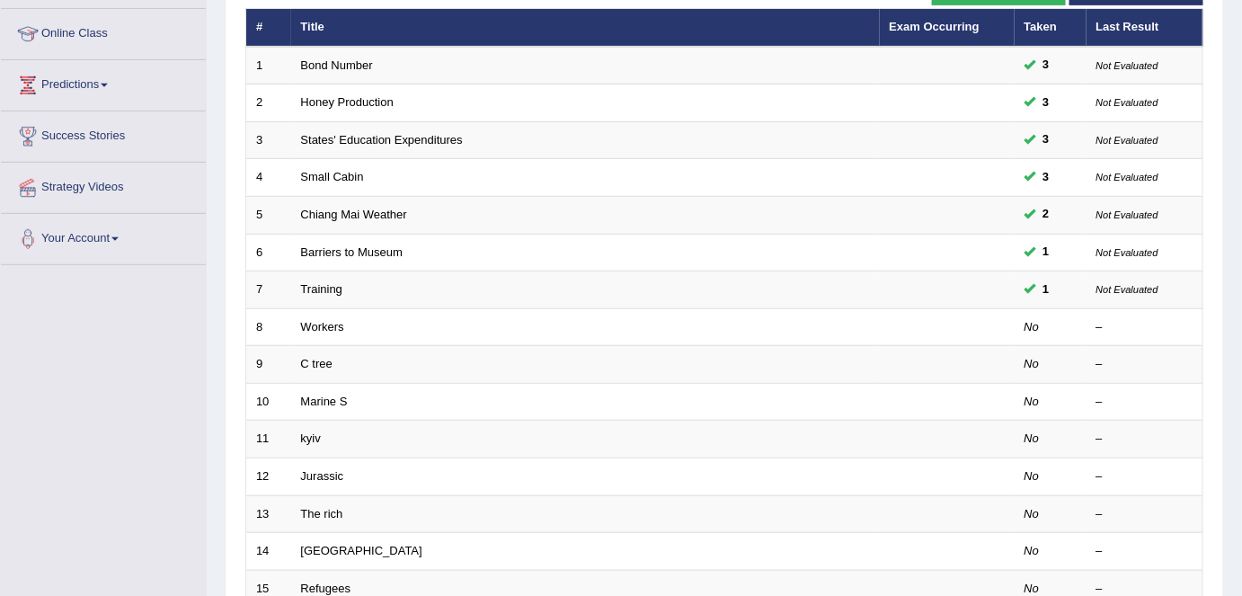
scroll to position [232, 0]
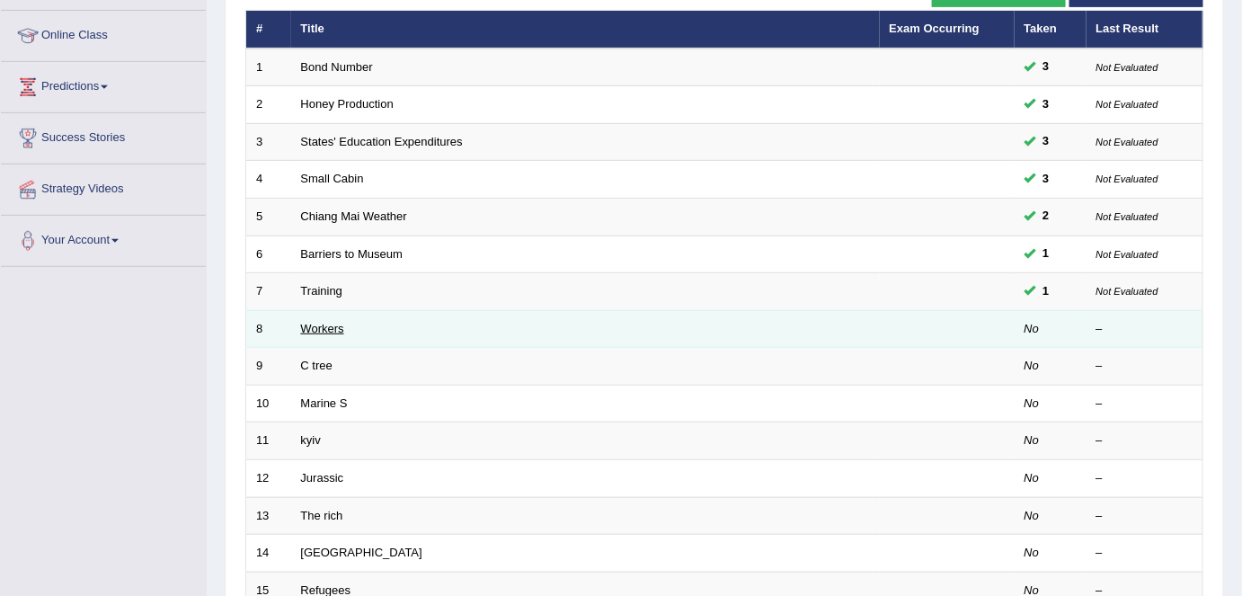
click at [321, 322] on link "Workers" at bounding box center [322, 328] width 43 height 13
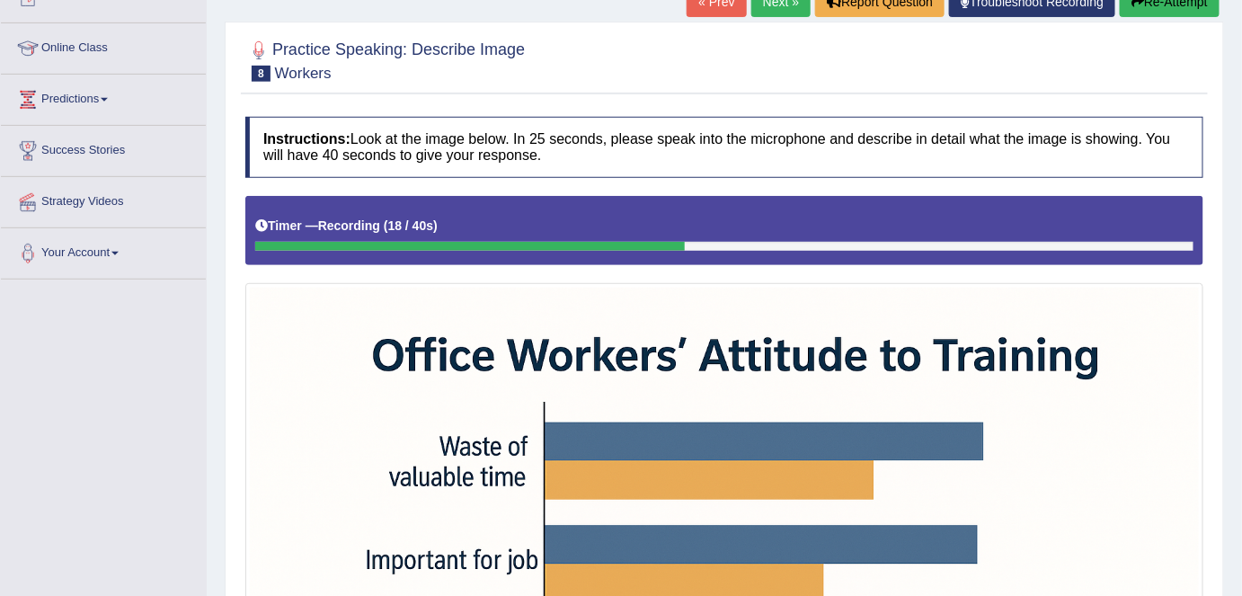
scroll to position [171, 0]
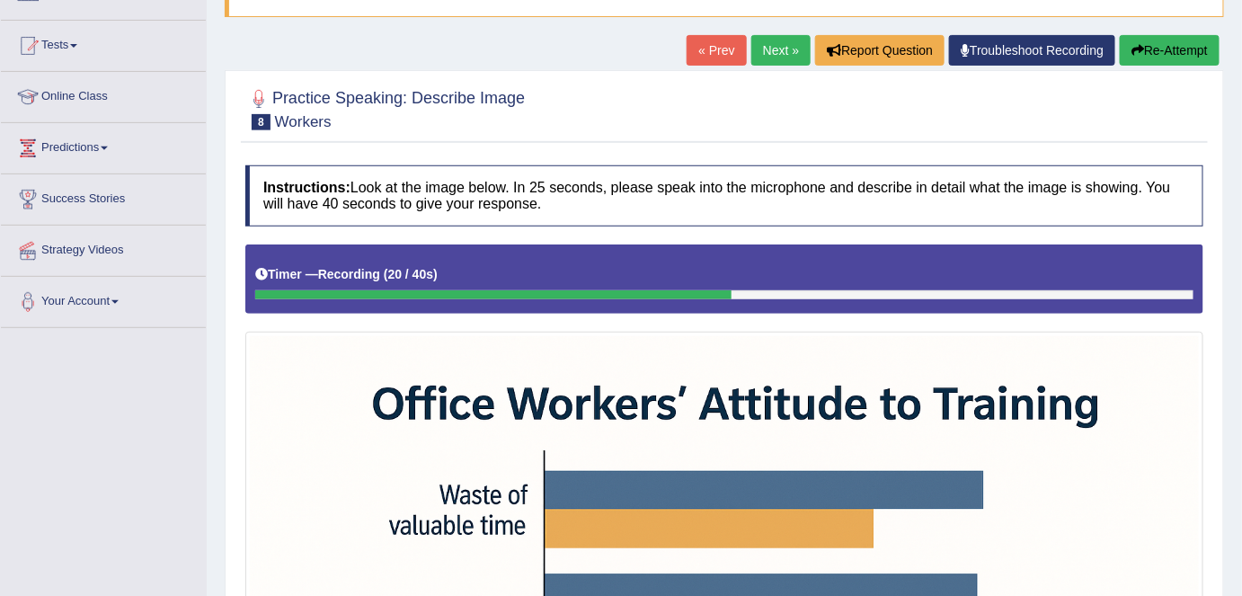
click at [1179, 39] on button "Re-Attempt" at bounding box center [1170, 50] width 100 height 31
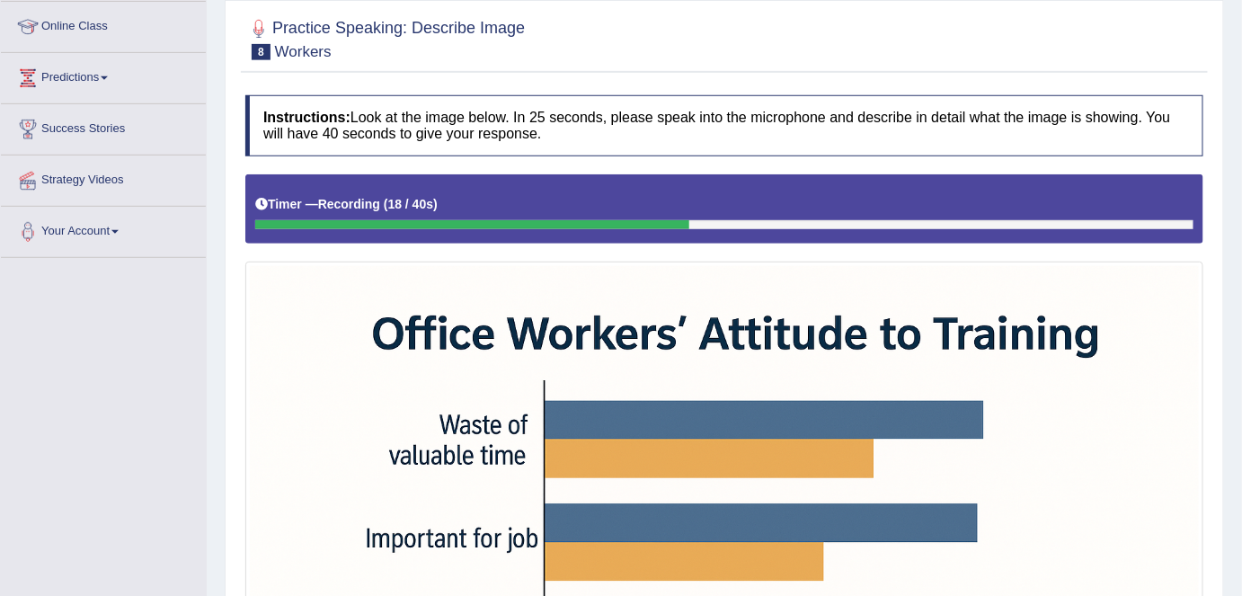
scroll to position [211, 0]
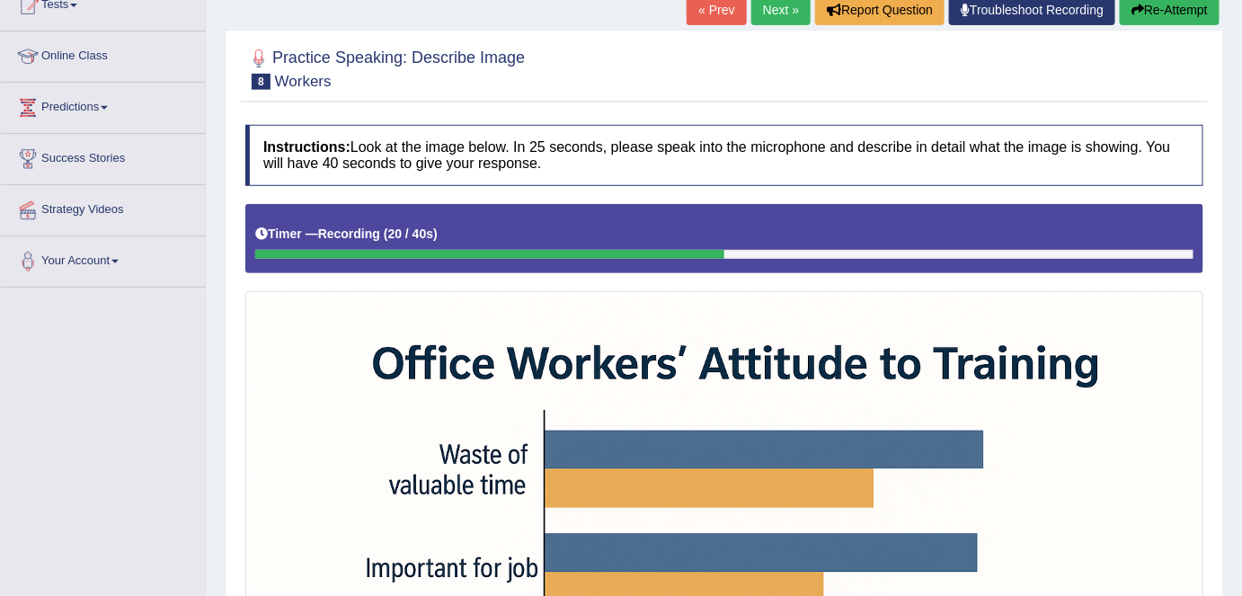
click at [1177, 10] on button "Re-Attempt" at bounding box center [1170, 10] width 100 height 31
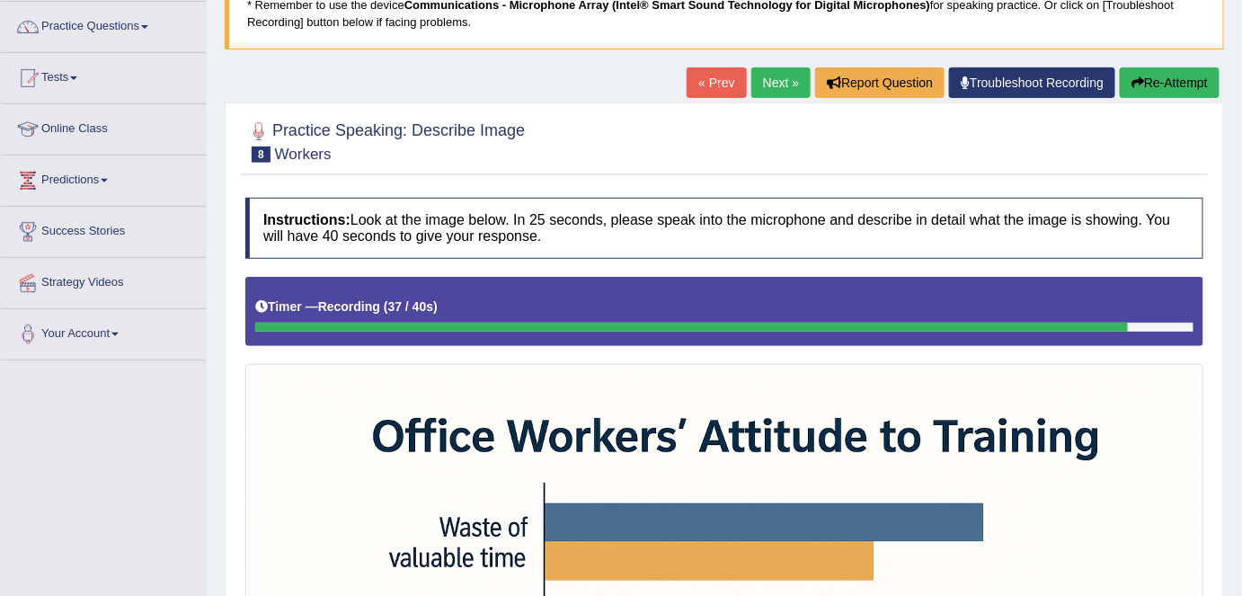
scroll to position [130, 0]
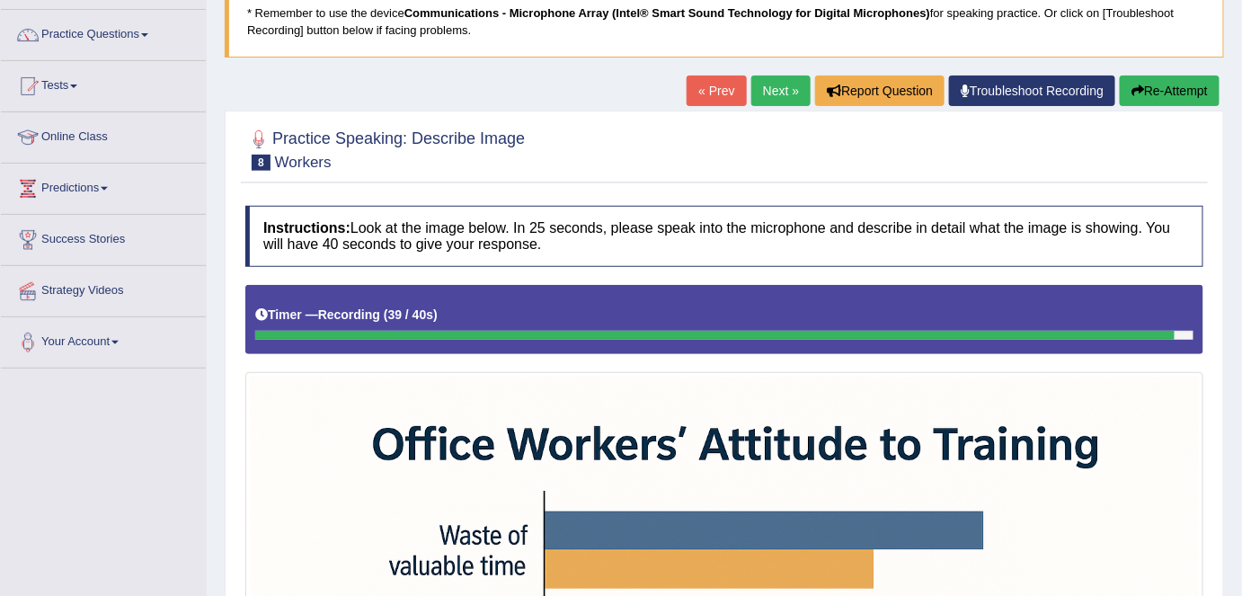
click at [1177, 101] on button "Re-Attempt" at bounding box center [1170, 91] width 100 height 31
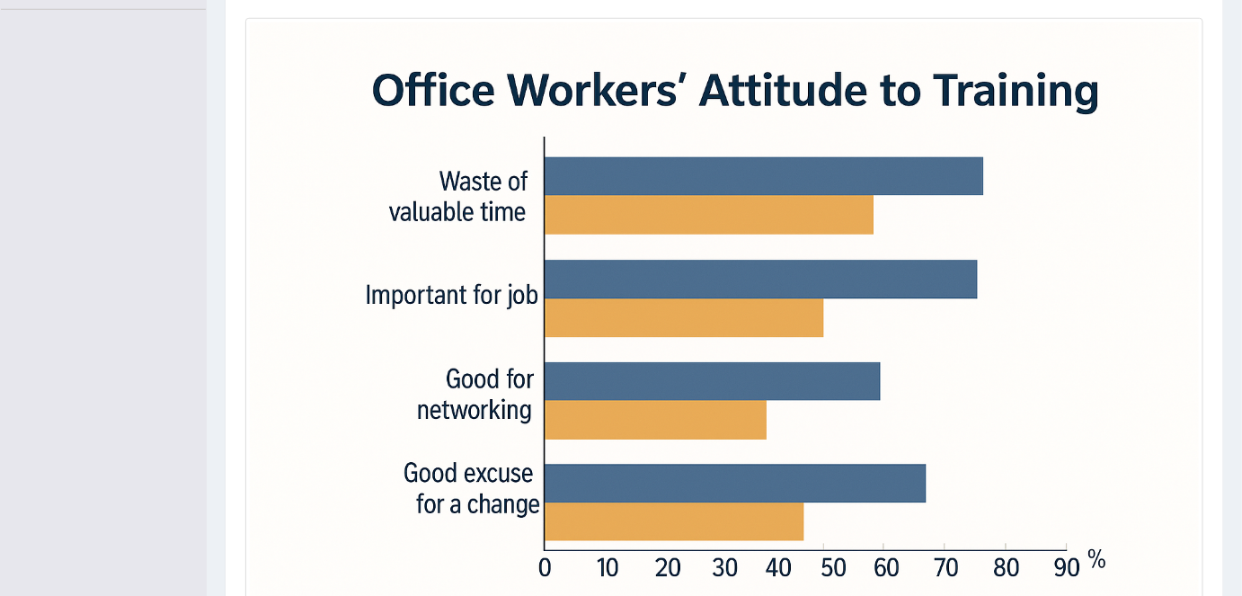
scroll to position [498, 0]
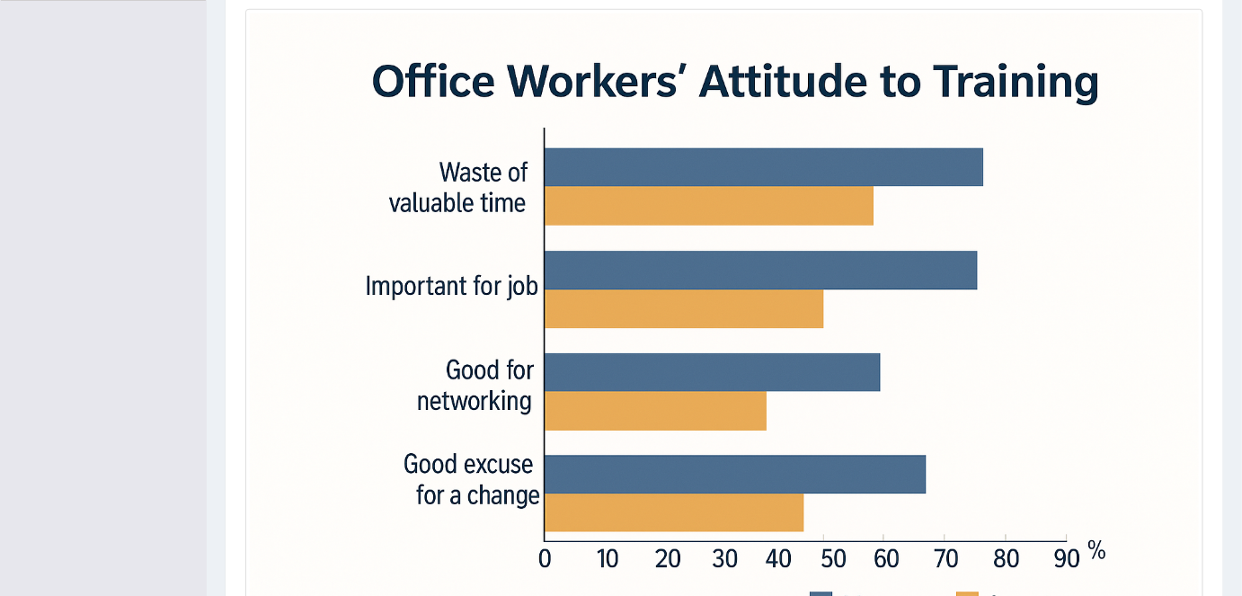
drag, startPoint x: 1237, startPoint y: 441, endPoint x: 1216, endPoint y: 279, distance: 164.0
click at [1216, 279] on div "Home Practice Speaking: Describe Image Workers * Remember to use the device Com…" at bounding box center [725, 123] width 1036 height 1242
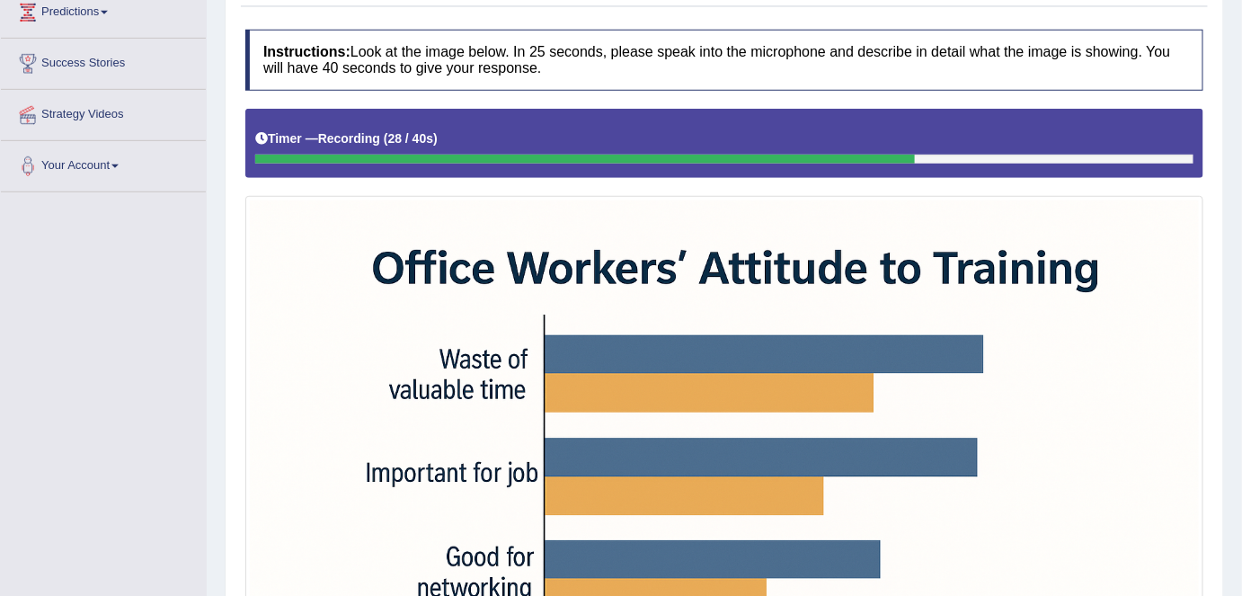
scroll to position [77, 0]
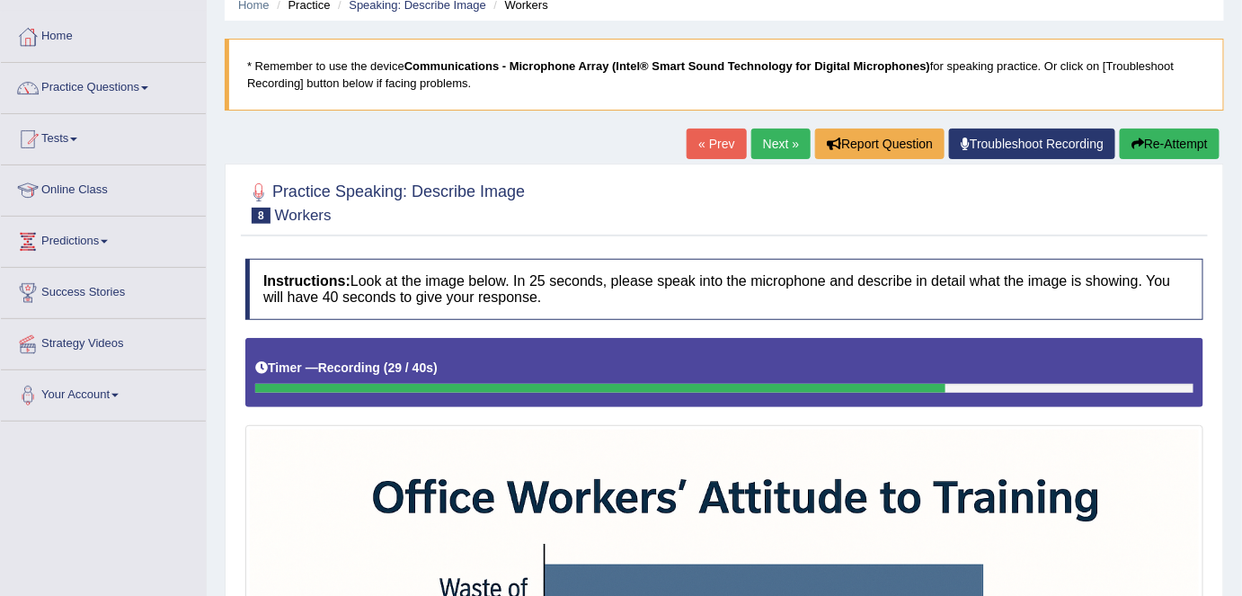
click at [1177, 145] on button "Re-Attempt" at bounding box center [1170, 144] width 100 height 31
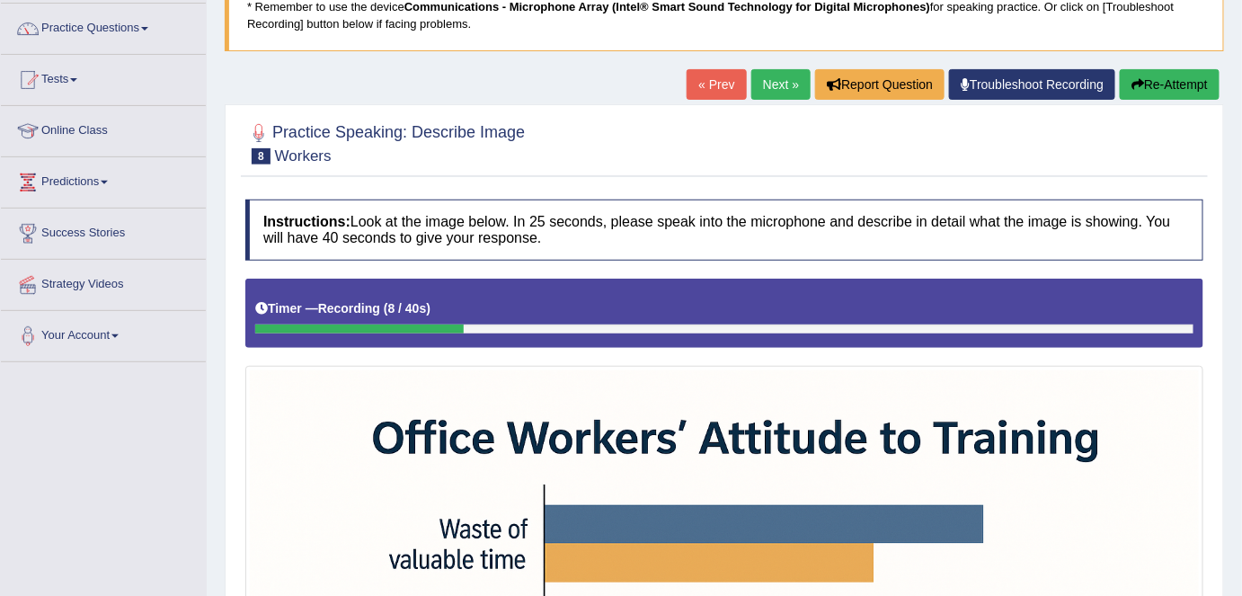
scroll to position [135, 0]
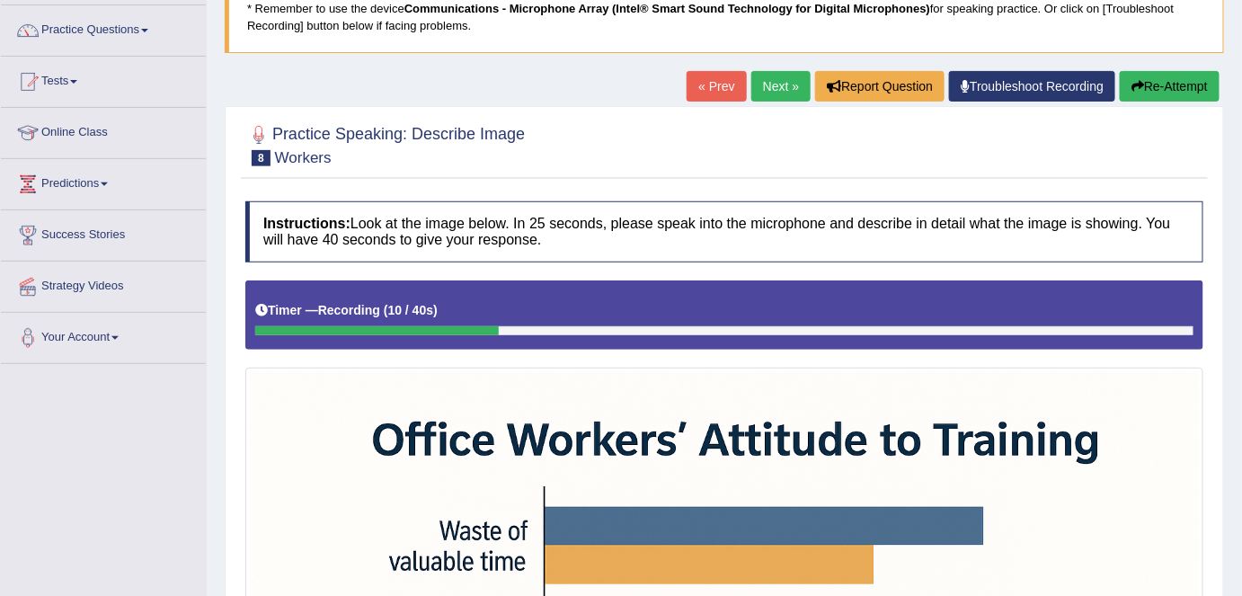
click at [1187, 82] on button "Re-Attempt" at bounding box center [1170, 86] width 100 height 31
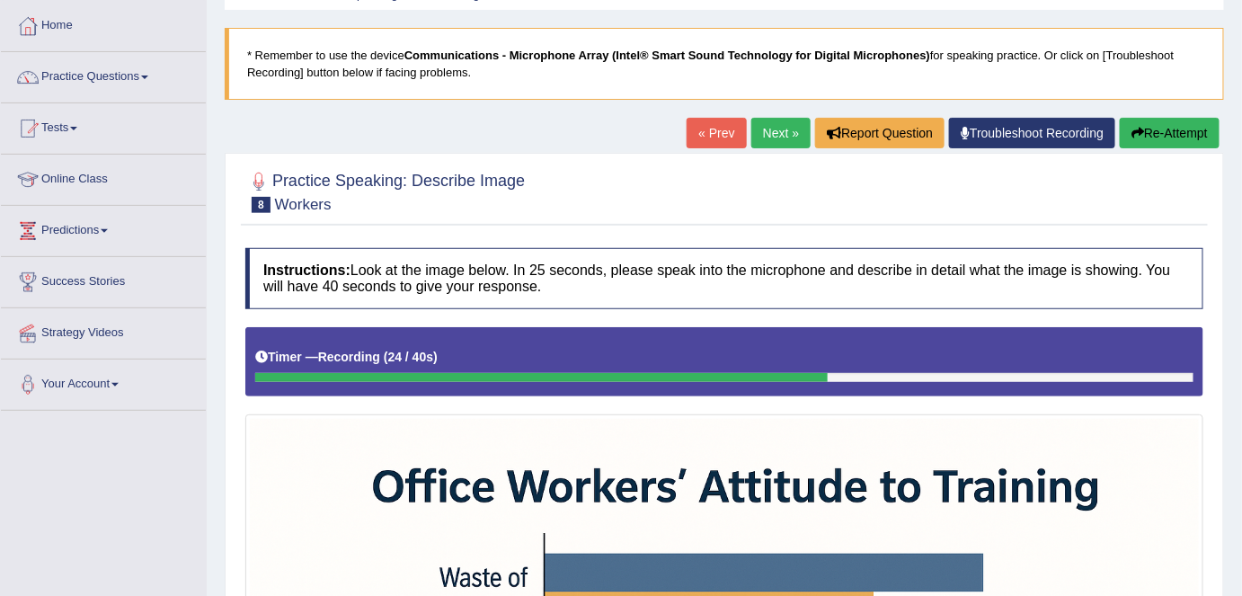
scroll to position [42, 0]
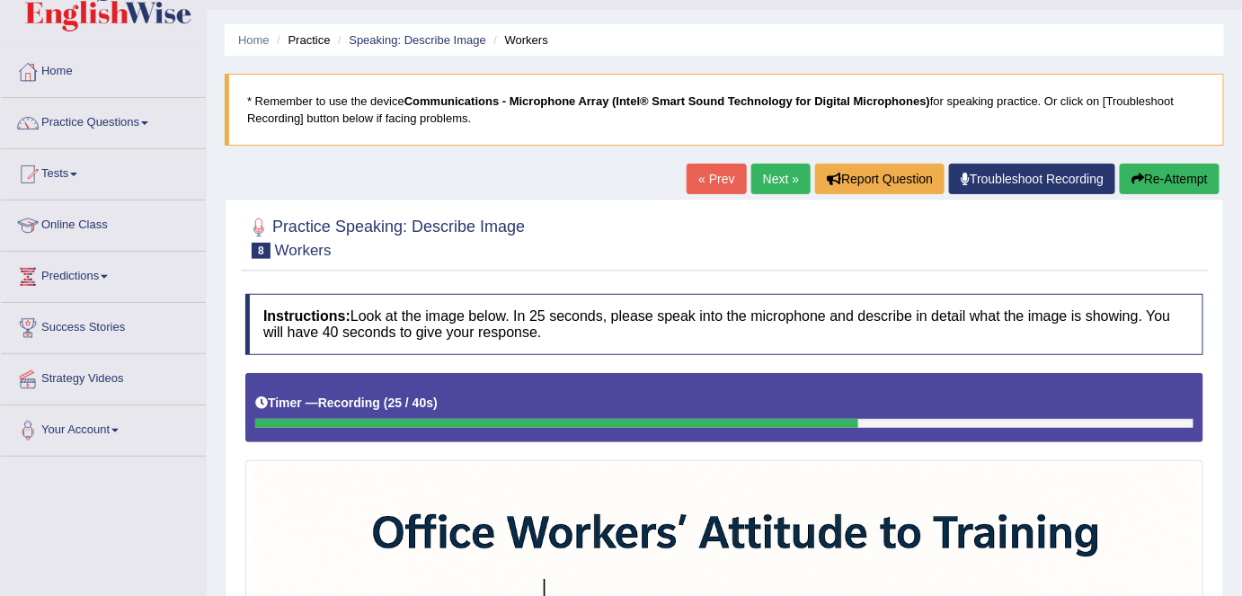
click at [1169, 178] on button "Re-Attempt" at bounding box center [1170, 179] width 100 height 31
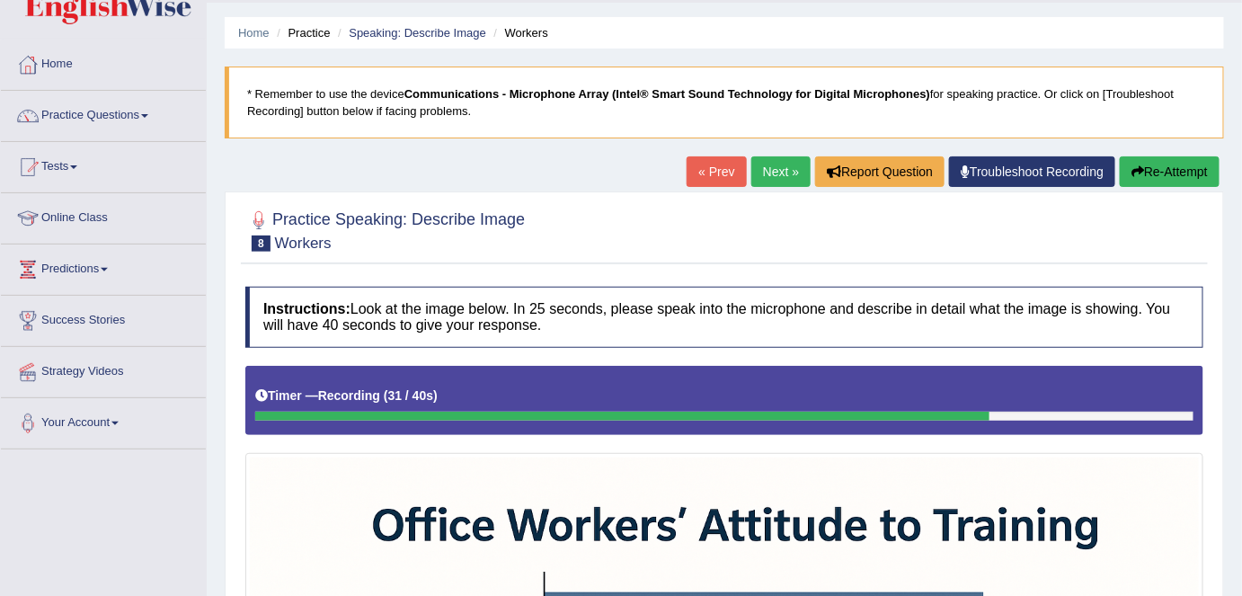
scroll to position [201, 0]
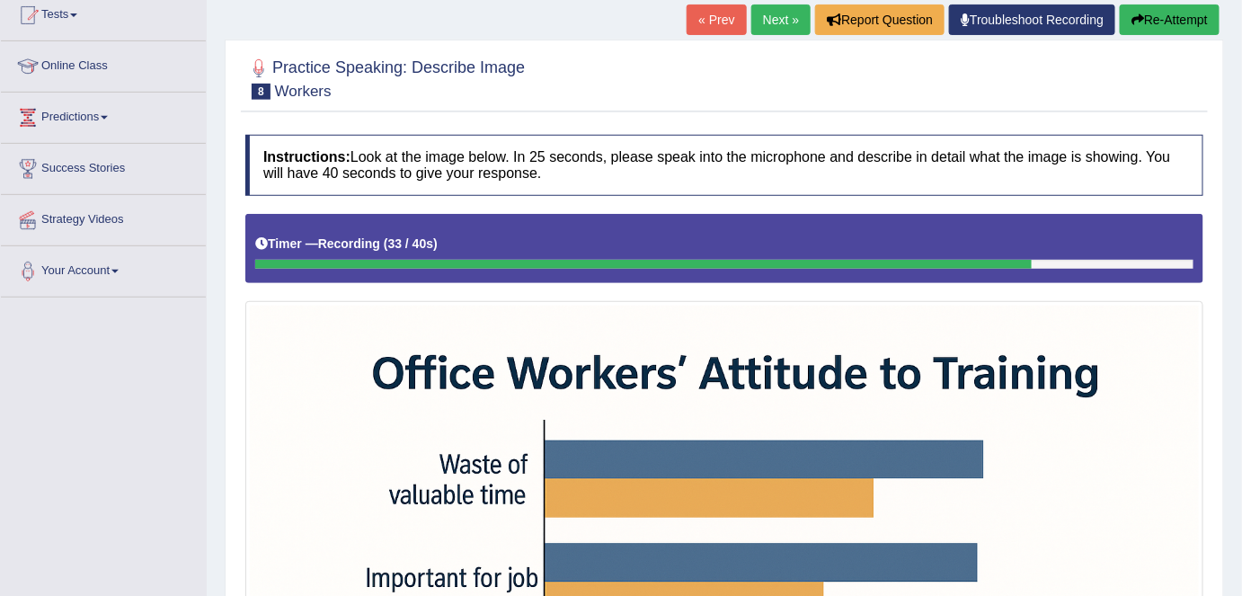
click at [1175, 20] on button "Re-Attempt" at bounding box center [1170, 19] width 100 height 31
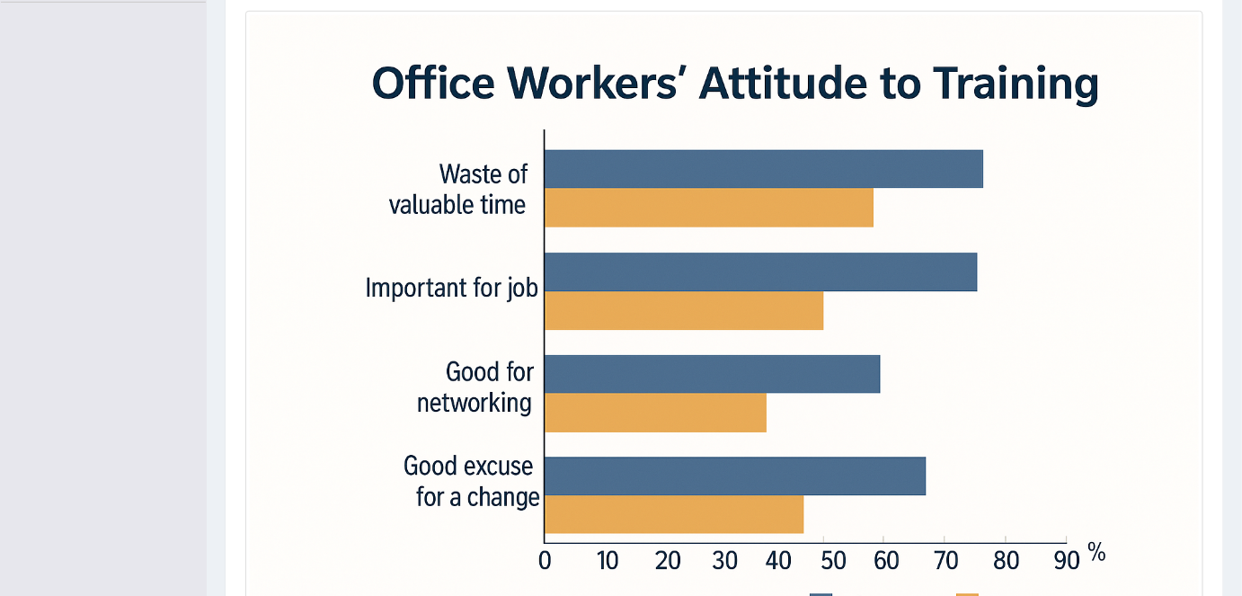
scroll to position [505, 0]
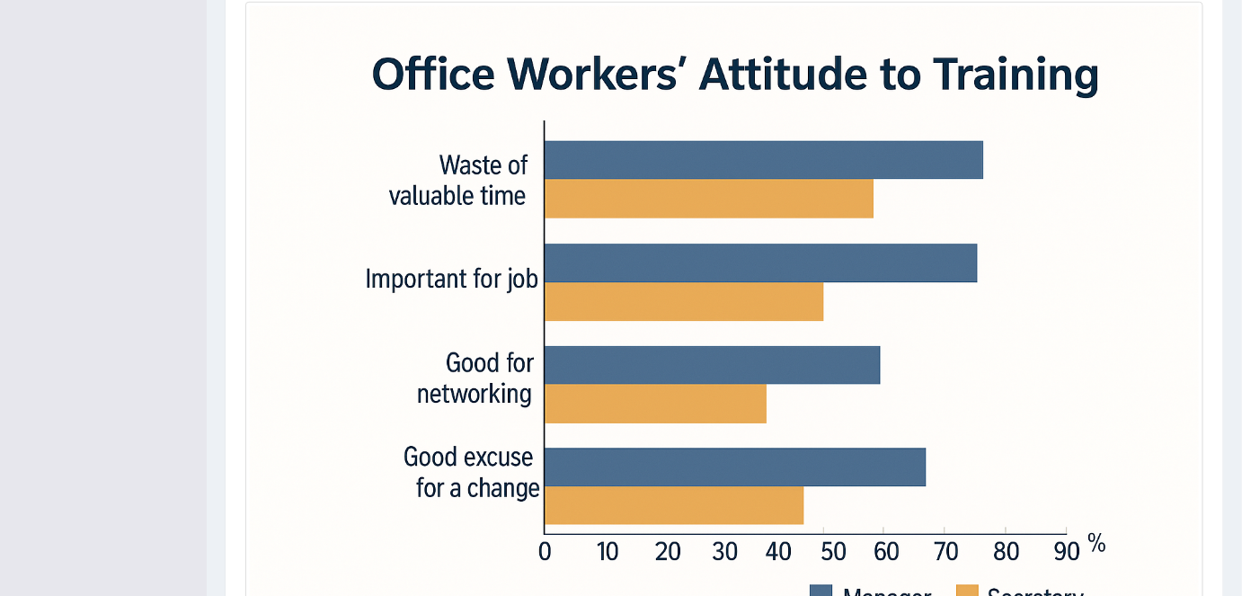
drag, startPoint x: 1250, startPoint y: 227, endPoint x: 1245, endPoint y: 359, distance: 131.3
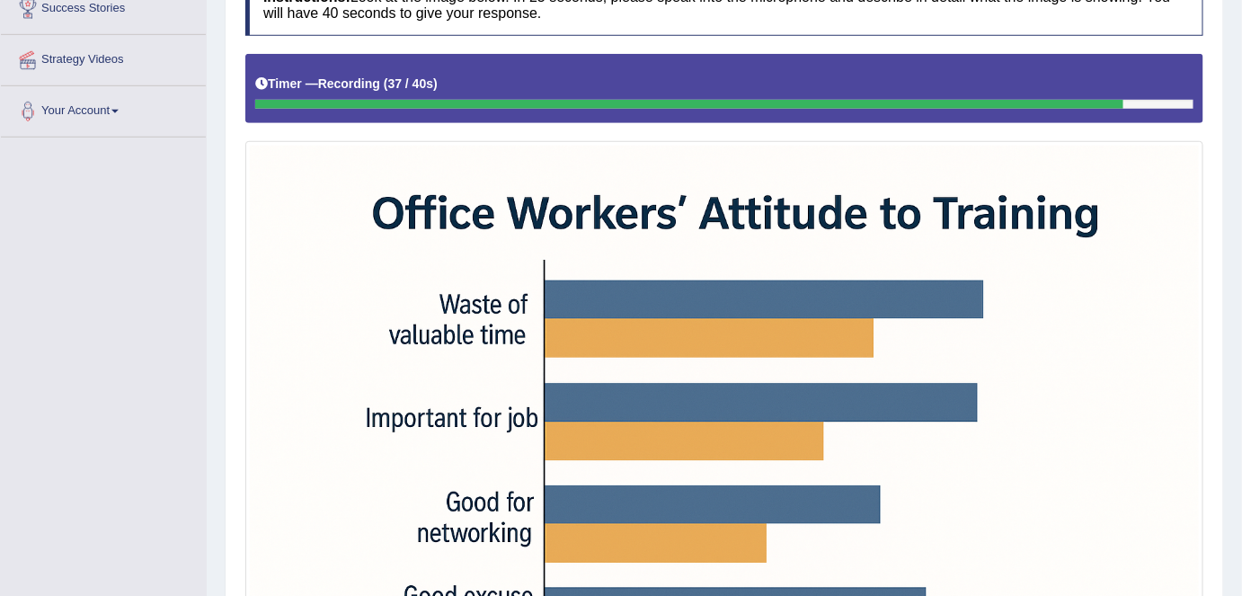
scroll to position [391, 0]
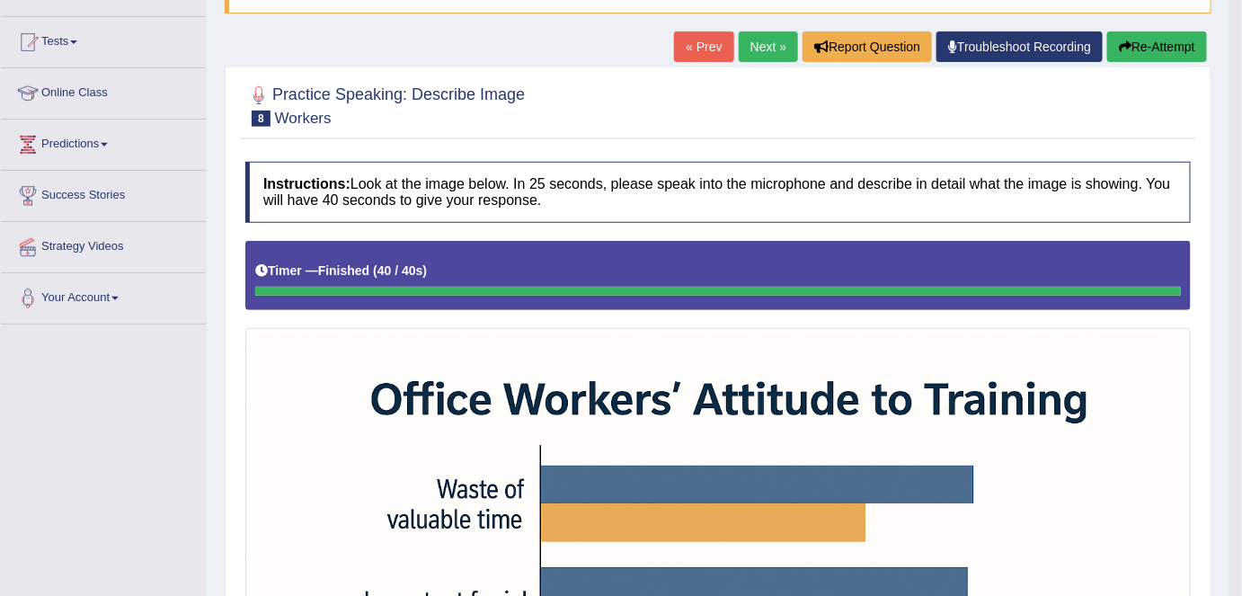
scroll to position [11, 0]
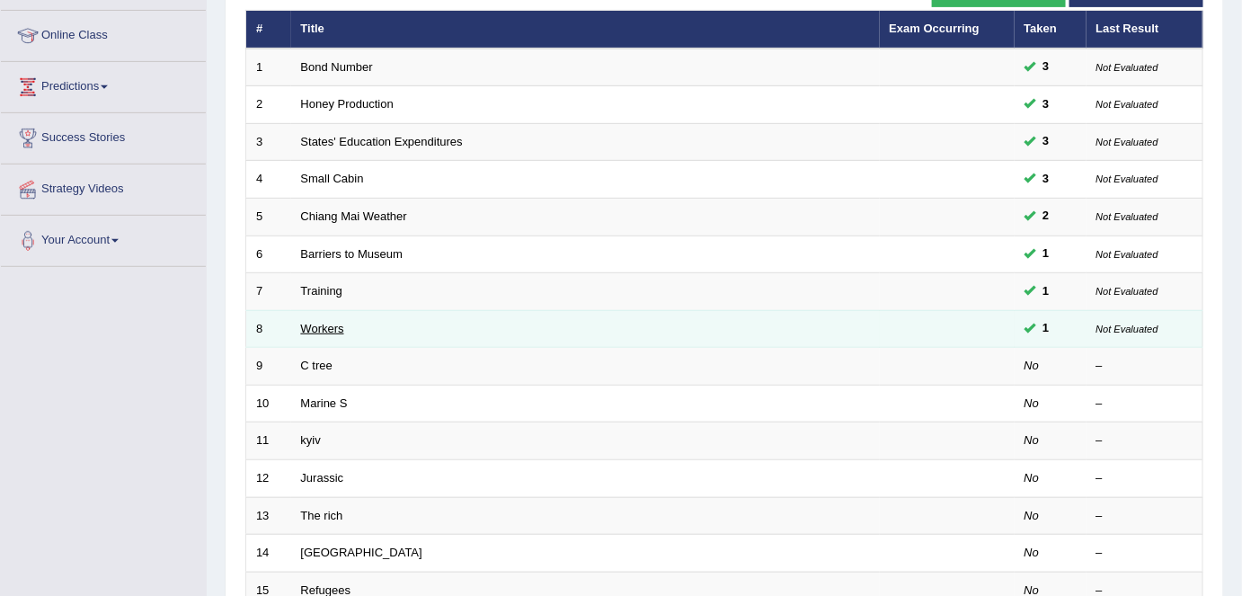
click at [327, 324] on link "Workers" at bounding box center [322, 328] width 43 height 13
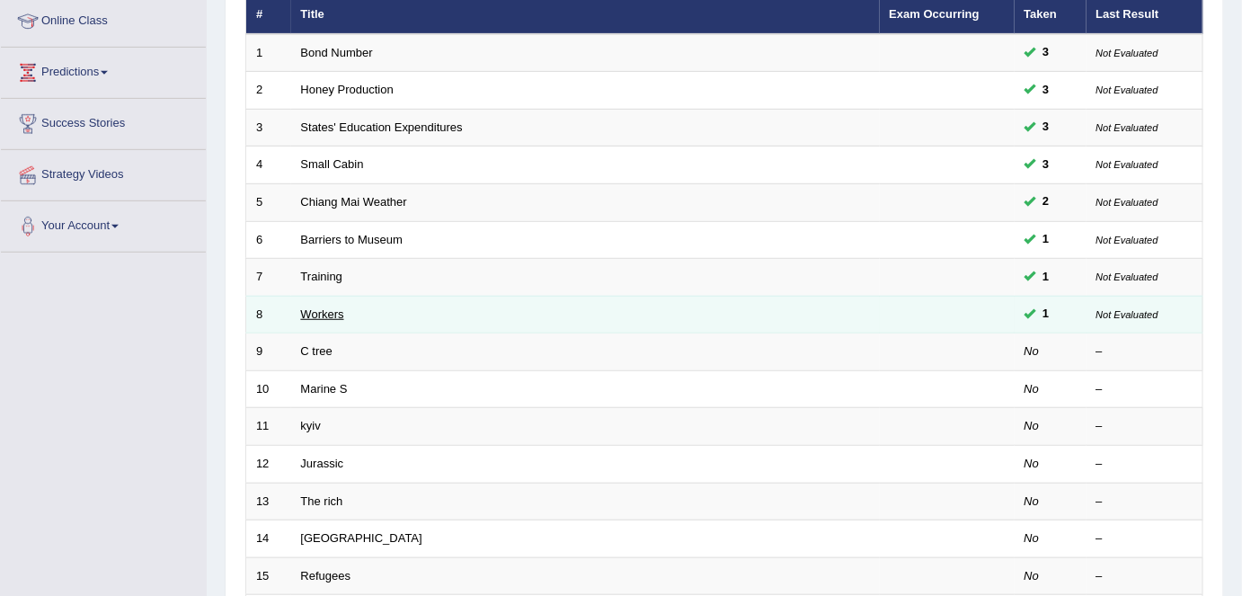
click at [319, 307] on link "Workers" at bounding box center [322, 313] width 43 height 13
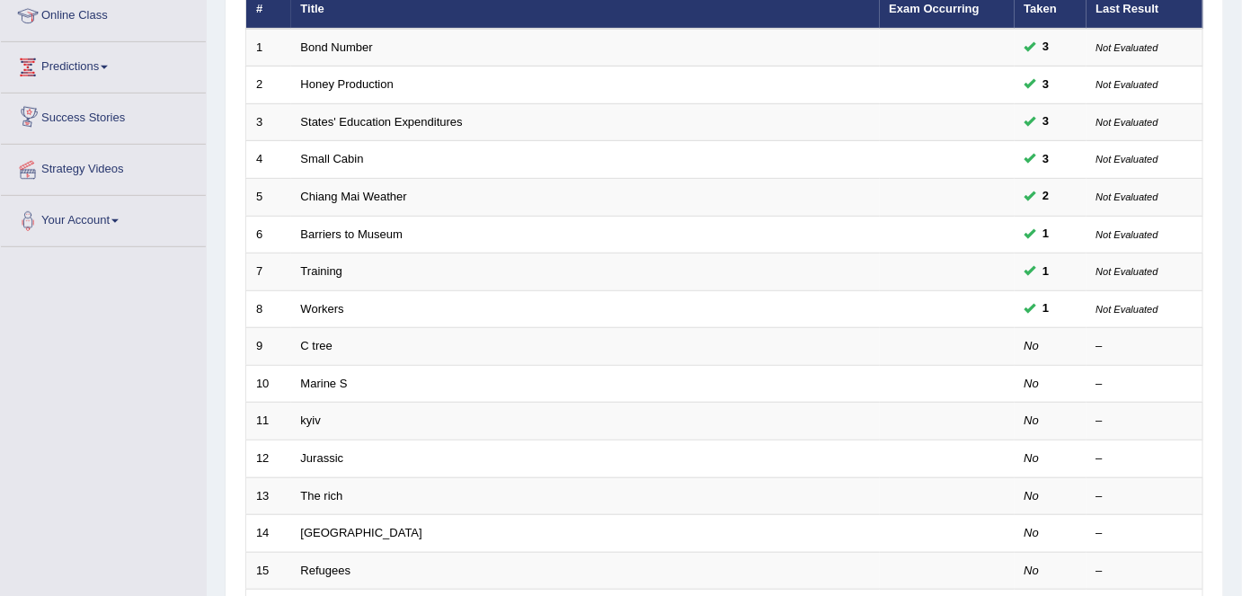
click at [323, 348] on td "C tree" at bounding box center [585, 347] width 589 height 38
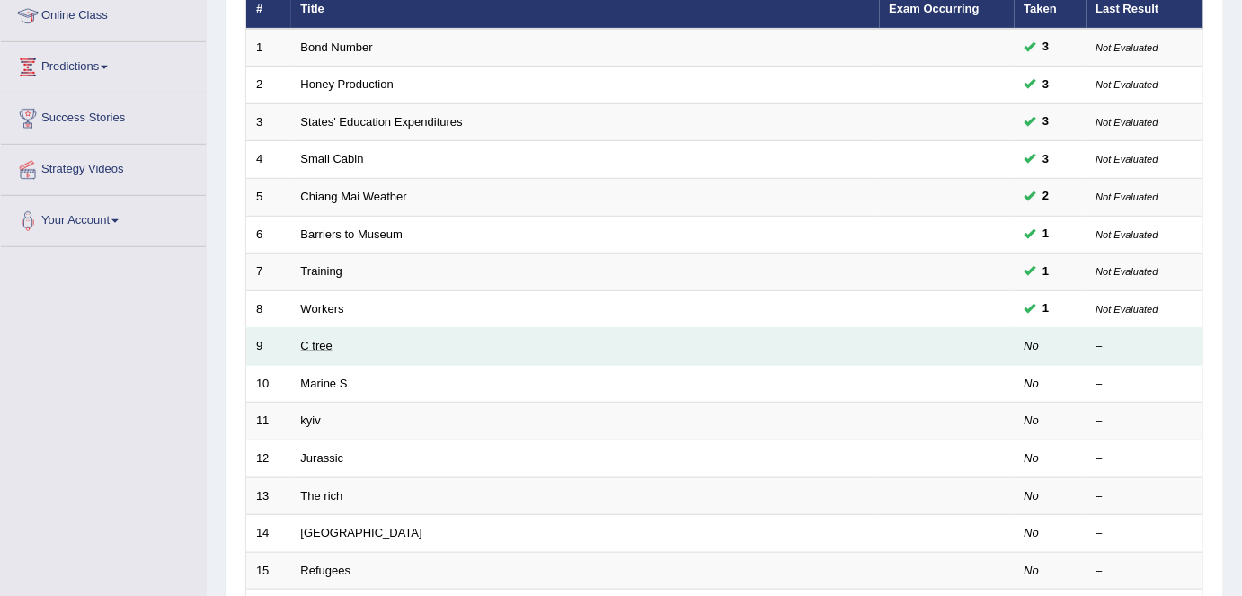
click at [321, 339] on link "C tree" at bounding box center [316, 345] width 31 height 13
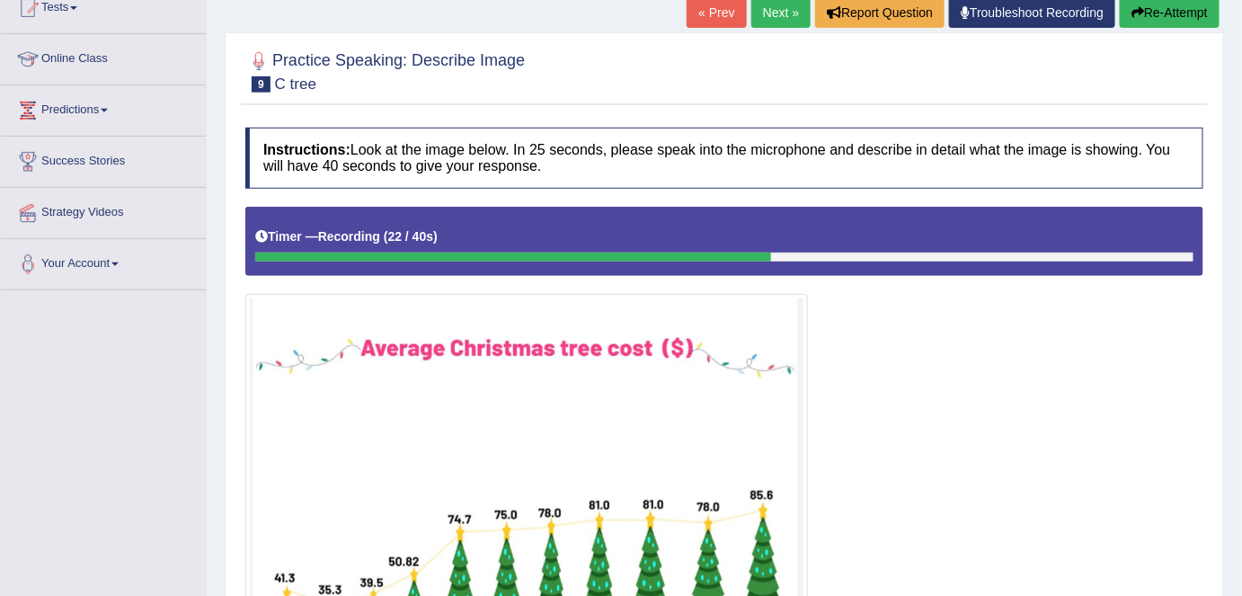
scroll to position [205, 0]
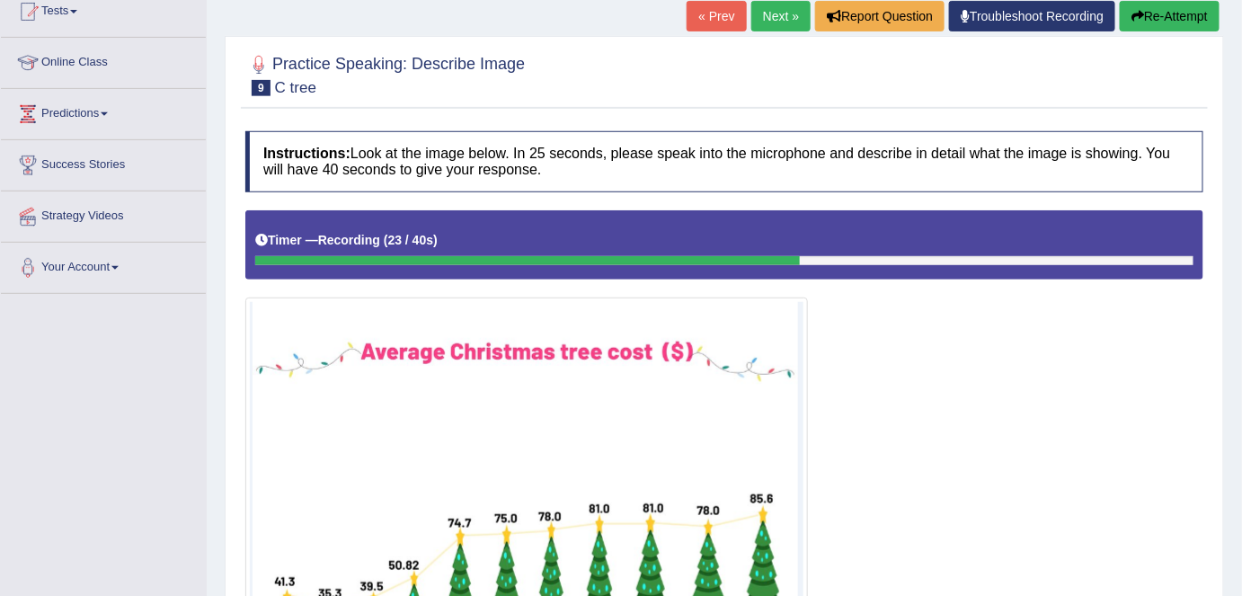
click at [1177, 6] on button "Re-Attempt" at bounding box center [1170, 16] width 100 height 31
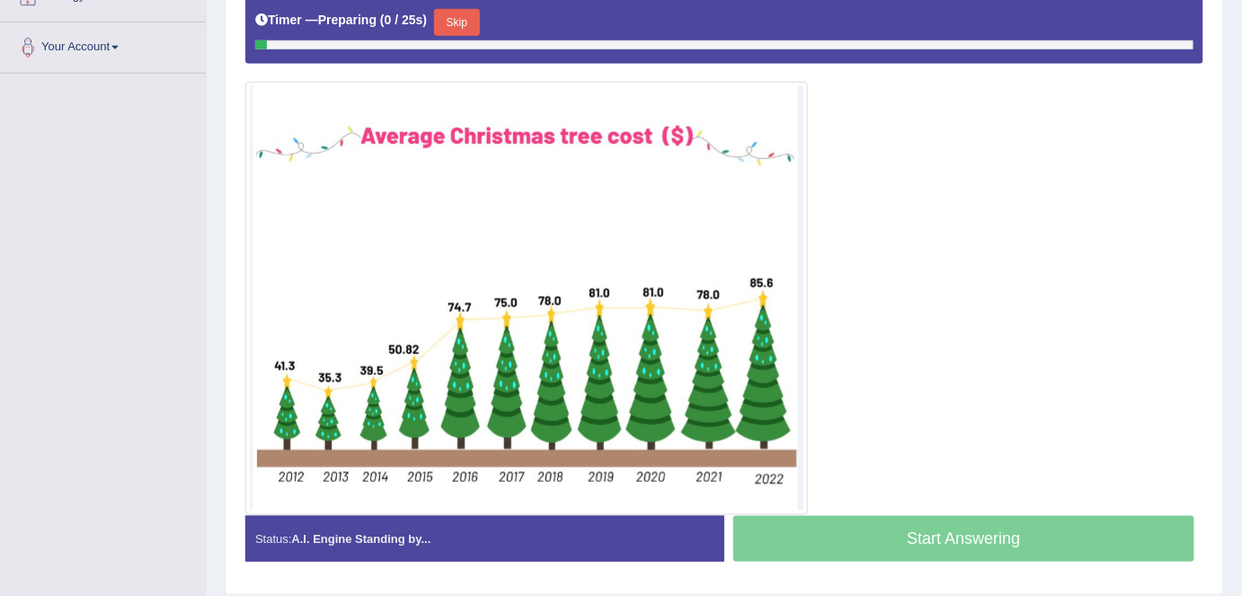
scroll to position [446, 0]
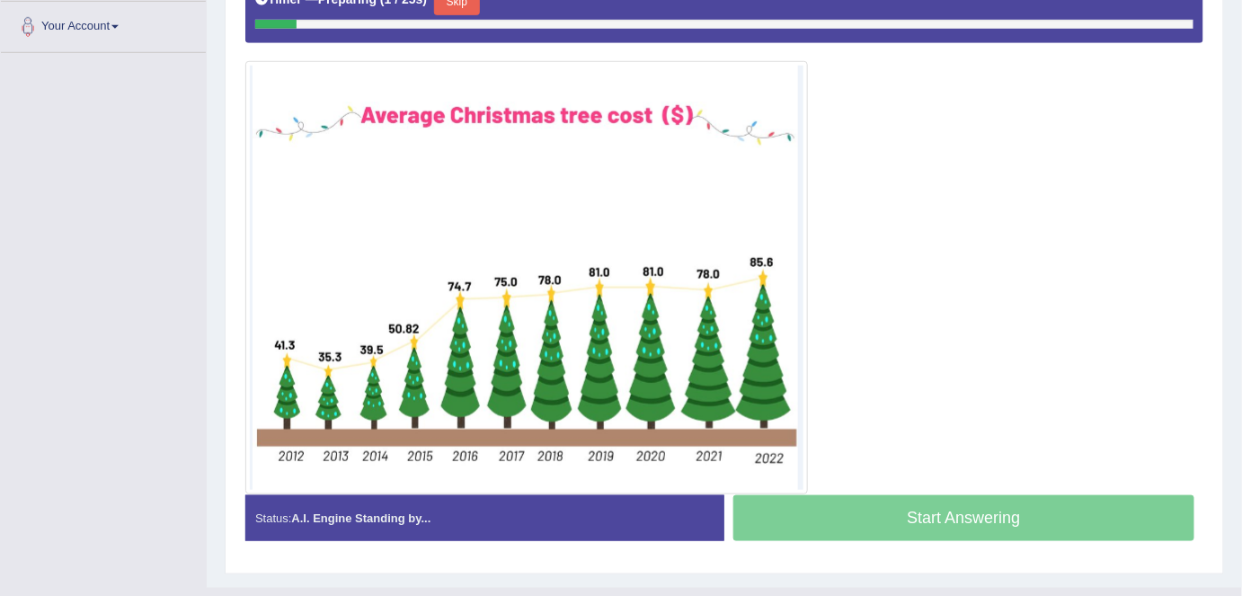
drag, startPoint x: 0, startPoint y: 0, endPoint x: 1254, endPoint y: 276, distance: 1284.1
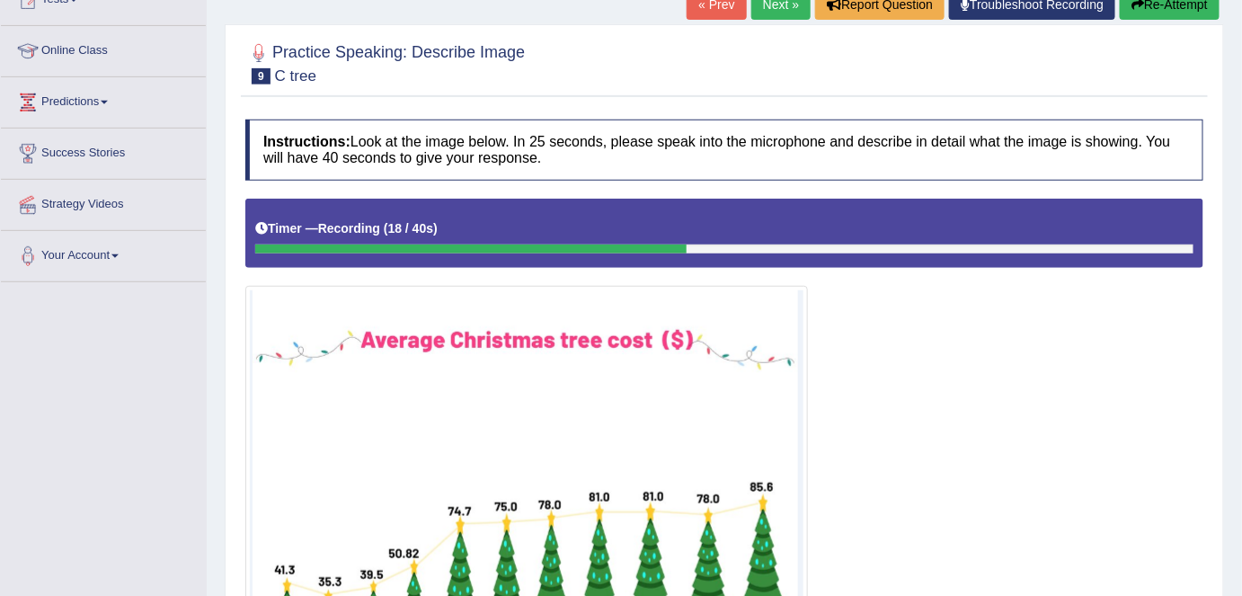
scroll to position [213, 0]
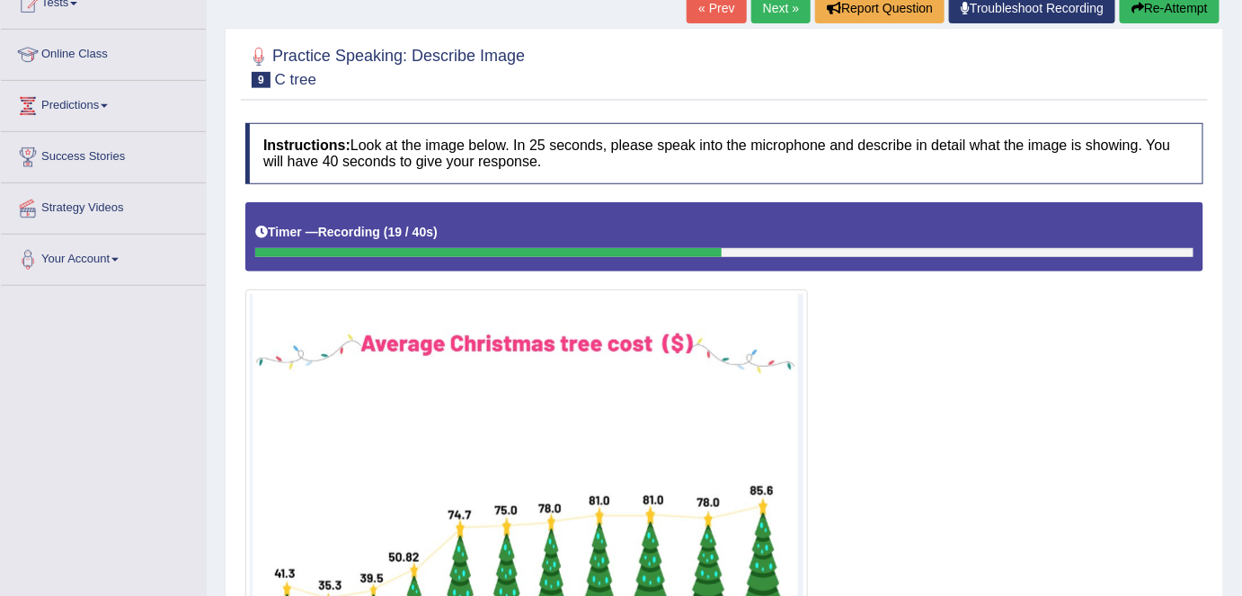
click at [1183, 16] on button "Re-Attempt" at bounding box center [1170, 8] width 100 height 31
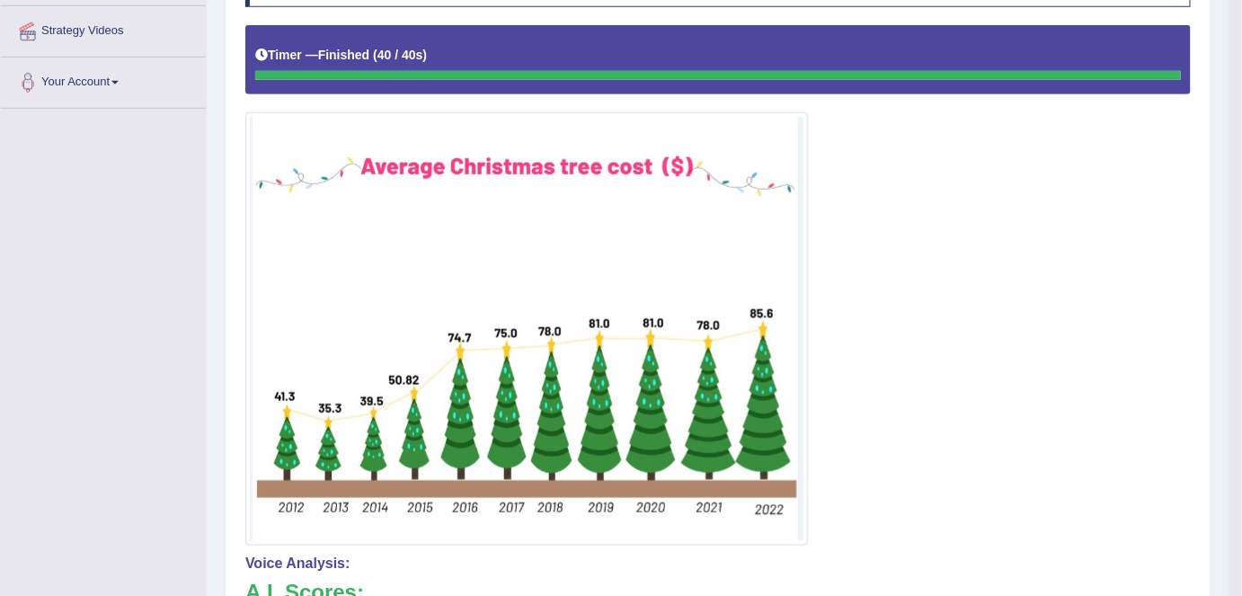
scroll to position [290, 0]
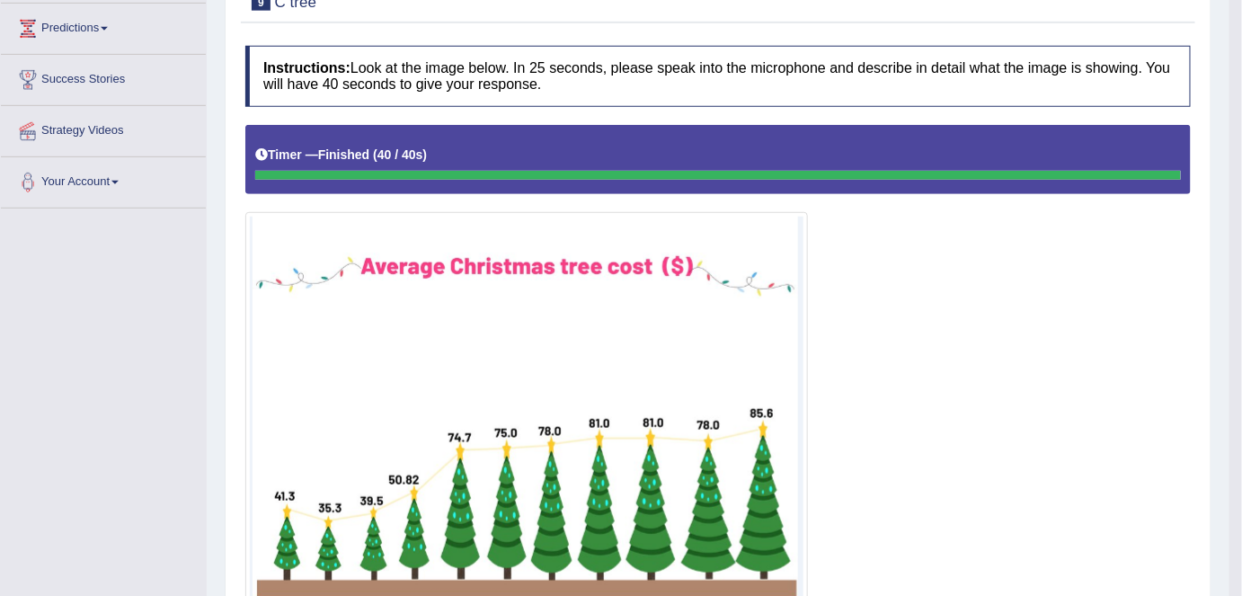
click at [147, 351] on div "Toggle navigation Home Practice Questions Speaking Practice Read Aloud Repeat S…" at bounding box center [615, 424] width 1230 height 1429
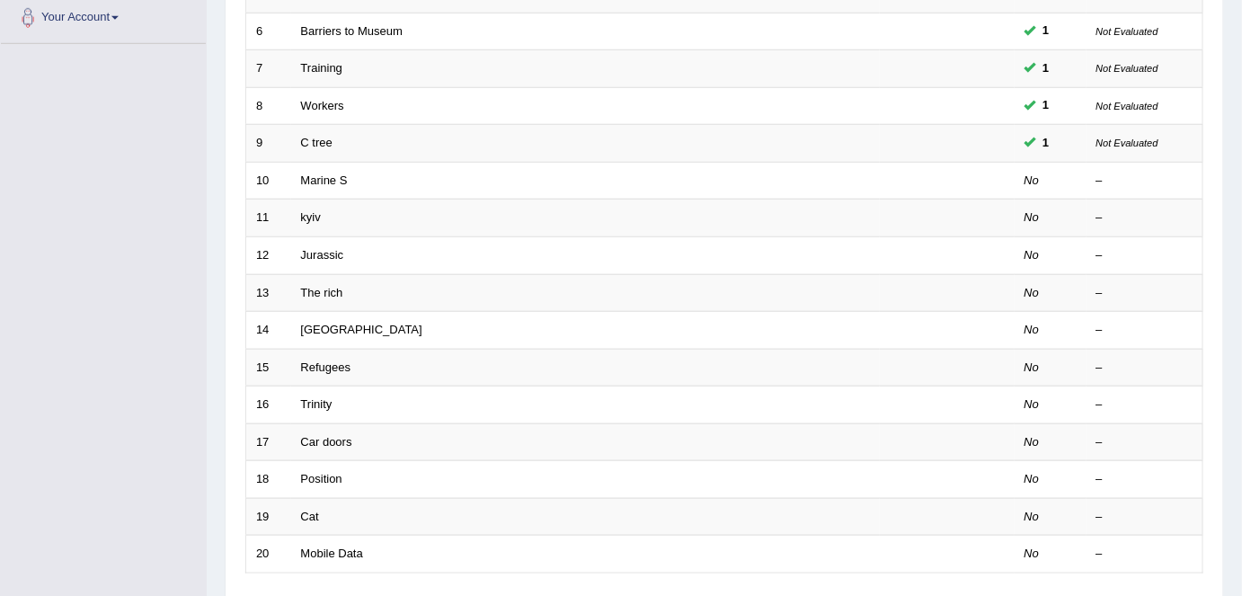
scroll to position [458, 0]
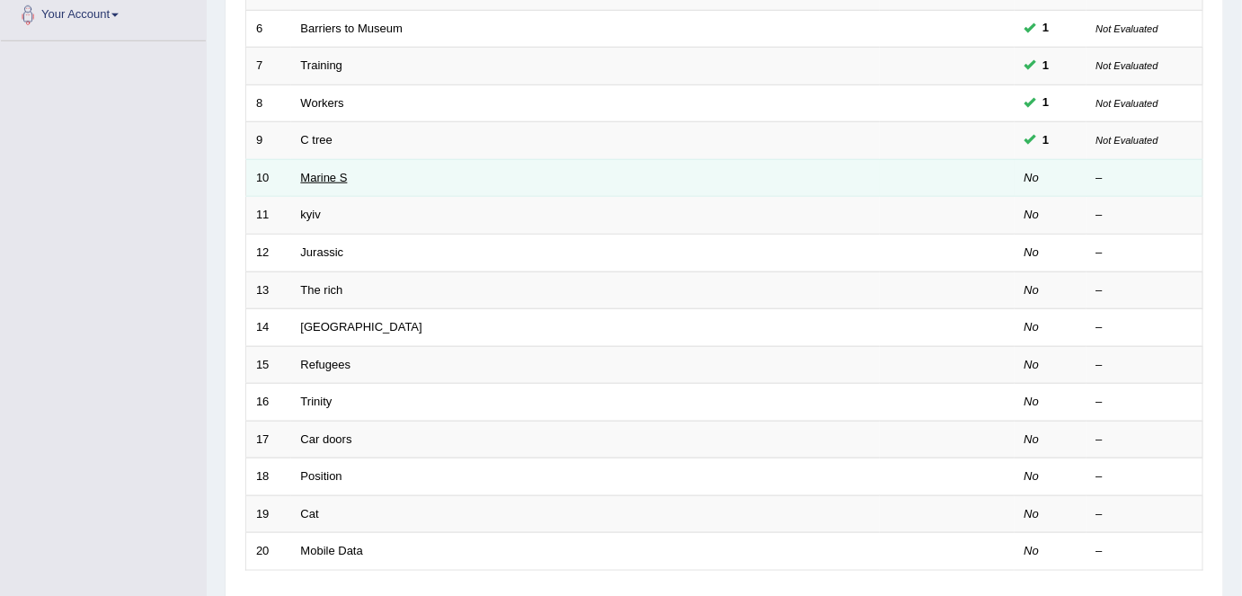
click at [308, 171] on link "Marine S" at bounding box center [324, 177] width 47 height 13
